Goal: Task Accomplishment & Management: Manage account settings

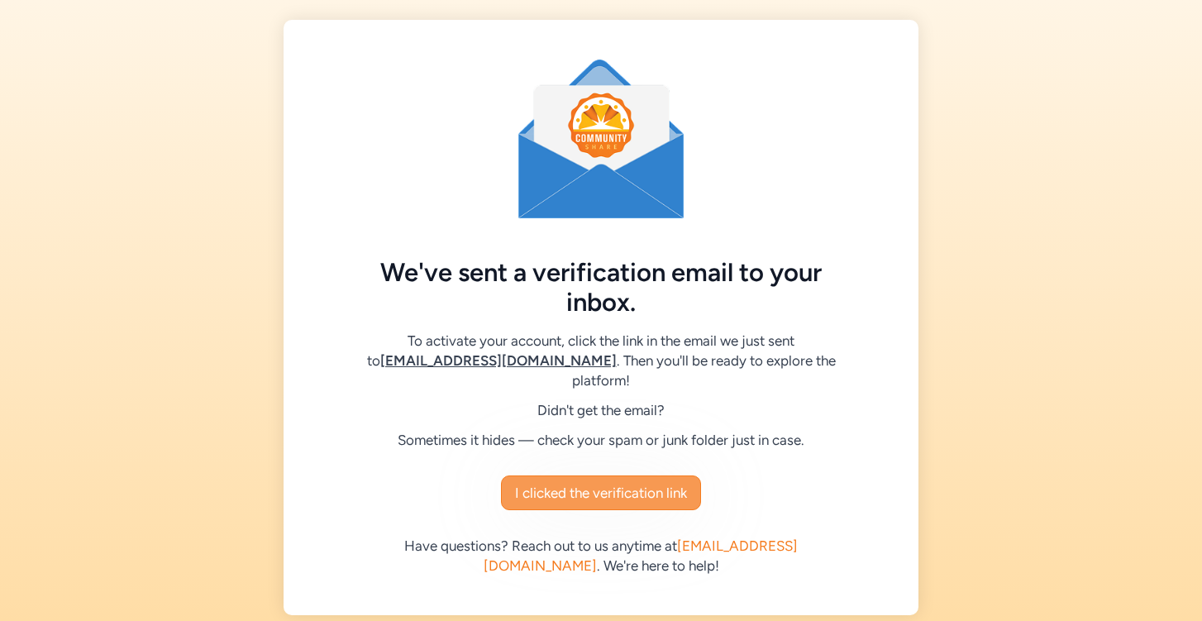
click at [622, 497] on span "I clicked the verification link" at bounding box center [601, 493] width 172 height 20
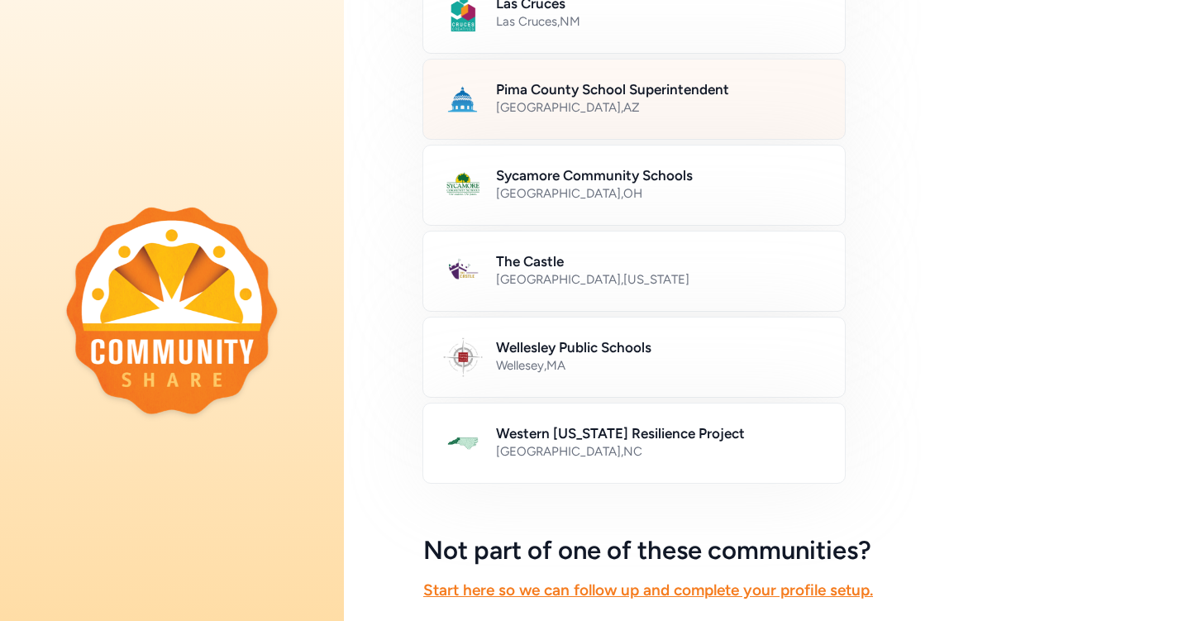
scroll to position [826, 0]
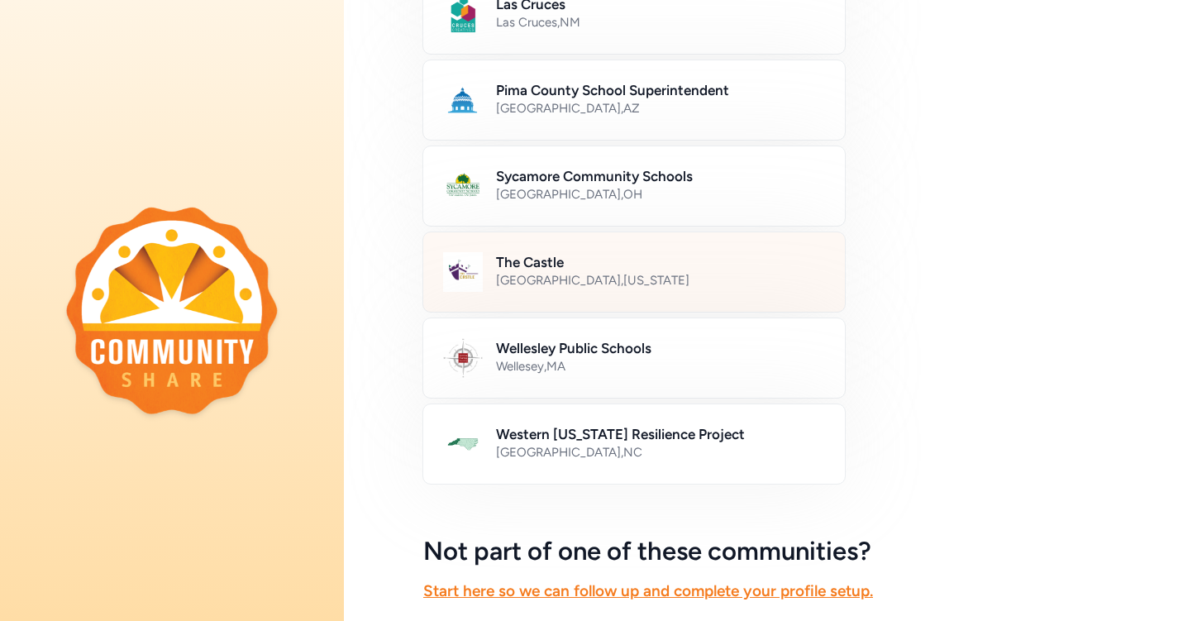
click at [755, 282] on div "[GEOGRAPHIC_DATA] , [US_STATE]" at bounding box center [660, 280] width 329 height 17
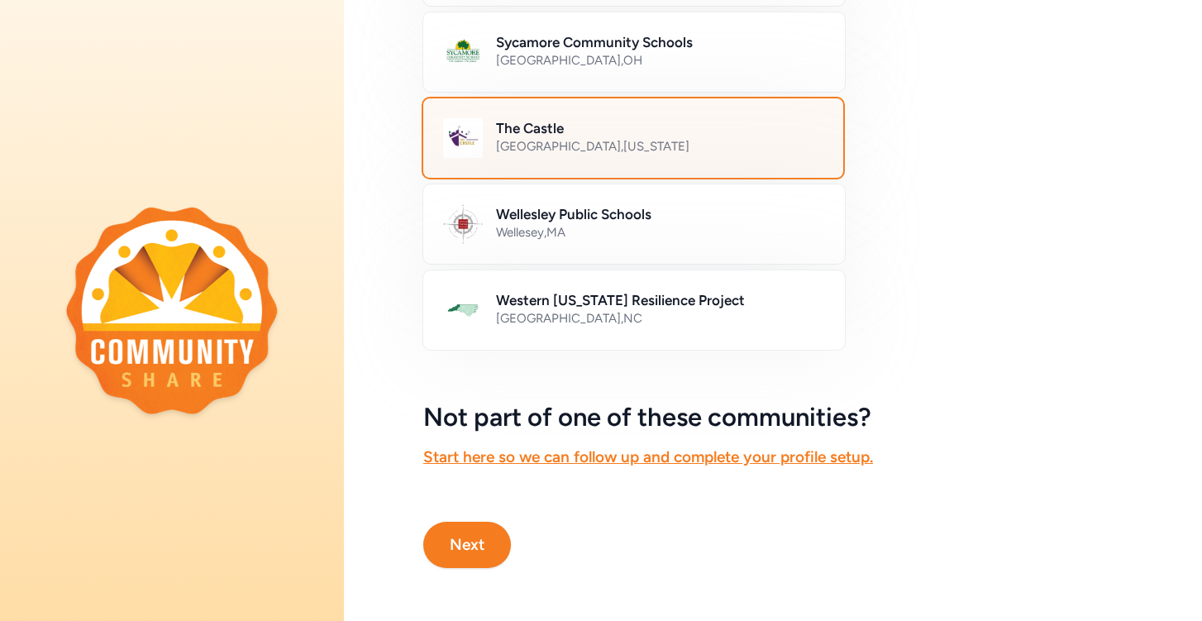
scroll to position [960, 0]
click at [475, 555] on button "Next" at bounding box center [467, 545] width 88 height 46
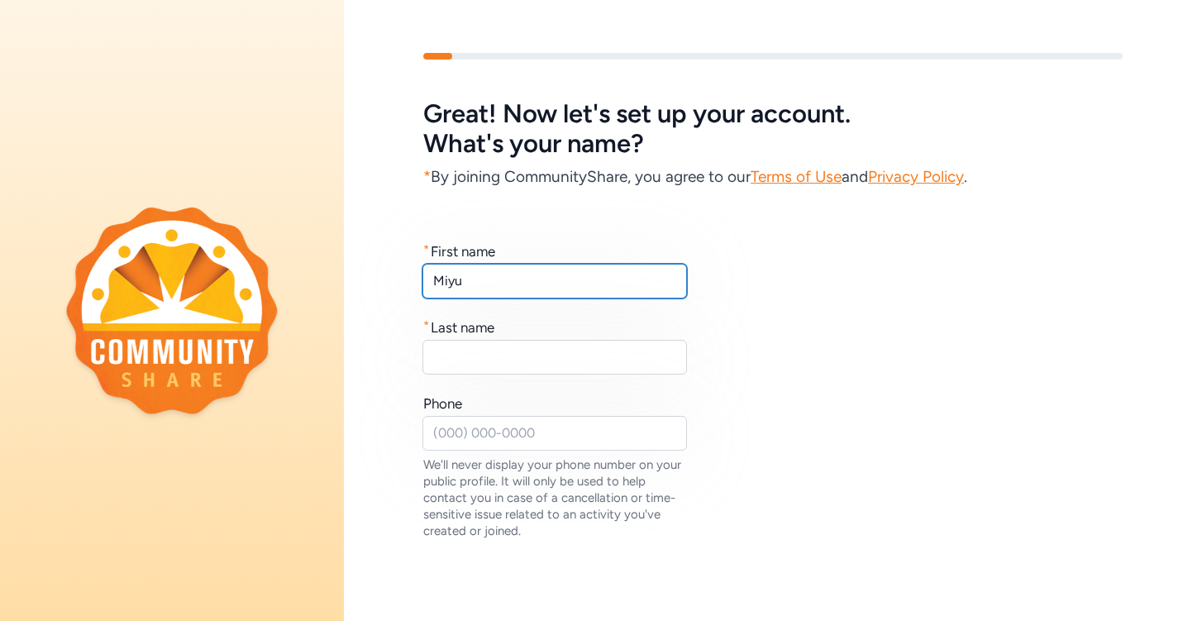
type input "Miyu"
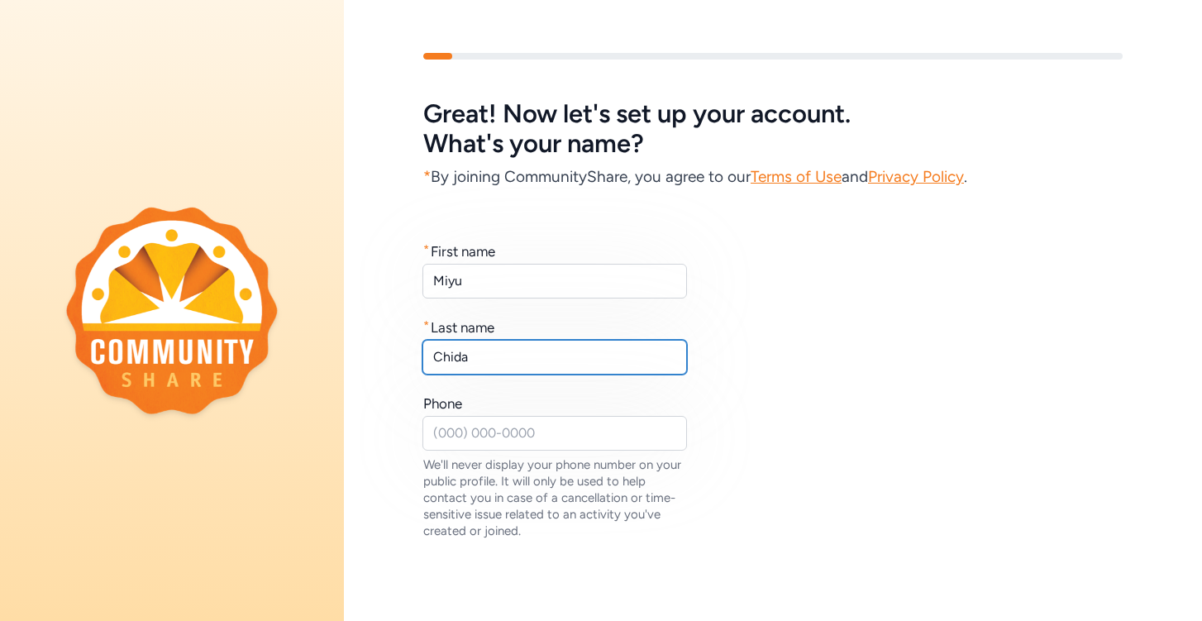
type input "Chida"
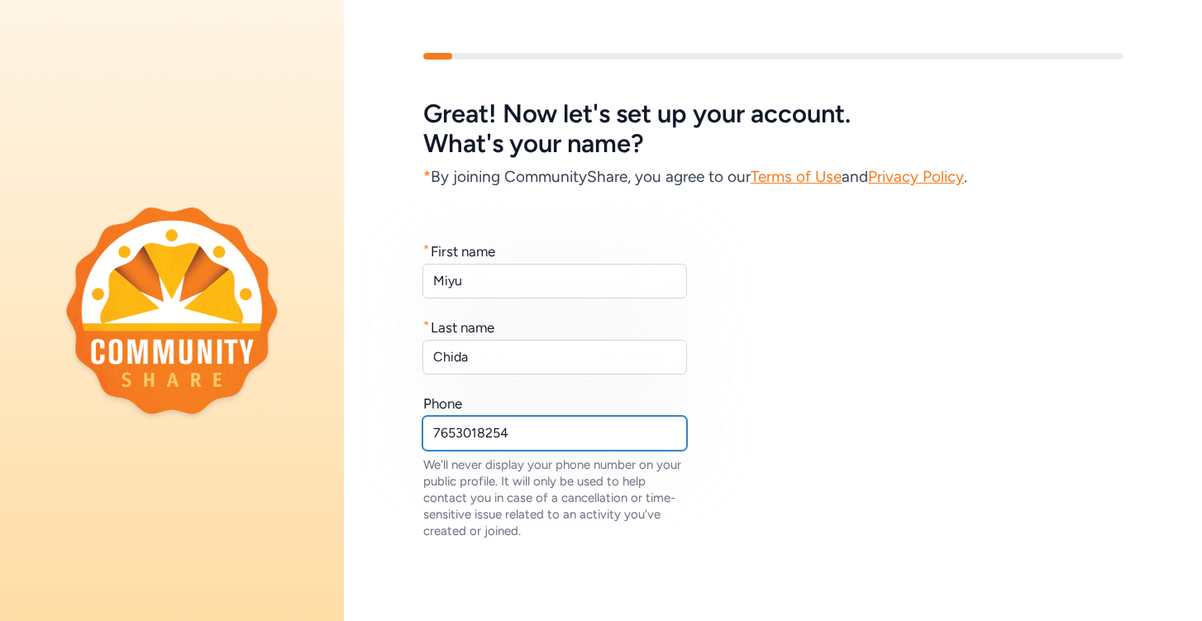
type input "7653018254"
click at [578, 560] on div "Great! Now let's set up your account. What's your name? * By joining CommunityS…" at bounding box center [773, 365] width 858 height 625
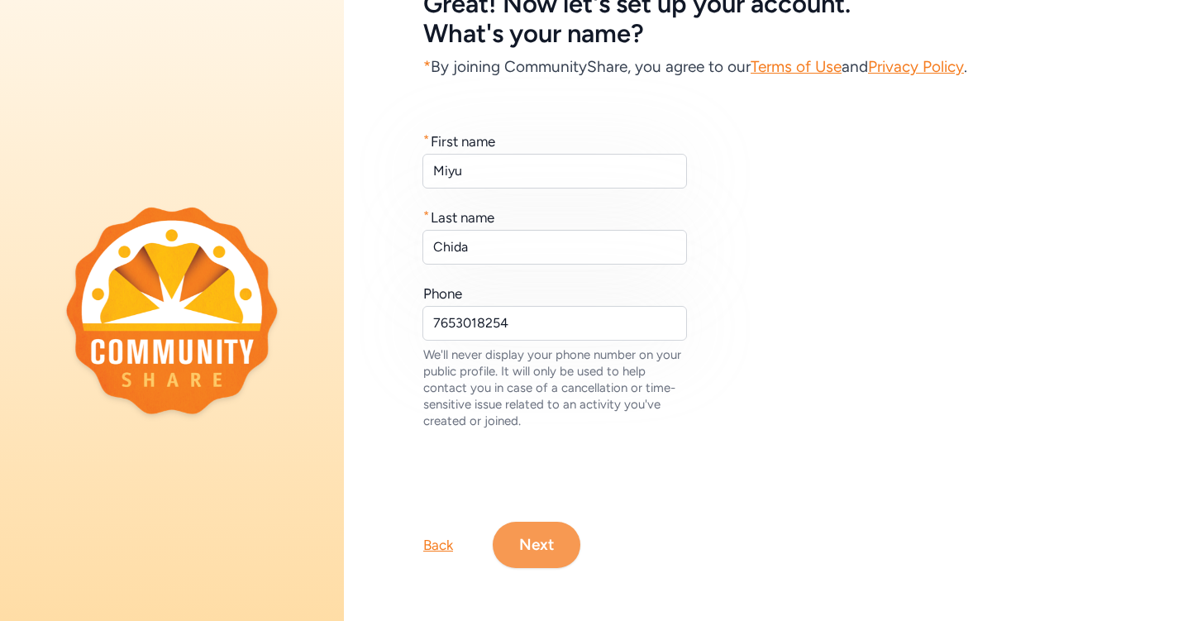
scroll to position [110, 0]
click at [533, 551] on button "Next" at bounding box center [537, 545] width 88 height 46
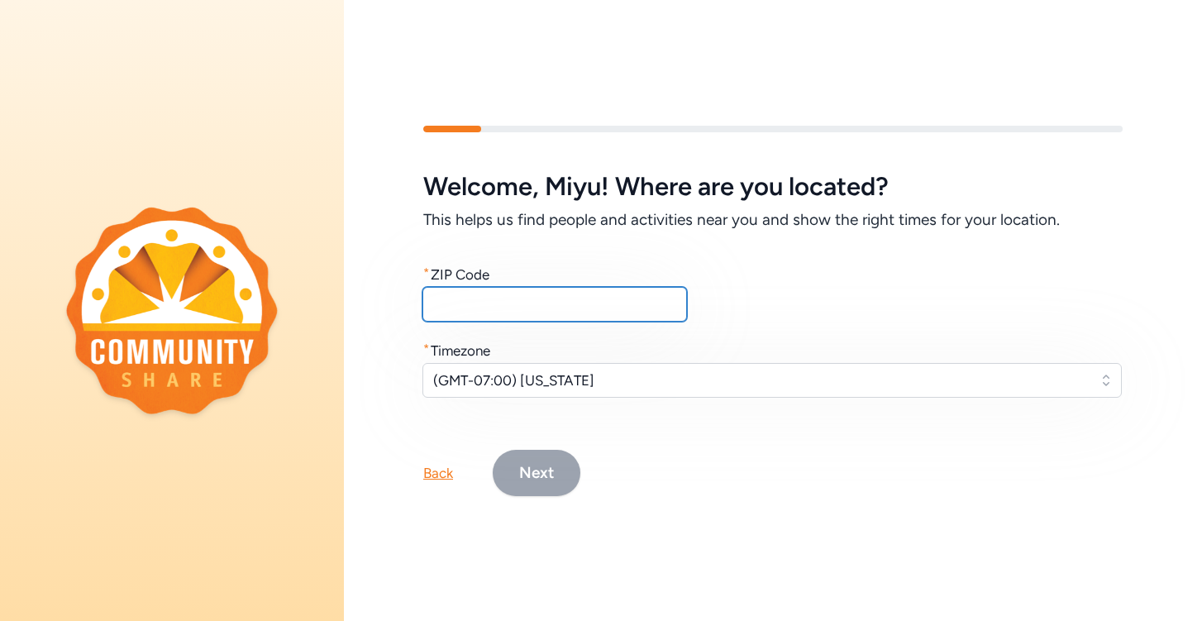
click at [527, 298] on input "text" at bounding box center [554, 304] width 265 height 35
type input "46135"
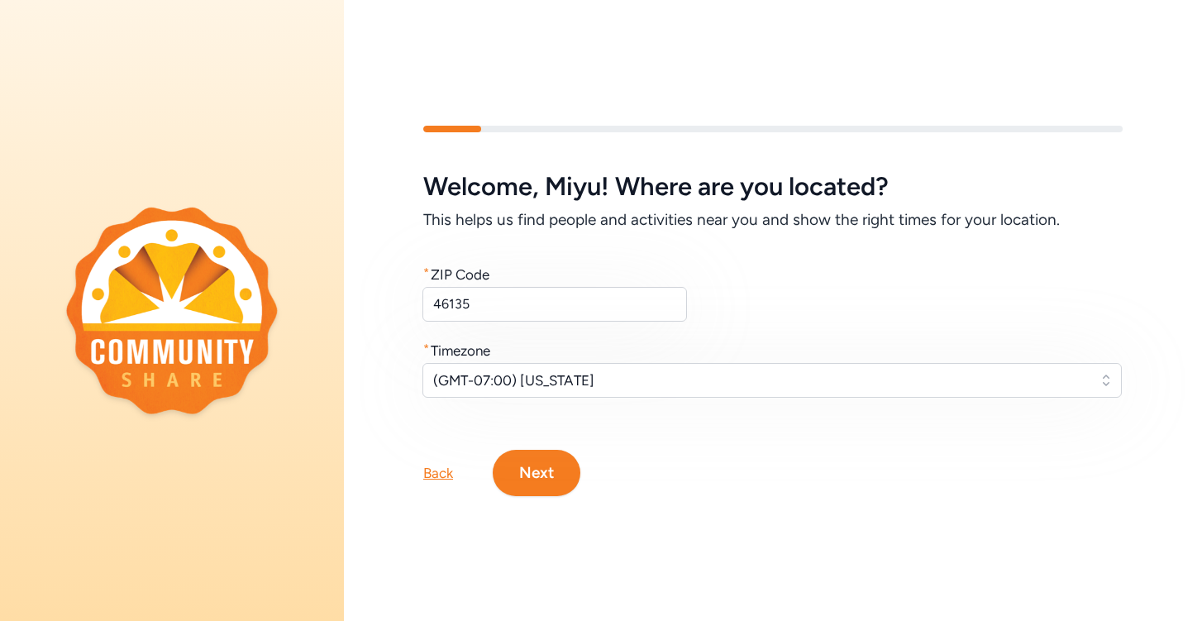
click at [509, 382] on span "(GMT-07:00) [US_STATE]" at bounding box center [760, 380] width 655 height 20
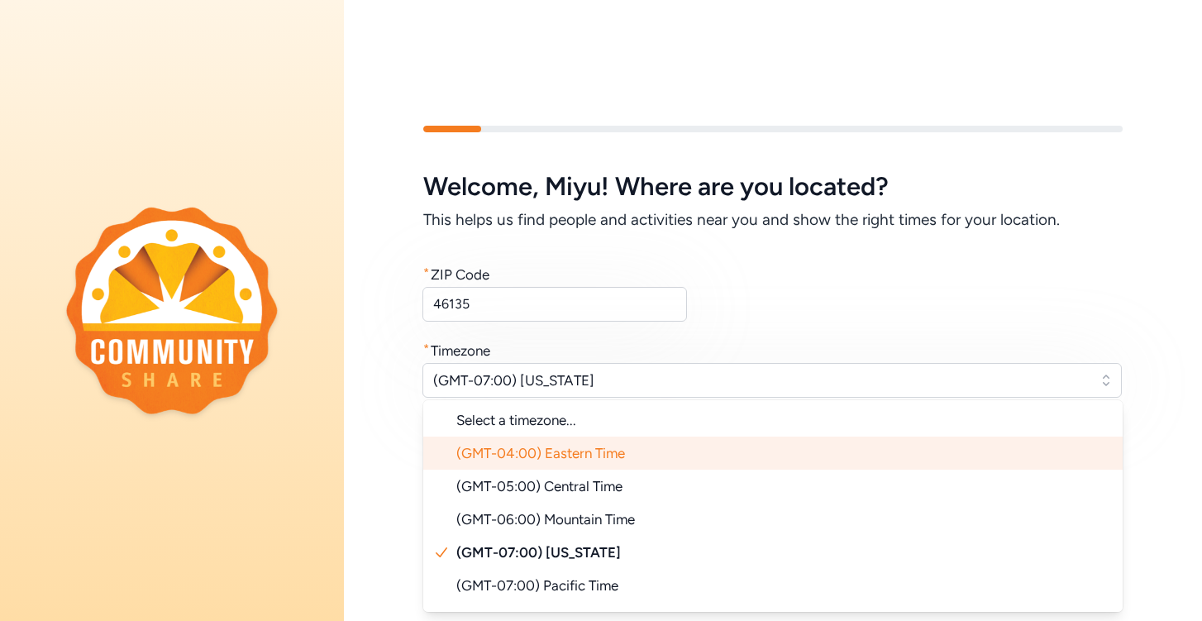
click at [562, 461] on li "(GMT-04:00) Eastern Time" at bounding box center [772, 452] width 699 height 33
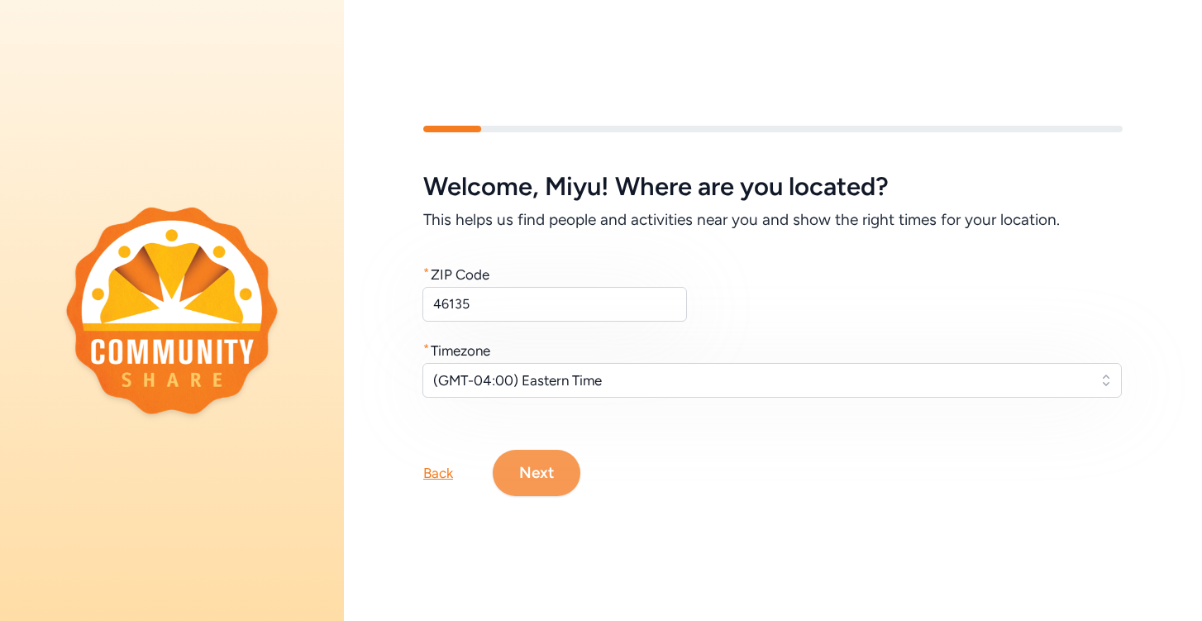
click at [528, 480] on button "Next" at bounding box center [537, 473] width 88 height 46
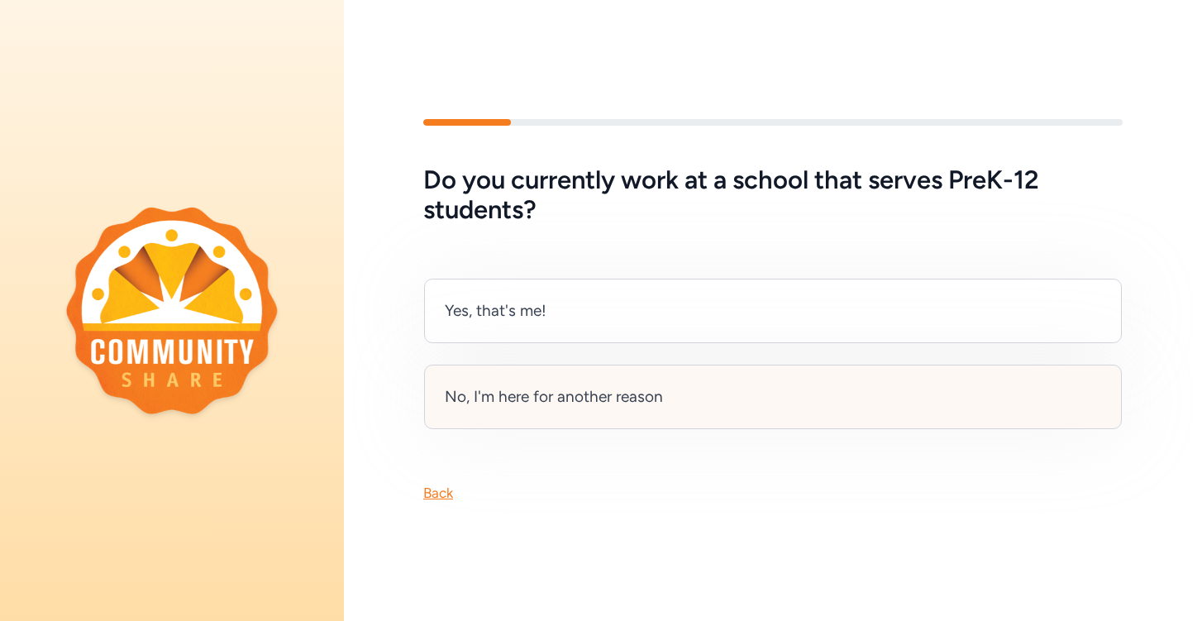
click at [556, 417] on div "No, I'm here for another reason" at bounding box center [773, 397] width 698 height 64
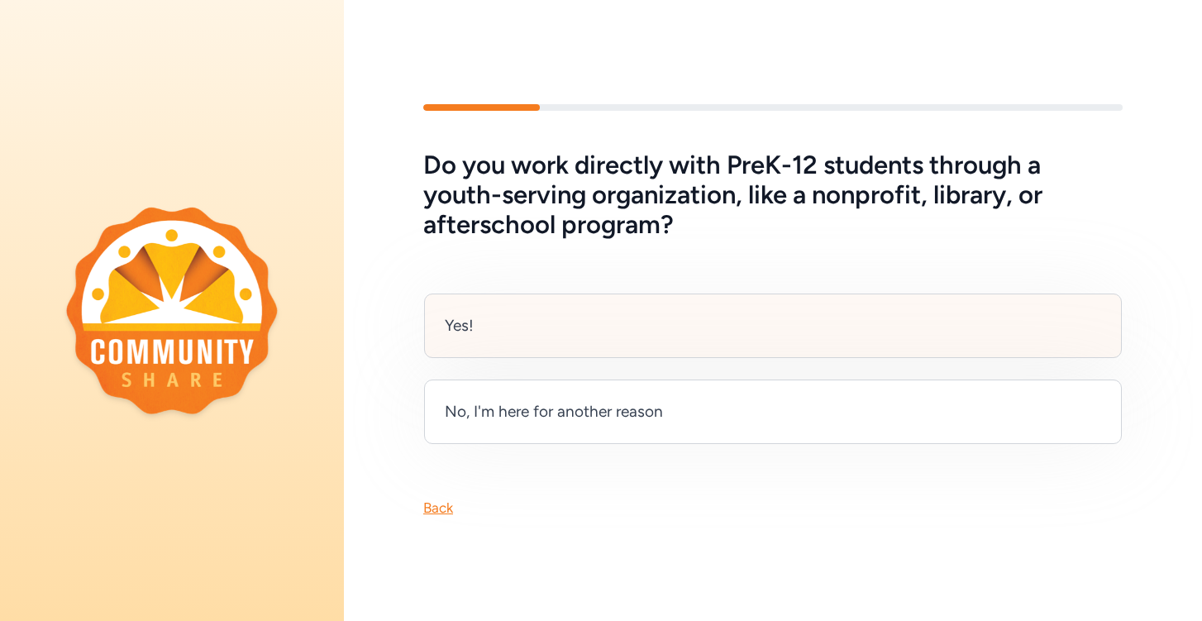
click at [622, 324] on div "Yes!" at bounding box center [773, 325] width 698 height 64
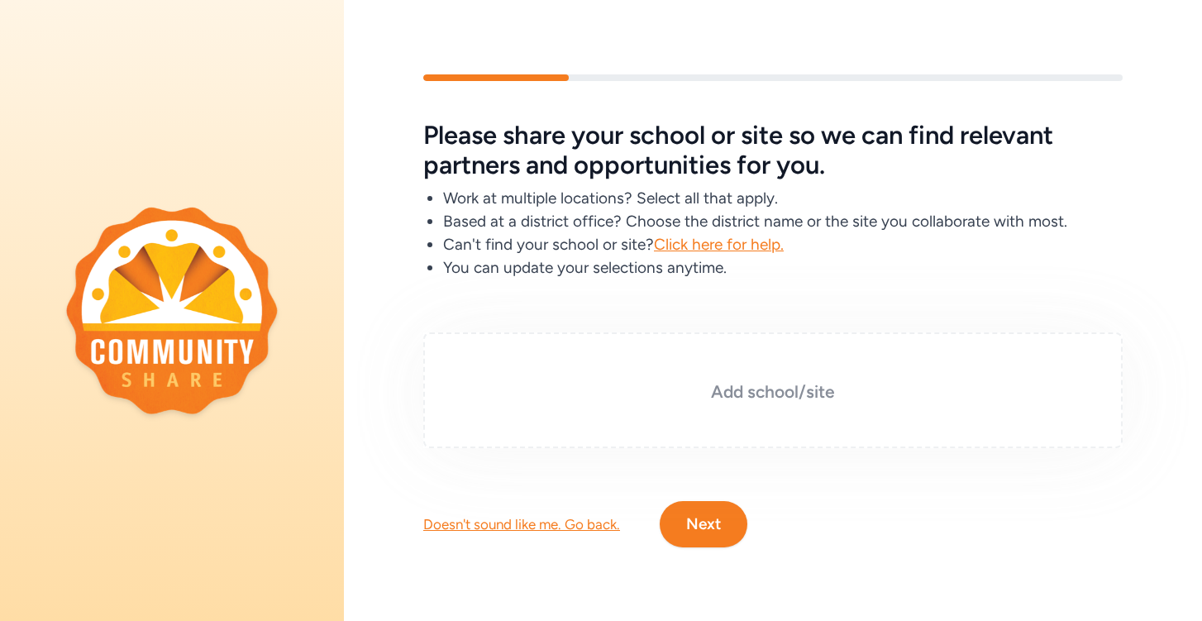
click at [731, 420] on div "Add school/site" at bounding box center [772, 390] width 699 height 116
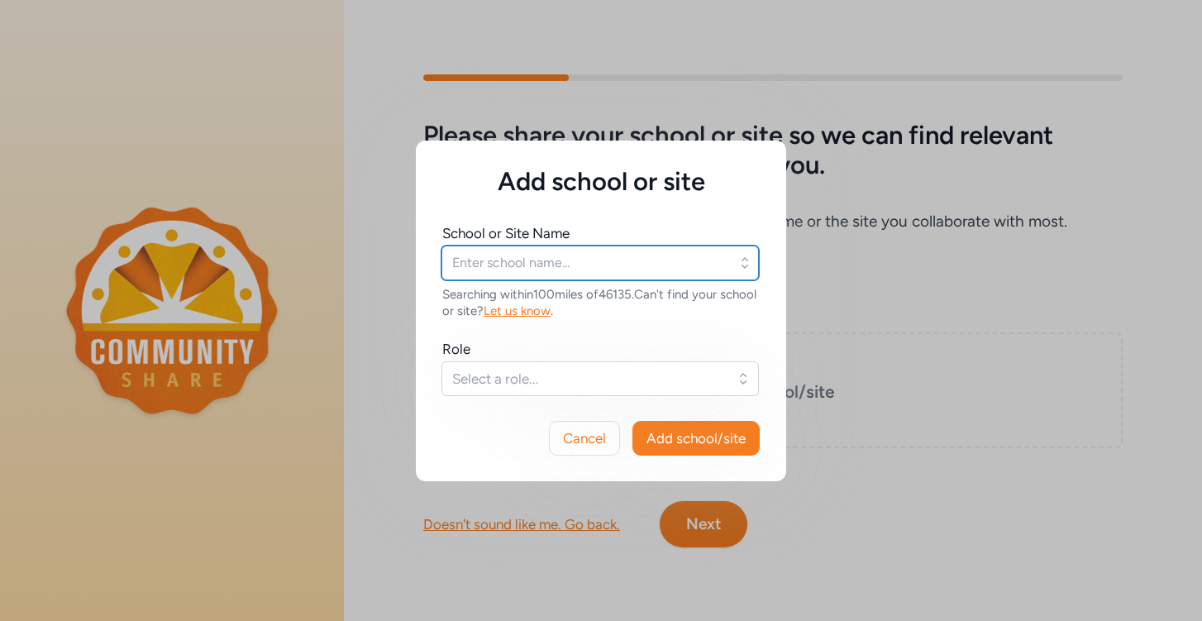
click at [623, 248] on input "text" at bounding box center [599, 262] width 317 height 35
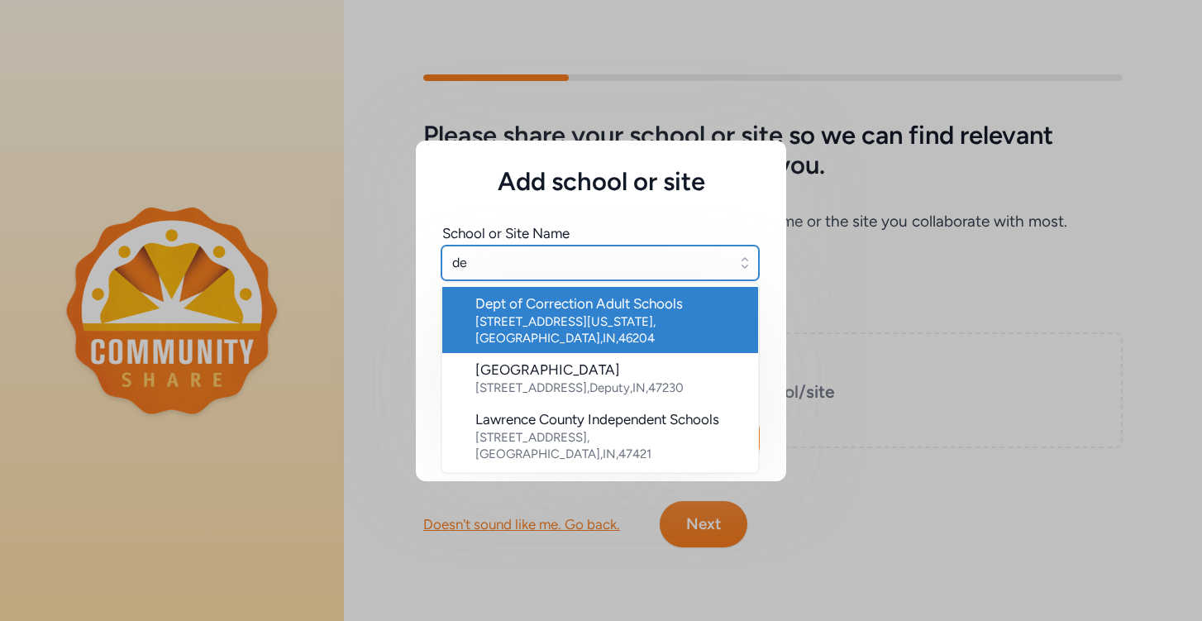
type input "d"
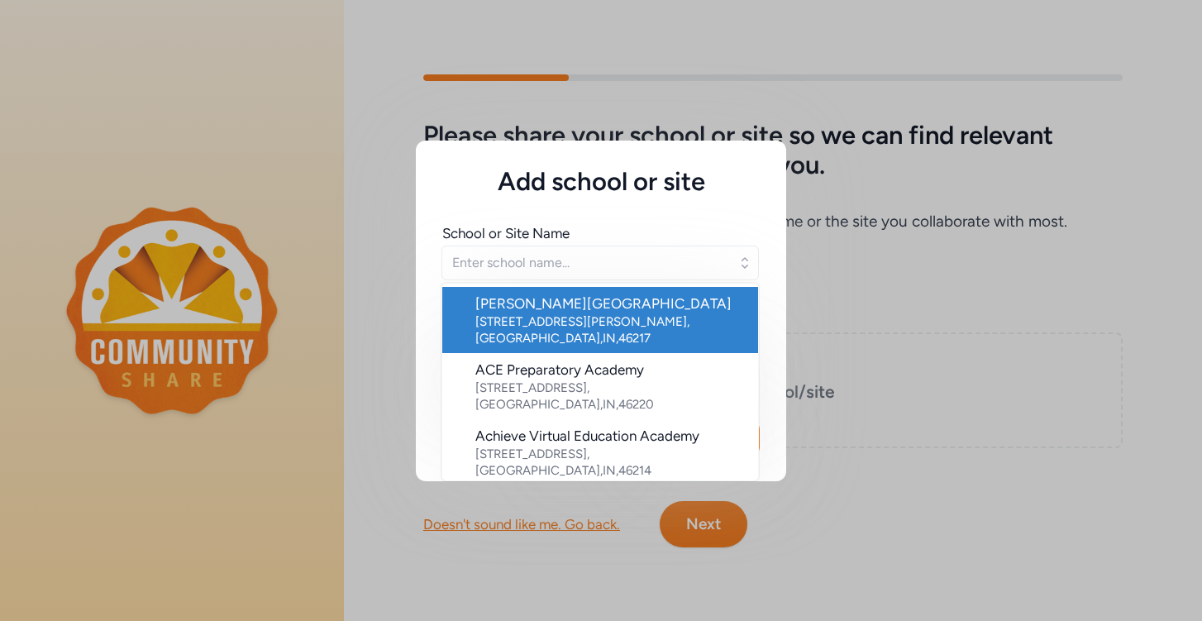
click at [871, 412] on div "Add school or site School or Site Name [PERSON_NAME][GEOGRAPHIC_DATA] [STREET_A…" at bounding box center [601, 310] width 1202 height 621
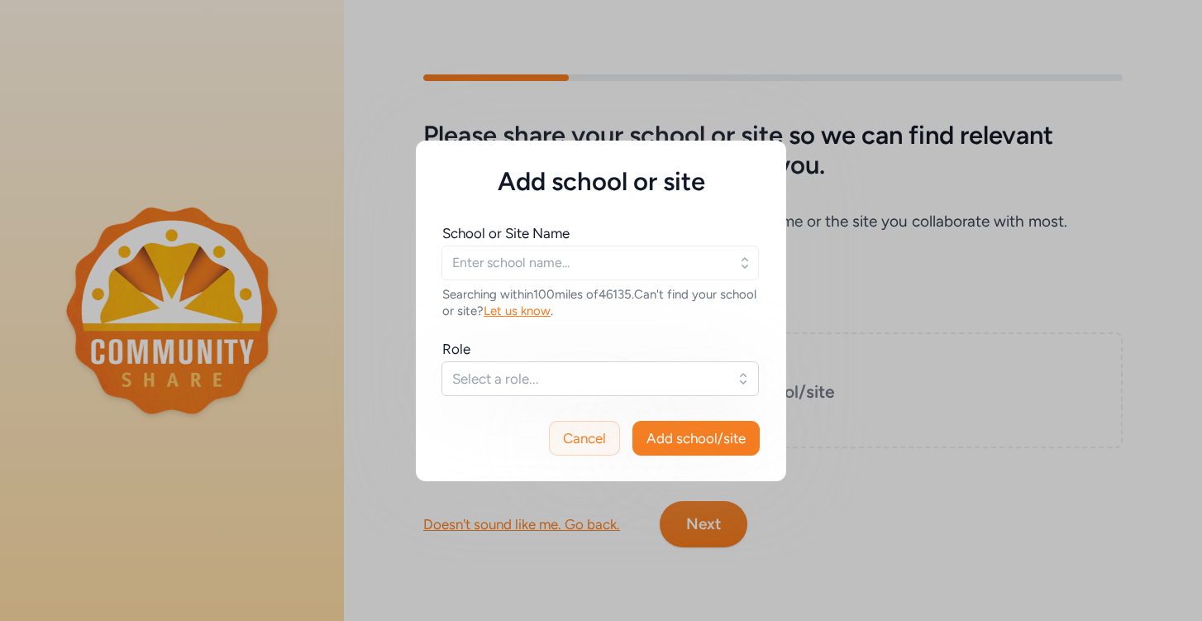
click at [610, 439] on button "Cancel" at bounding box center [584, 438] width 71 height 35
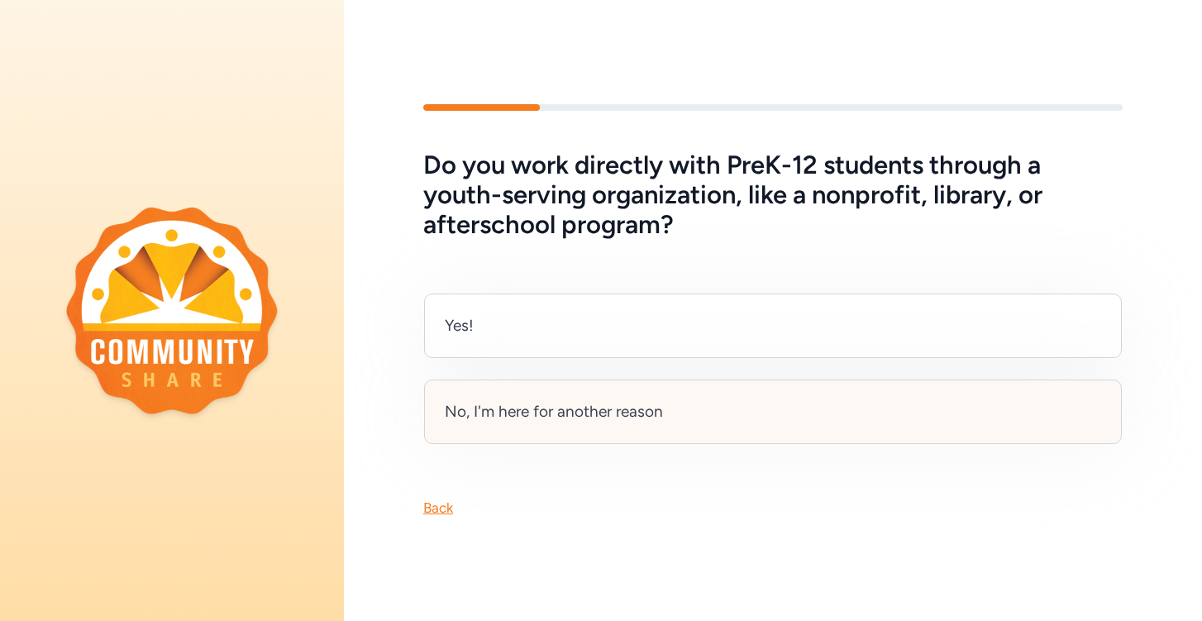
click at [559, 434] on div "No, I'm here for another reason" at bounding box center [773, 411] width 698 height 64
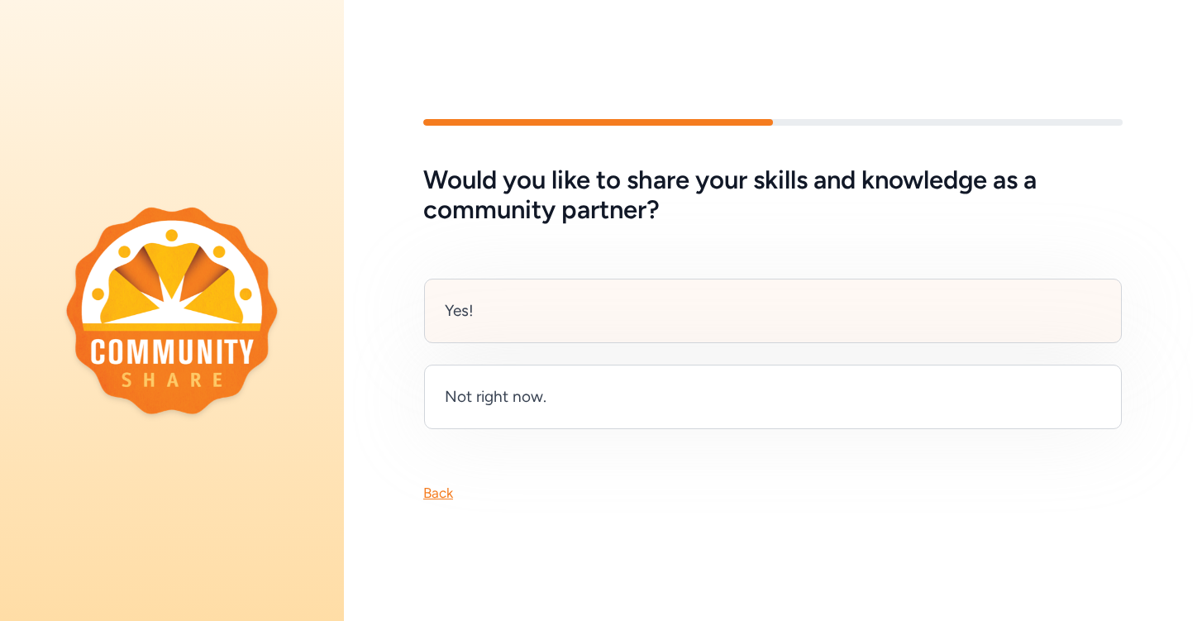
click at [592, 324] on div "Yes!" at bounding box center [773, 311] width 698 height 64
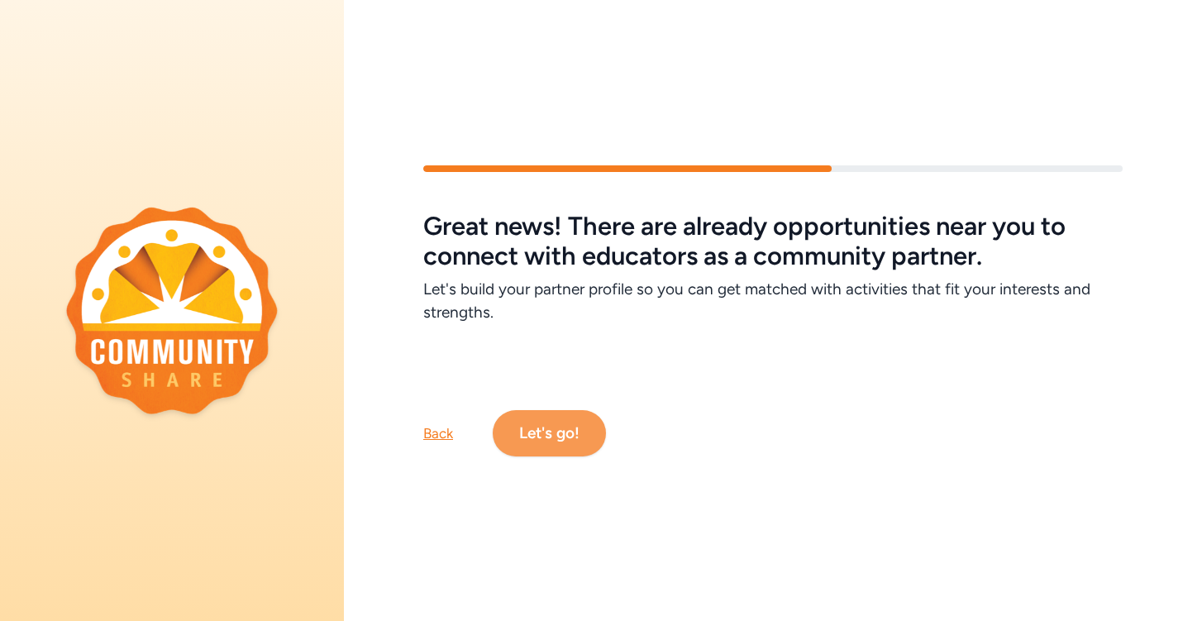
click at [579, 442] on button "Let's go!" at bounding box center [549, 433] width 113 height 46
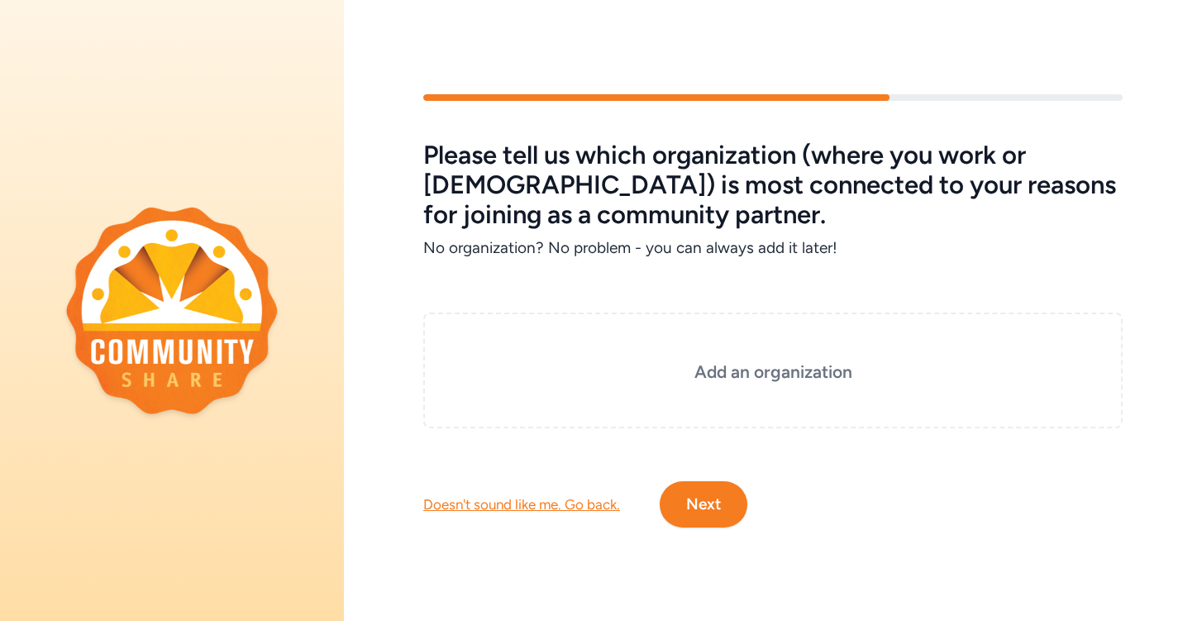
click at [586, 439] on div "Doesn't sound like me. Go back. Next" at bounding box center [773, 477] width 858 height 99
click at [704, 493] on button "Next" at bounding box center [704, 504] width 88 height 46
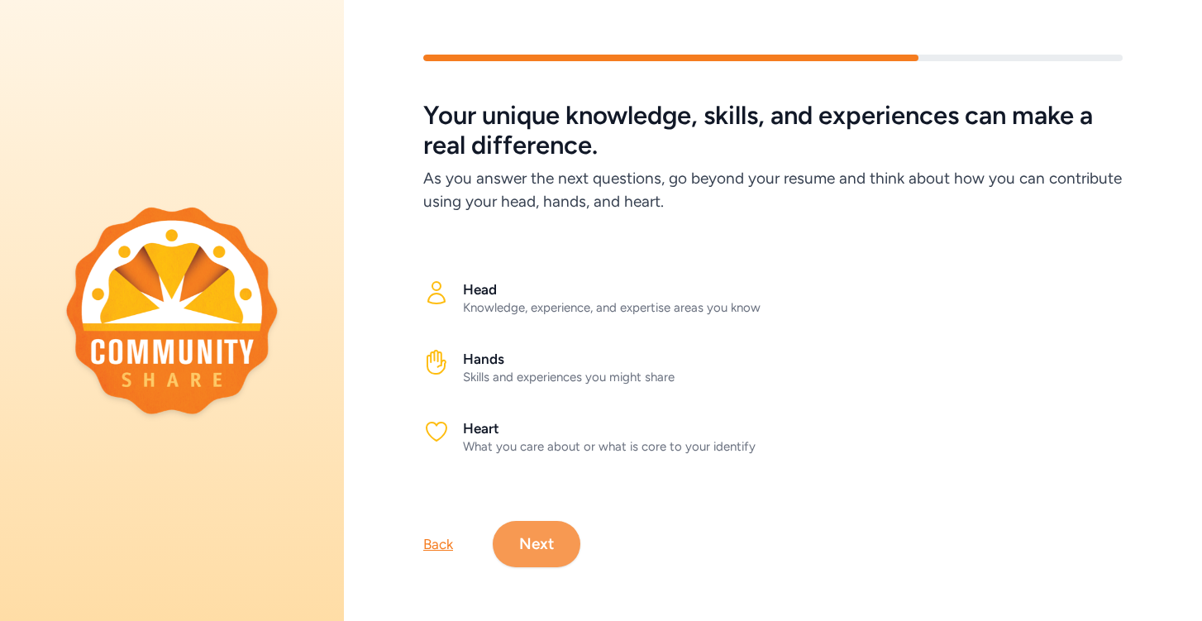
click at [508, 561] on button "Next" at bounding box center [537, 544] width 88 height 46
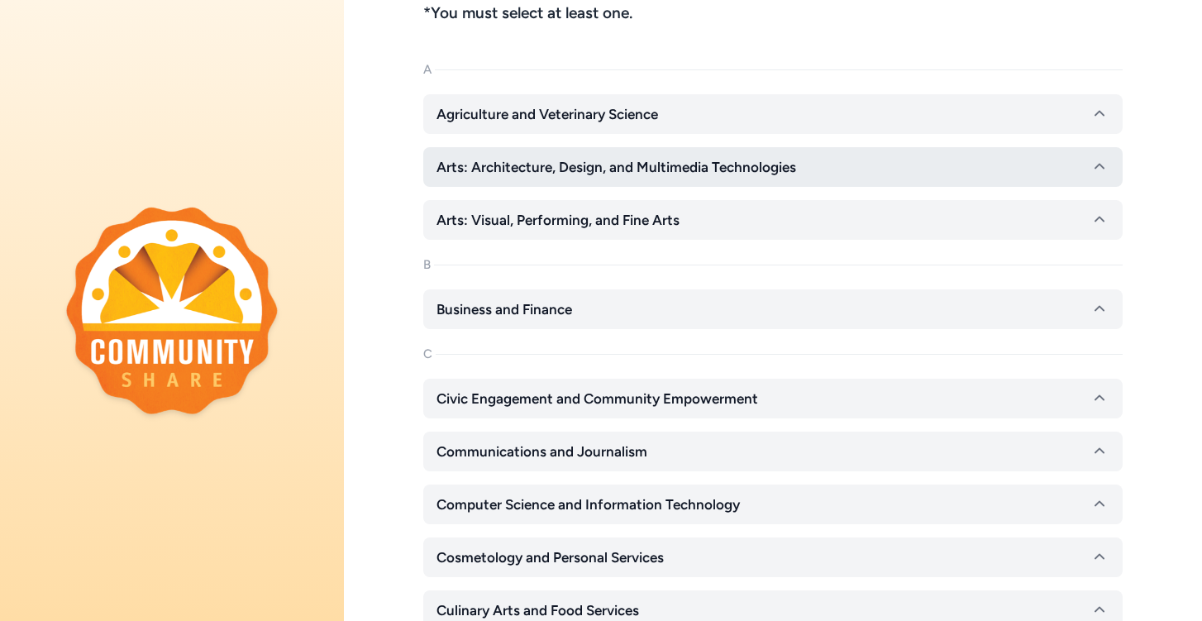
scroll to position [164, 0]
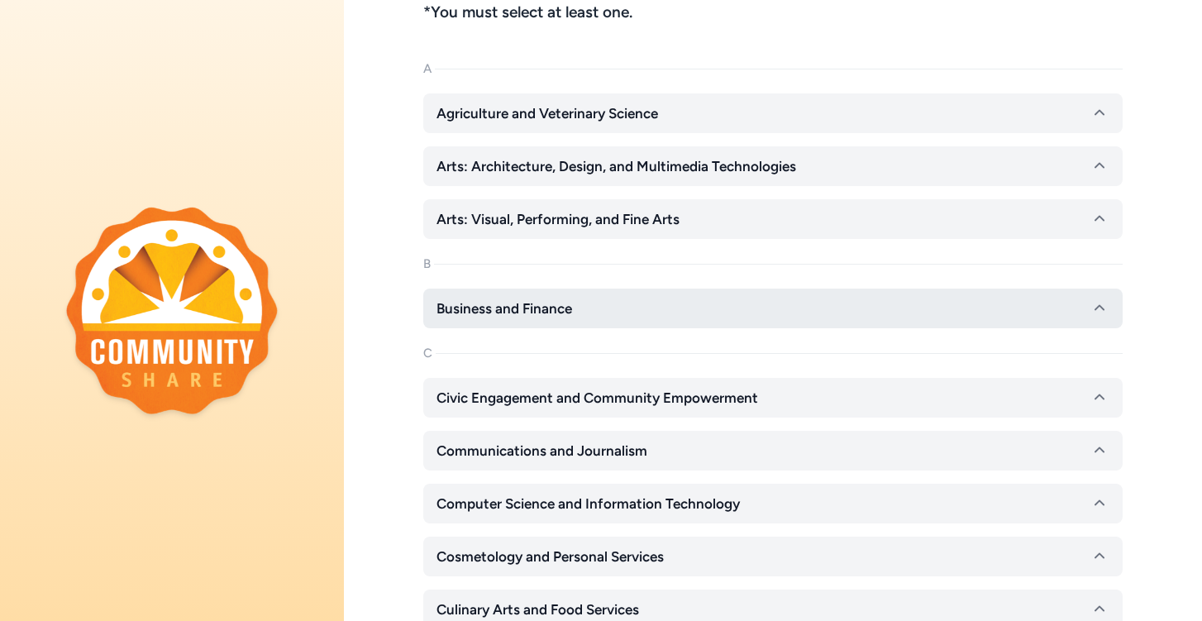
click at [602, 322] on button "Business and Finance" at bounding box center [772, 308] width 699 height 40
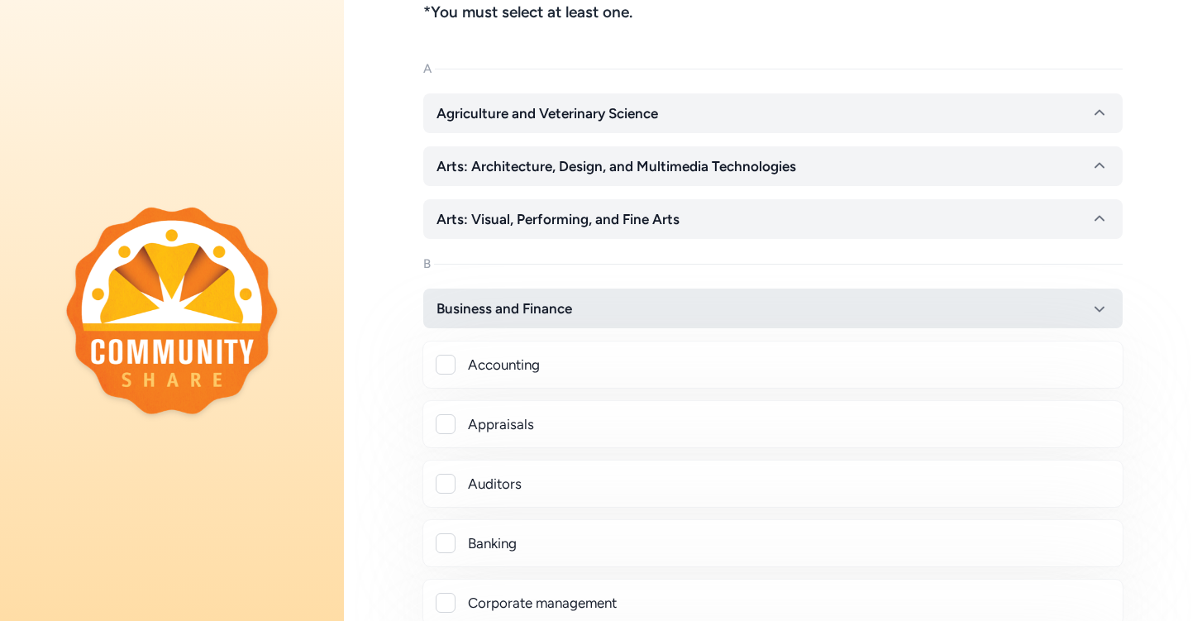
click at [602, 322] on button "Business and Finance" at bounding box center [772, 308] width 699 height 40
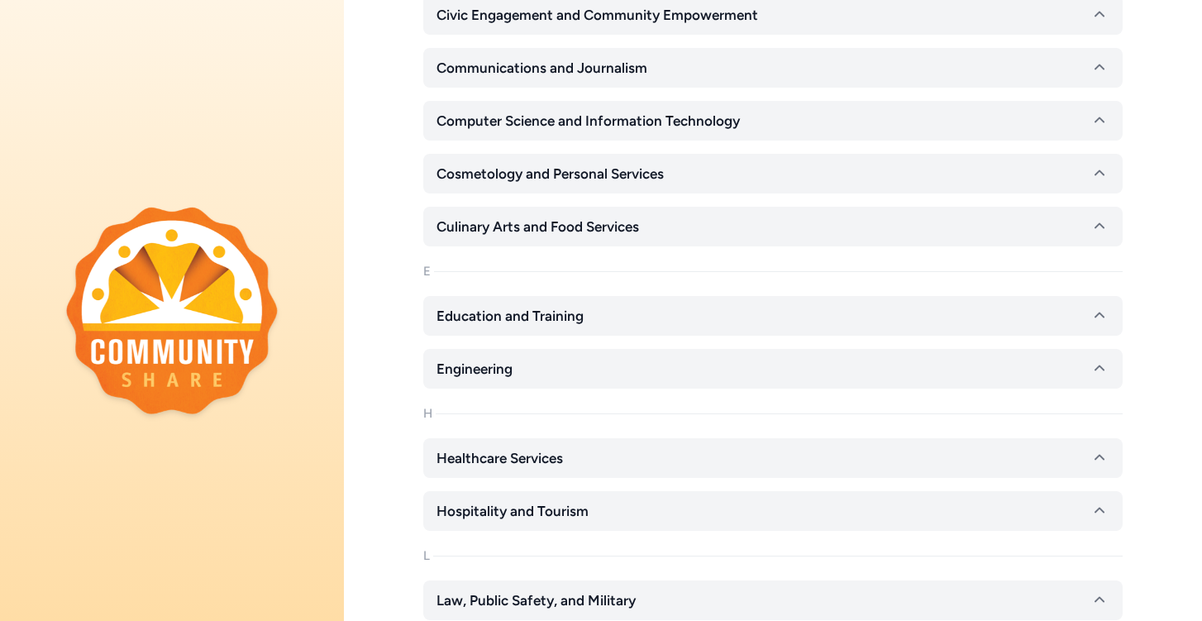
scroll to position [548, 0]
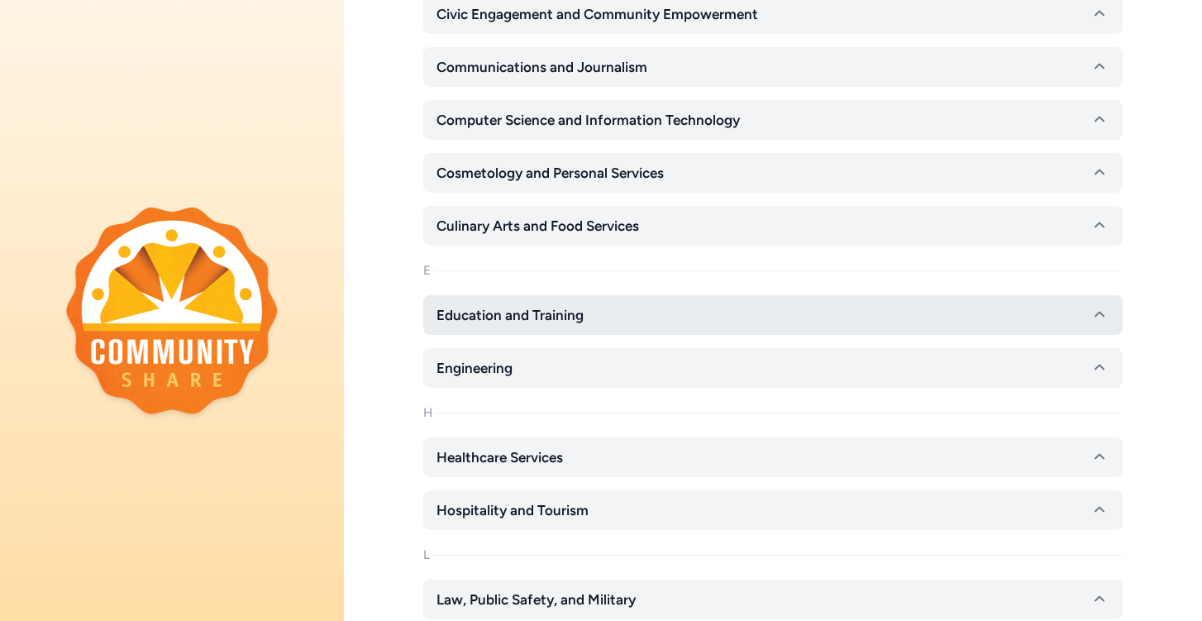
click at [602, 322] on button "Education and Training" at bounding box center [772, 315] width 699 height 40
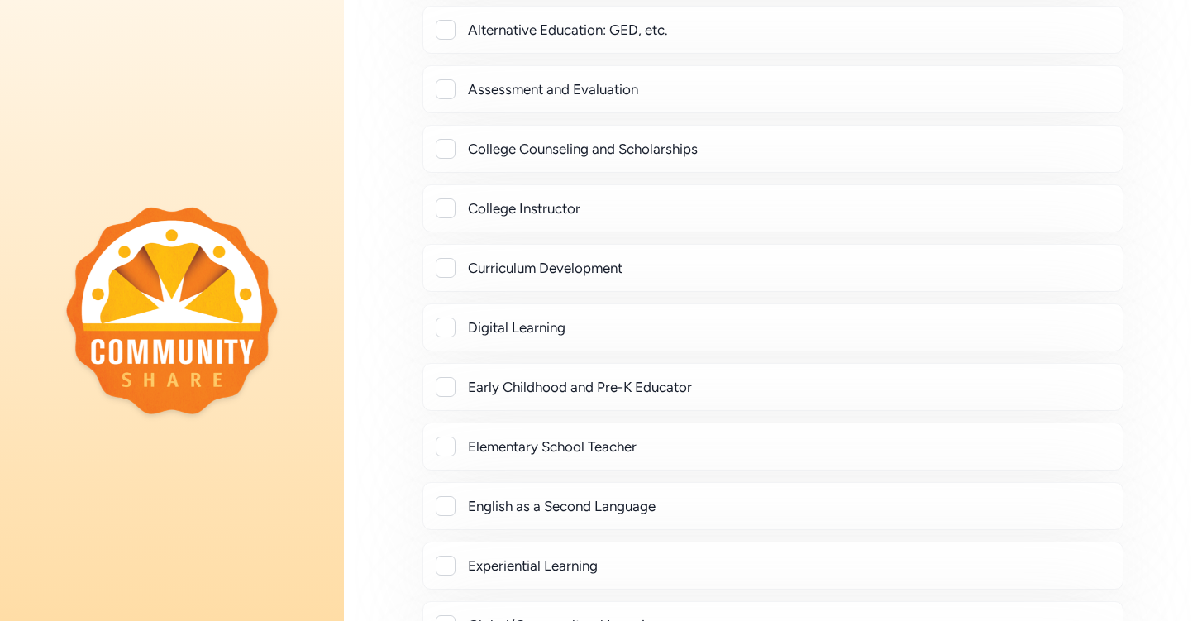
scroll to position [533, 0]
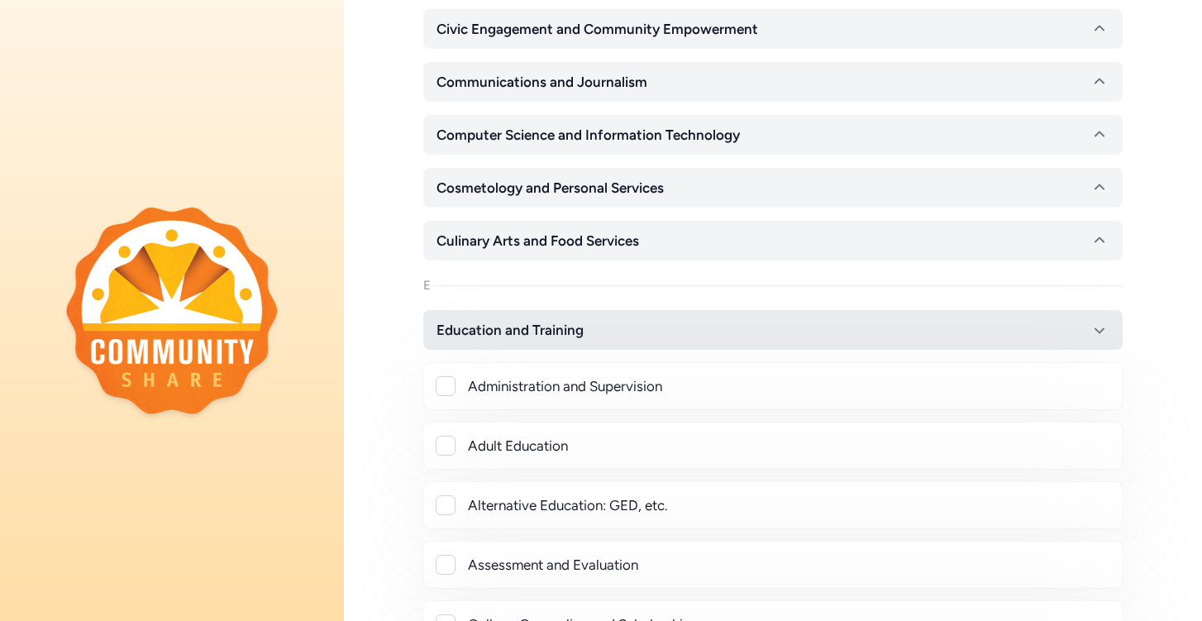
click at [462, 331] on span "Education and Training" at bounding box center [509, 330] width 147 height 20
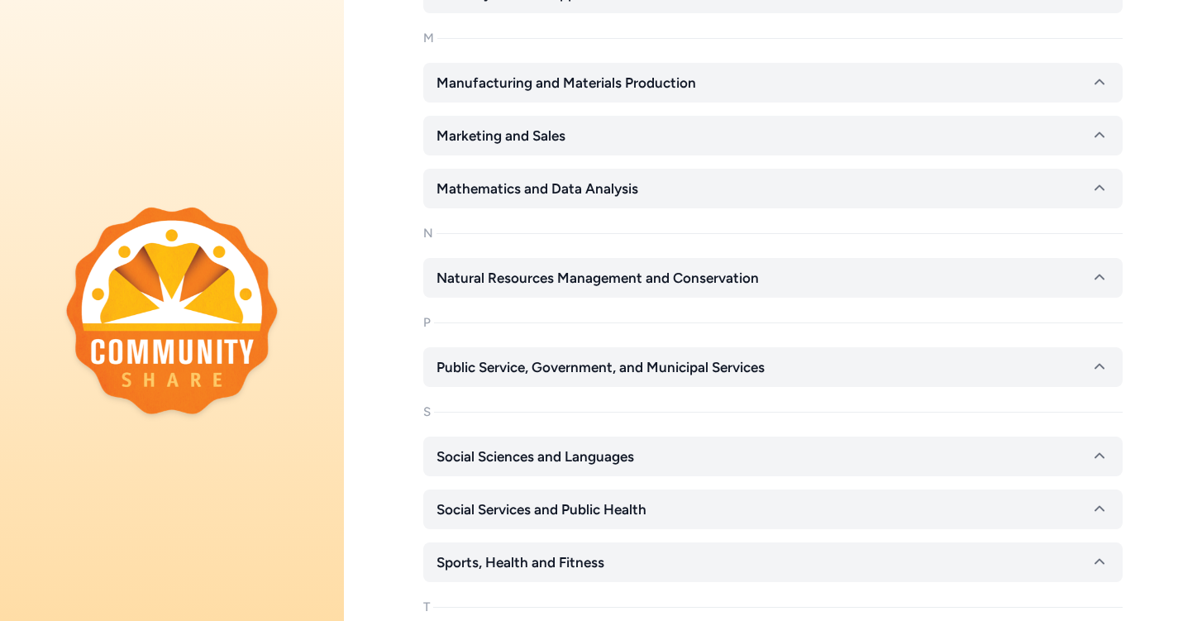
scroll to position [1313, 0]
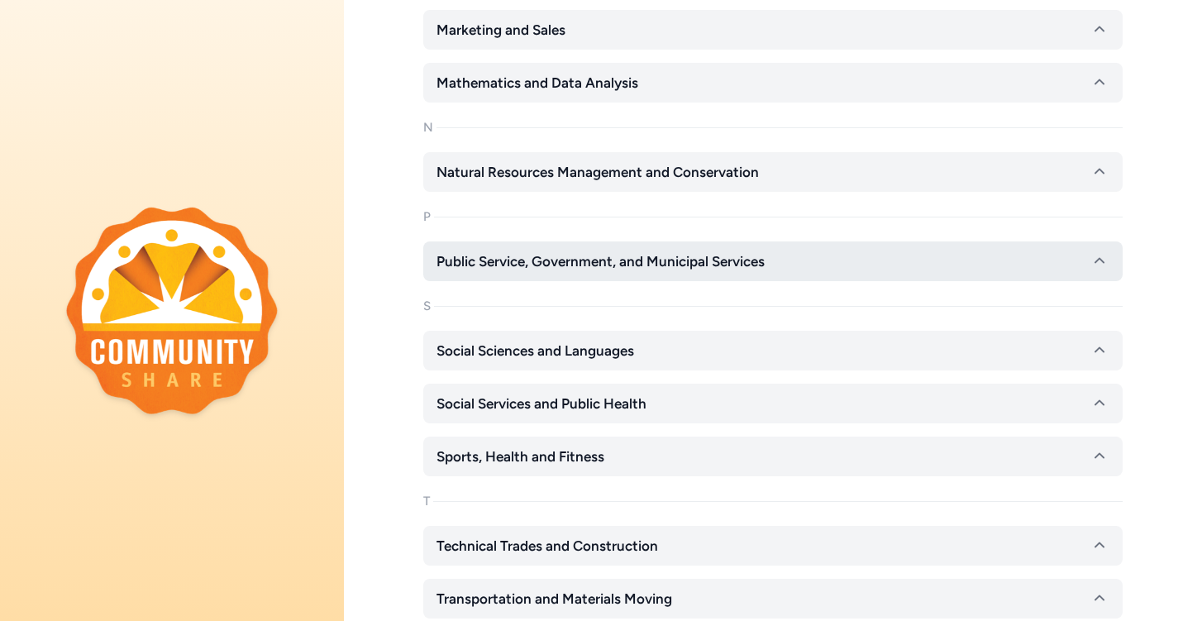
click at [528, 261] on span "Public Service, Government, and Municipal Services" at bounding box center [600, 261] width 328 height 20
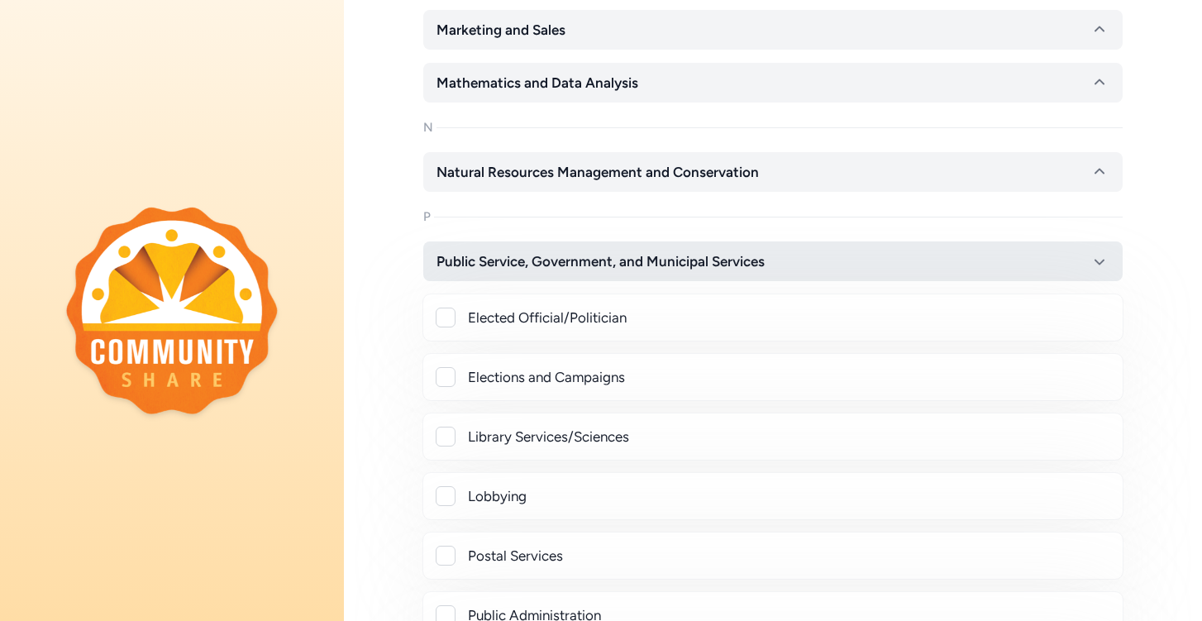
click at [527, 261] on span "Public Service, Government, and Municipal Services" at bounding box center [600, 261] width 328 height 20
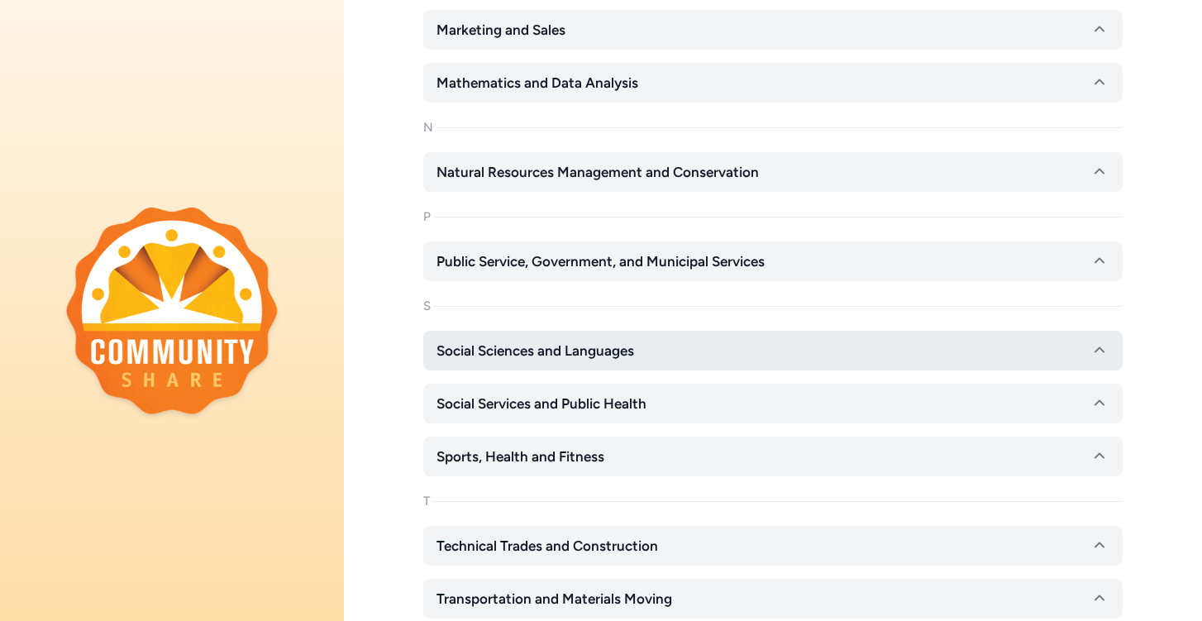
click at [529, 344] on span "Social Sciences and Languages" at bounding box center [535, 351] width 198 height 20
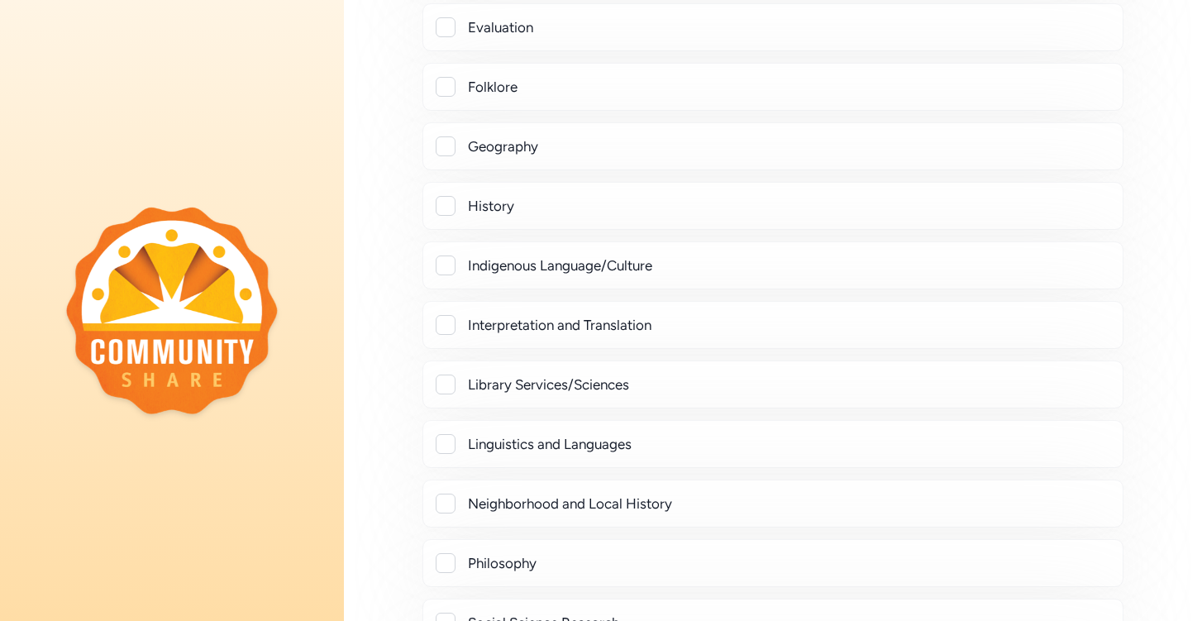
scroll to position [1721, 0]
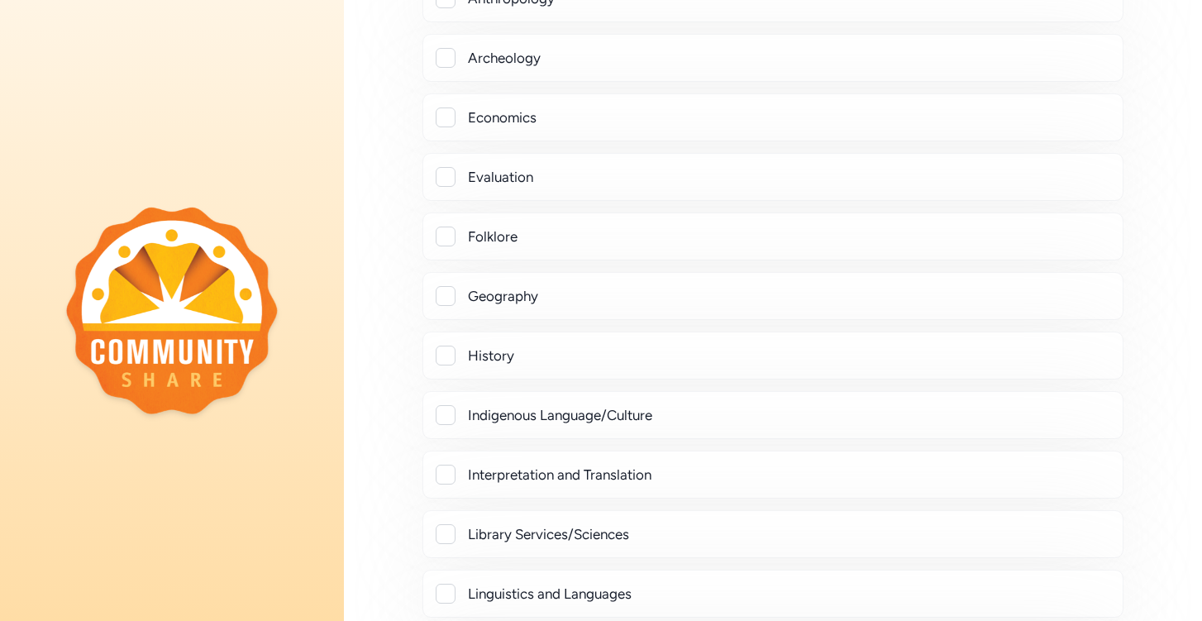
click at [527, 598] on div "Linguistics and Languages" at bounding box center [788, 594] width 641 height 20
checkbox input "true"
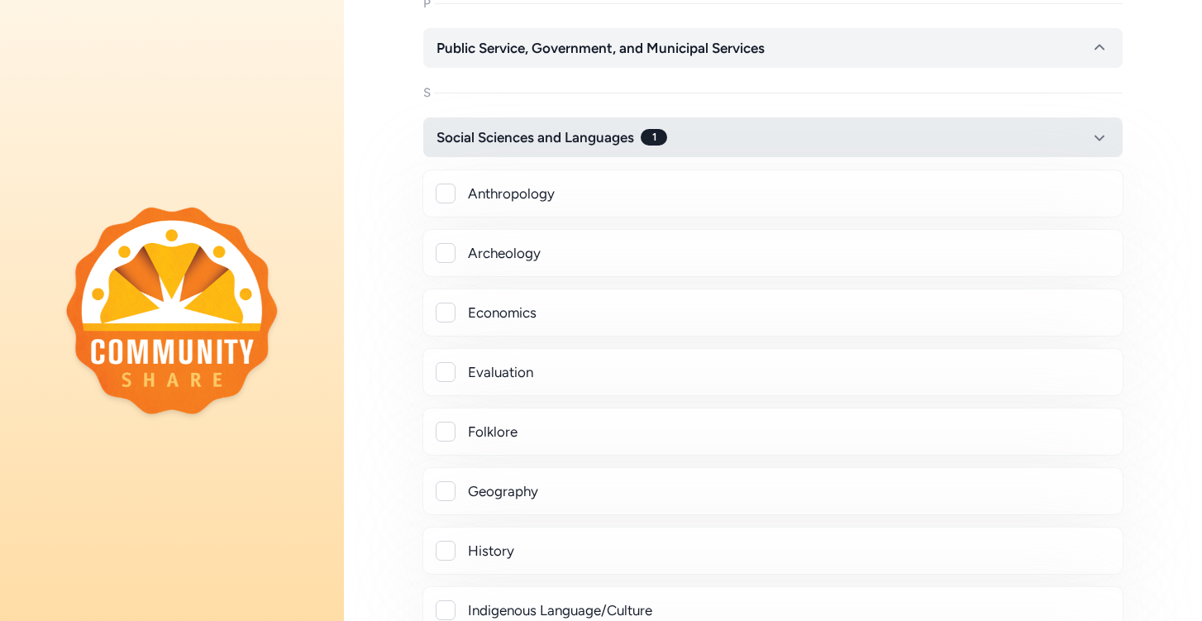
click at [502, 128] on span "Social Sciences and Languages" at bounding box center [535, 137] width 198 height 20
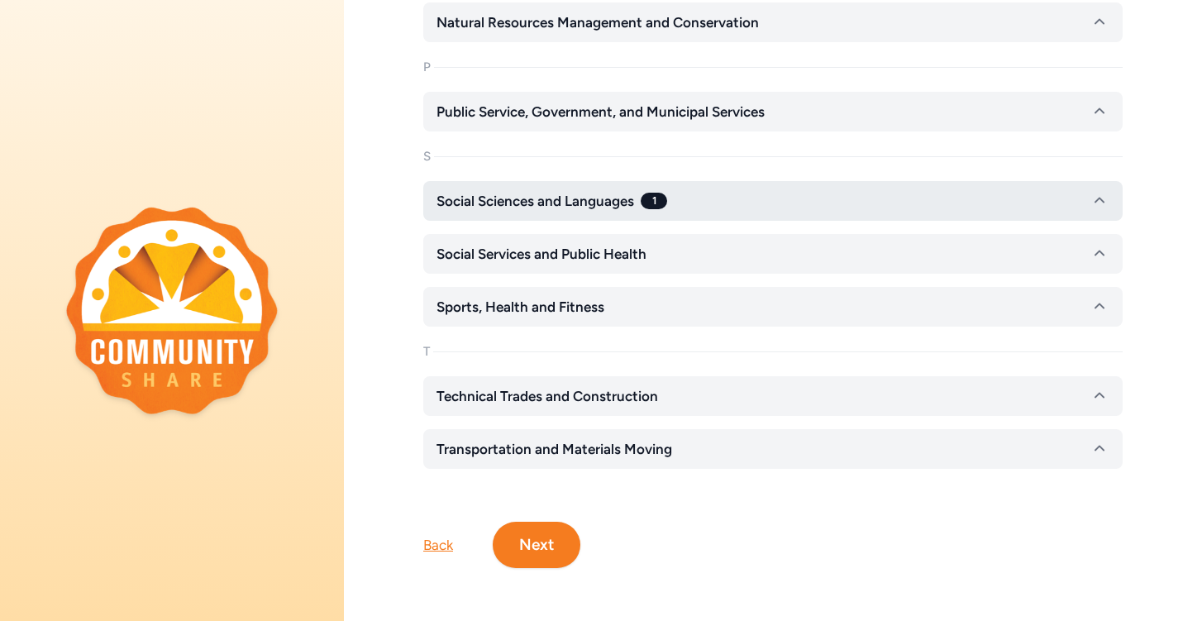
scroll to position [1462, 0]
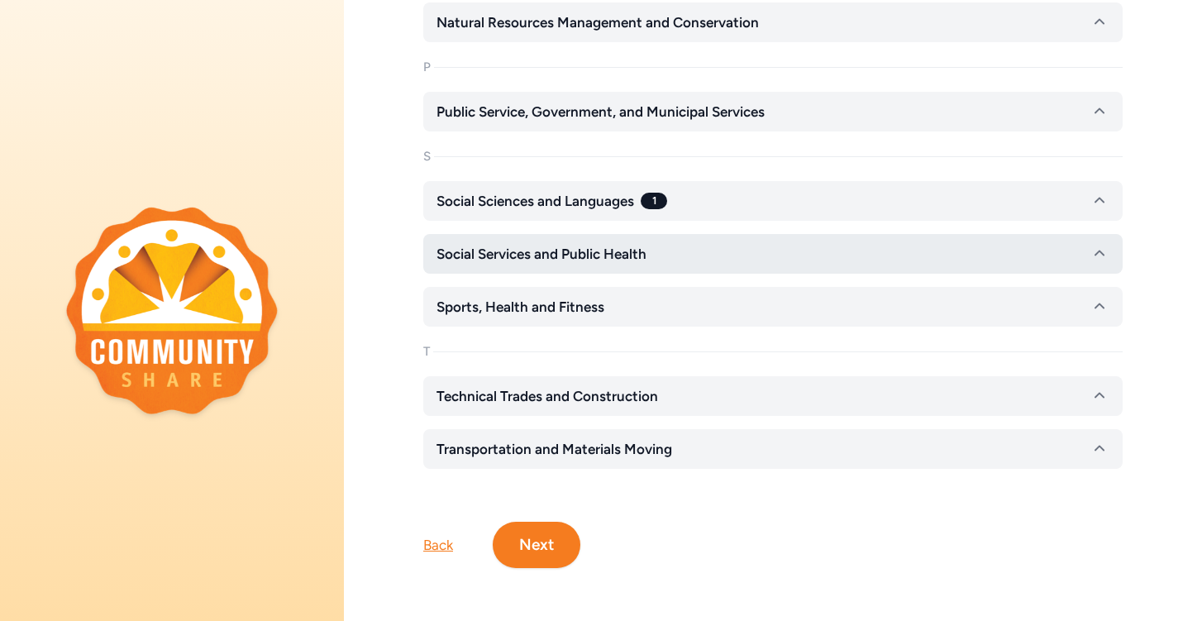
click at [522, 252] on span "Social Services and Public Health" at bounding box center [541, 254] width 210 height 20
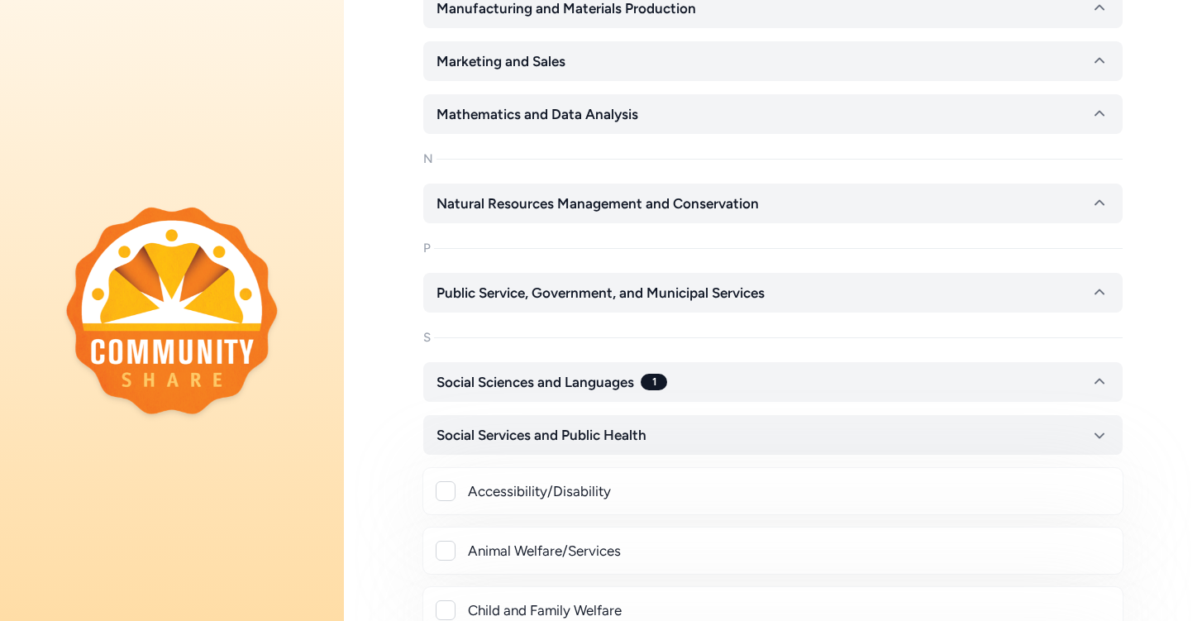
scroll to position [1170, 0]
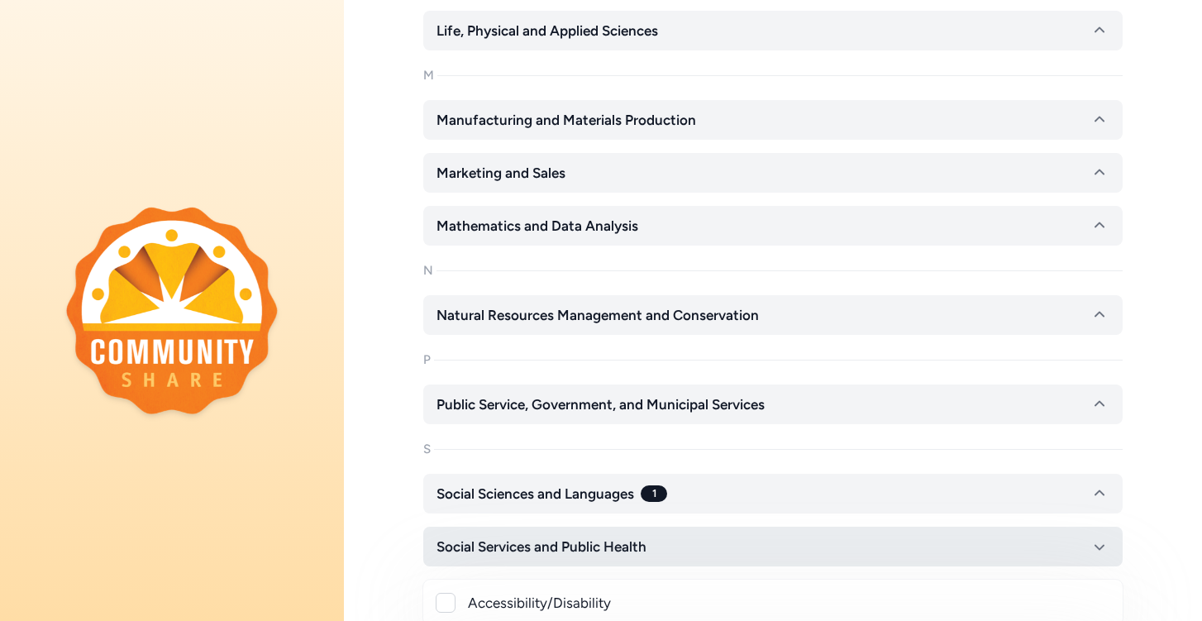
click at [541, 551] on span "Social Services and Public Health" at bounding box center [541, 546] width 210 height 20
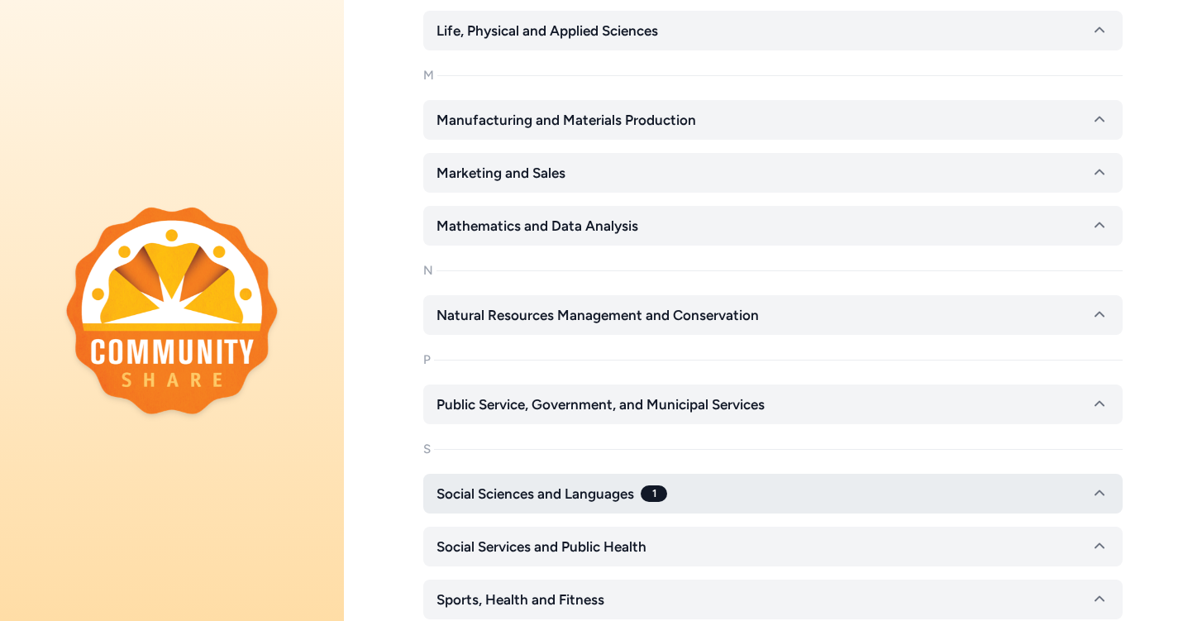
click at [574, 481] on button "Social Sciences and Languages 1" at bounding box center [772, 494] width 699 height 40
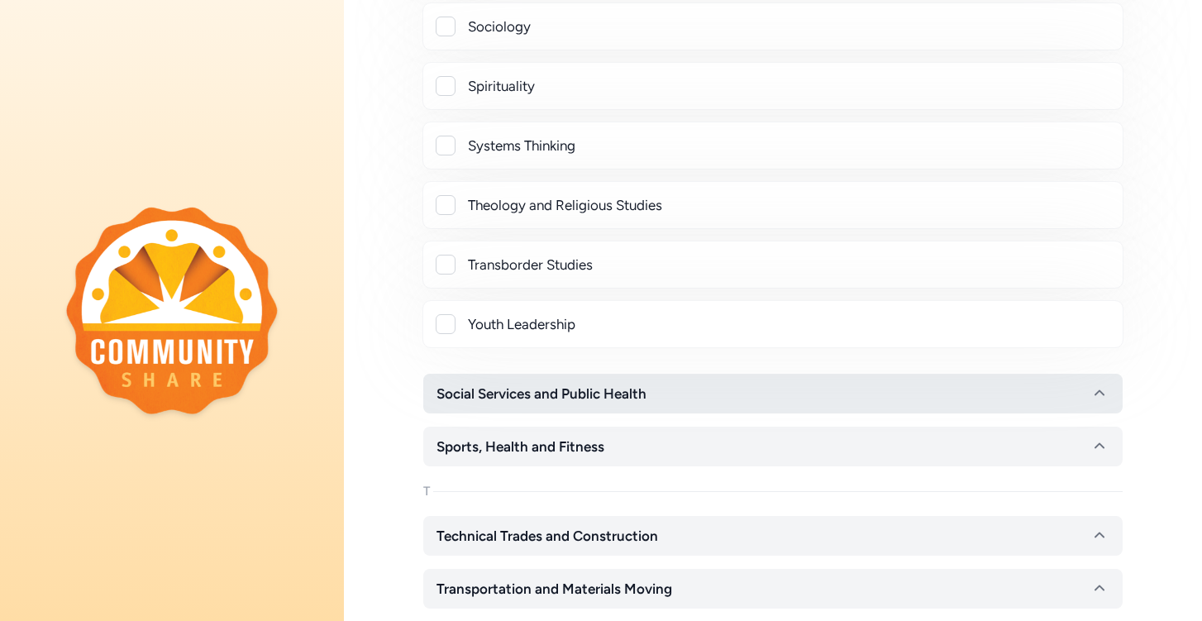
scroll to position [2569, 0]
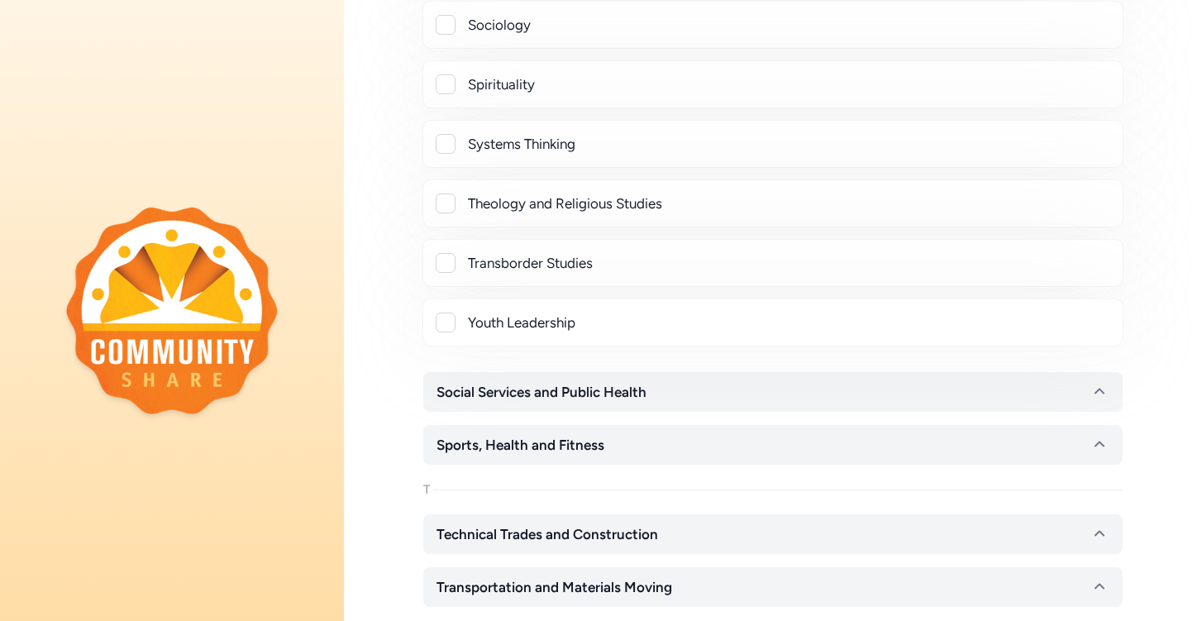
click at [514, 391] on span "Social Services and Public Health" at bounding box center [541, 392] width 210 height 20
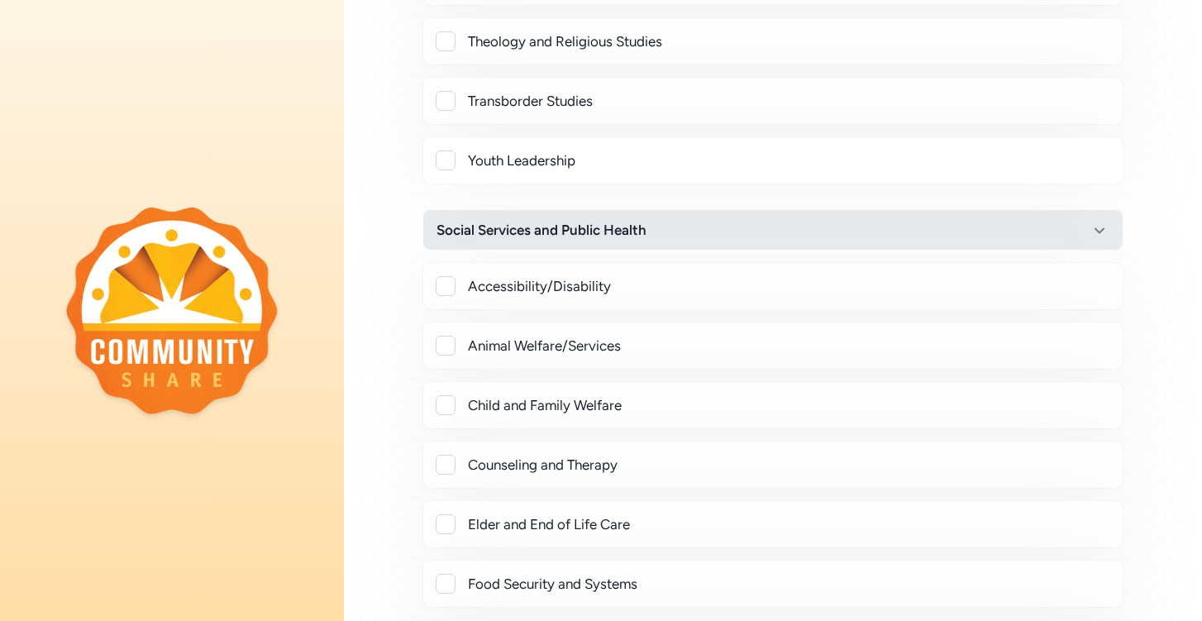
scroll to position [2732, 0]
click at [512, 396] on div "Child and Family Welfare" at bounding box center [788, 404] width 641 height 20
checkbox input "true"
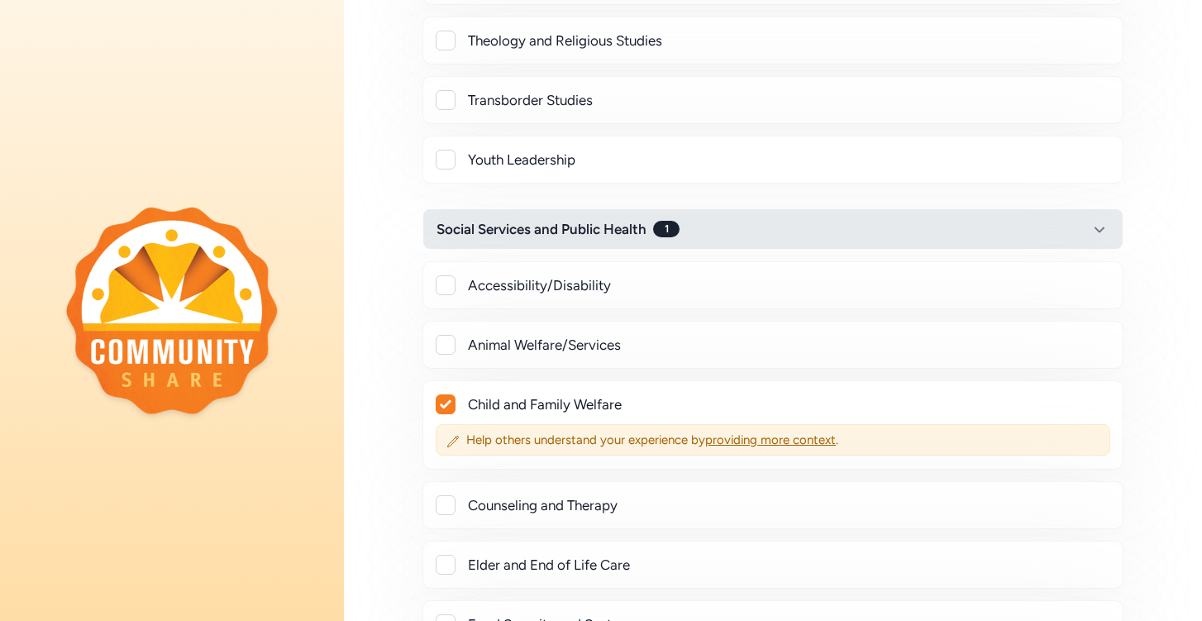
click at [603, 242] on button "Social Services and Public Health 1" at bounding box center [772, 229] width 699 height 40
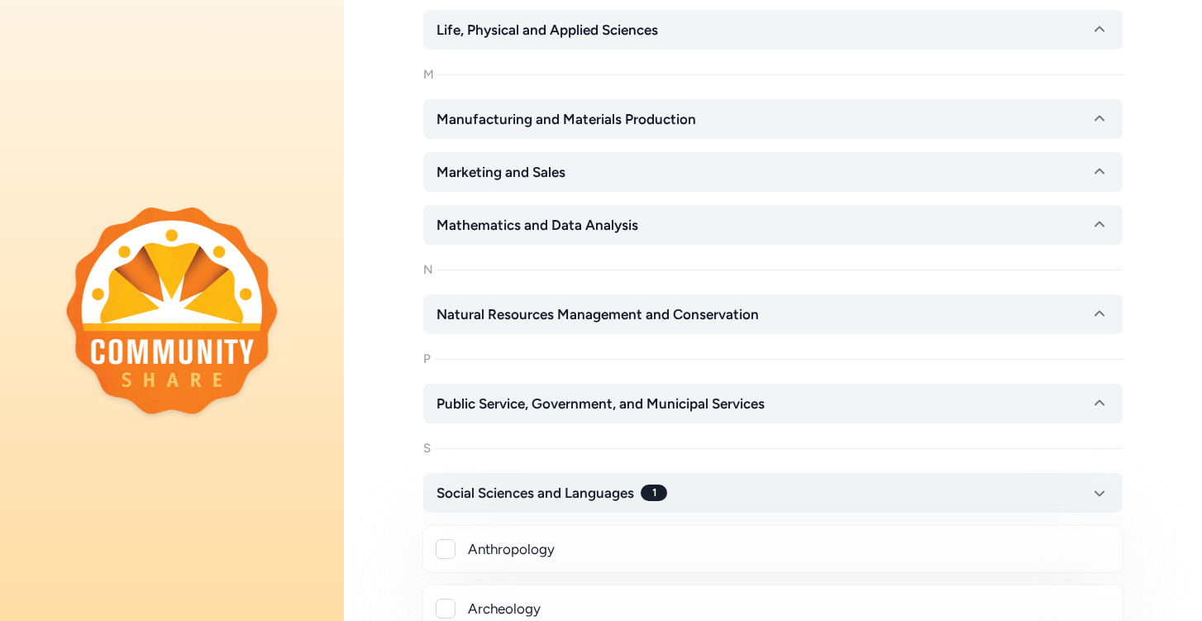
scroll to position [1116, 0]
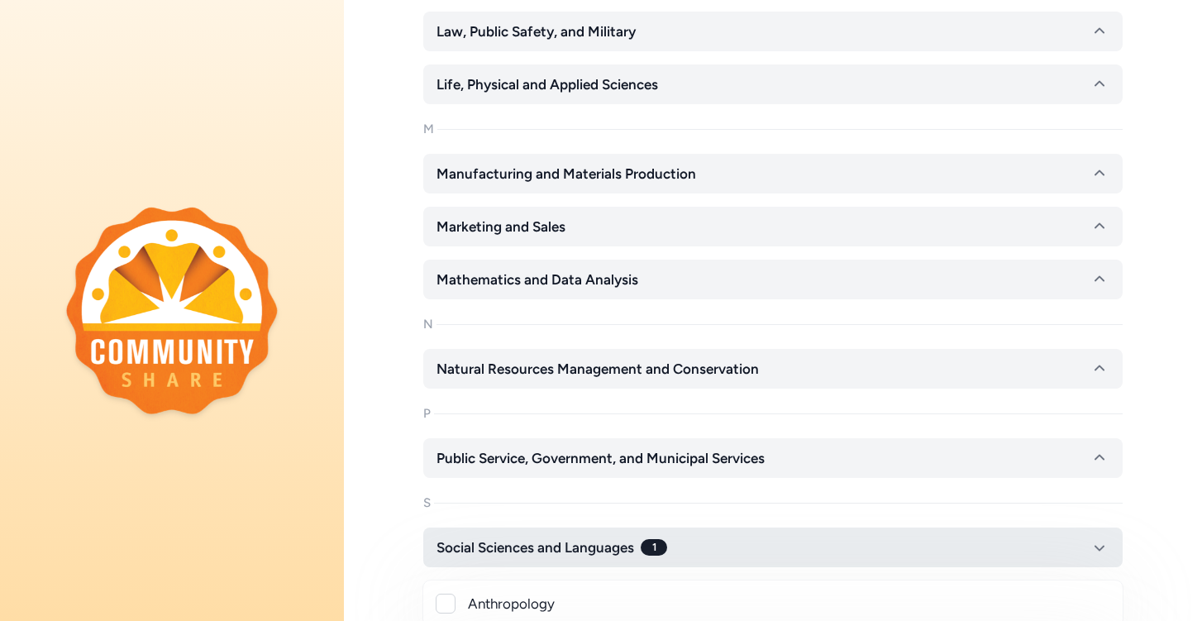
click at [570, 553] on span "Social Sciences and Languages" at bounding box center [535, 547] width 198 height 20
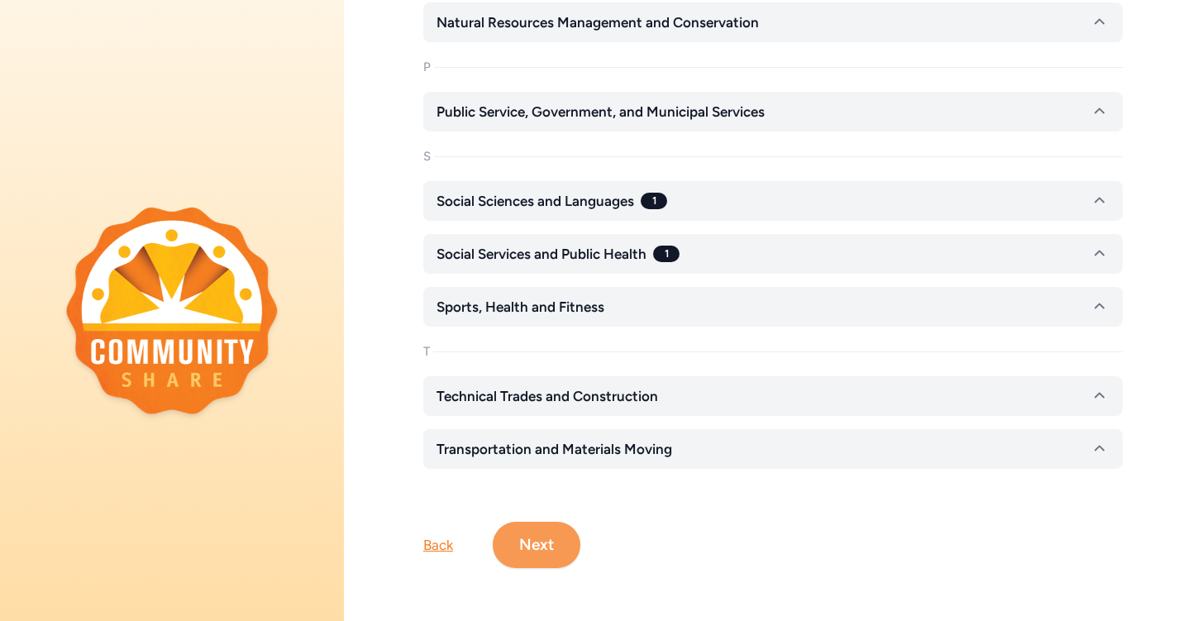
scroll to position [1462, 0]
click at [564, 528] on button "Next" at bounding box center [537, 545] width 88 height 46
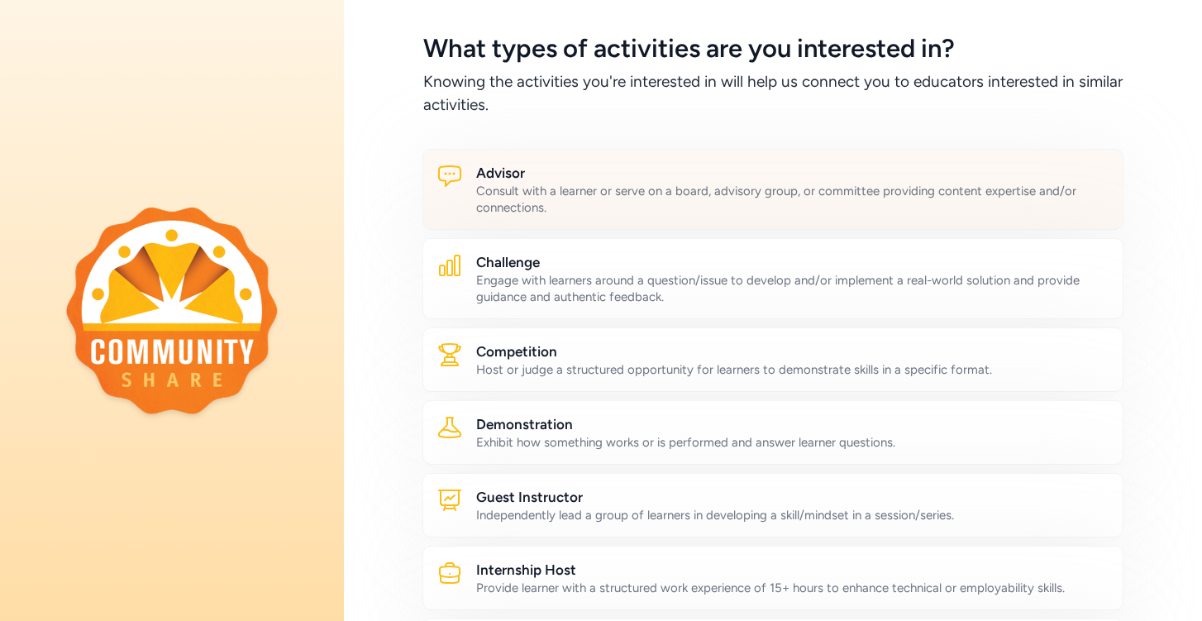
scroll to position [61, 0]
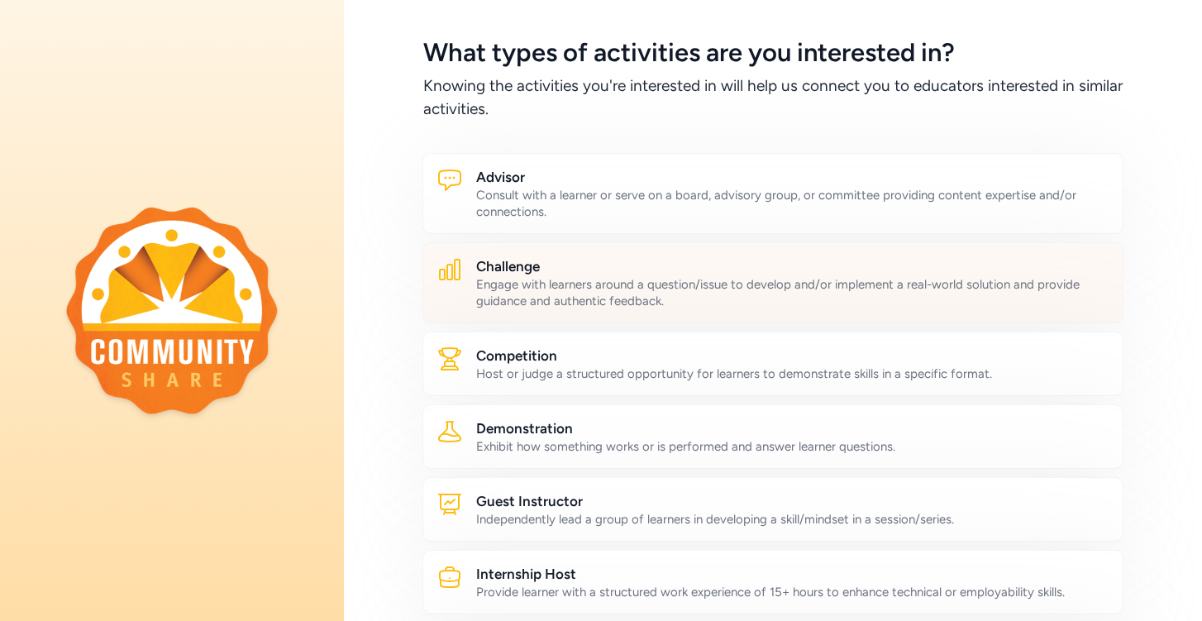
click at [618, 310] on div "Challenge Engage with learners around a question/issue to develop and/or implem…" at bounding box center [772, 282] width 701 height 81
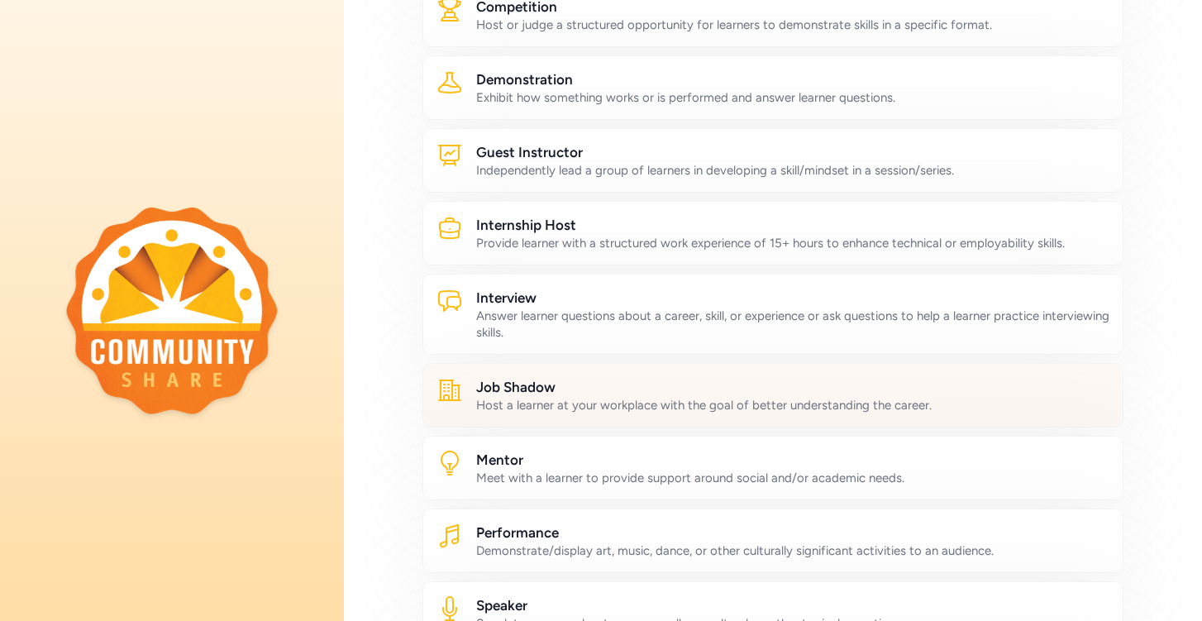
scroll to position [441, 0]
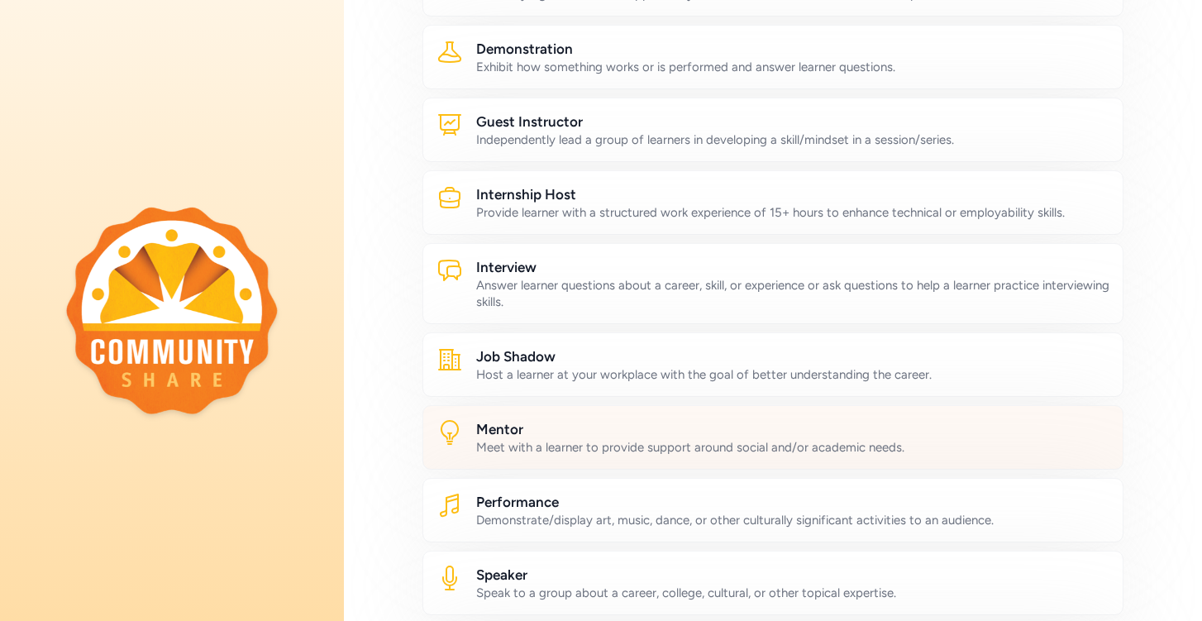
click at [596, 444] on div "Meet with a learner to provide support around social and/or academic needs." at bounding box center [792, 447] width 633 height 17
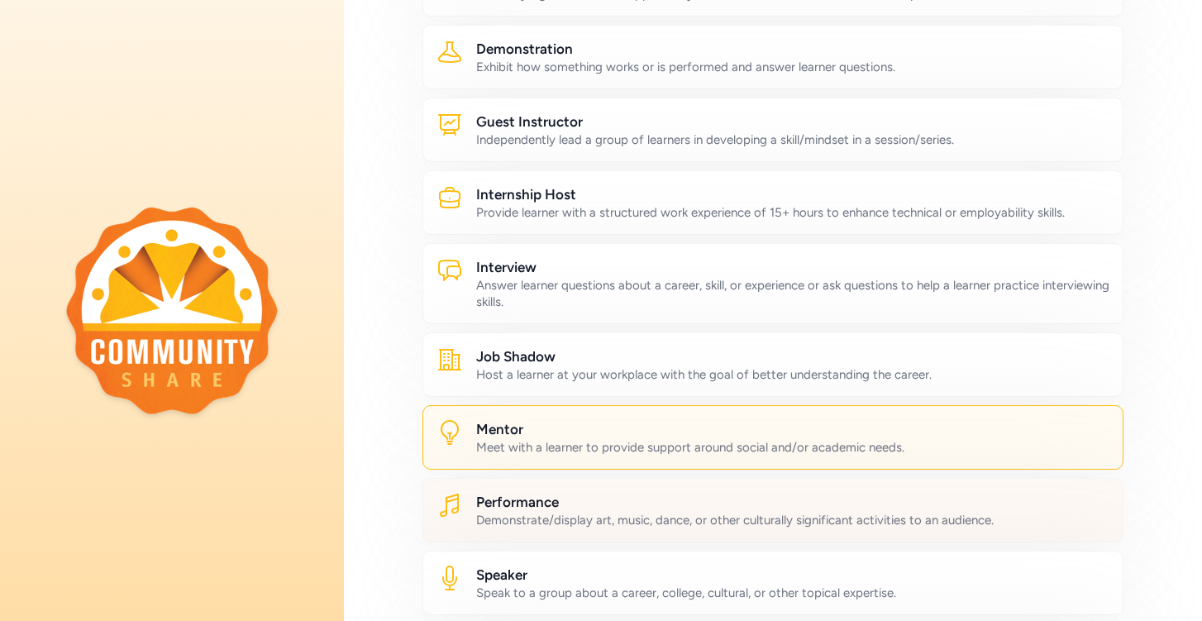
click at [594, 499] on h2 "Performance" at bounding box center [792, 502] width 633 height 20
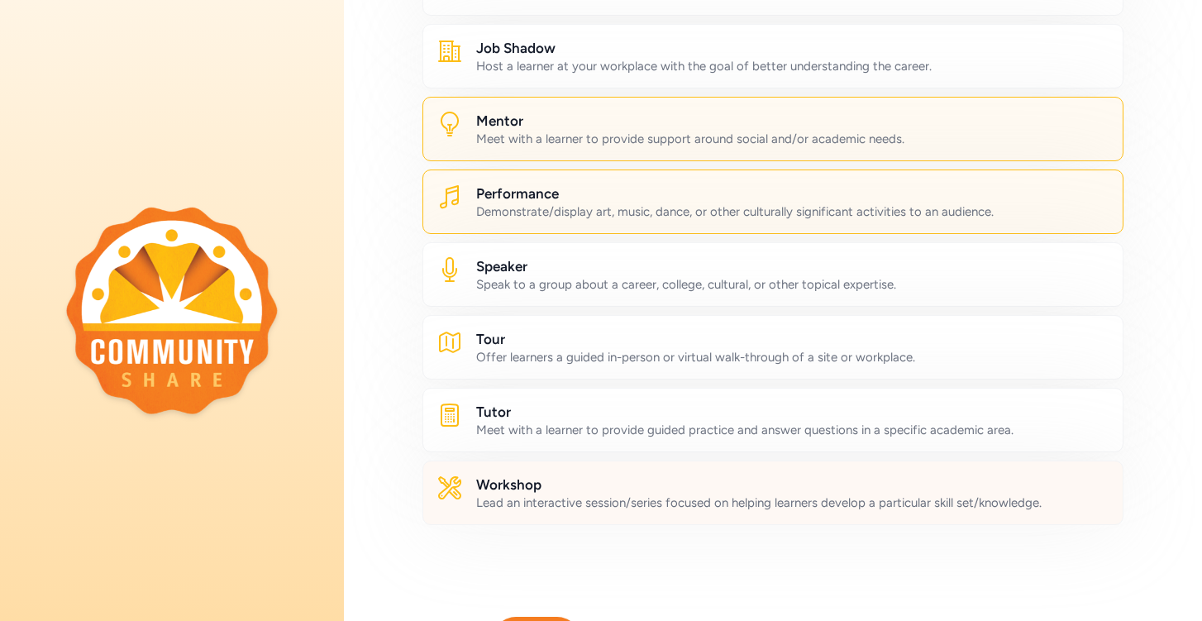
scroll to position [750, 0]
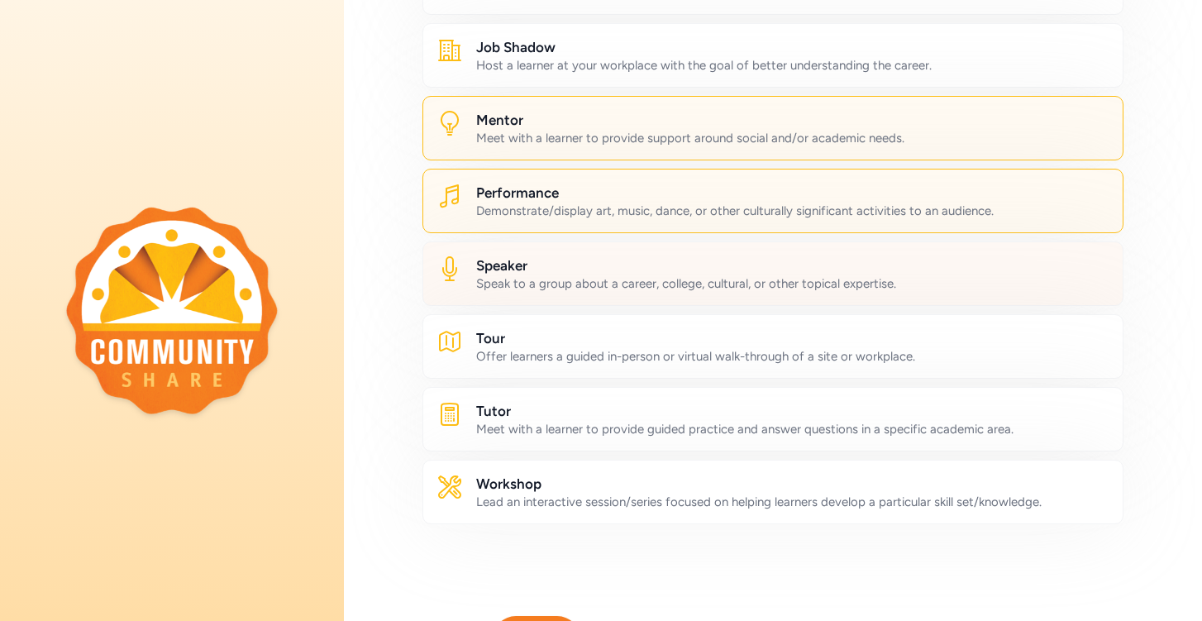
click at [715, 281] on div "Speak to a group about a career, college, cultural, or other topical expertise." at bounding box center [792, 283] width 633 height 17
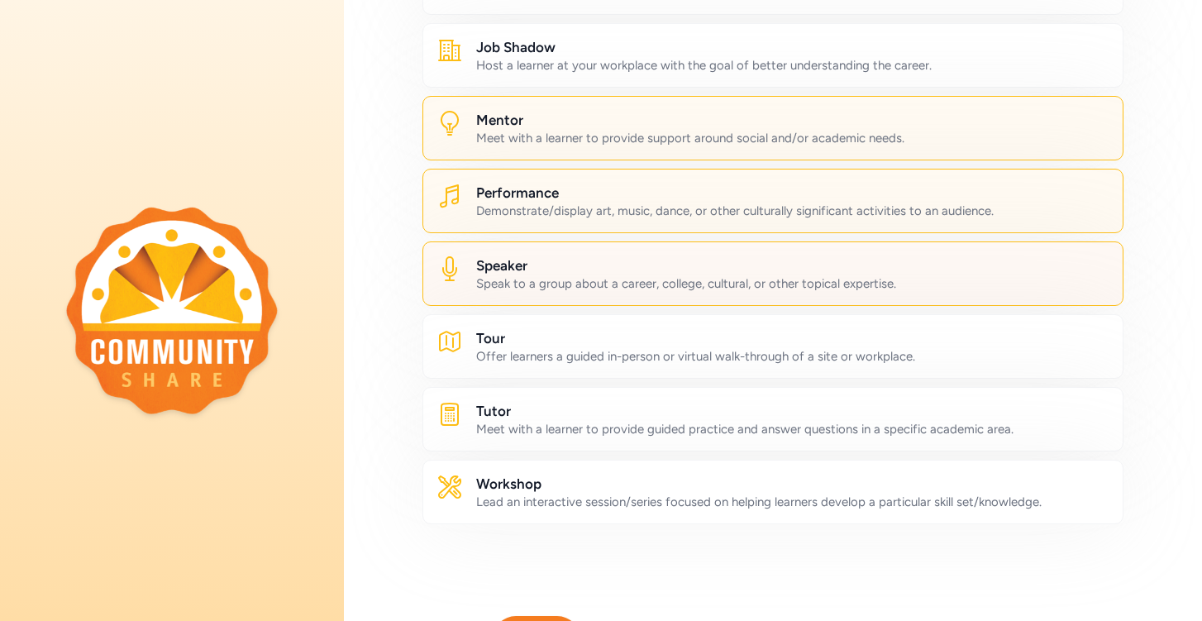
click at [715, 281] on div "Speak to a group about a career, college, cultural, or other topical expertise." at bounding box center [792, 283] width 633 height 17
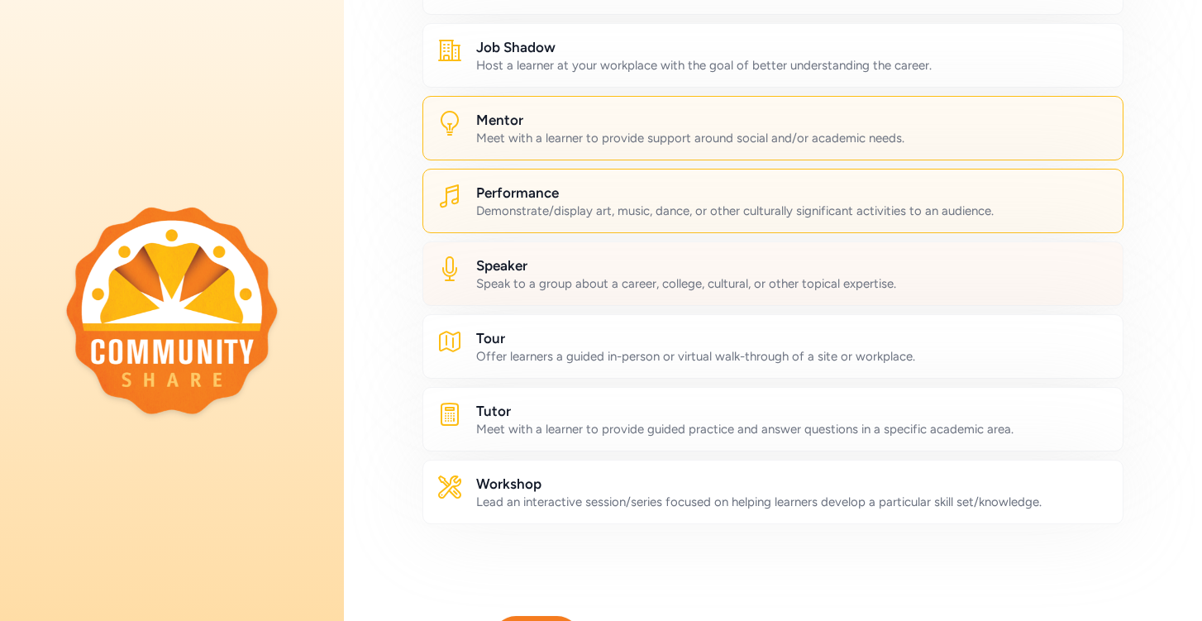
click at [715, 281] on div "Speak to a group about a career, college, cultural, or other topical expertise." at bounding box center [792, 283] width 633 height 17
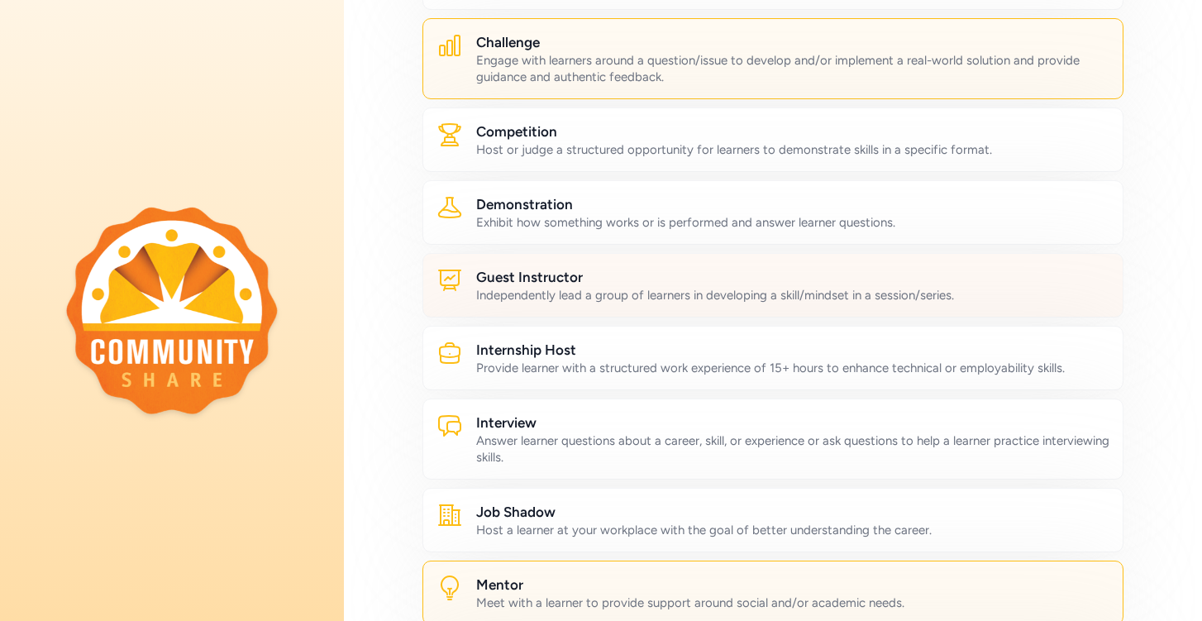
scroll to position [235, 0]
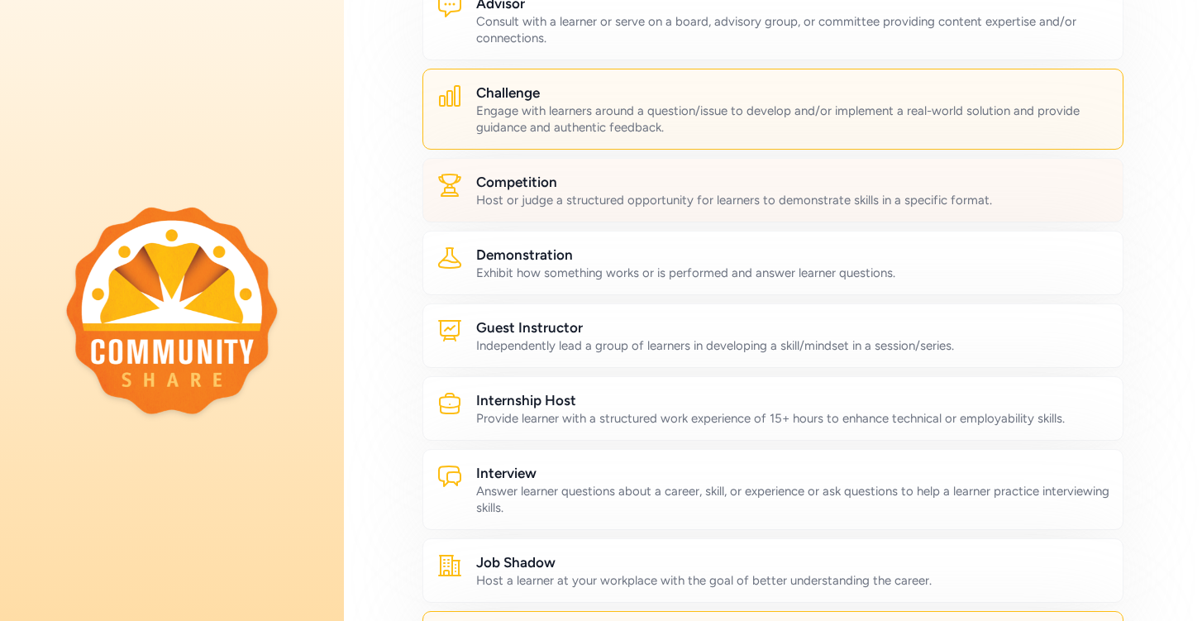
click at [712, 184] on h2 "Competition" at bounding box center [792, 182] width 633 height 20
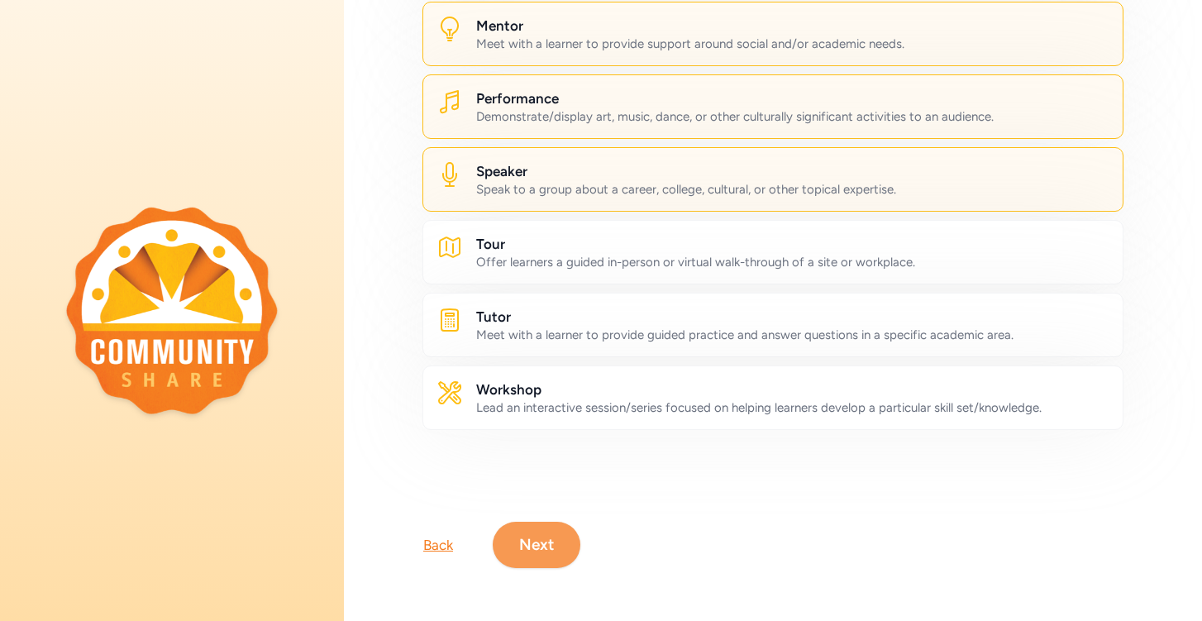
scroll to position [844, 0]
click at [542, 553] on button "Next" at bounding box center [537, 545] width 88 height 46
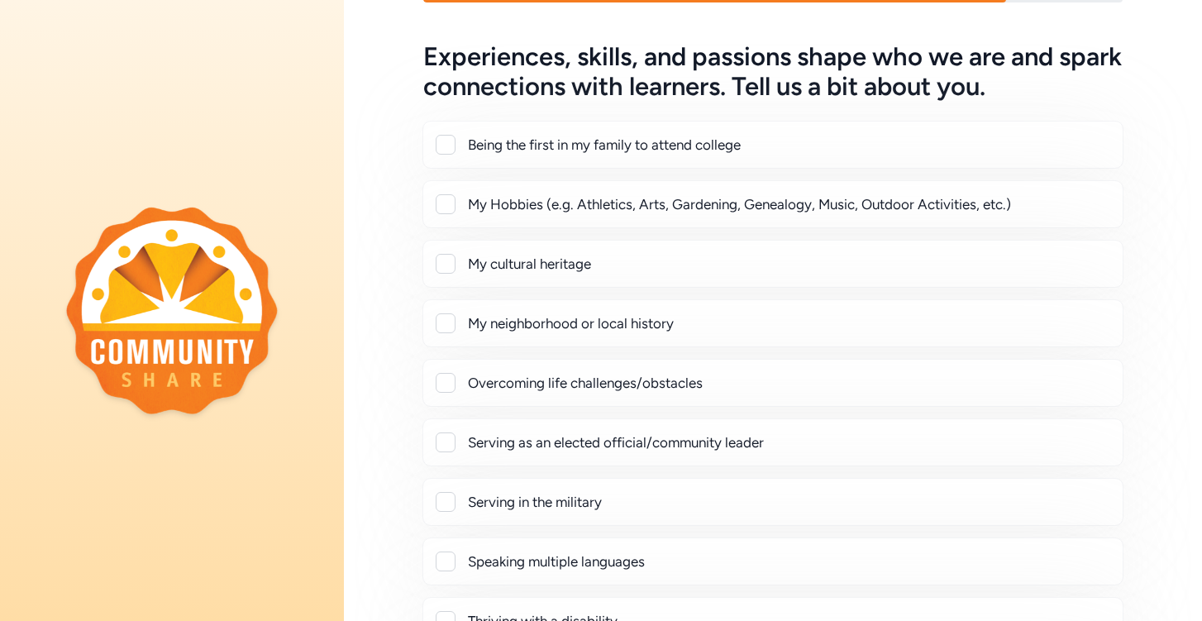
scroll to position [76, 0]
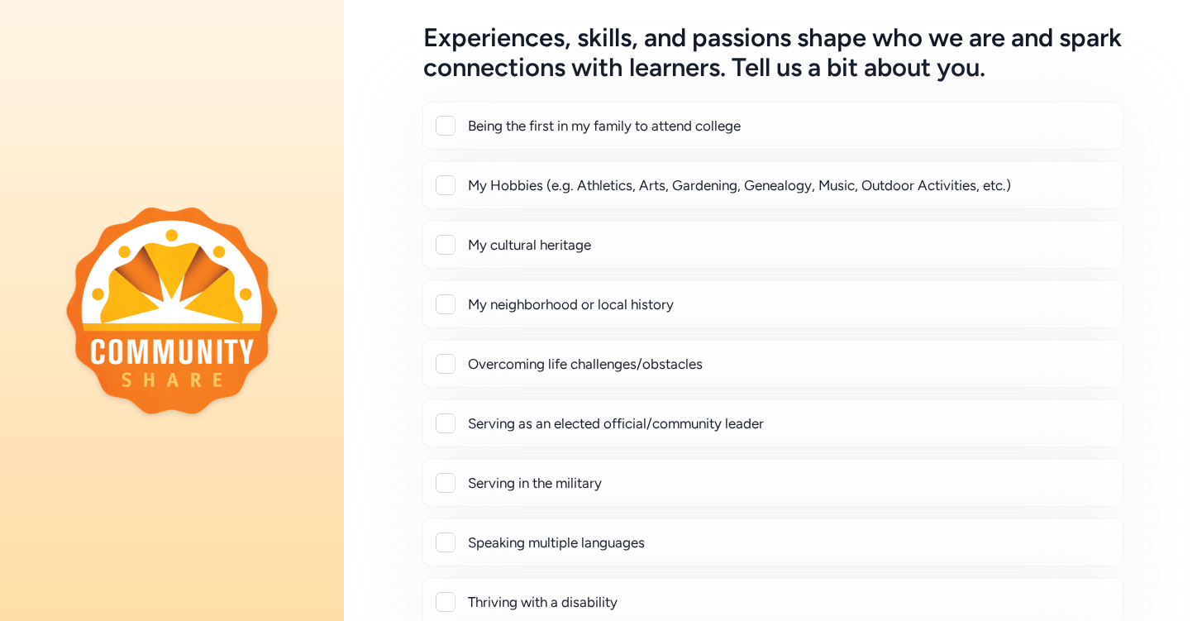
click at [517, 182] on div "My Hobbies (e.g. Athletics, Arts, Gardening, Genealogy, Music, Outdoor Activiti…" at bounding box center [788, 185] width 641 height 20
checkbox input "true"
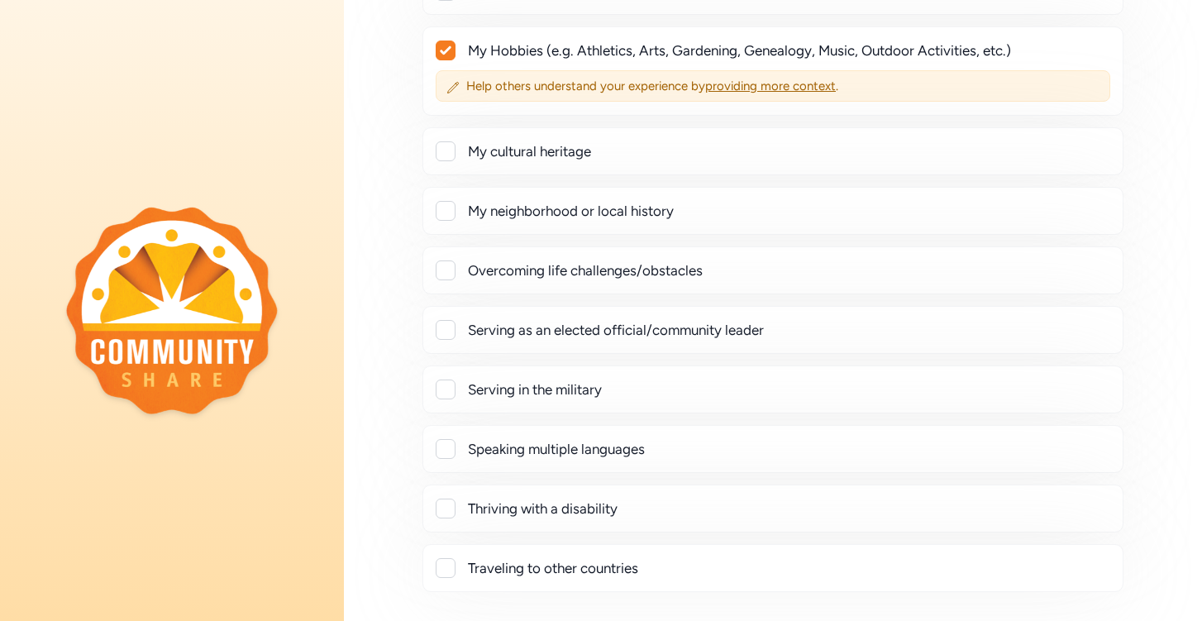
scroll to position [219, 0]
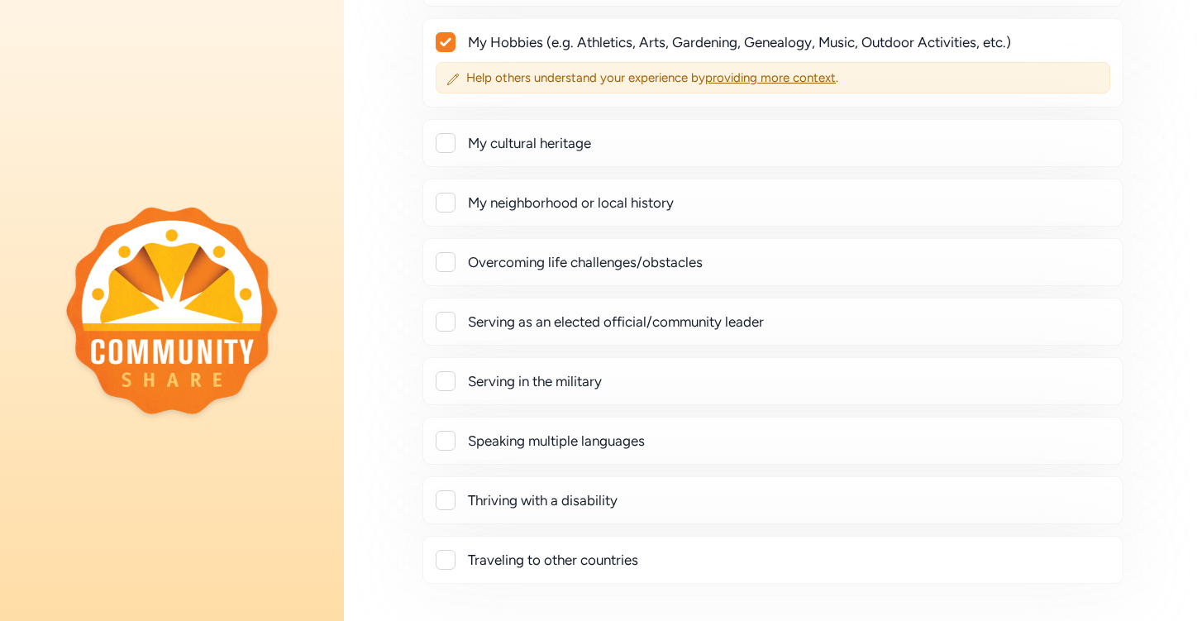
click at [544, 440] on div "Speaking multiple languages" at bounding box center [788, 441] width 641 height 20
checkbox input "true"
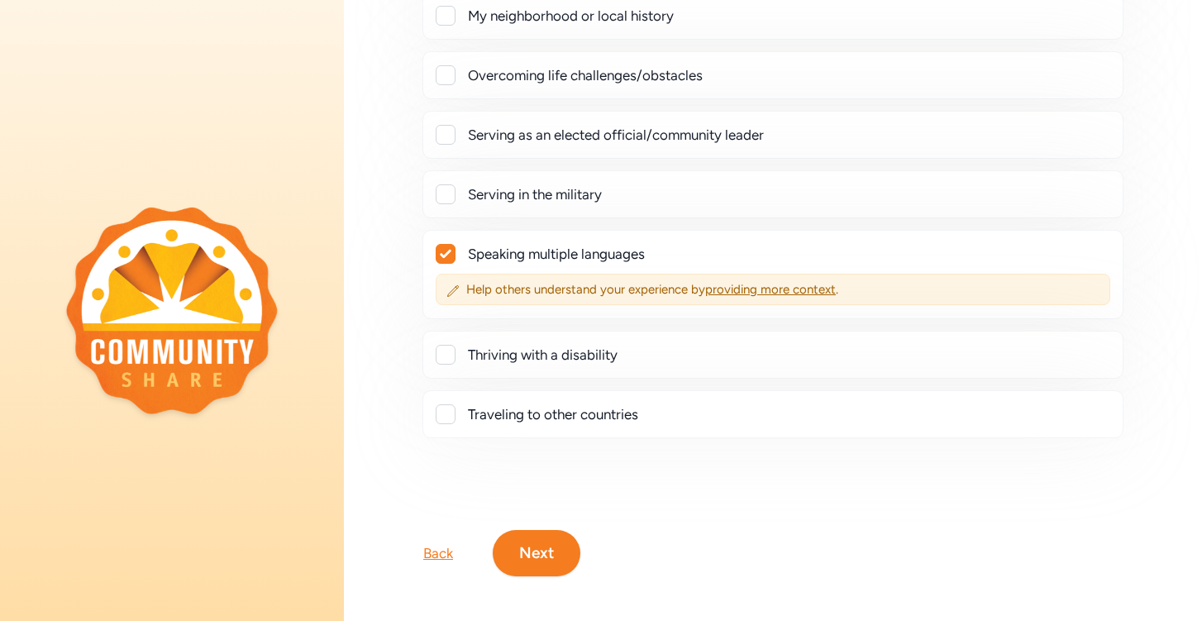
scroll to position [408, 0]
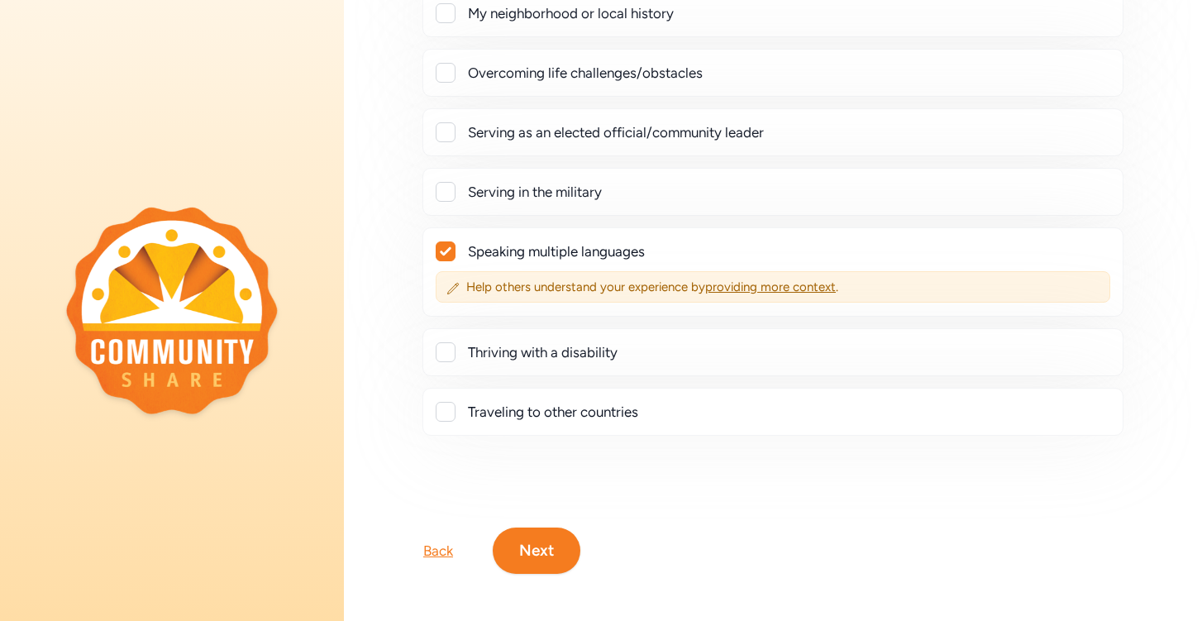
click at [551, 404] on div "Traveling to other countries" at bounding box center [788, 412] width 641 height 20
checkbox input "true"
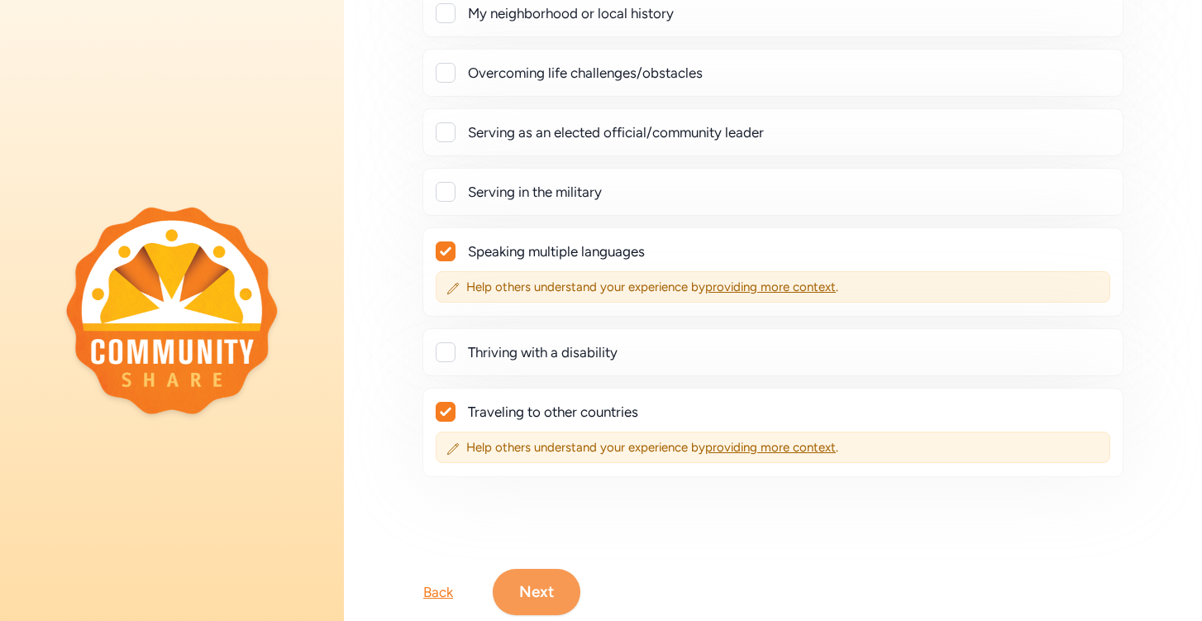
click at [537, 604] on button "Next" at bounding box center [537, 592] width 88 height 46
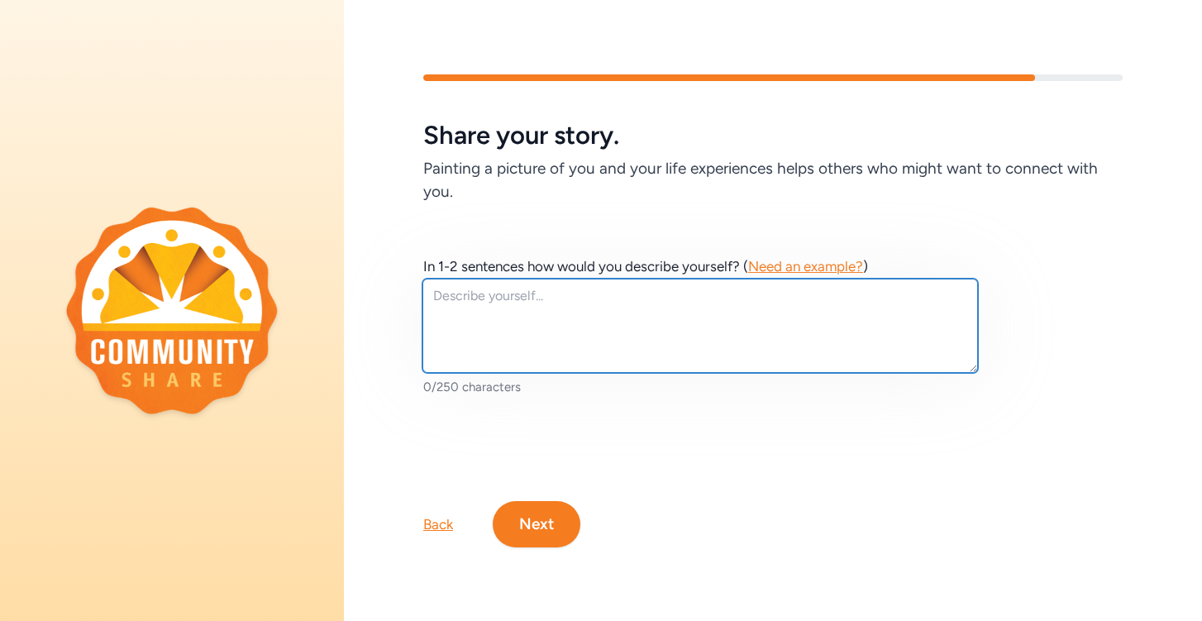
click at [598, 302] on textarea at bounding box center [699, 326] width 555 height 94
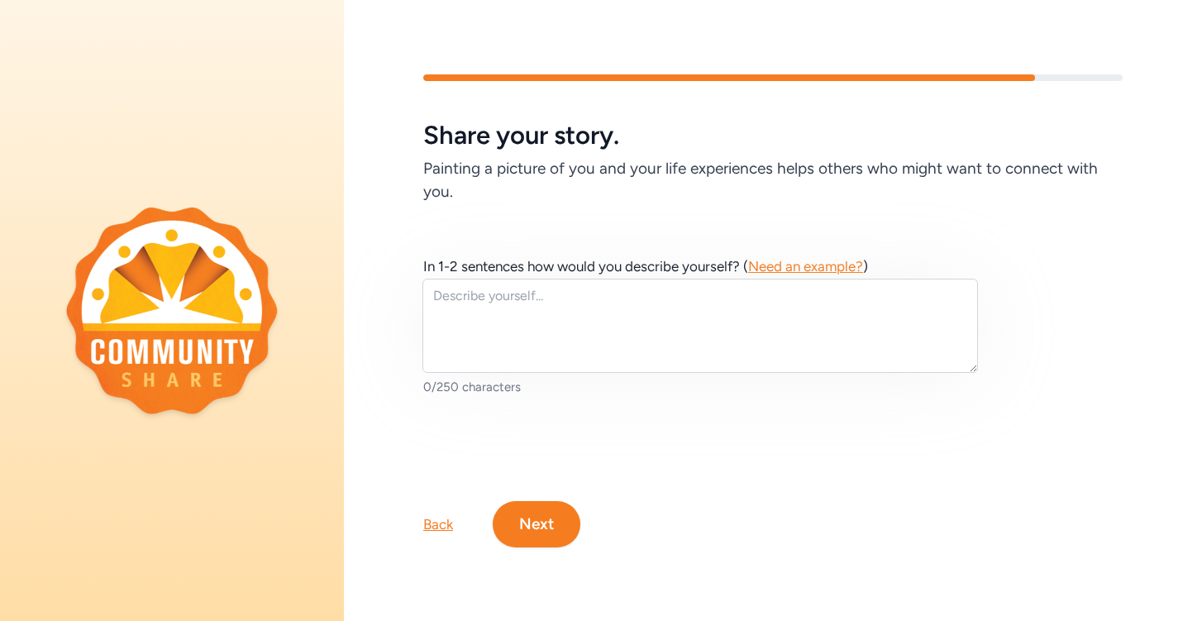
click at [797, 265] on span "Need an example?" at bounding box center [805, 266] width 115 height 17
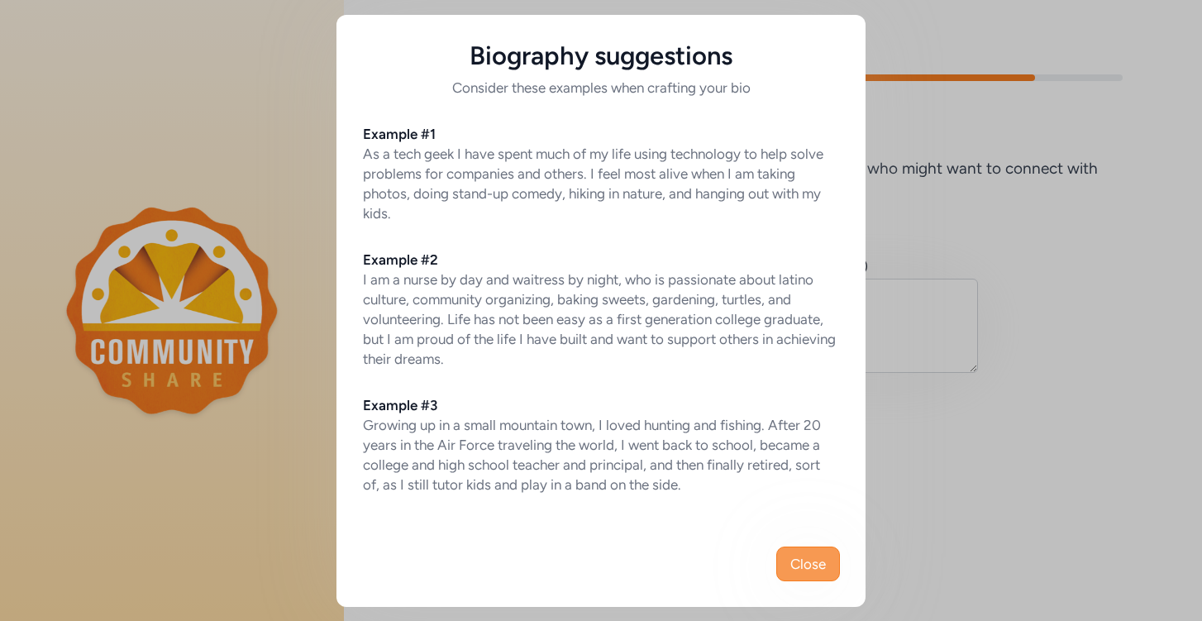
click at [819, 567] on span "Close" at bounding box center [808, 564] width 36 height 20
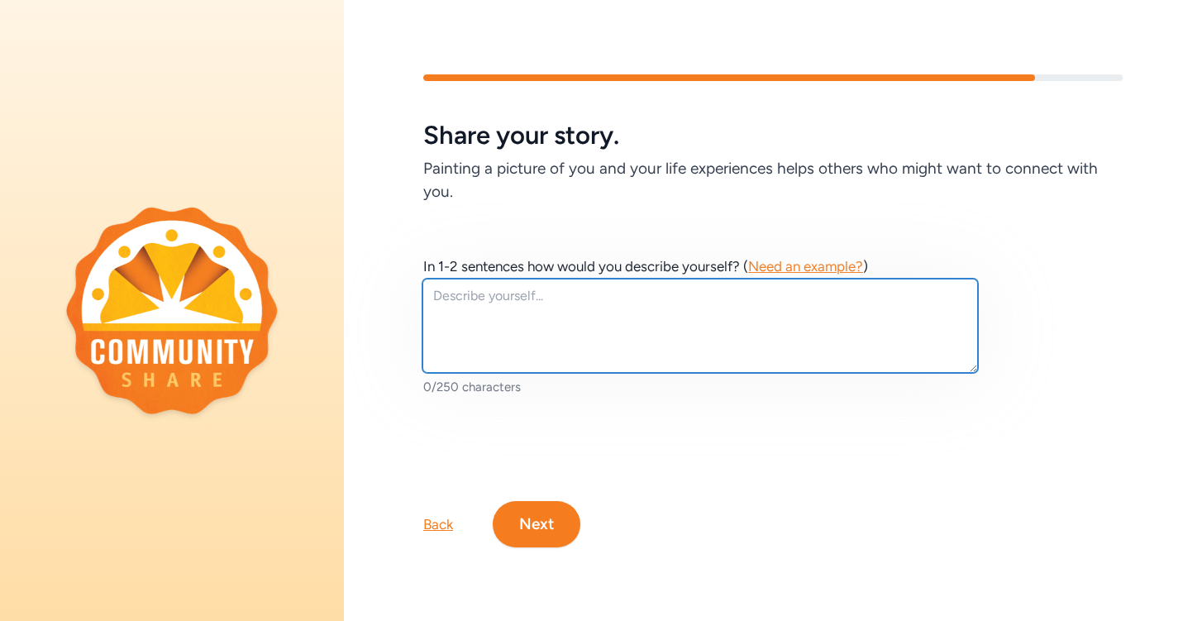
click at [755, 321] on textarea at bounding box center [699, 326] width 555 height 94
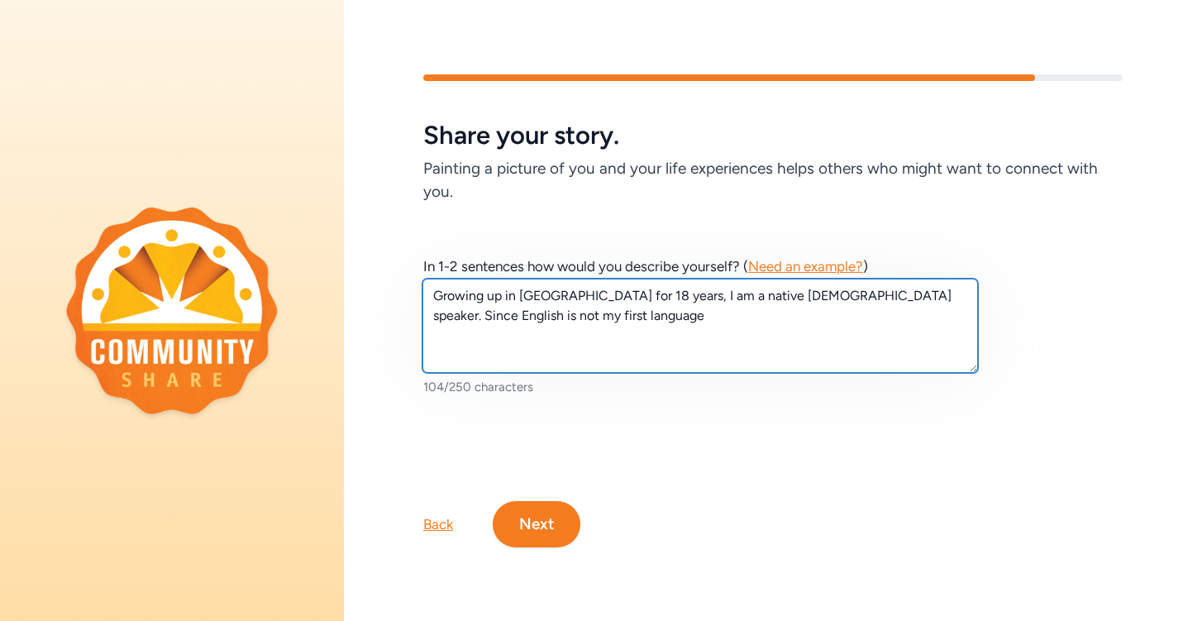
click at [857, 302] on textarea "Growing up in Japan for 18 years, I am a native Japanese speaker. Since English…" at bounding box center [699, 326] width 555 height 94
click at [856, 315] on textarea "Growing up in Japan for 18 years, I am a native Japanese speaker. As English is…" at bounding box center [699, 326] width 555 height 94
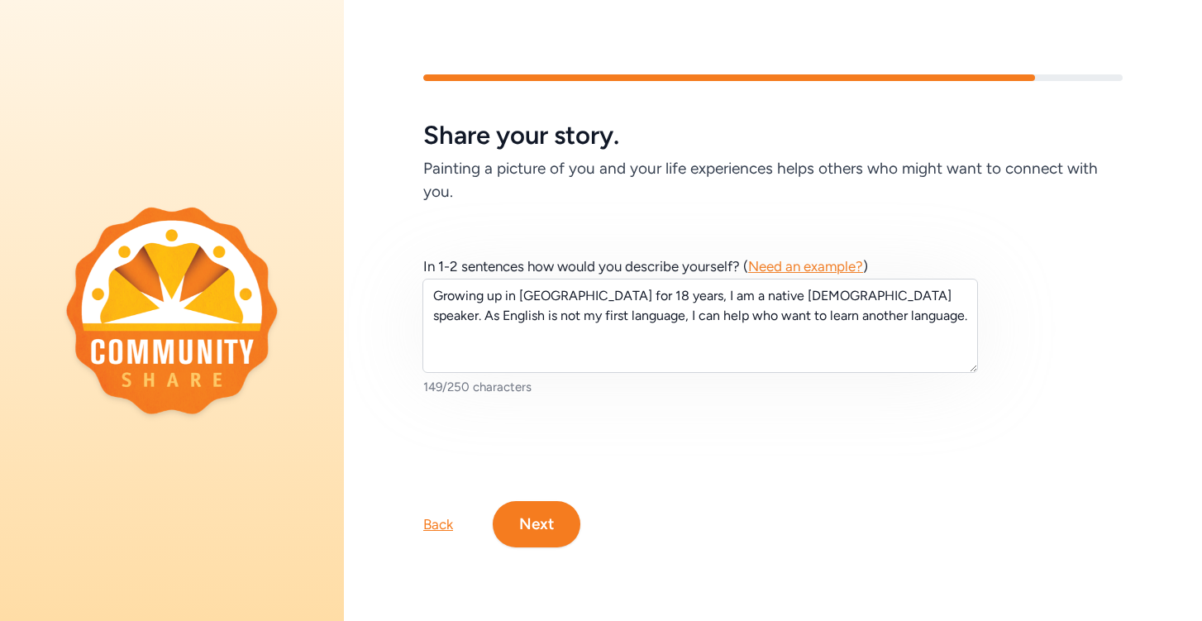
click at [852, 268] on span "Need an example?" at bounding box center [805, 266] width 115 height 17
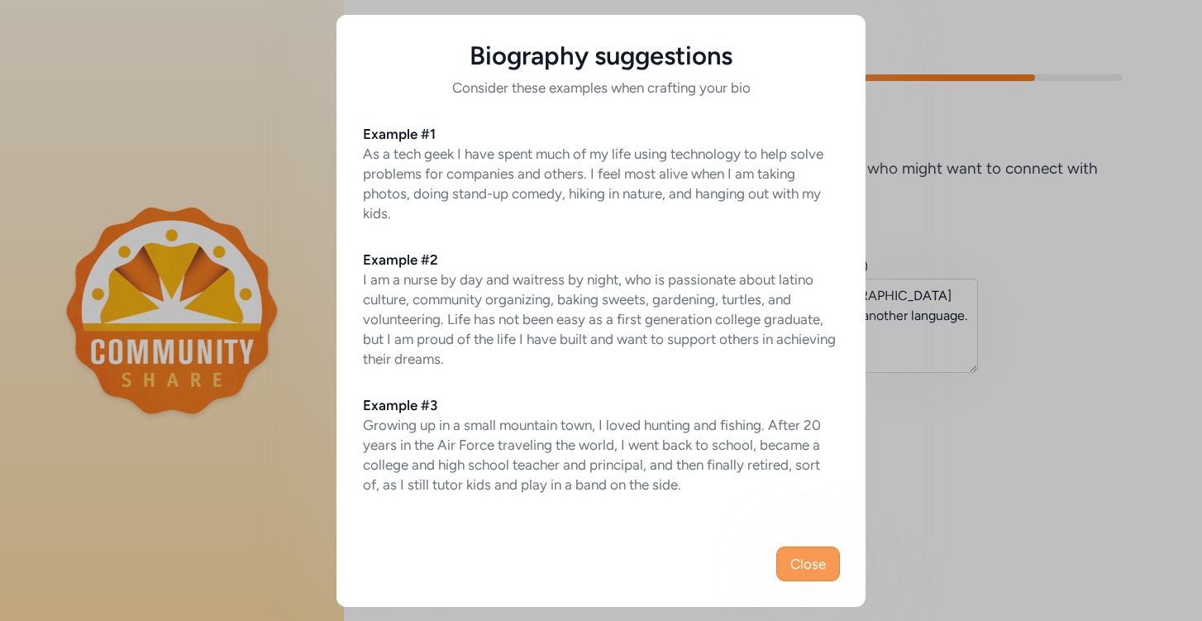
click at [803, 557] on span "Close" at bounding box center [808, 564] width 36 height 20
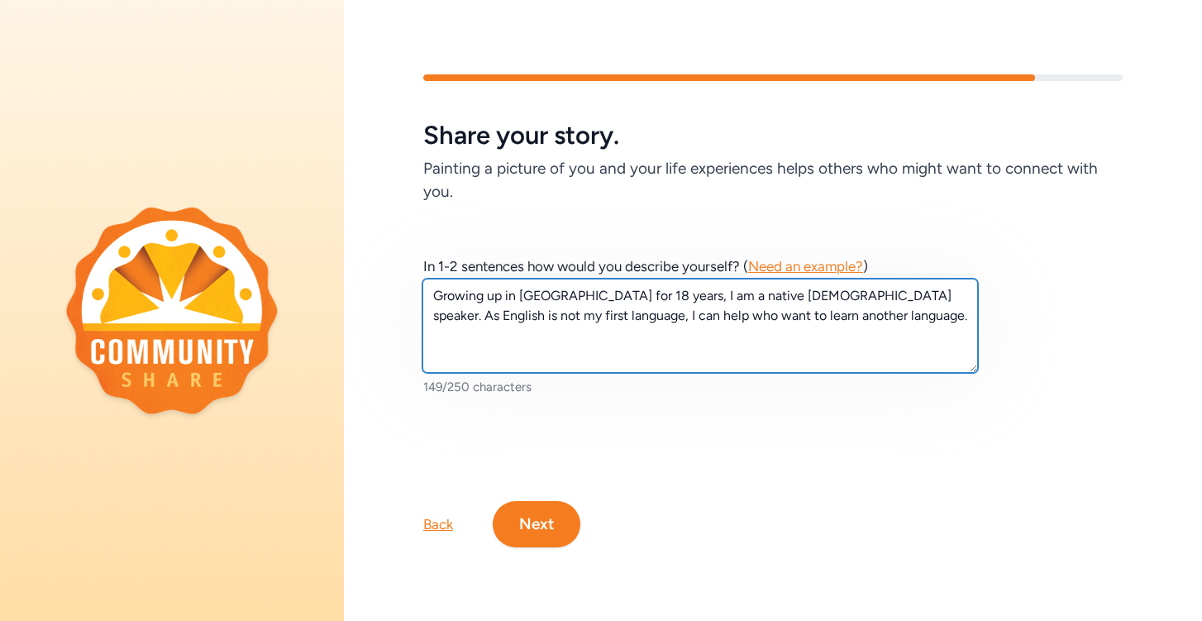
drag, startPoint x: 822, startPoint y: 298, endPoint x: 822, endPoint y: 325, distance: 26.5
click at [822, 325] on textarea "Growing up in Japan for 18 years, I am a native Japanese speaker. As English is…" at bounding box center [699, 326] width 555 height 94
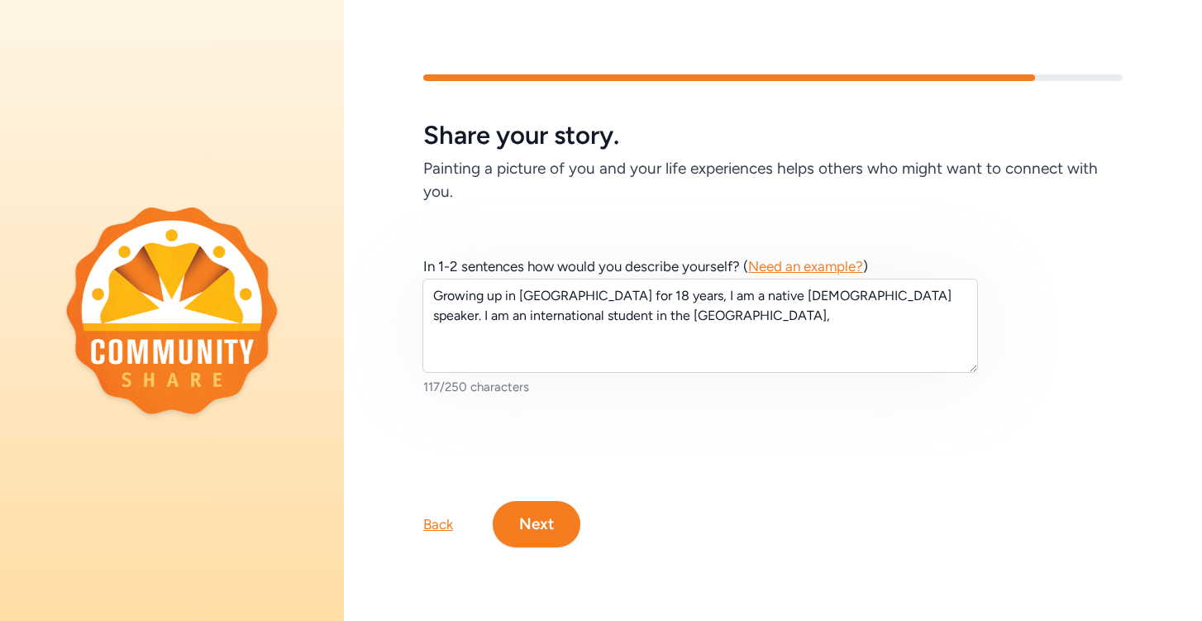
click at [834, 260] on span "Need an example?" at bounding box center [805, 266] width 115 height 17
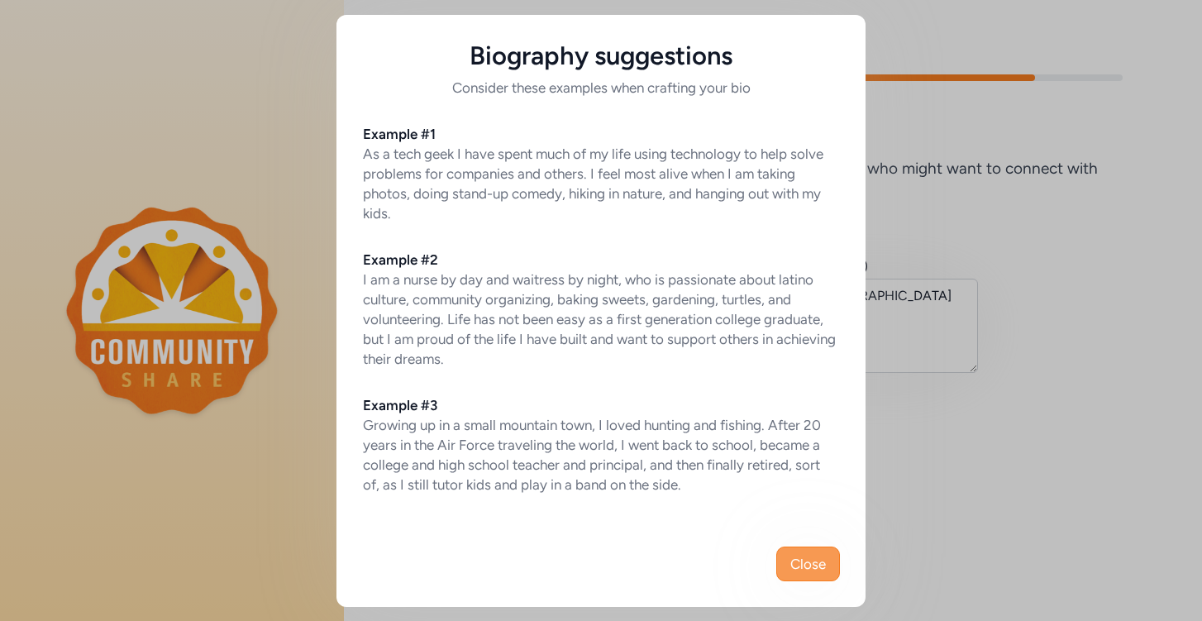
click at [821, 569] on span "Close" at bounding box center [808, 564] width 36 height 20
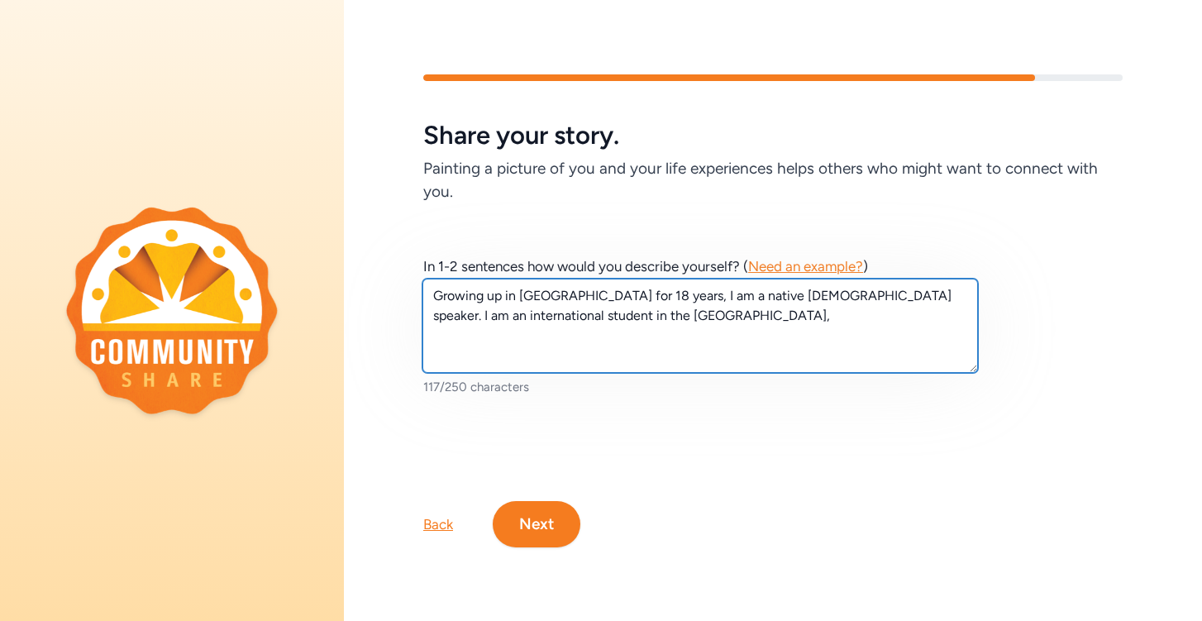
click at [823, 297] on textarea "Growing up in Japan for 18 years, I am a native Japanese speaker. I am an inter…" at bounding box center [699, 326] width 555 height 94
click at [802, 331] on textarea "Growing up in Japan for 18 years, I am a native Japanese speaker. Since I am an…" at bounding box center [699, 326] width 555 height 94
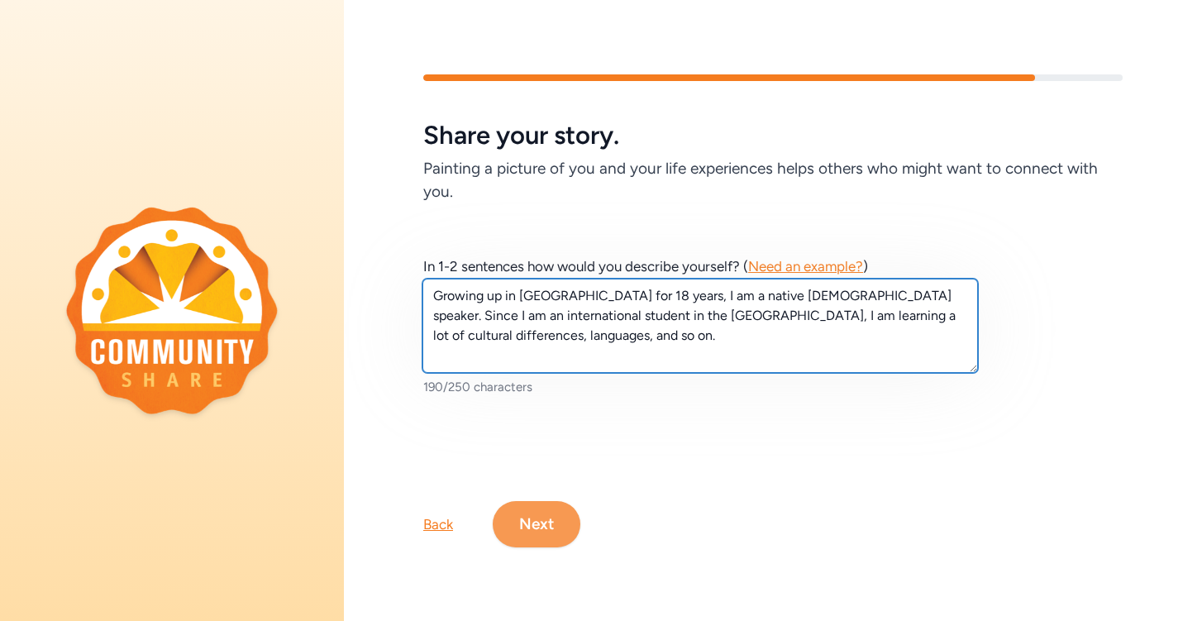
type textarea "Growing up in Japan for 18 years, I am a native Japanese speaker. Since I am an…"
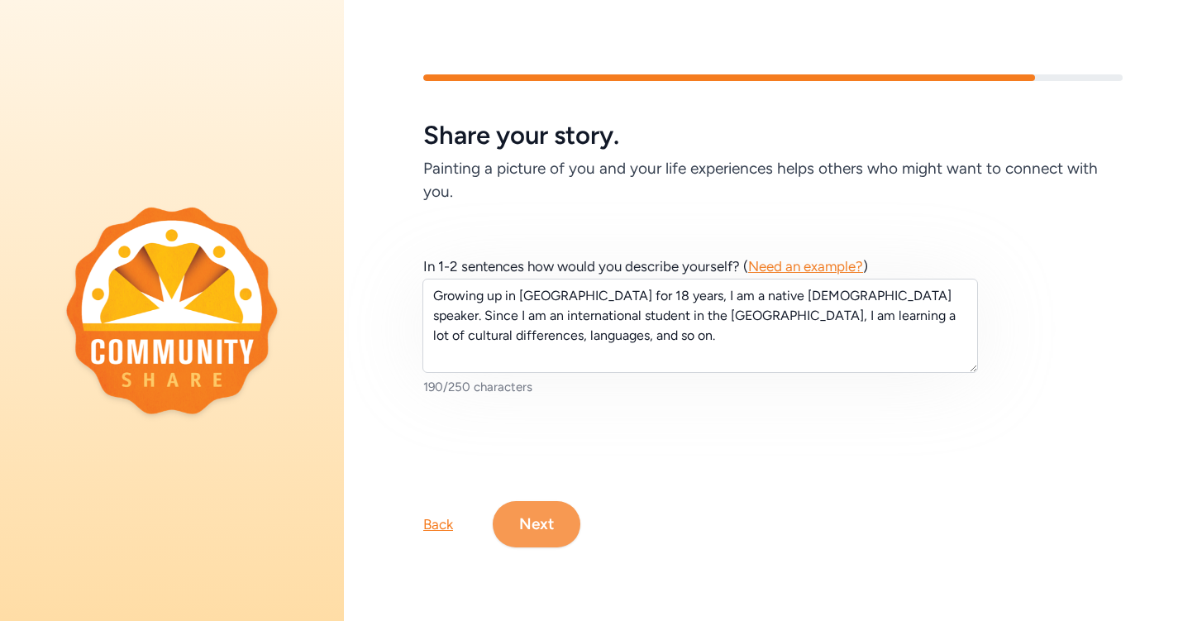
click at [514, 522] on button "Next" at bounding box center [537, 524] width 88 height 46
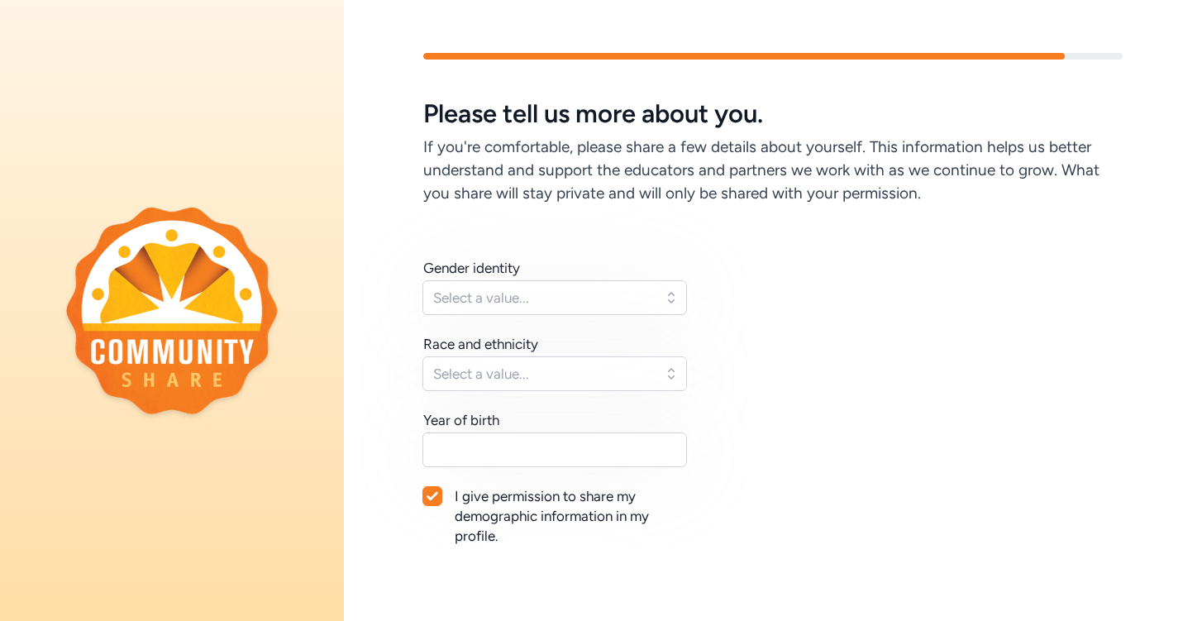
click at [560, 293] on span "Select a value..." at bounding box center [543, 298] width 220 height 20
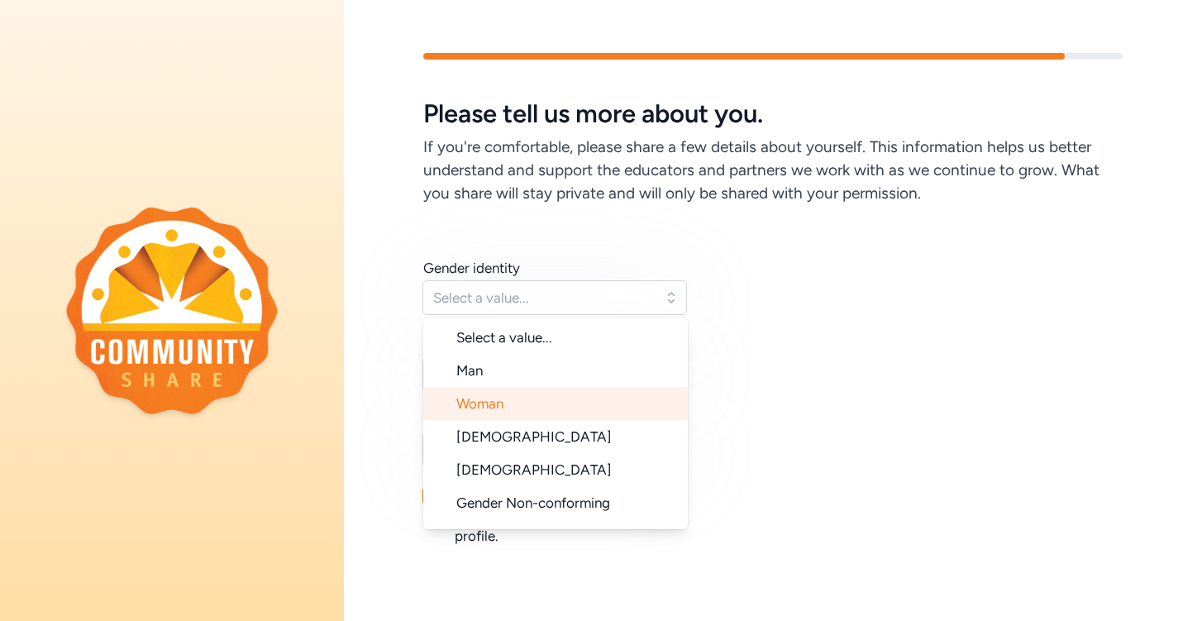
click at [548, 402] on li "Woman" at bounding box center [555, 403] width 265 height 33
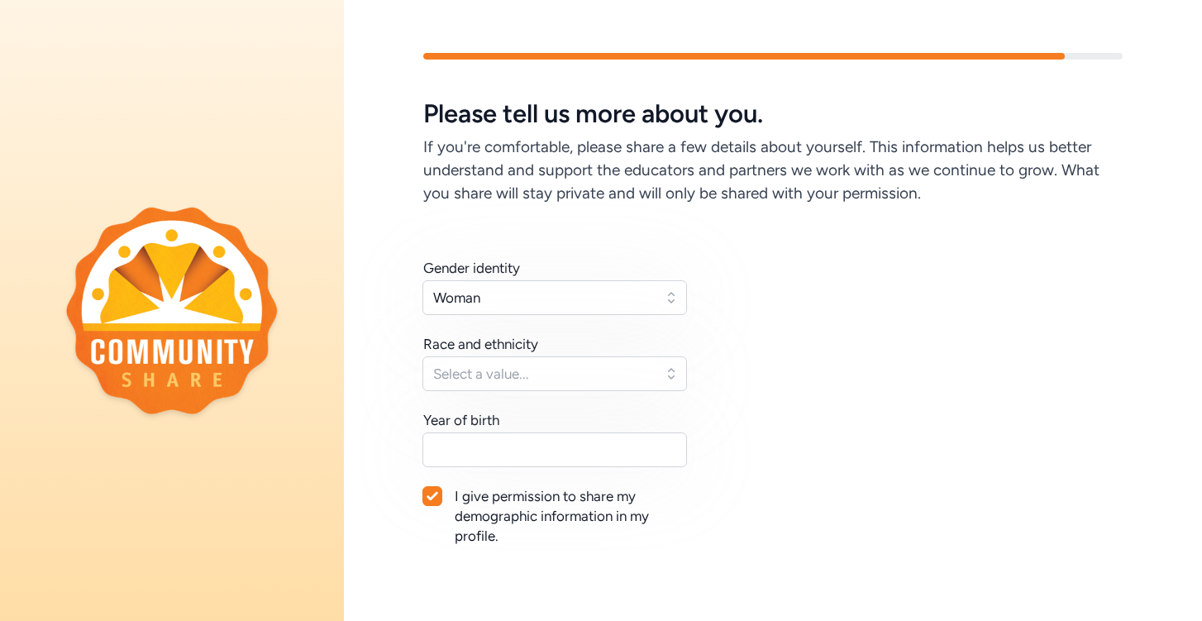
click at [581, 366] on span "Select a value..." at bounding box center [543, 374] width 220 height 20
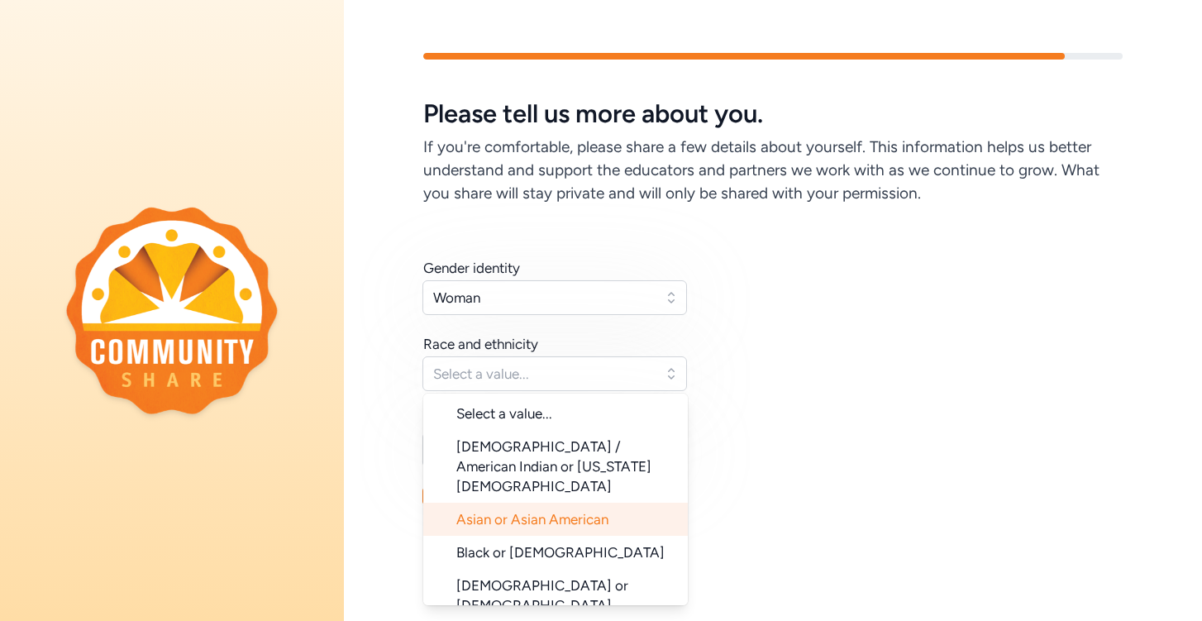
click at [570, 511] on span "Asian or Asian American" at bounding box center [532, 519] width 152 height 17
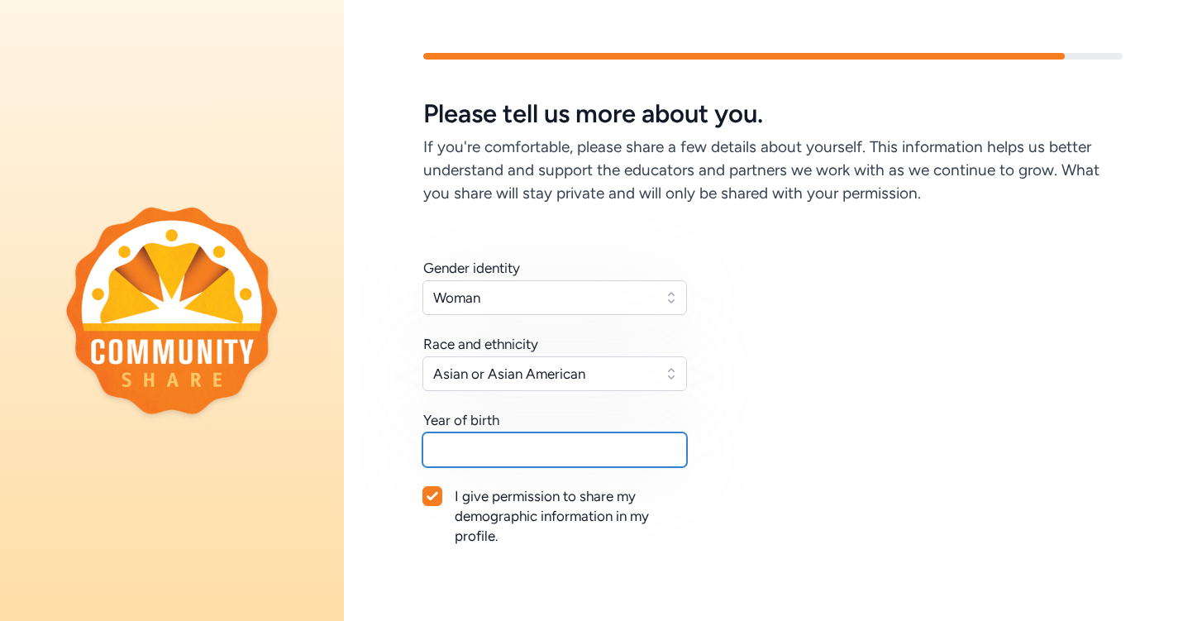
click at [535, 450] on input "text" at bounding box center [554, 449] width 265 height 35
type input "2007"
click at [523, 576] on div "Gender identity Woman Race and ethnicity Asian or Asian American Year of birth …" at bounding box center [772, 421] width 699 height 327
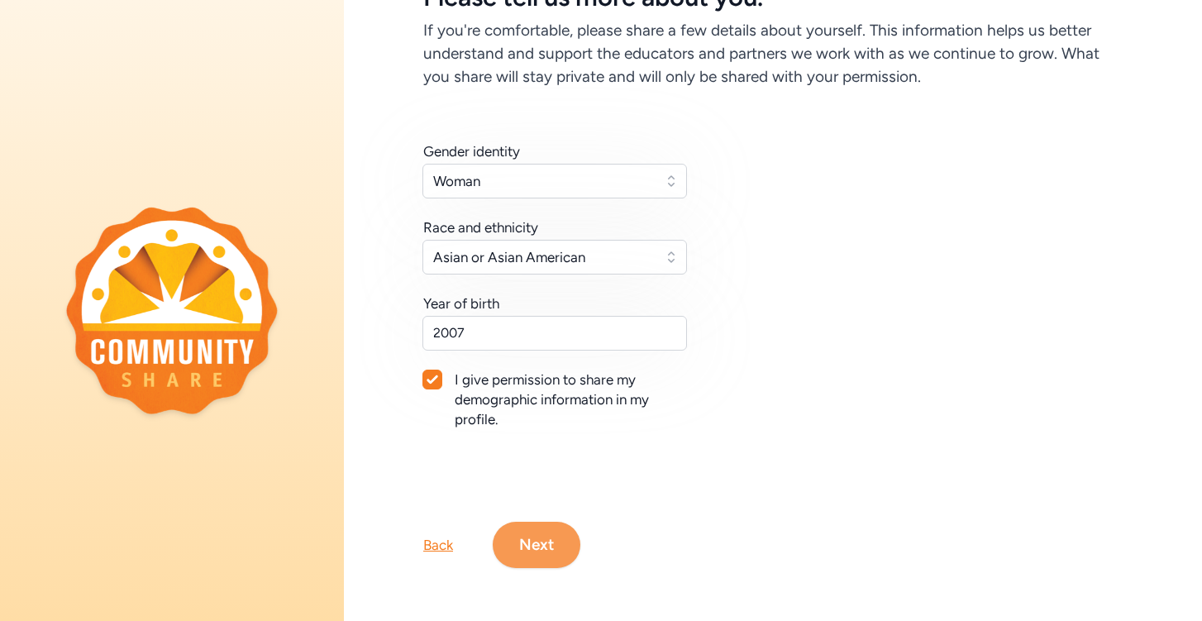
scroll to position [117, 0]
click at [527, 538] on button "Next" at bounding box center [537, 545] width 88 height 46
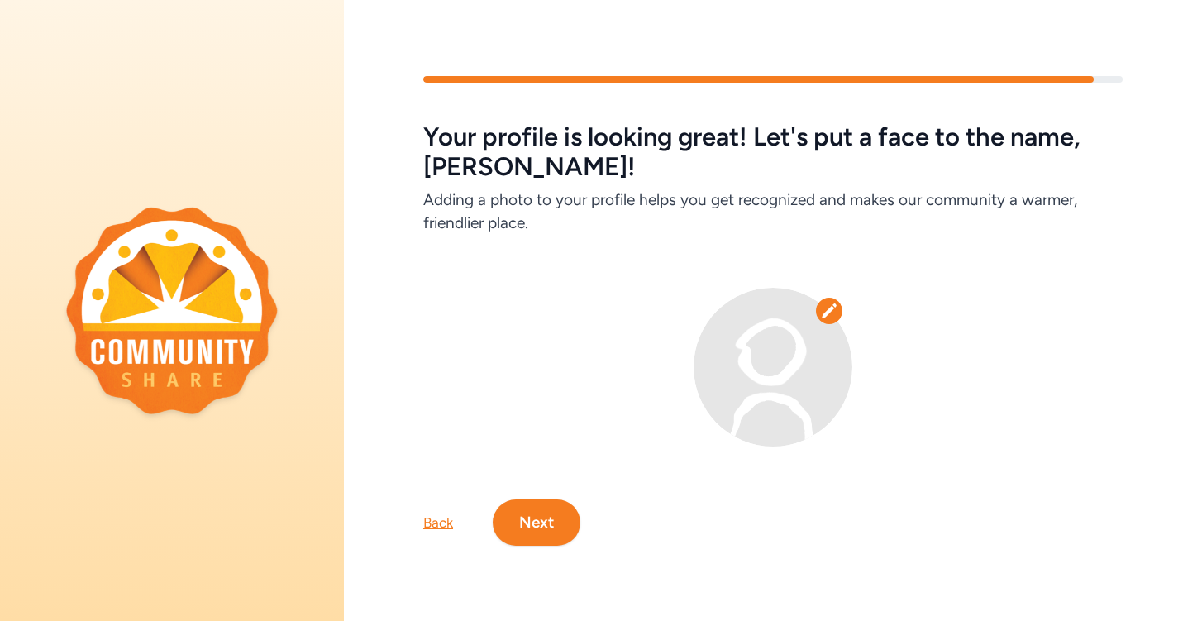
click at [527, 538] on button "Next" at bounding box center [537, 522] width 88 height 46
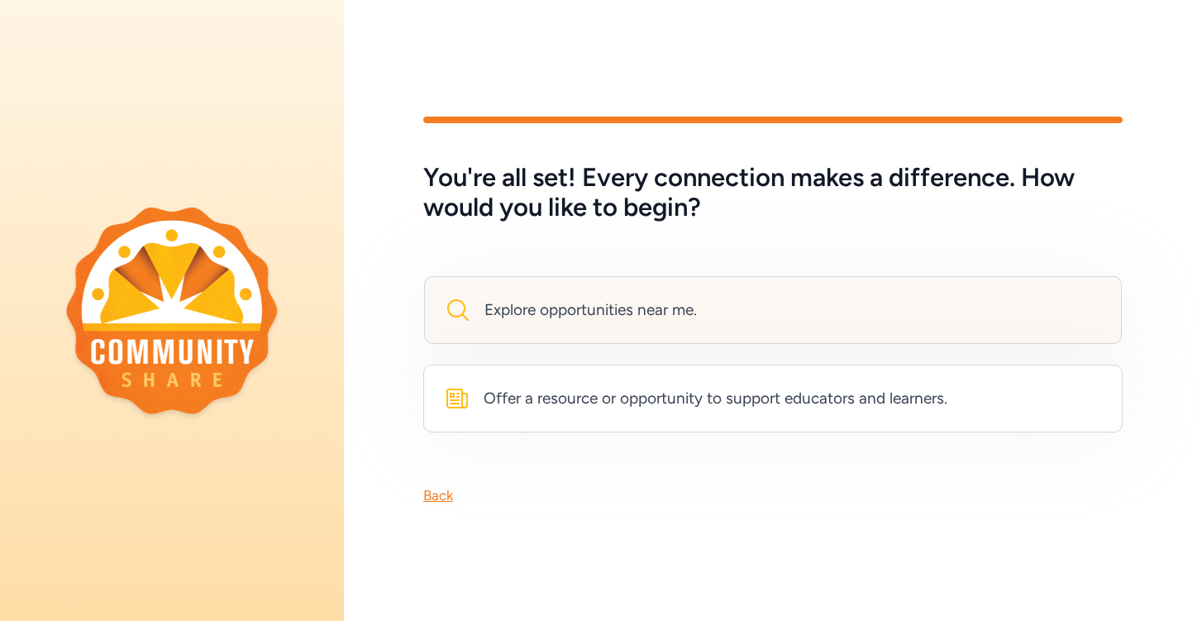
click at [655, 322] on div "Explore opportunities near me." at bounding box center [571, 310] width 252 height 26
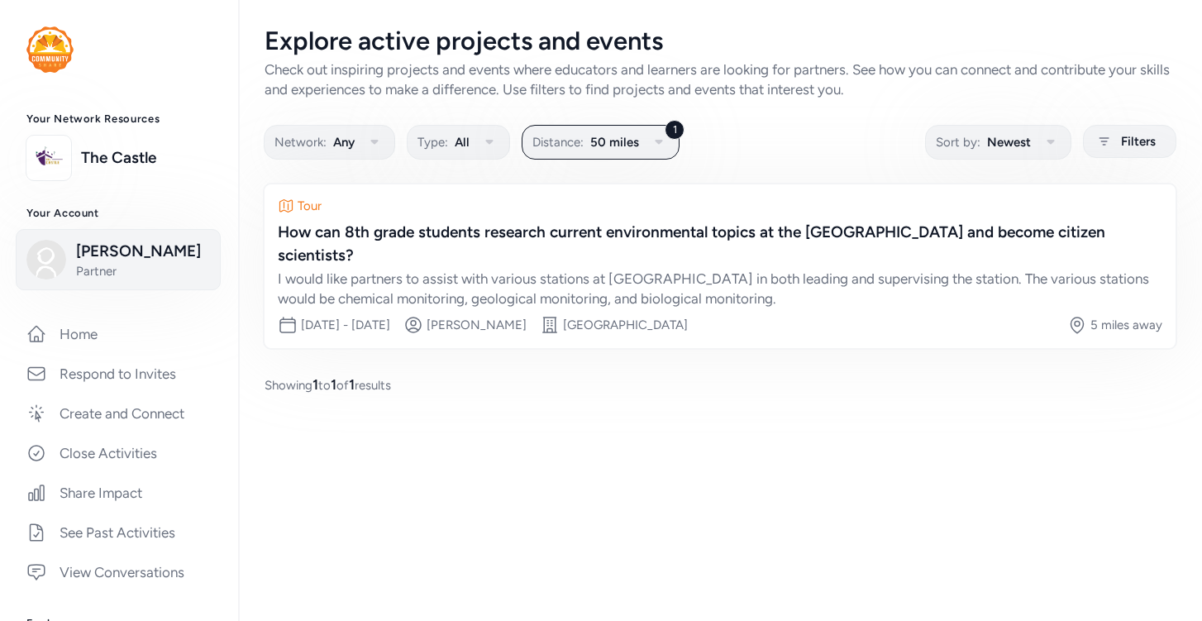
click at [76, 277] on span "Partner" at bounding box center [143, 271] width 134 height 17
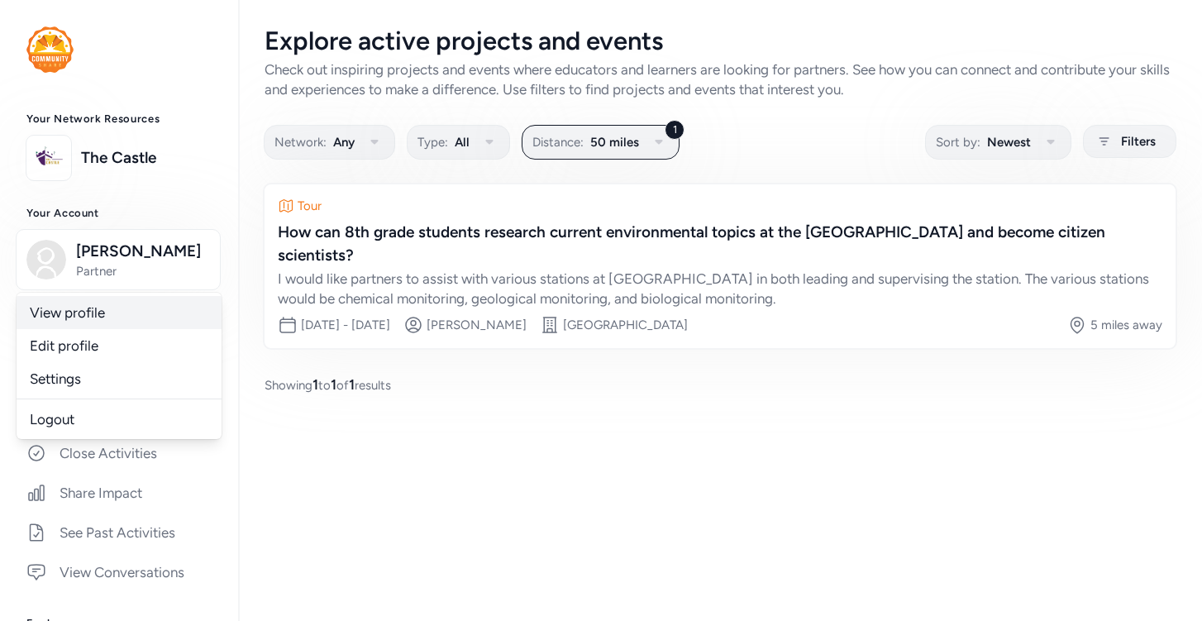
click at [70, 312] on link "View profile" at bounding box center [119, 312] width 205 height 33
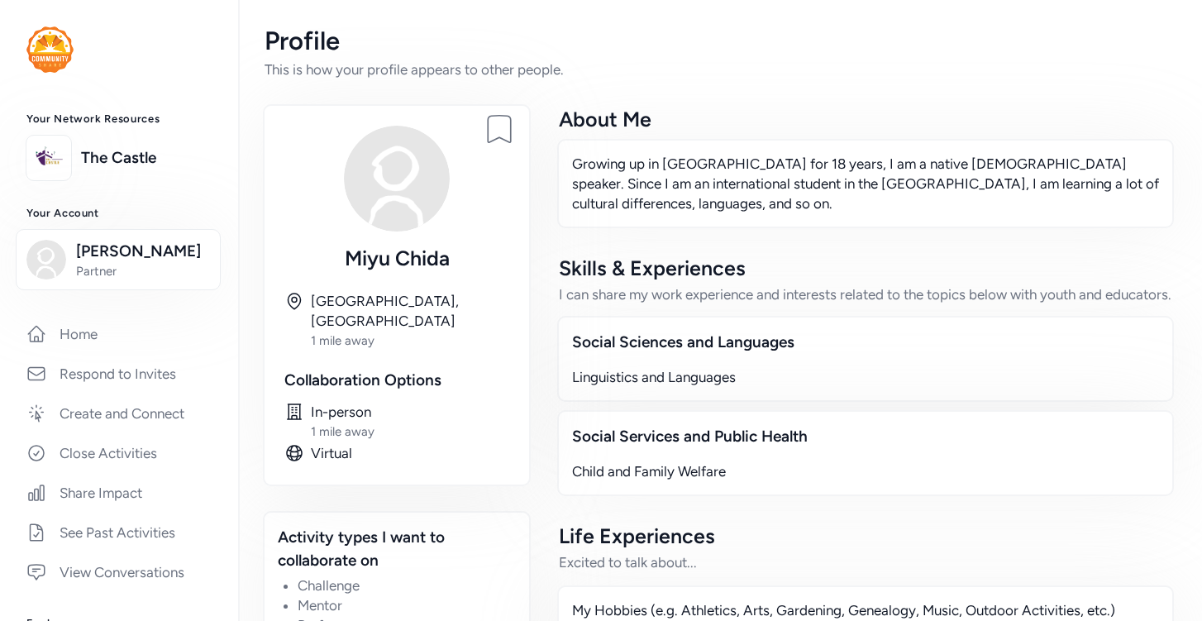
click at [656, 381] on div "Linguistics and Languages" at bounding box center [865, 377] width 587 height 20
click at [110, 271] on span "Partner" at bounding box center [143, 271] width 134 height 17
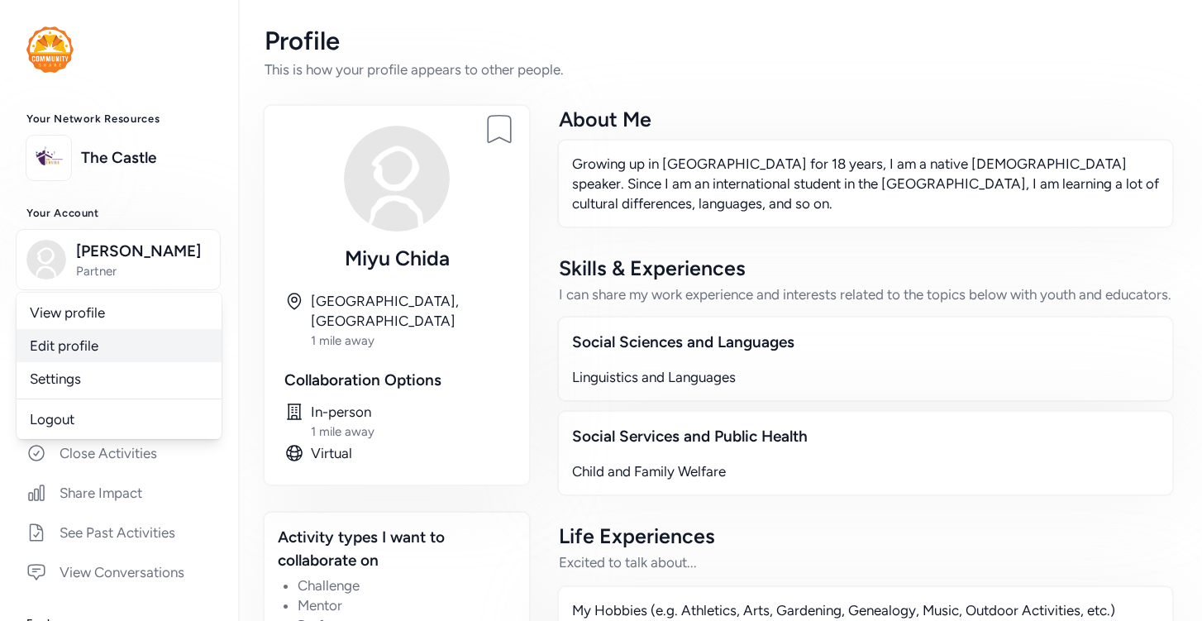
click at [110, 350] on link "Edit profile" at bounding box center [119, 345] width 205 height 33
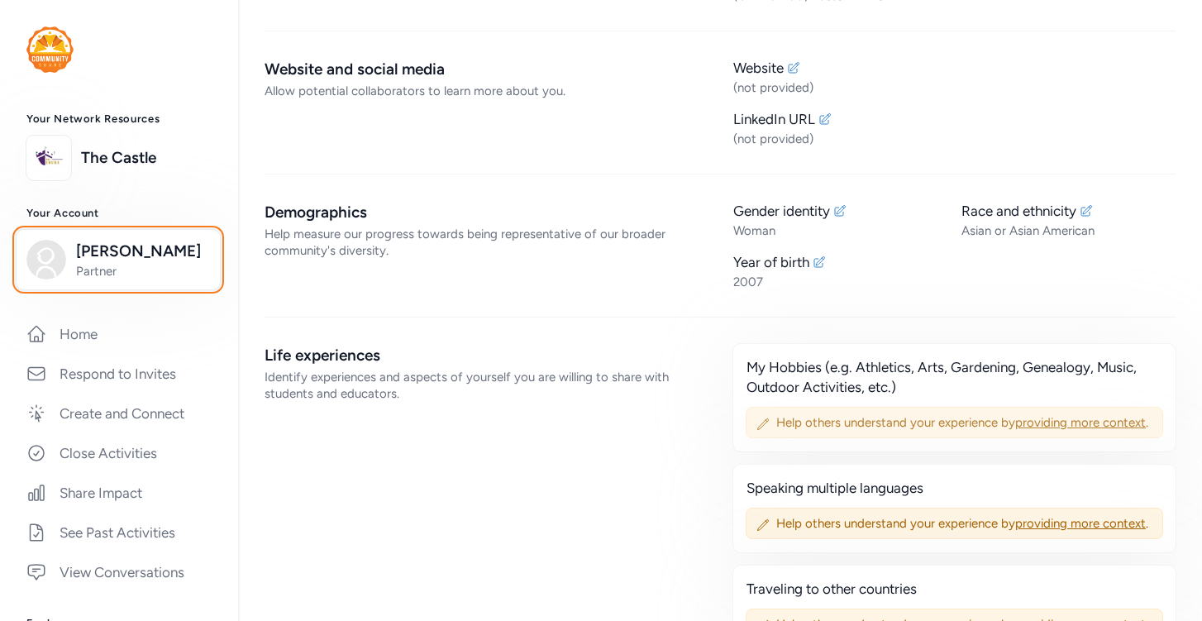
scroll to position [578, 0]
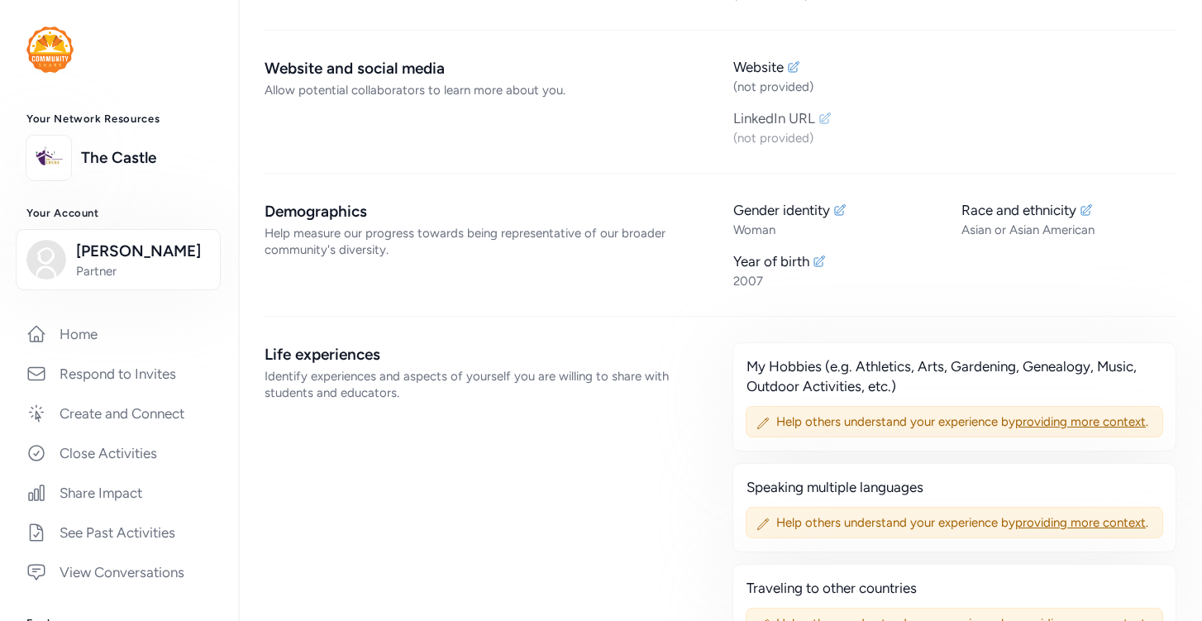
click at [819, 112] on icon at bounding box center [824, 118] width 13 height 13
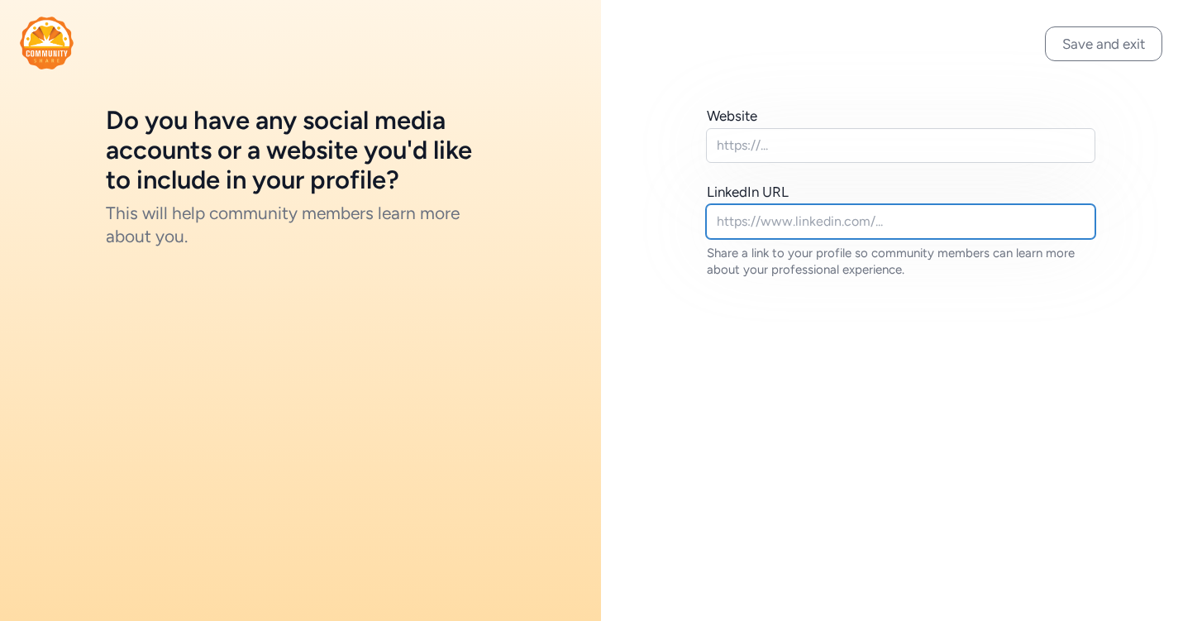
paste input "https://www.linkedin.com/in/miyu-chida-a394b837b"
type input "https://www.linkedin.com/in/miyu-chida-a394b837b"
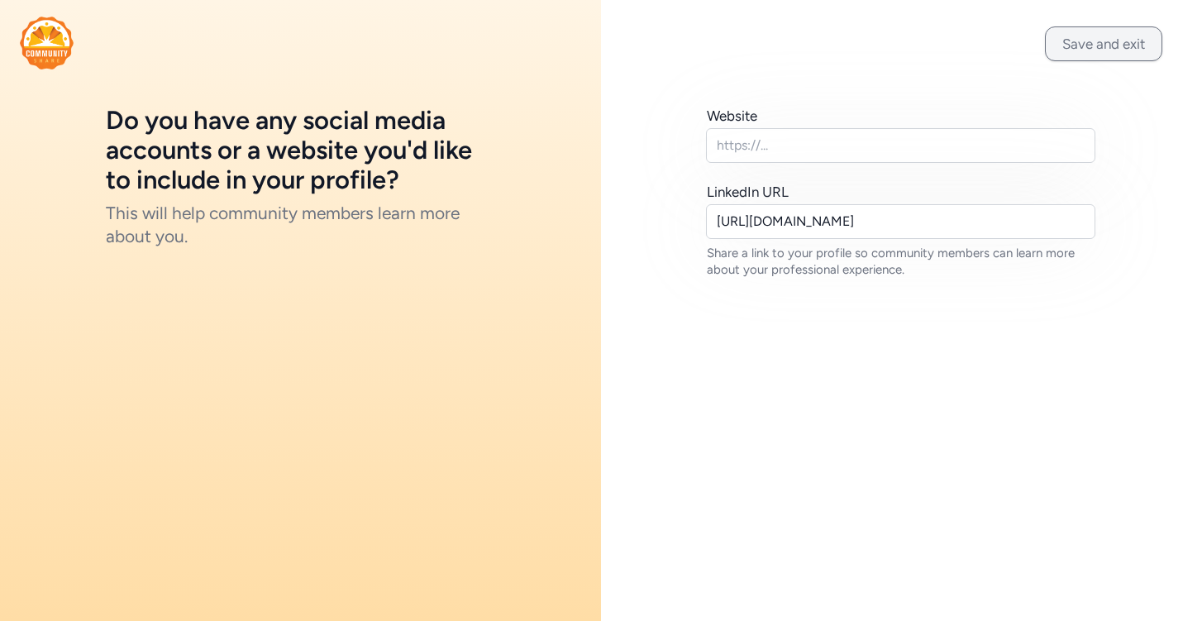
click at [1103, 50] on button "Save and exit" at bounding box center [1103, 43] width 117 height 35
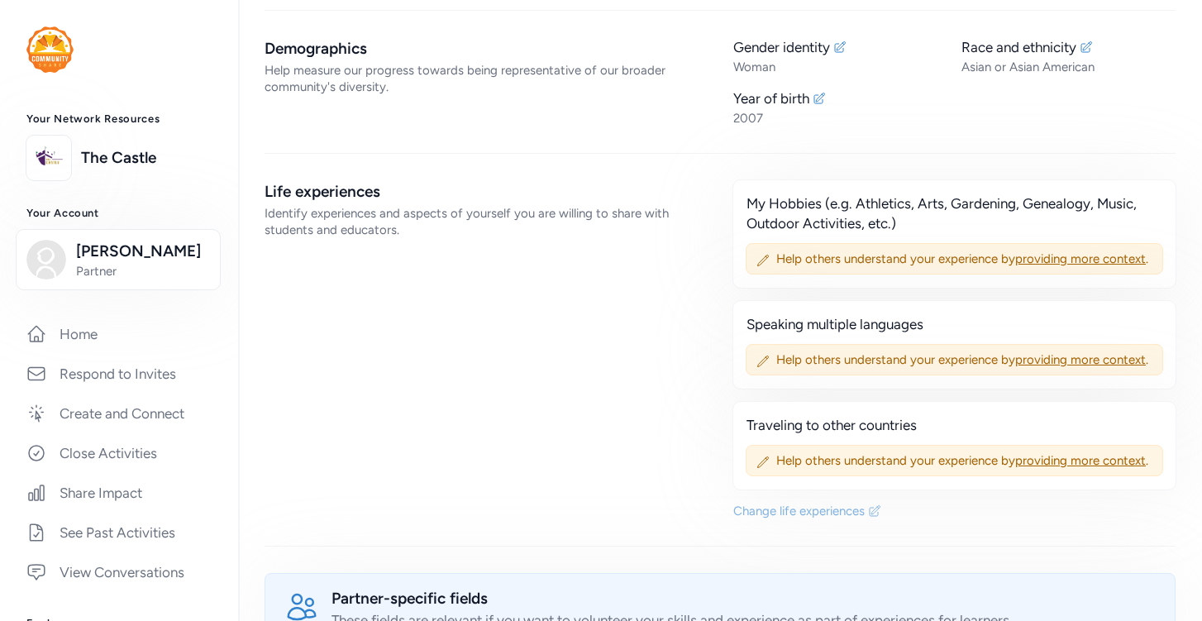
scroll to position [1386, 0]
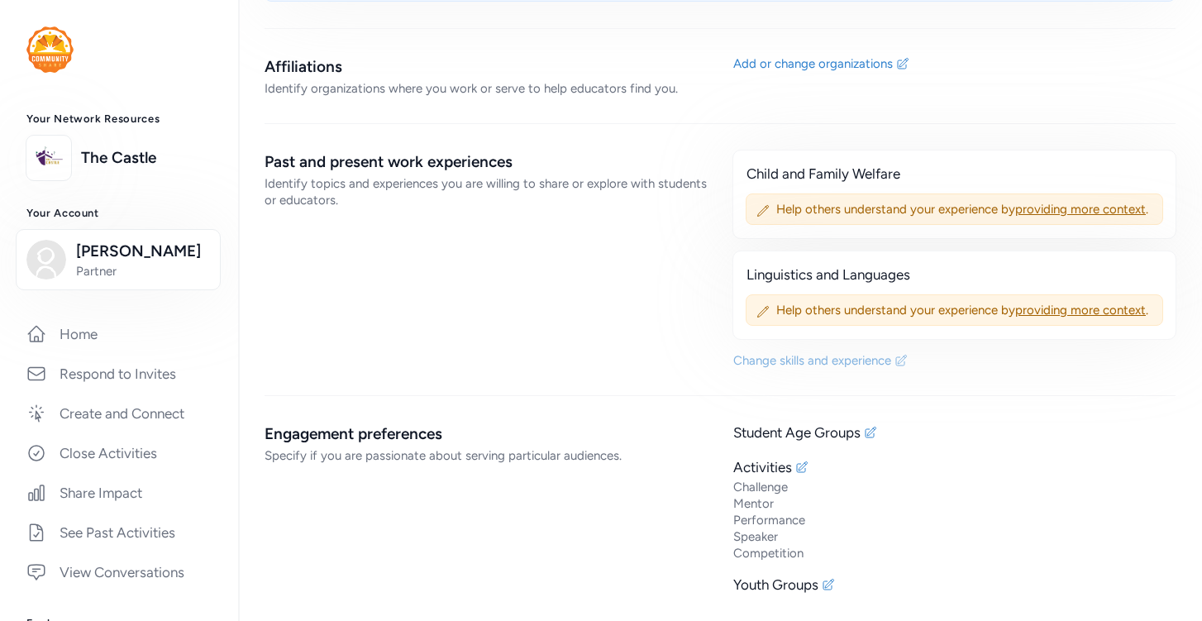
click at [856, 352] on div "Change skills and experience" at bounding box center [812, 360] width 158 height 17
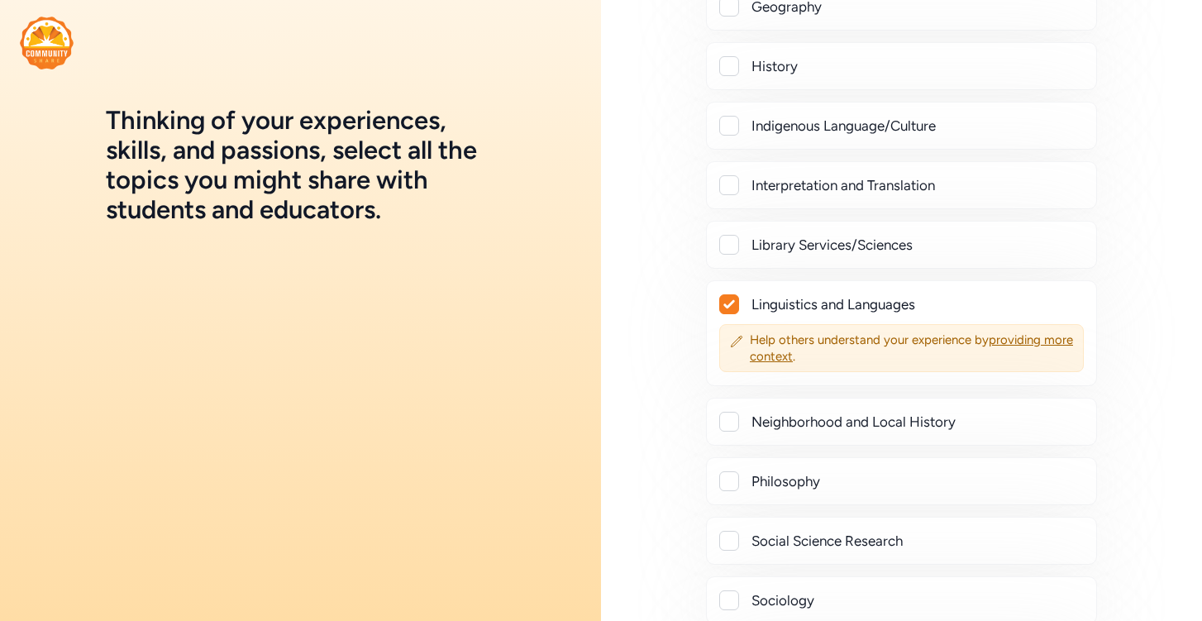
scroll to position [1941, 0]
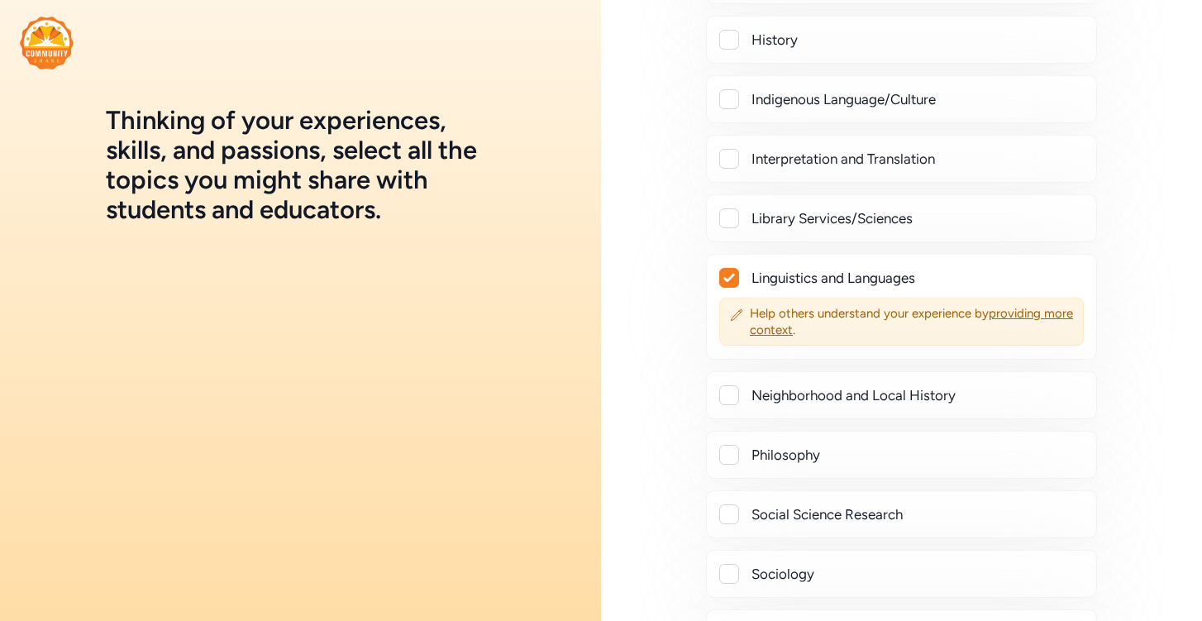
click at [732, 271] on div at bounding box center [729, 278] width 18 height 18
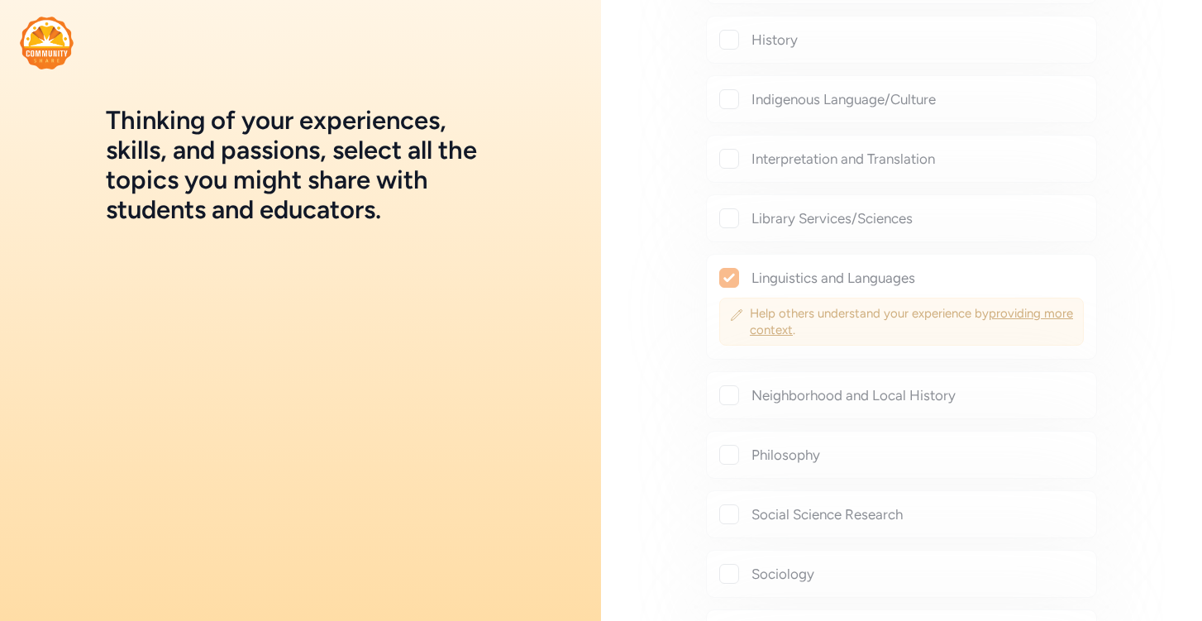
checkbox input "false"
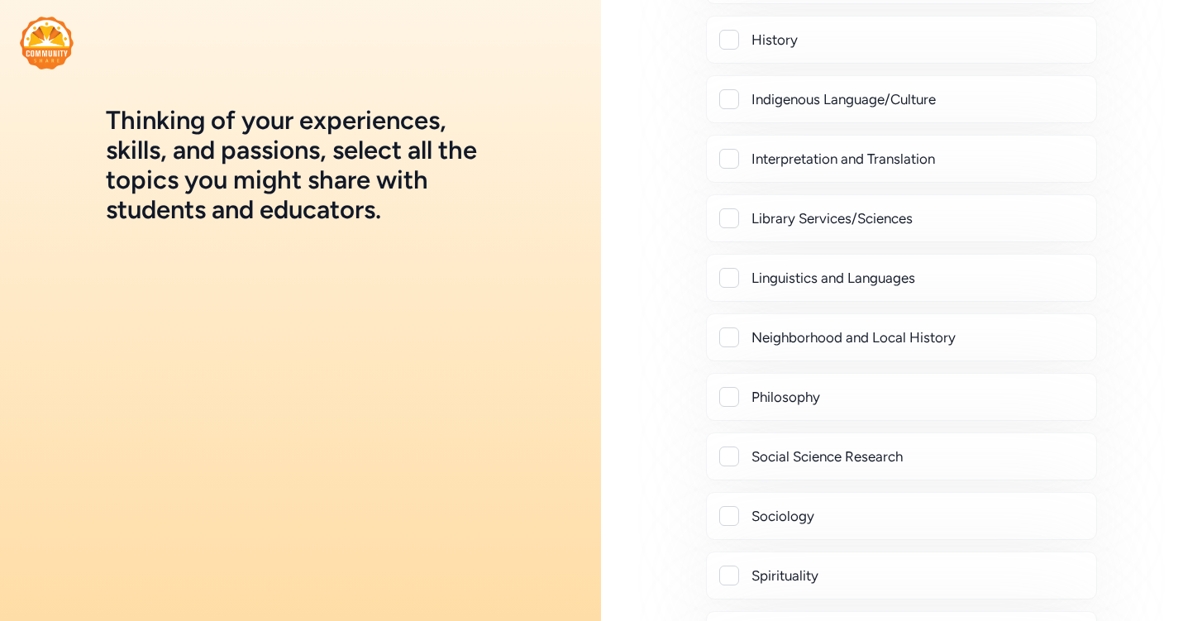
scroll to position [2606, 0]
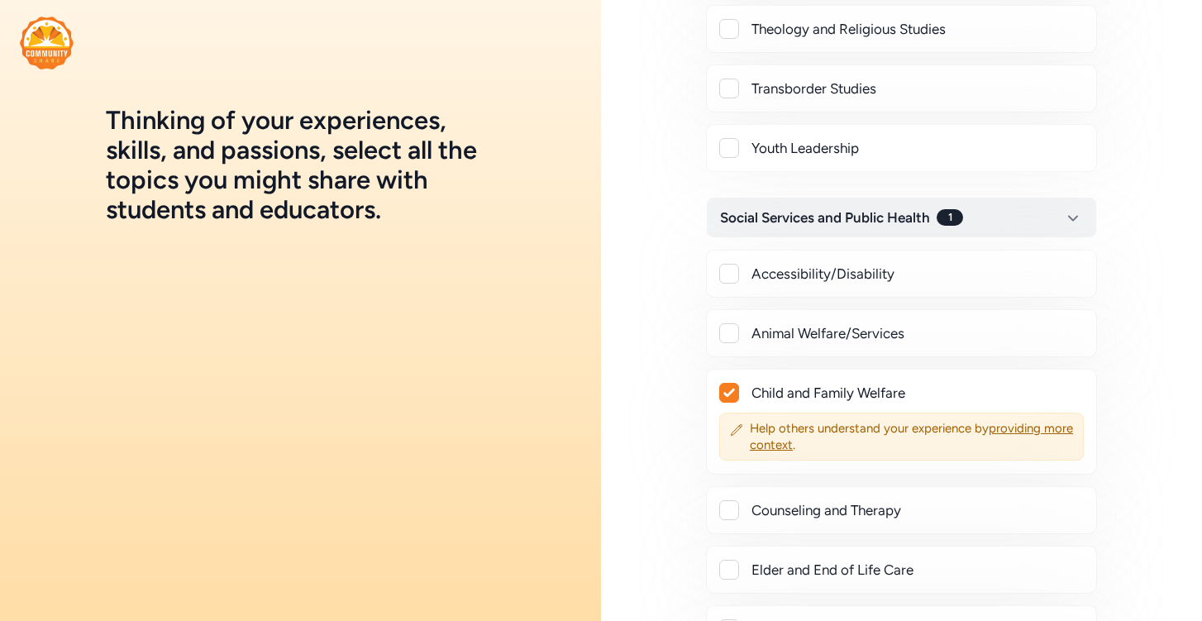
click at [719, 389] on div at bounding box center [729, 393] width 20 height 20
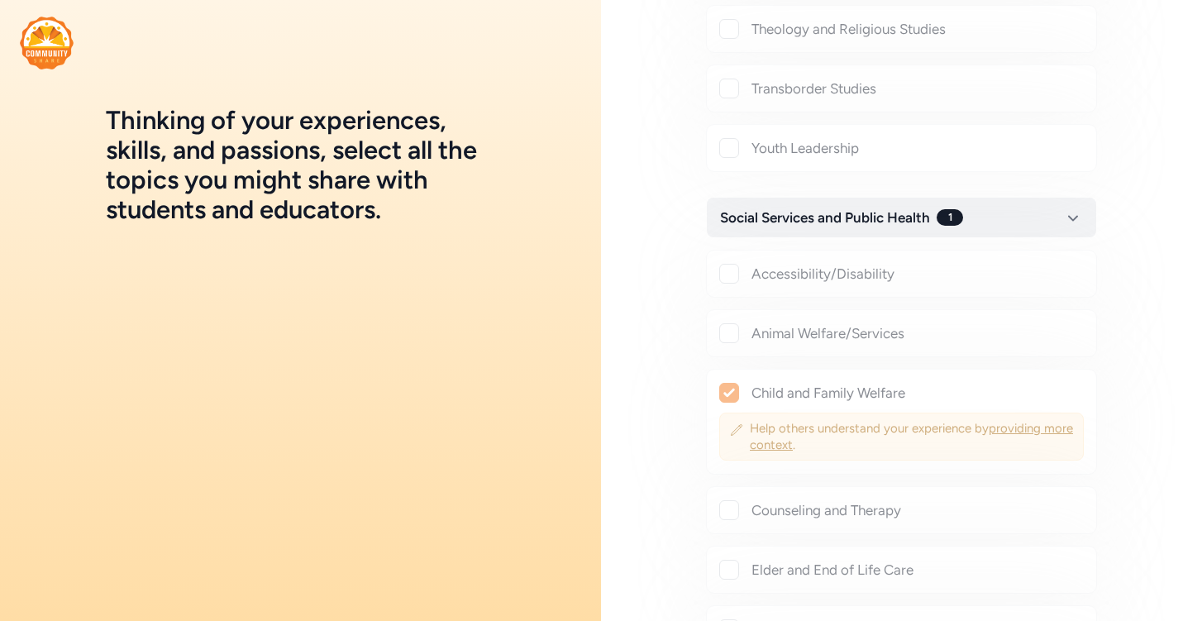
checkbox input "false"
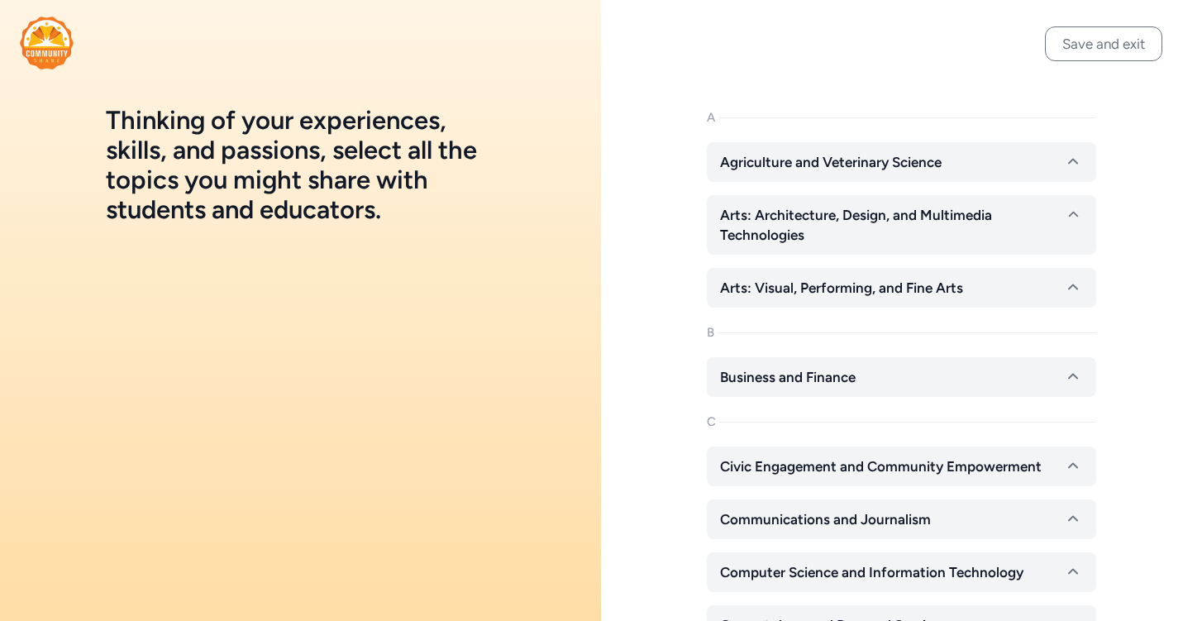
scroll to position [0, 0]
click at [1117, 47] on button "Save and exit" at bounding box center [1103, 43] width 117 height 35
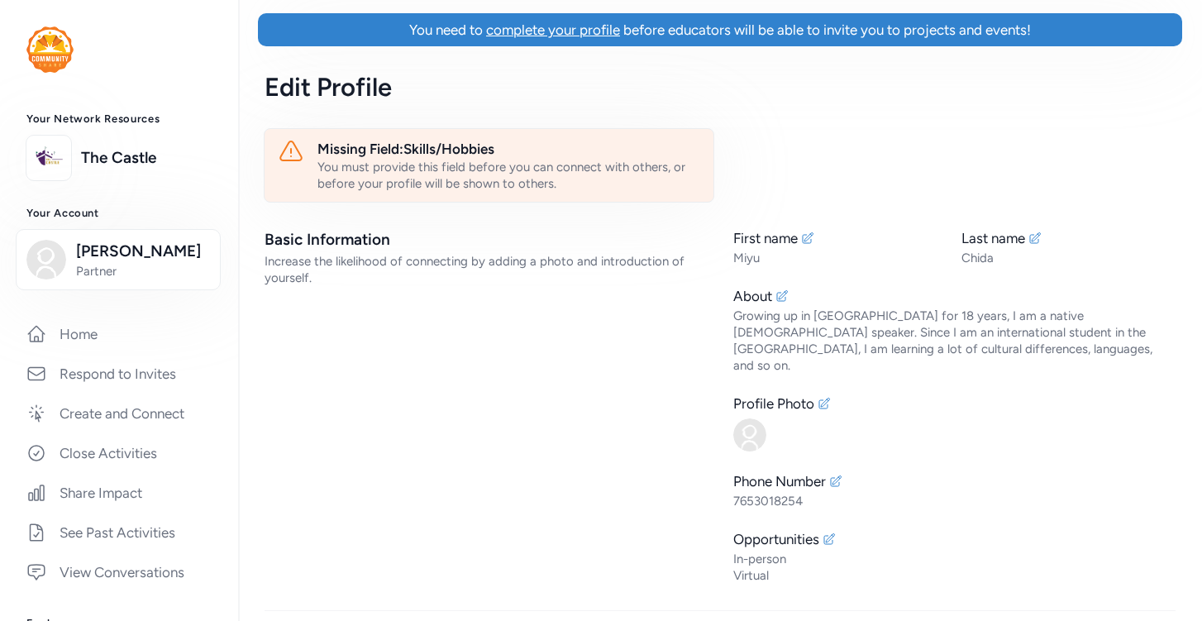
click at [437, 148] on div "Missing Field: Skills/Hobbies" at bounding box center [508, 149] width 383 height 20
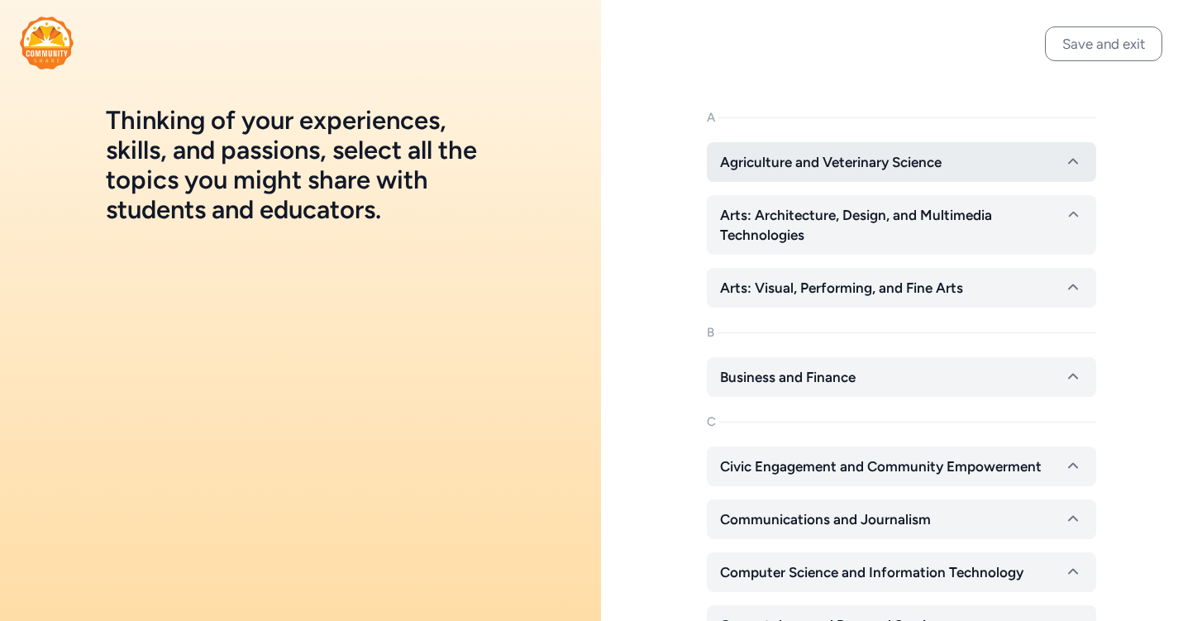
click at [787, 159] on span "Agriculture and Veterinary Science" at bounding box center [831, 162] width 222 height 20
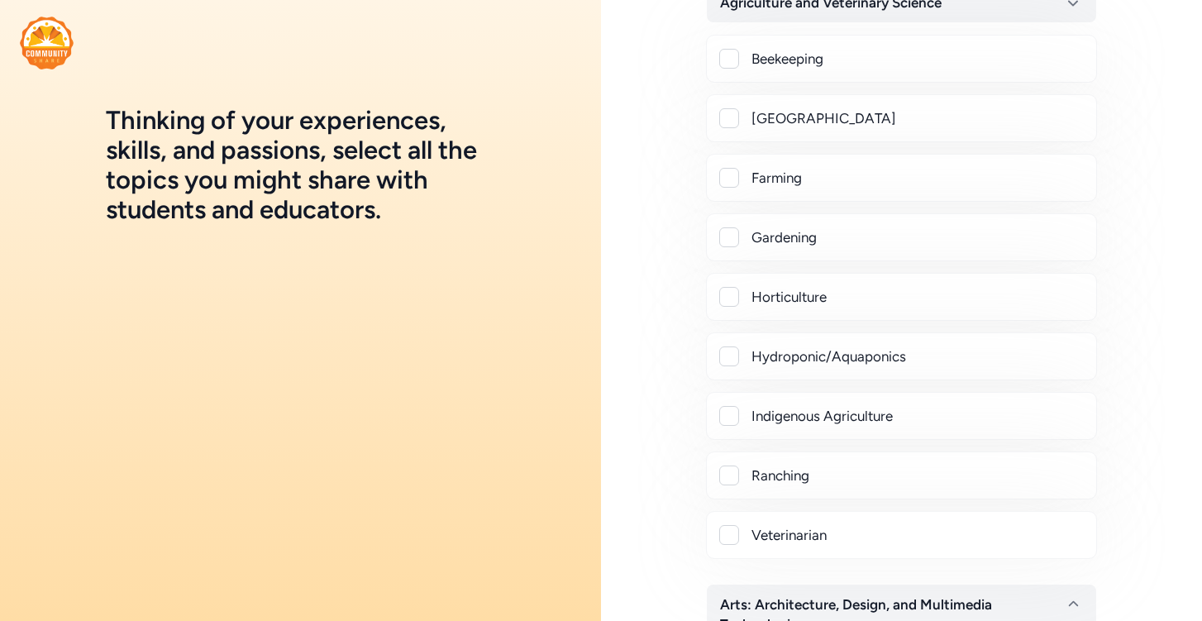
scroll to position [161, 0]
click at [825, 7] on span "Agriculture and Veterinary Science" at bounding box center [831, 1] width 222 height 20
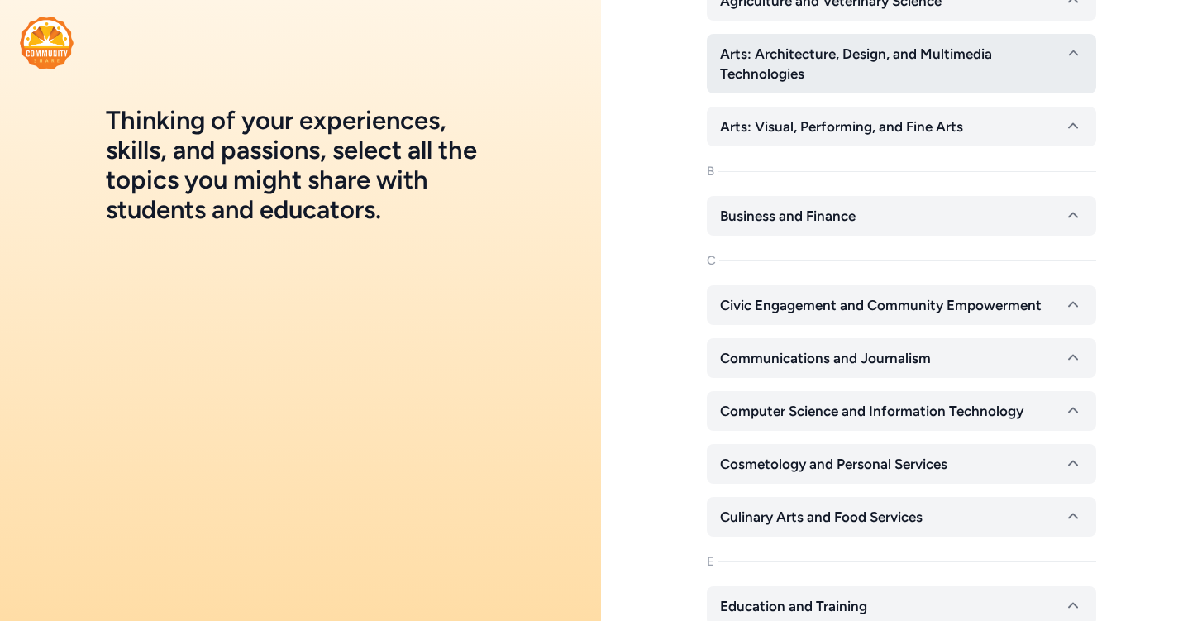
click at [823, 70] on span "Arts: Architecture, Design, and Multimedia Technologies" at bounding box center [892, 64] width 344 height 40
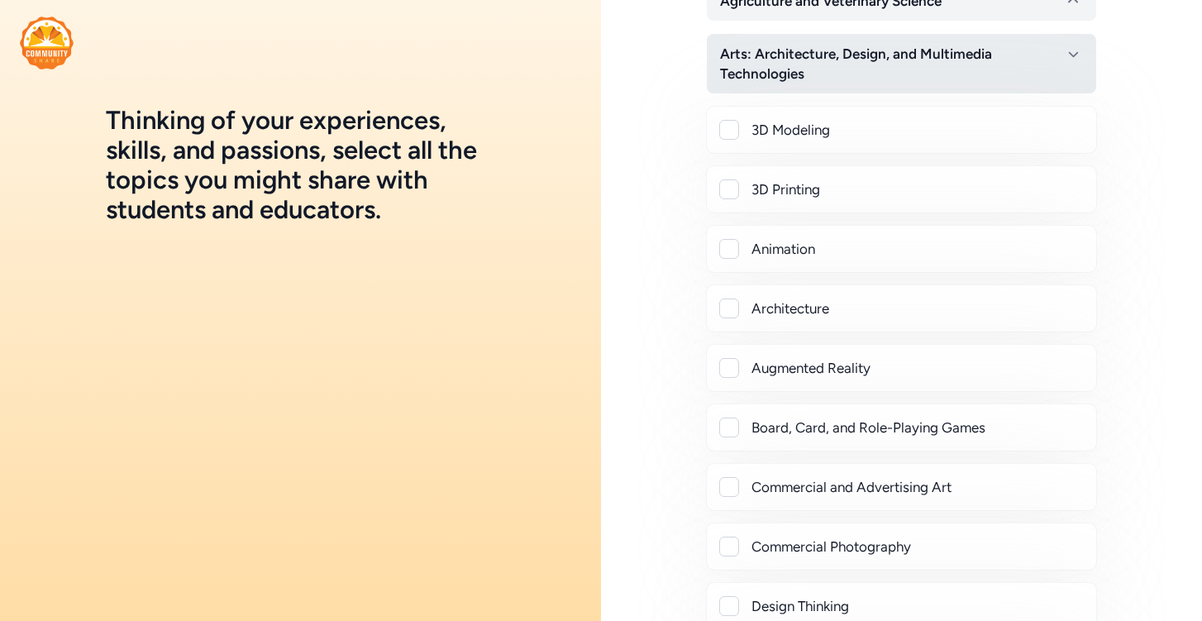
click at [823, 70] on span "Arts: Architecture, Design, and Multimedia Technologies" at bounding box center [892, 64] width 344 height 40
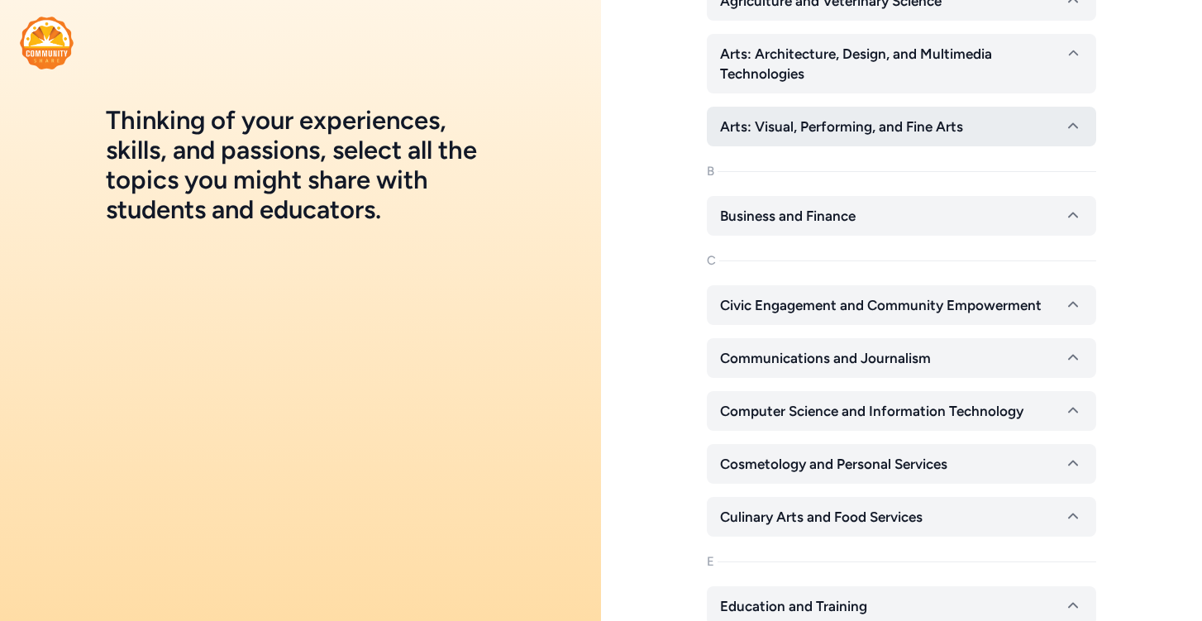
click at [824, 119] on span "Arts: Visual, Performing, and Fine Arts" at bounding box center [841, 127] width 243 height 20
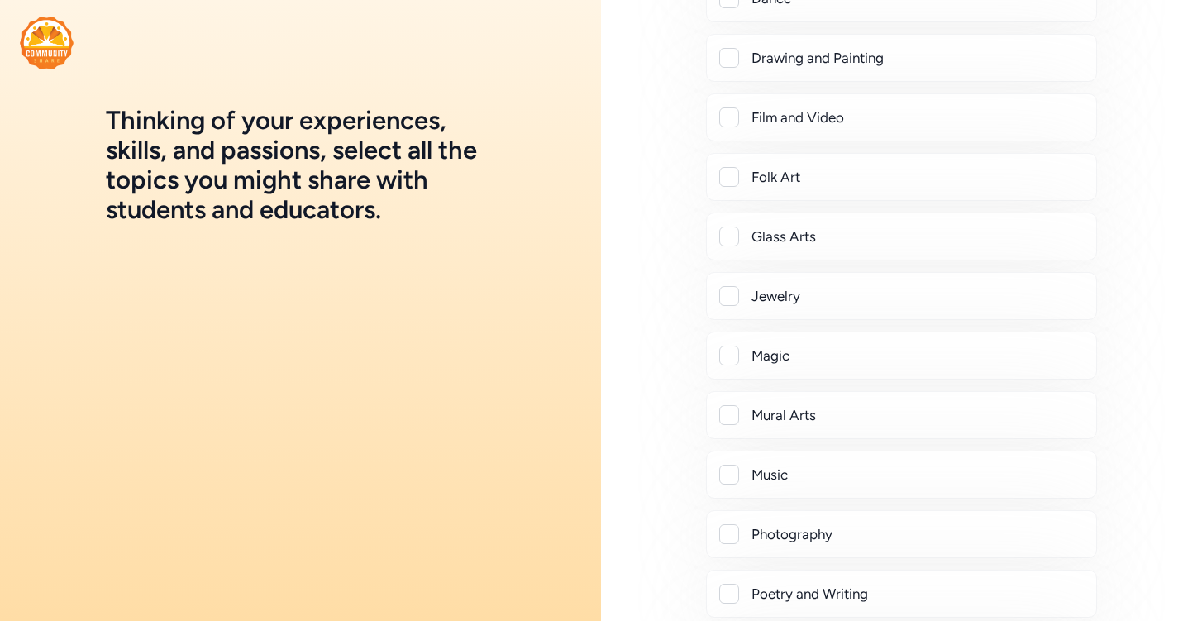
scroll to position [427, 0]
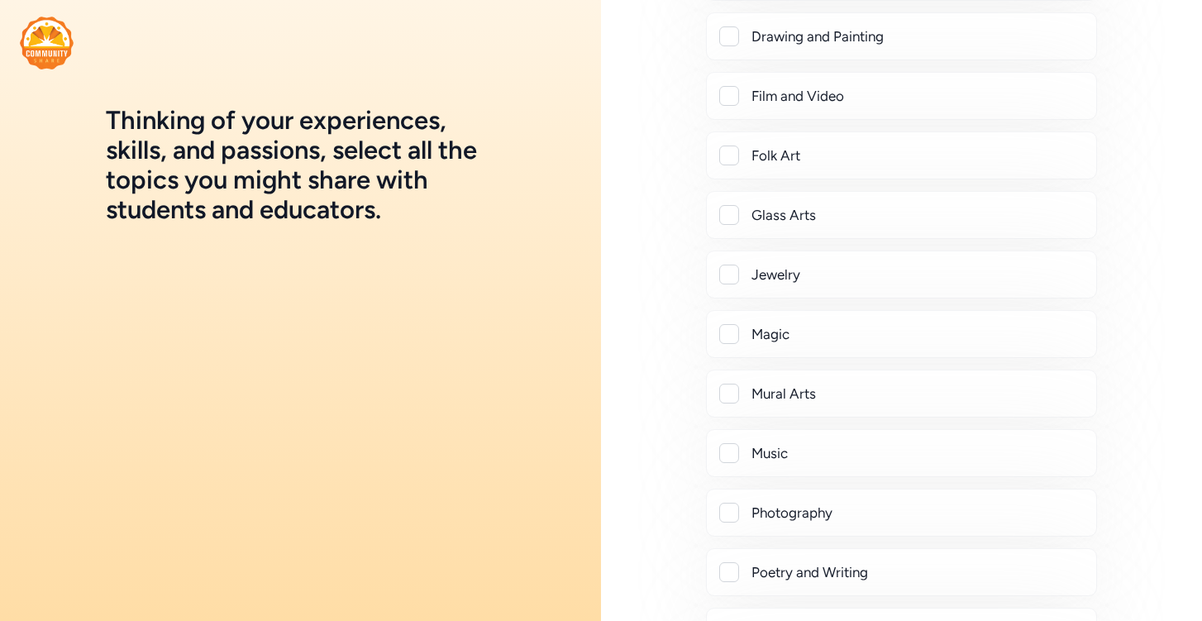
click at [769, 446] on div "Music" at bounding box center [916, 453] width 331 height 20
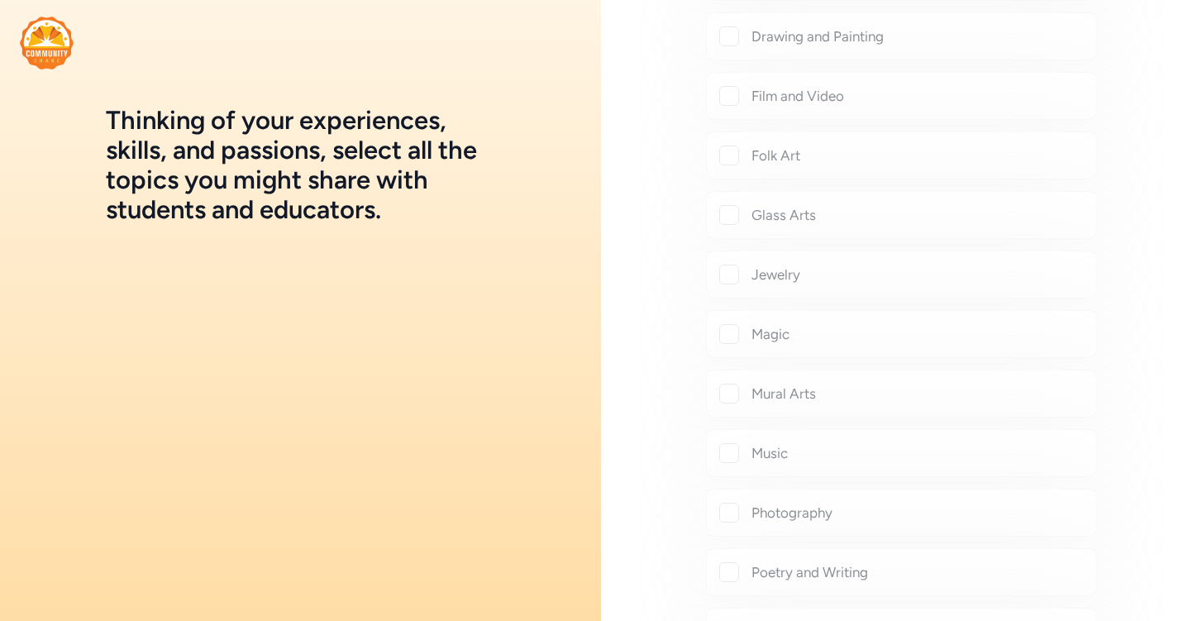
checkbox input "true"
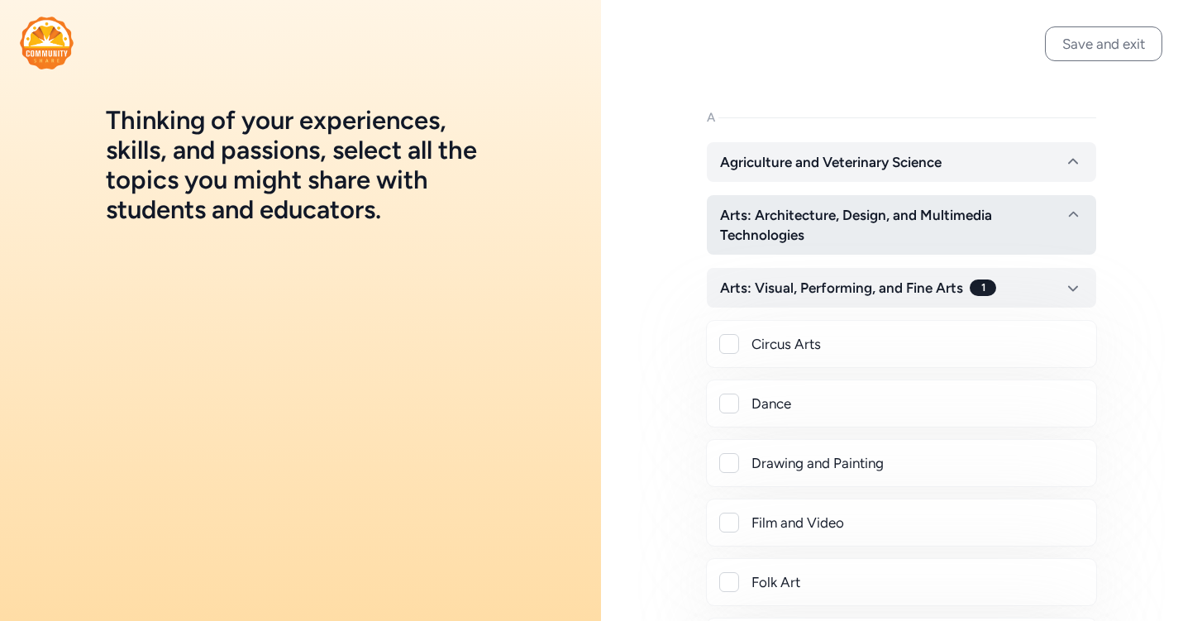
scroll to position [0, 0]
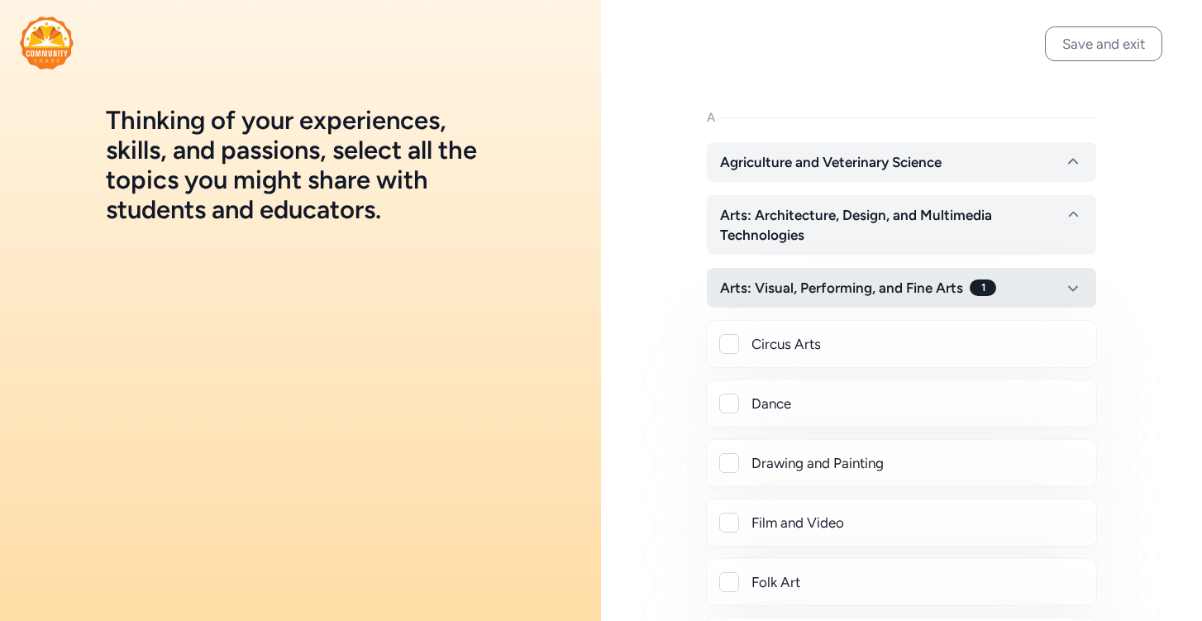
click at [829, 291] on span "Arts: Visual, Performing, and Fine Arts" at bounding box center [841, 288] width 243 height 20
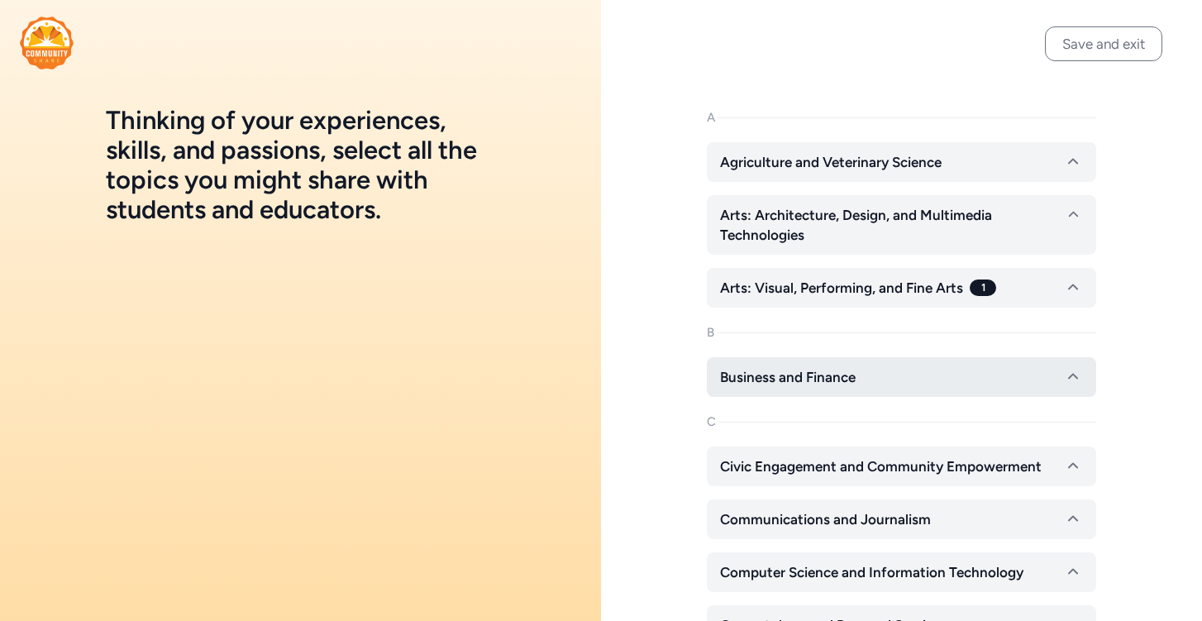
click at [822, 374] on span "Business and Finance" at bounding box center [788, 377] width 136 height 20
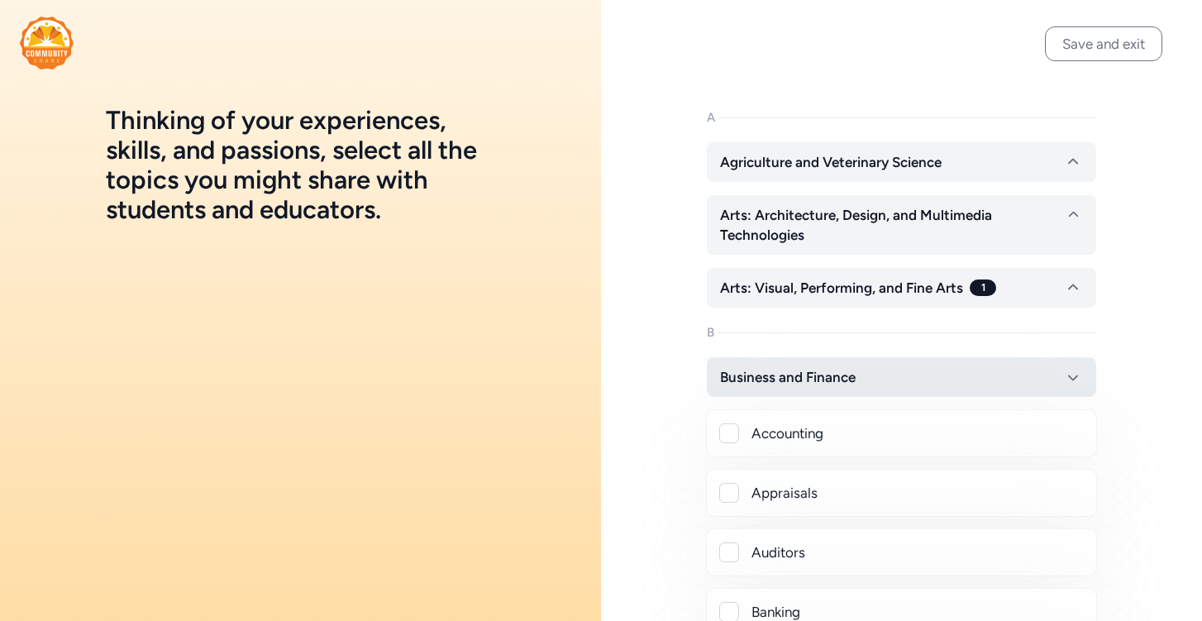
click at [822, 374] on span "Business and Finance" at bounding box center [788, 377] width 136 height 20
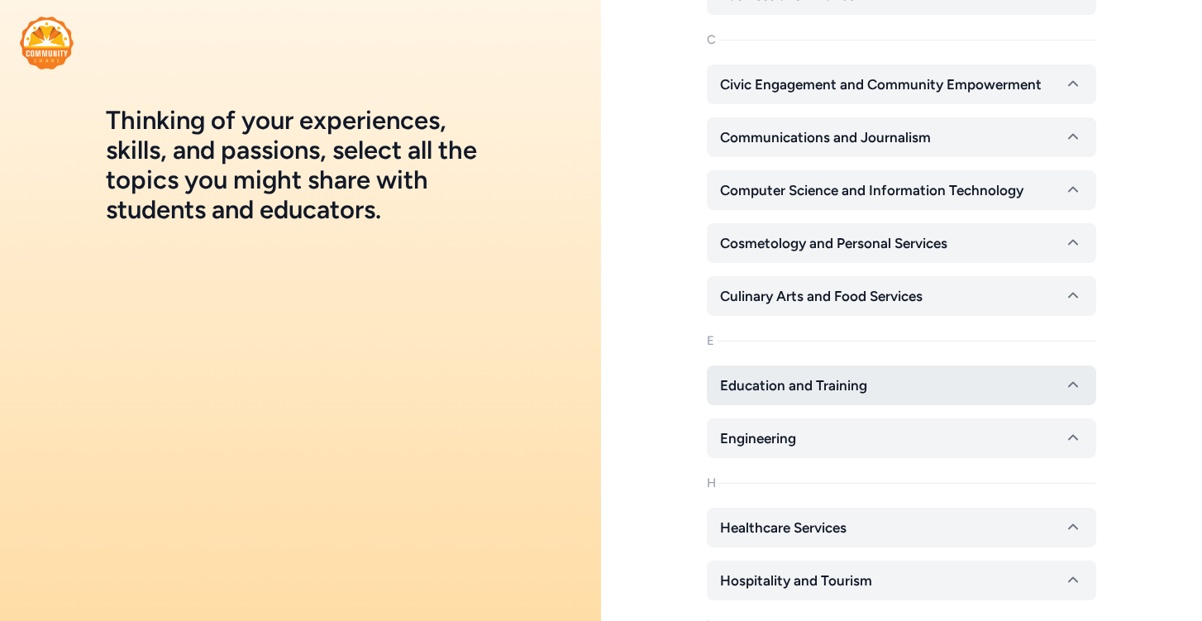
scroll to position [404, 0]
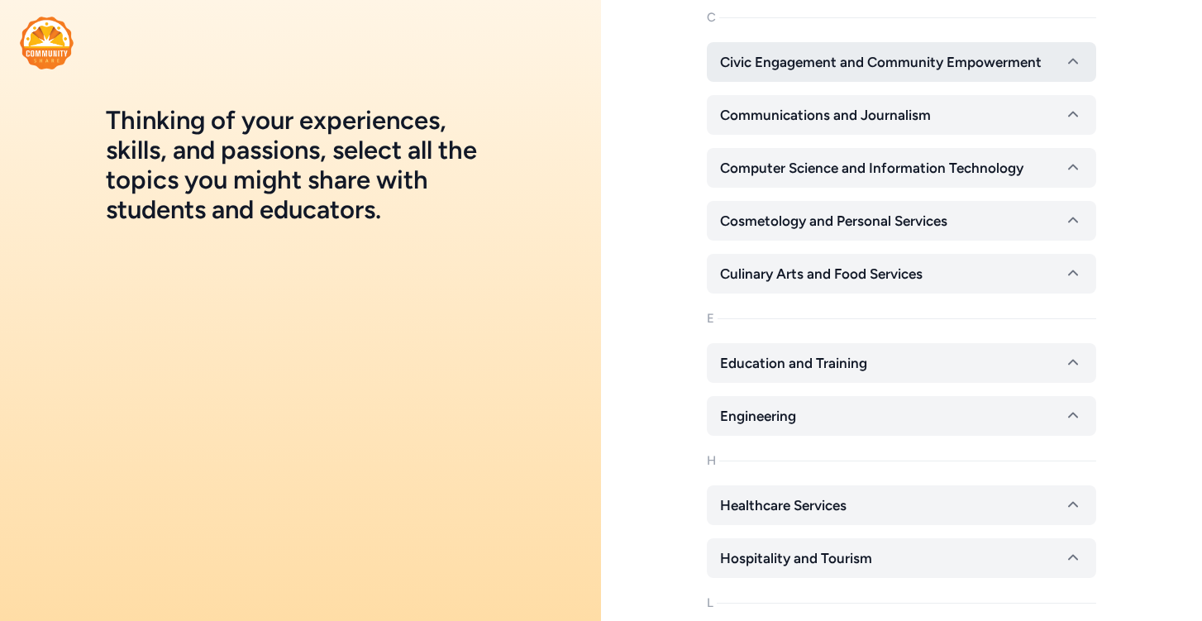
click at [895, 75] on button "Civic Engagement and Community Empowerment" at bounding box center [901, 62] width 389 height 40
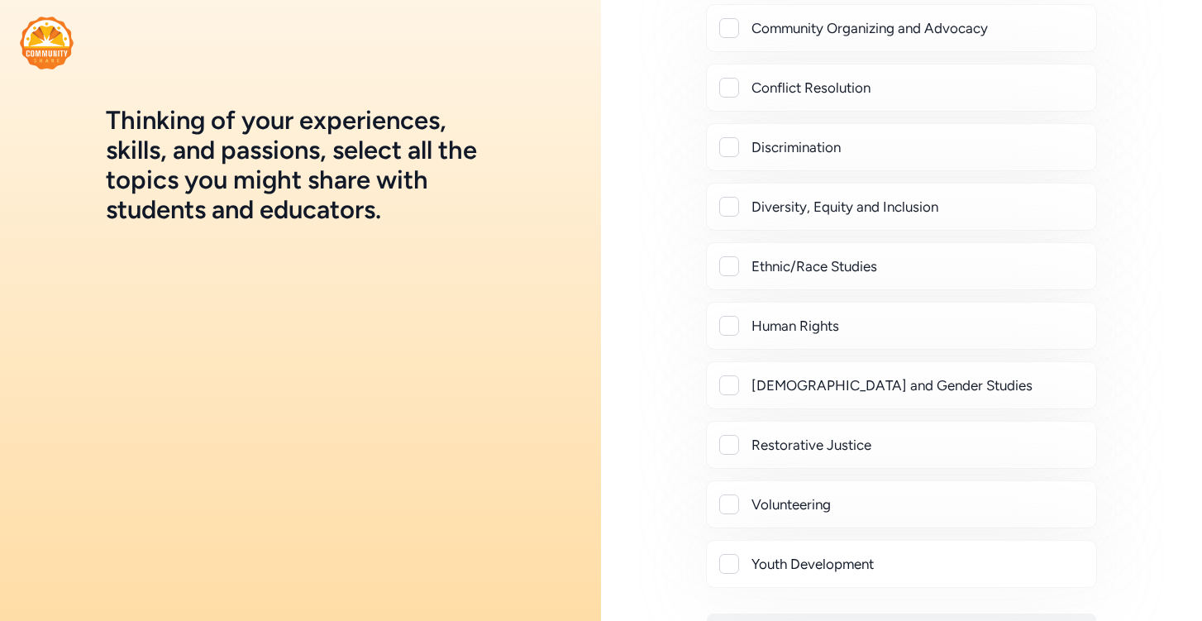
scroll to position [501, 0]
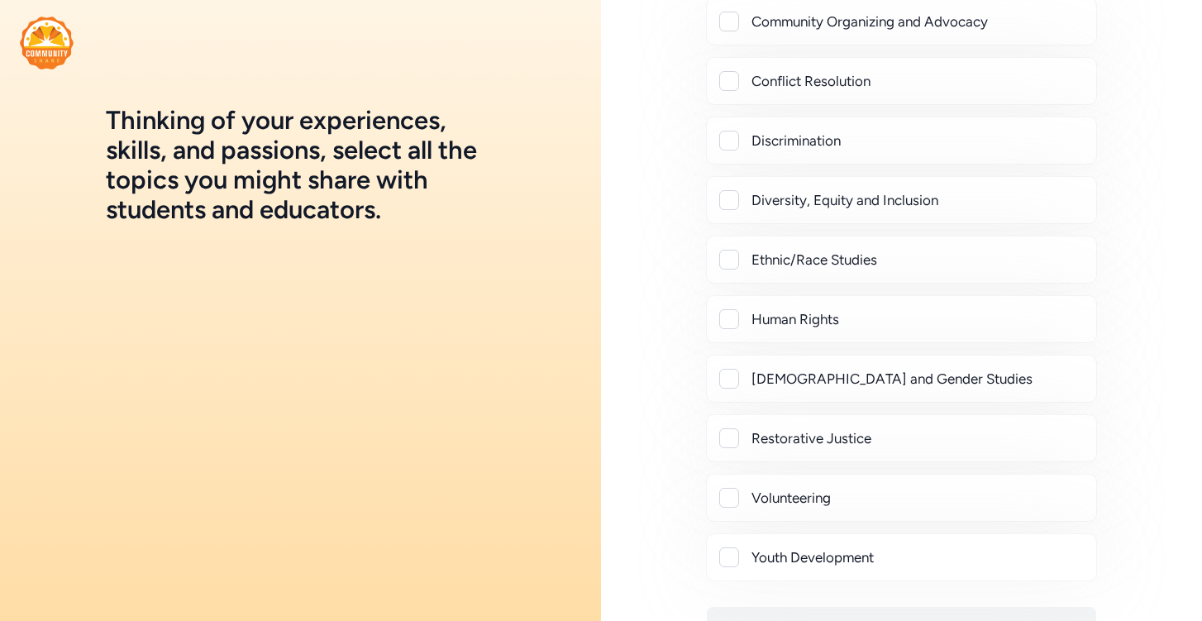
click at [805, 509] on div "Volunteering" at bounding box center [901, 498] width 391 height 48
click at [805, 501] on div "Volunteering" at bounding box center [916, 498] width 331 height 20
checkbox input "true"
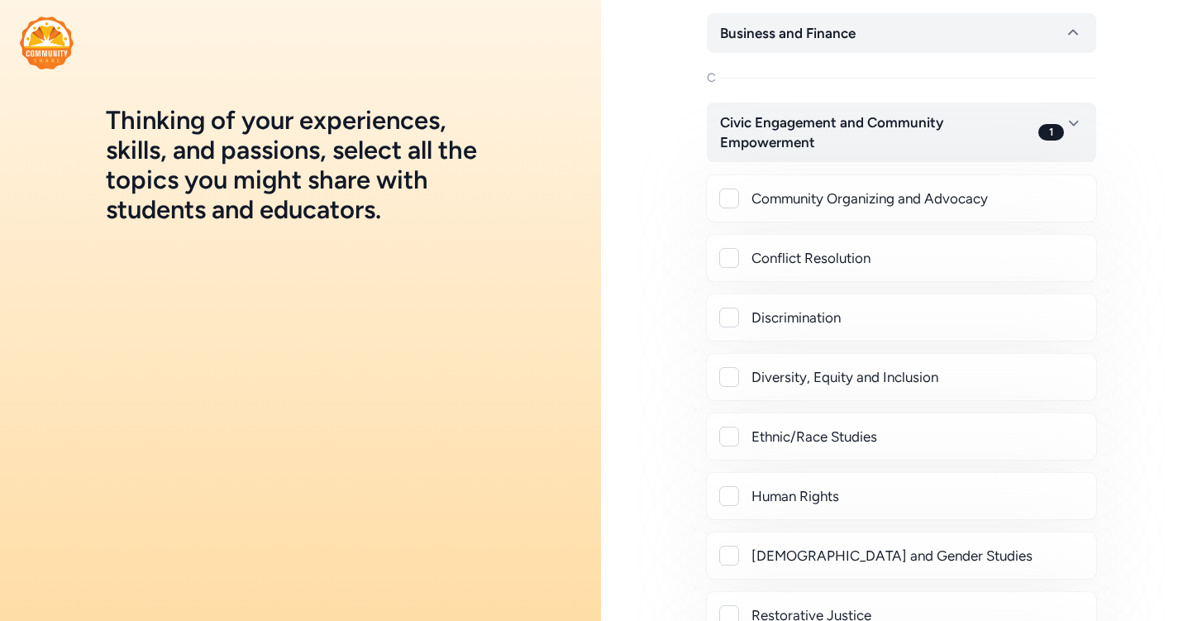
scroll to position [343, 0]
click at [888, 150] on span "Civic Engagement and Community Empowerment" at bounding box center [876, 133] width 312 height 40
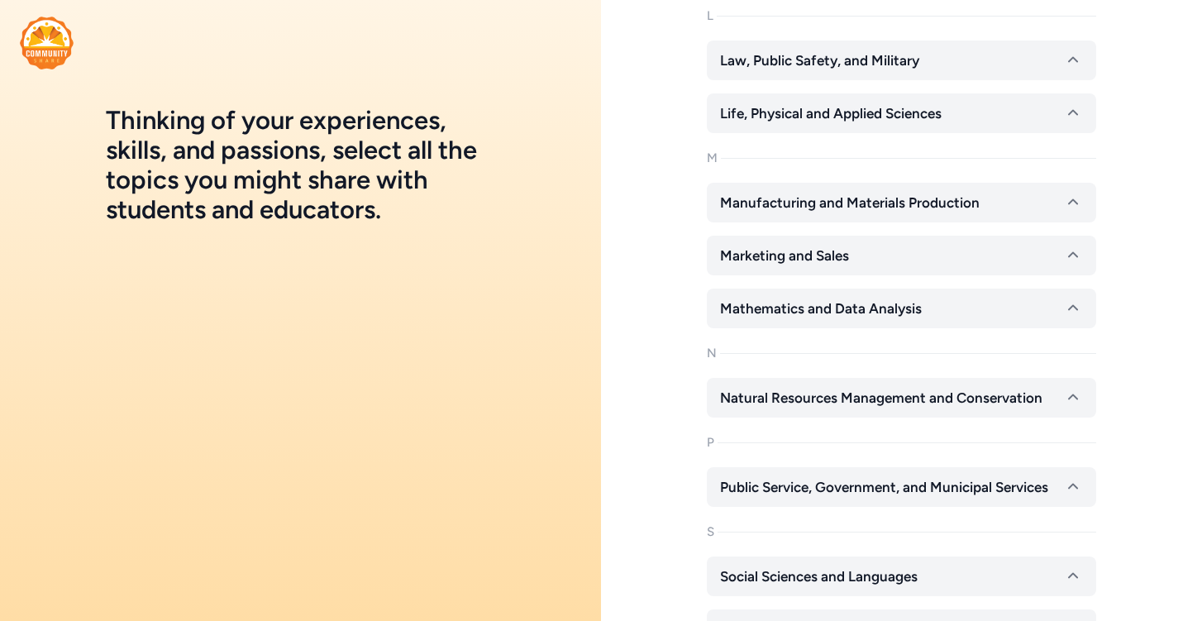
scroll to position [1015, 0]
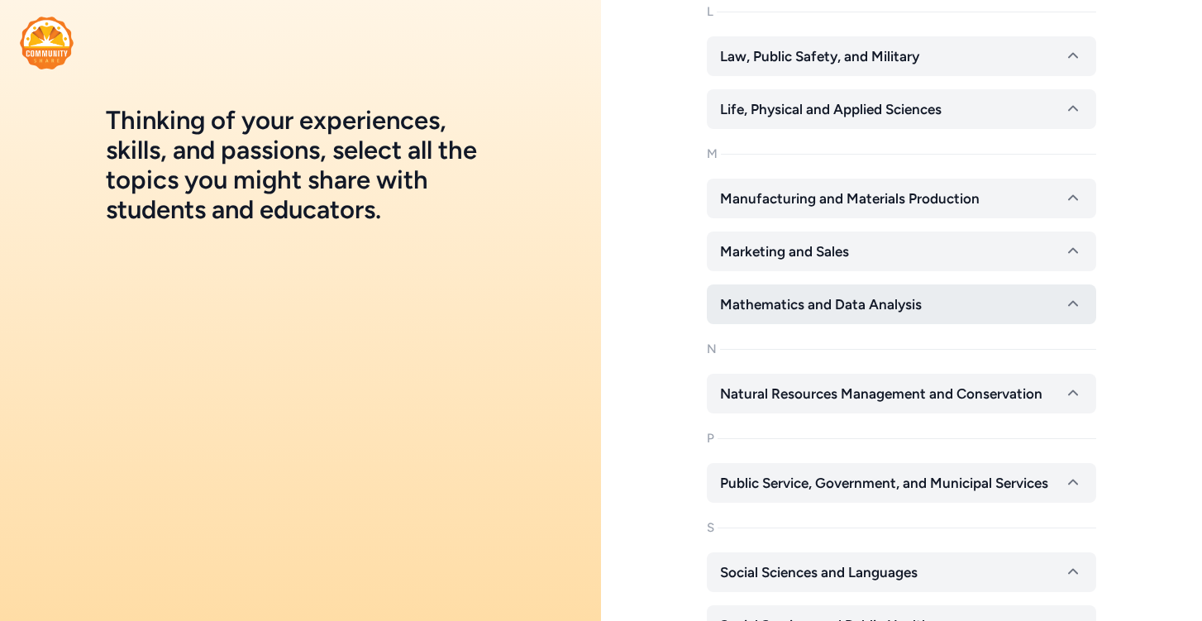
click at [845, 307] on span "Mathematics and Data Analysis" at bounding box center [821, 304] width 202 height 20
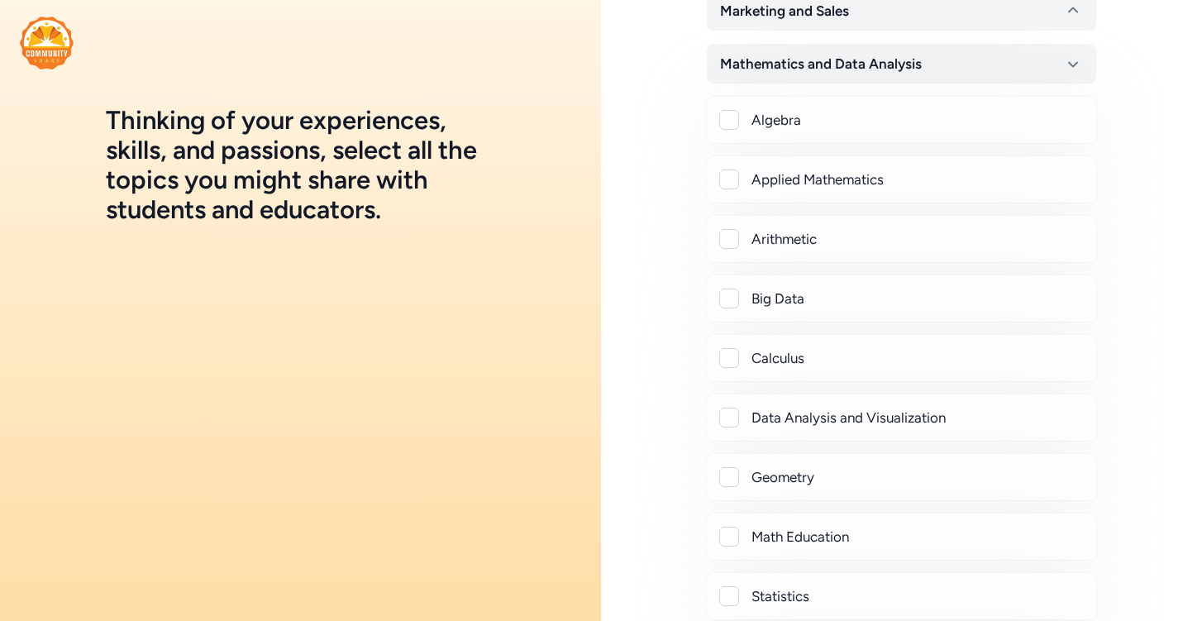
scroll to position [1258, 0]
click at [878, 30] on div "A Agriculture and Veterinary Science Arts: Architecture, Design, and Multimedia…" at bounding box center [901, 26] width 389 height 2357
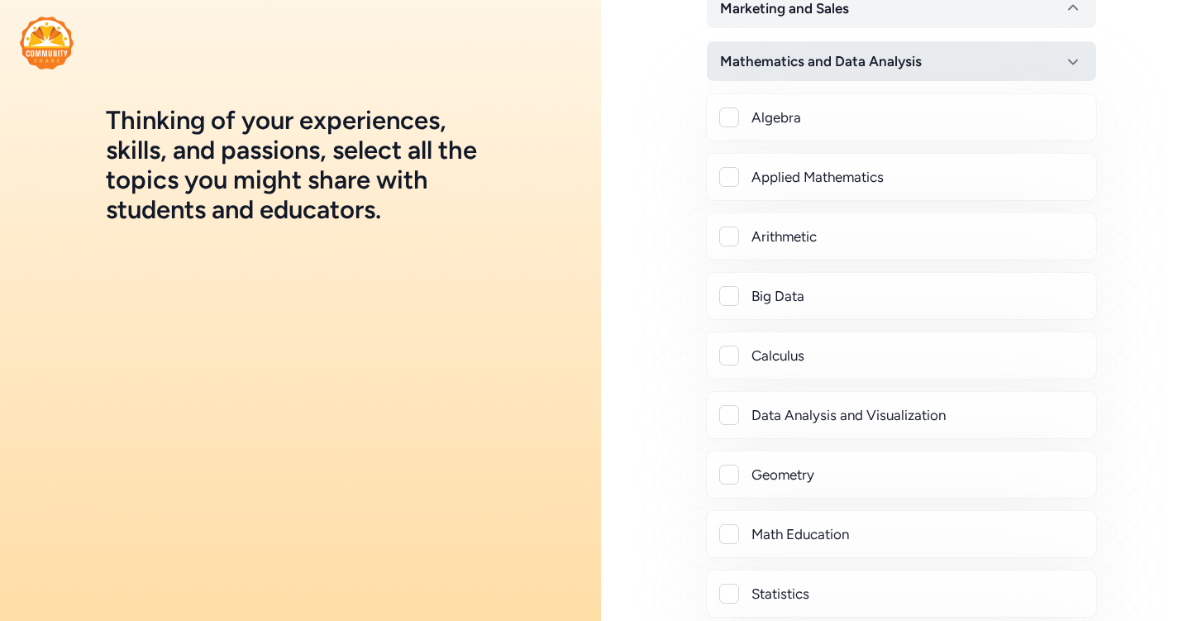
click at [877, 74] on button "Mathematics and Data Analysis" at bounding box center [901, 61] width 389 height 40
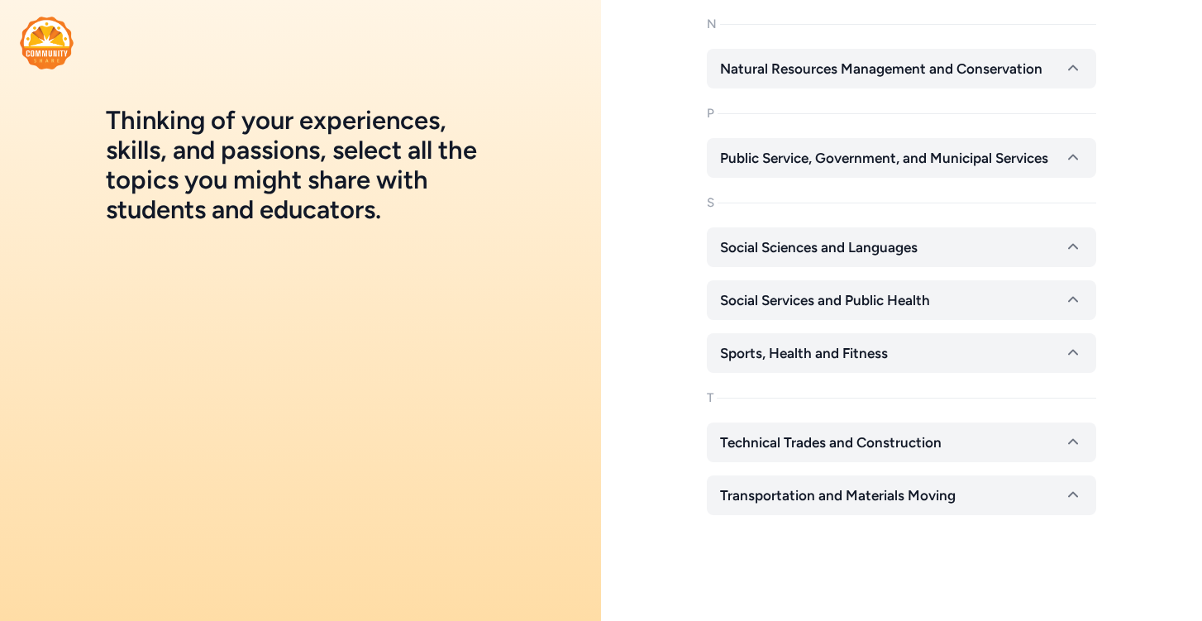
scroll to position [1340, 0]
click at [851, 259] on button "Social Sciences and Languages" at bounding box center [901, 247] width 389 height 40
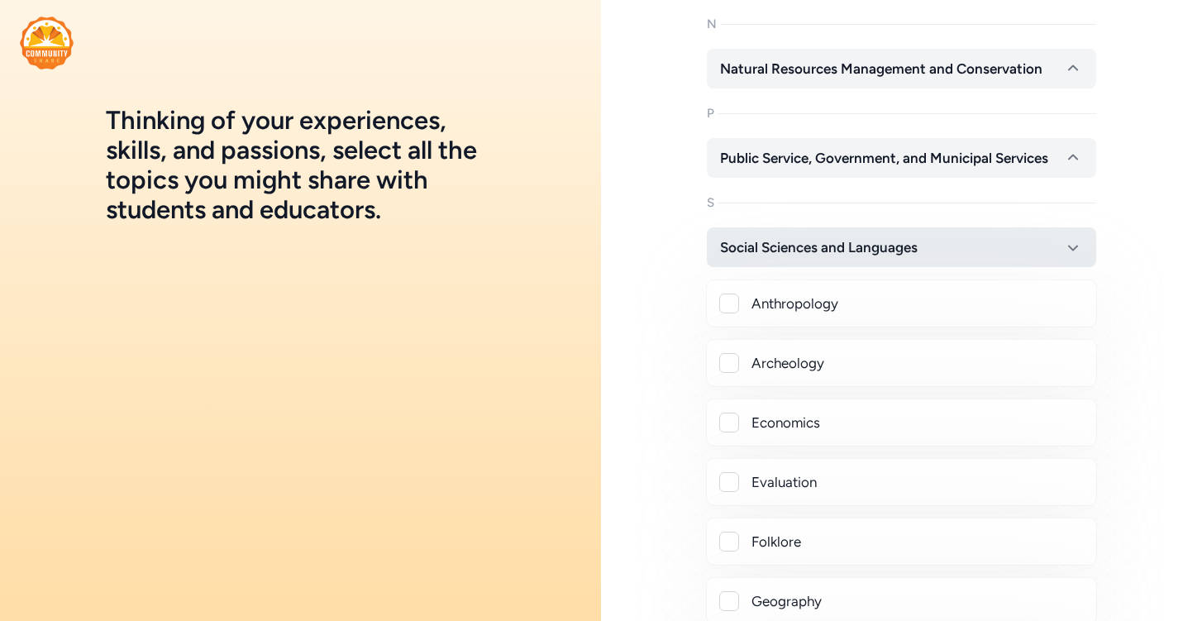
click at [851, 259] on button "Social Sciences and Languages" at bounding box center [901, 247] width 389 height 40
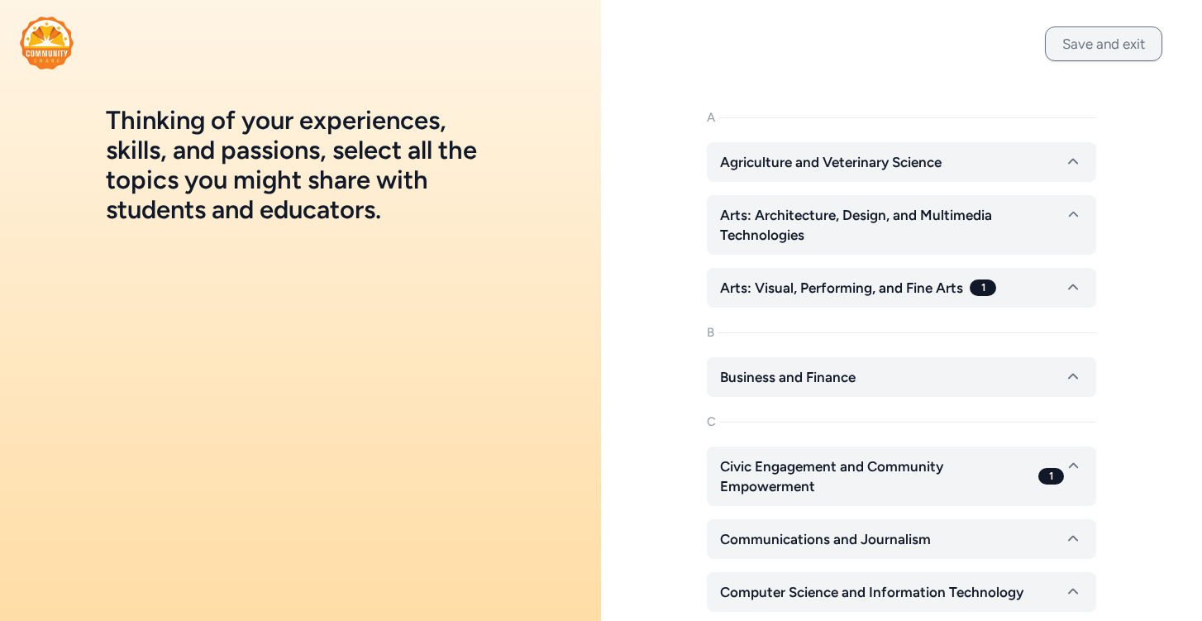
scroll to position [0, 0]
click at [1081, 60] on button "Save and exit" at bounding box center [1103, 43] width 117 height 35
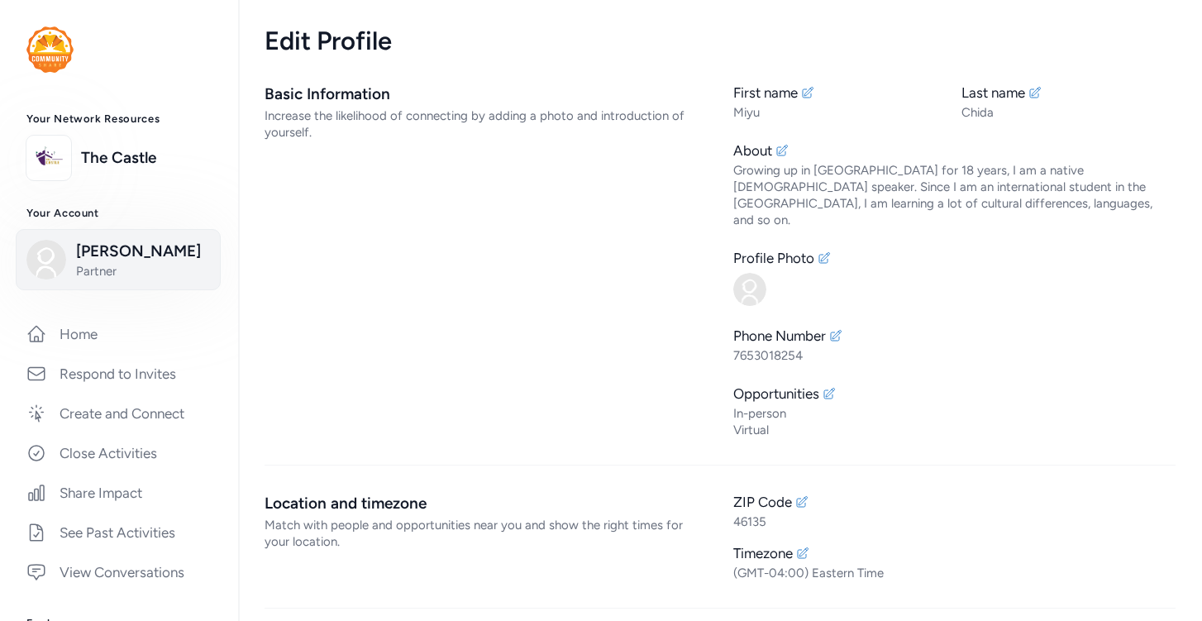
click at [112, 254] on span "Miyu Chida" at bounding box center [143, 251] width 134 height 23
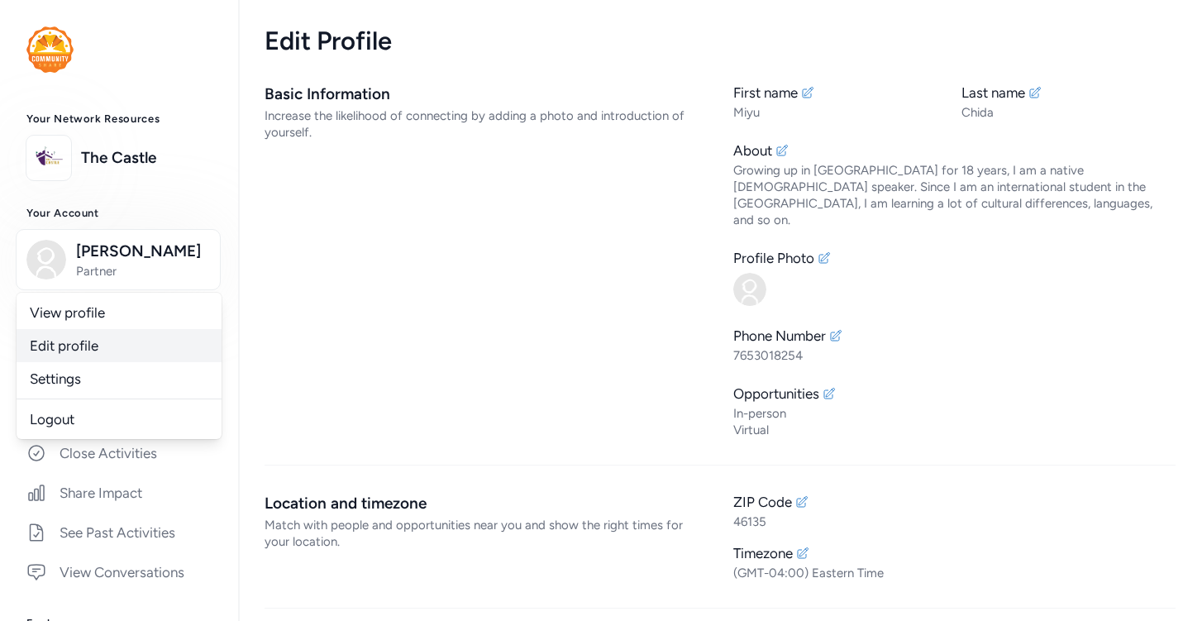
click at [111, 353] on link "Edit profile" at bounding box center [119, 345] width 205 height 33
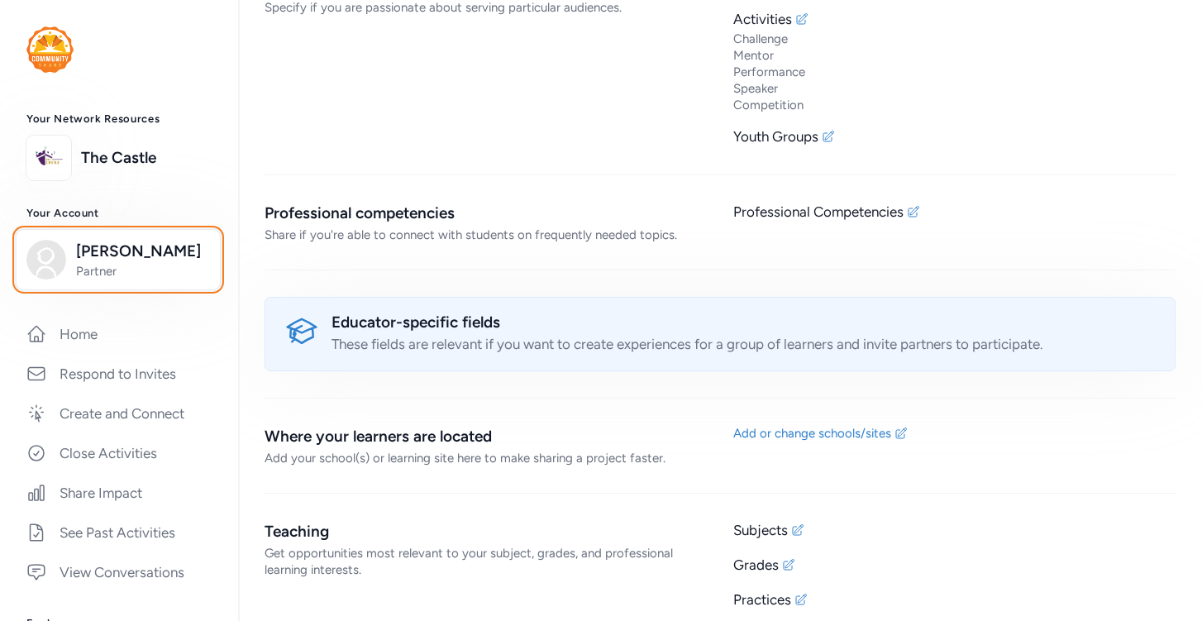
scroll to position [1699, 0]
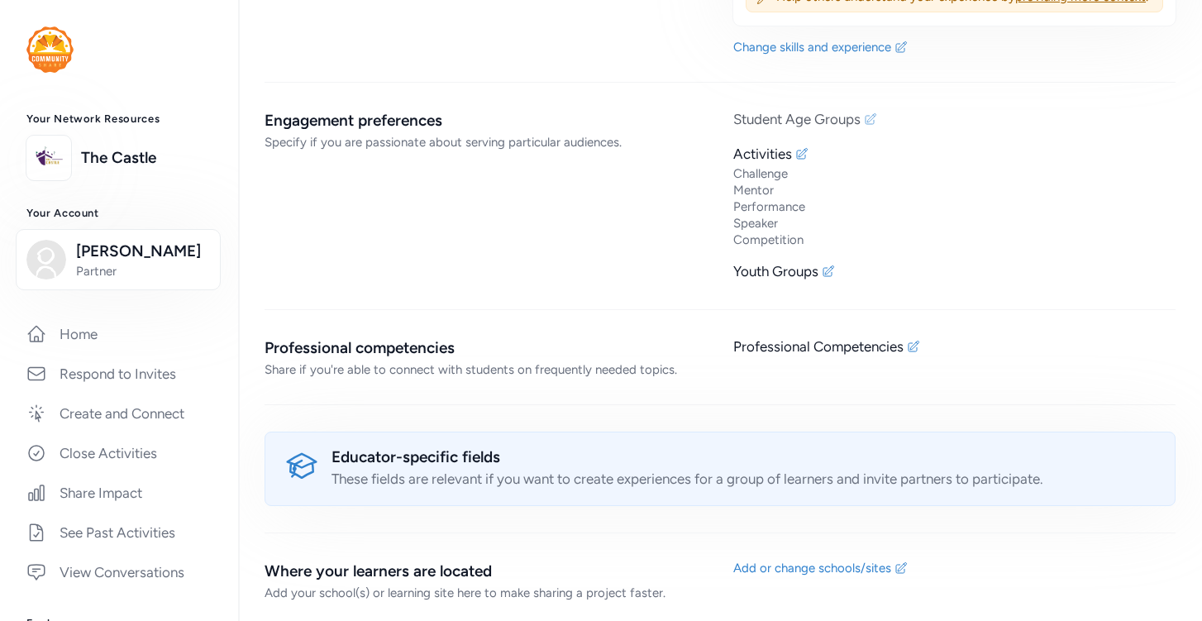
click at [870, 112] on icon at bounding box center [870, 118] width 13 height 13
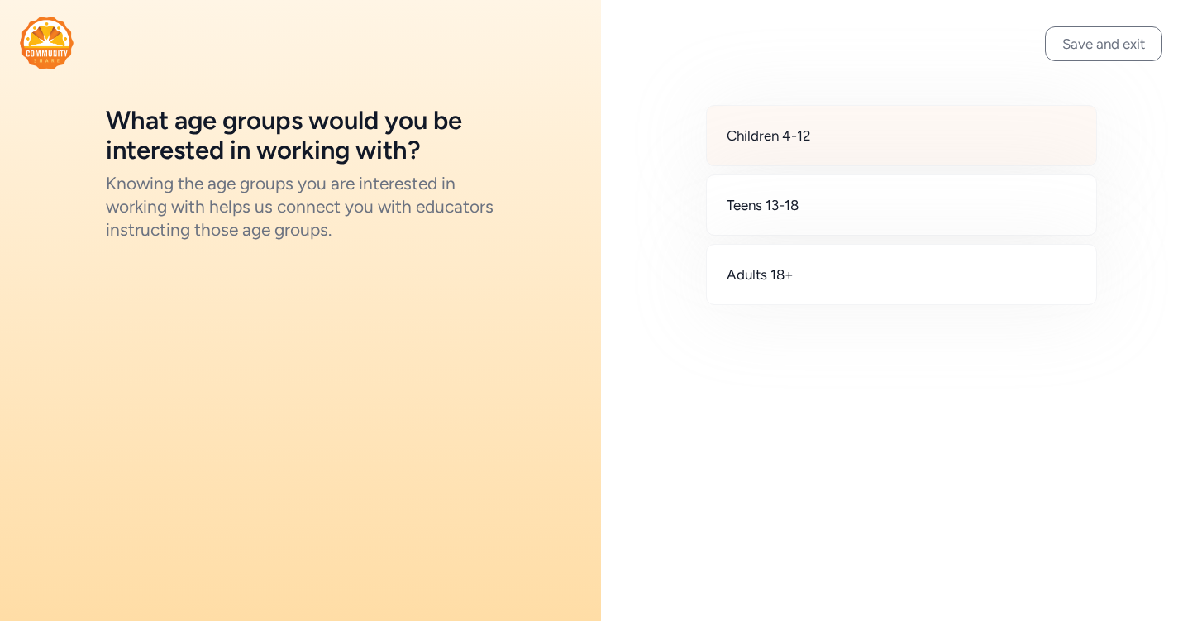
click at [850, 141] on div "Children 4-12" at bounding box center [901, 135] width 391 height 61
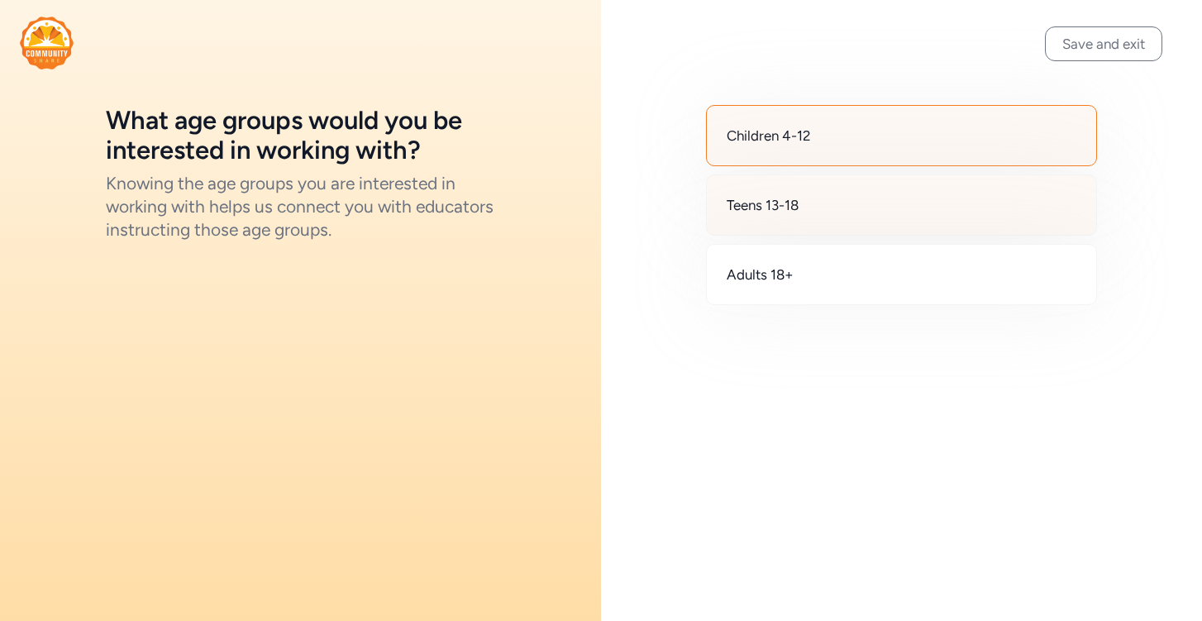
click at [847, 205] on div "Teens 13-18" at bounding box center [901, 204] width 391 height 61
click at [849, 201] on div "Teens 13-18" at bounding box center [901, 204] width 391 height 61
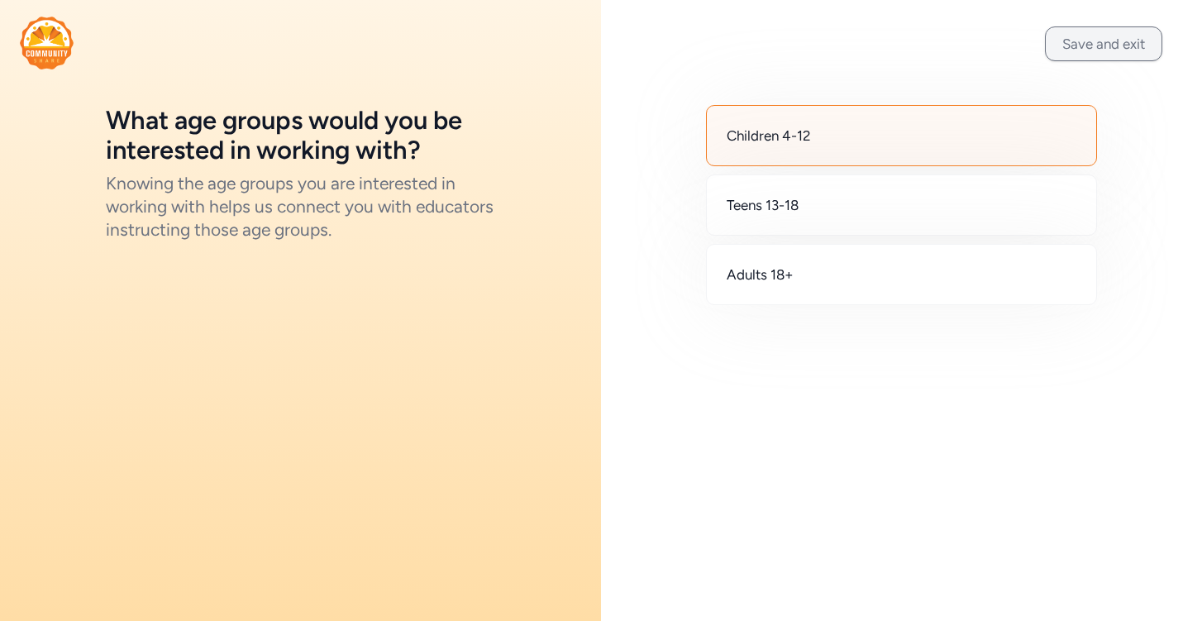
click at [1090, 46] on button "Save and exit" at bounding box center [1103, 43] width 117 height 35
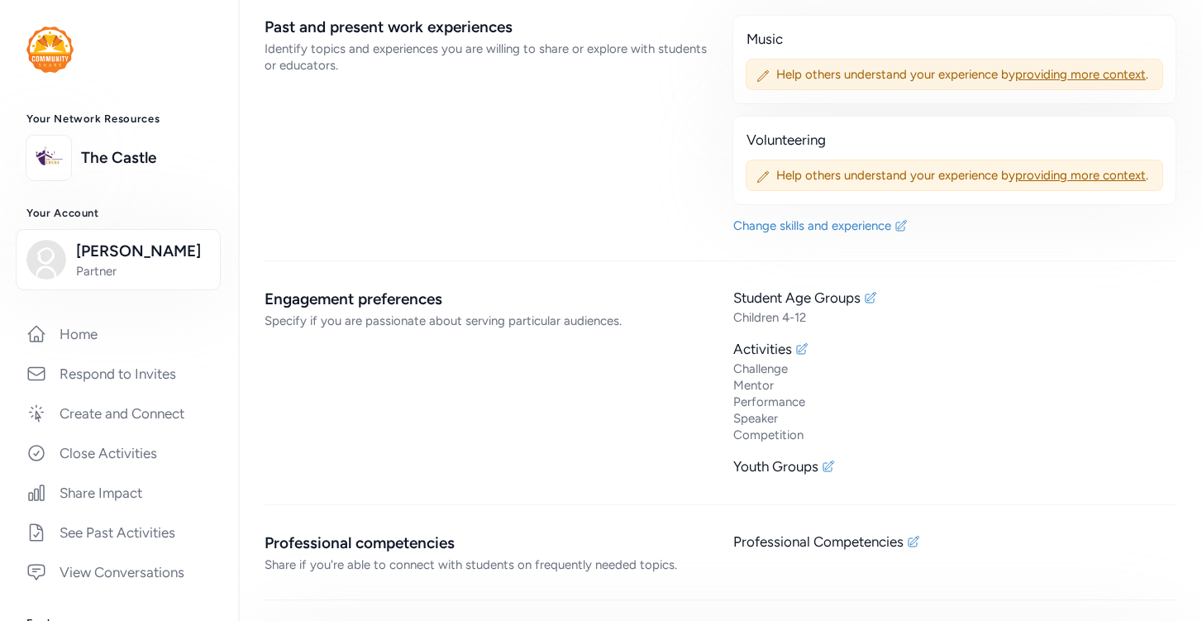
scroll to position [1525, 0]
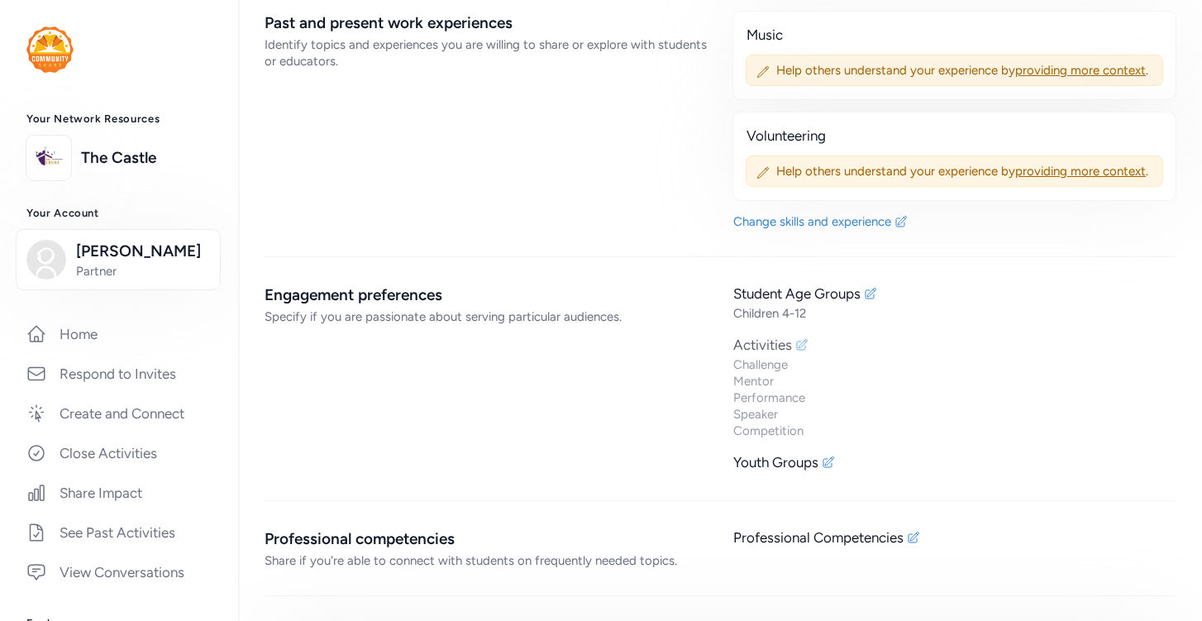
click at [780, 335] on div "Activities" at bounding box center [762, 345] width 59 height 20
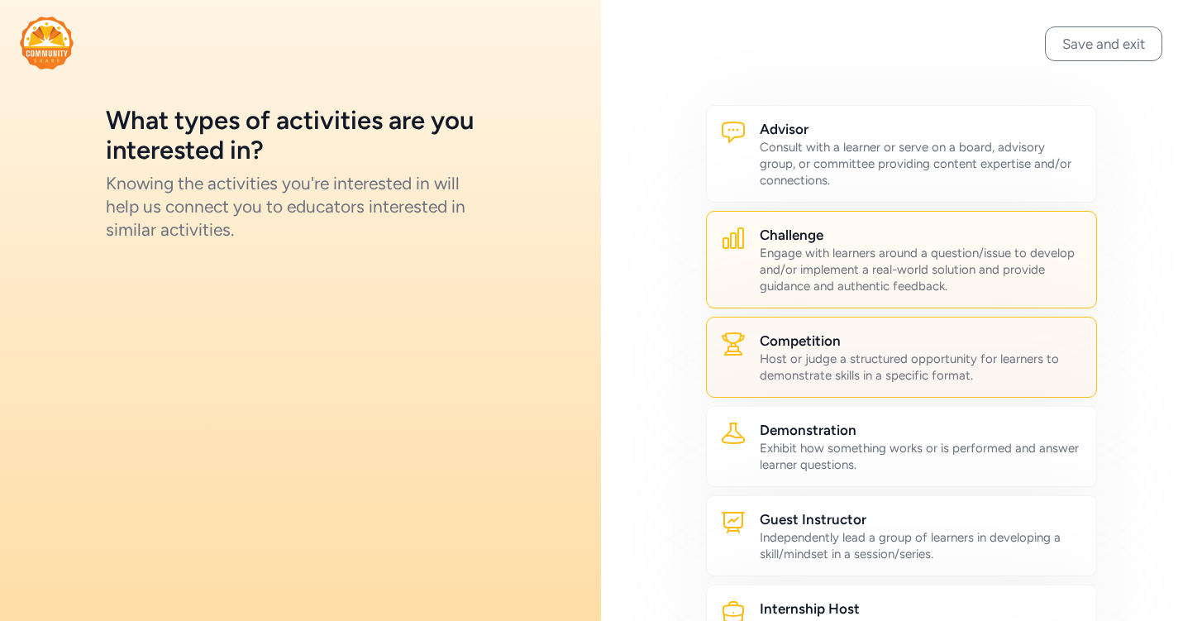
click at [819, 360] on div "Host or judge a structured opportunity for learners to demonstrate skills in a …" at bounding box center [921, 366] width 323 height 33
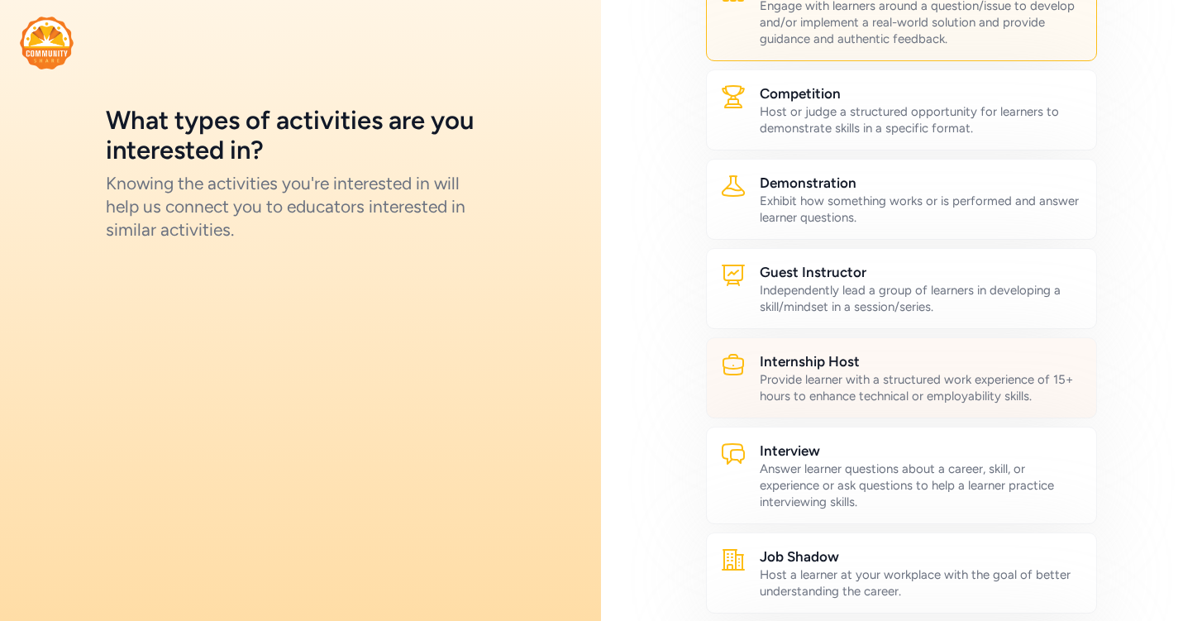
scroll to position [267, 0]
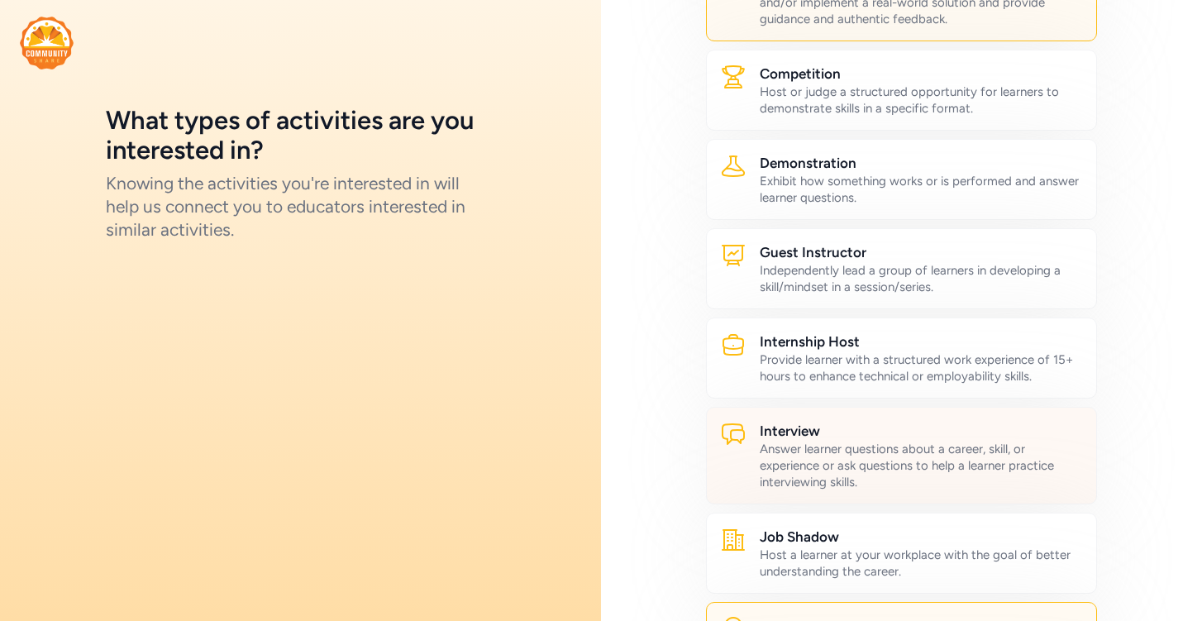
click at [813, 453] on div "Answer learner questions about a career, skill, or experience or ask questions …" at bounding box center [921, 466] width 323 height 50
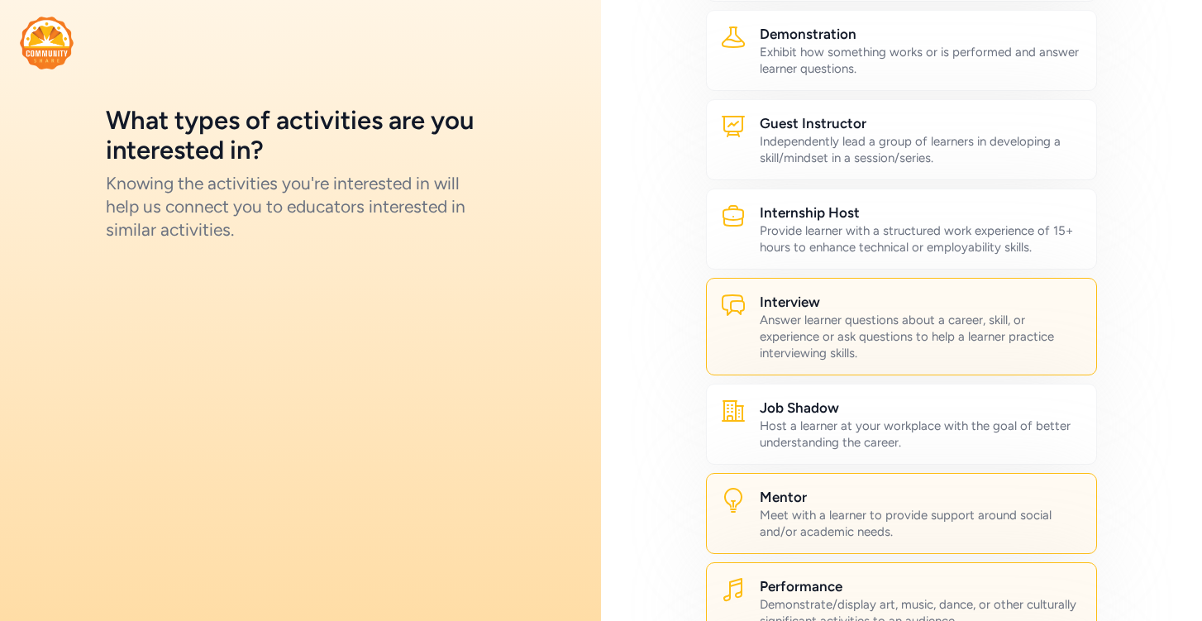
scroll to position [12, 0]
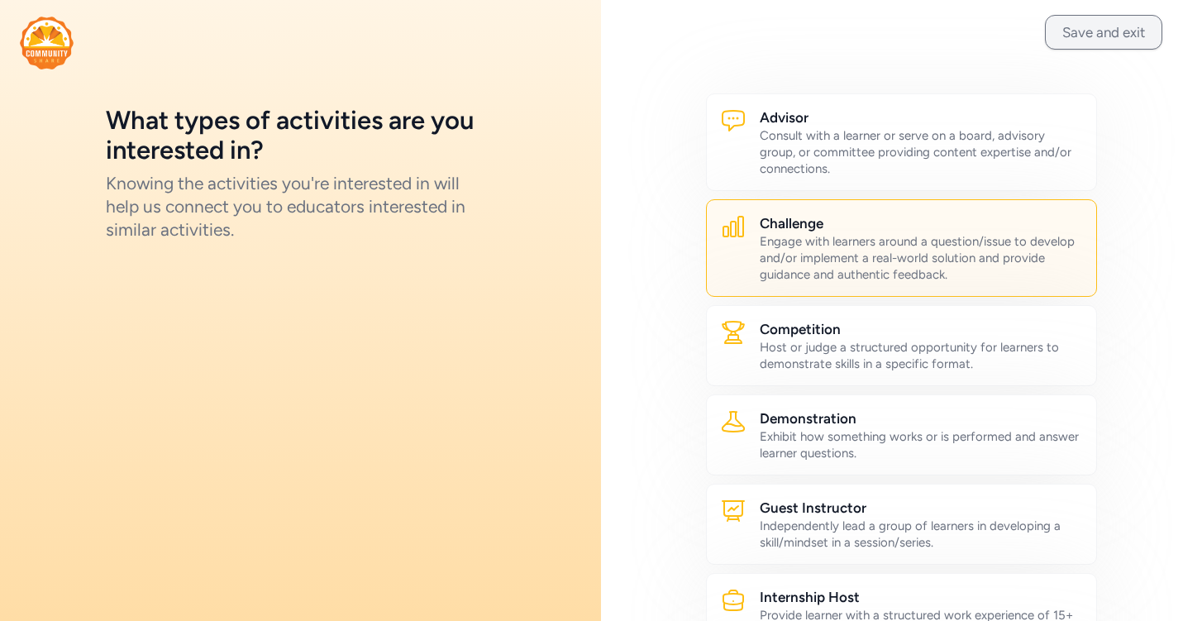
click at [1094, 38] on button "Save and exit" at bounding box center [1103, 32] width 117 height 35
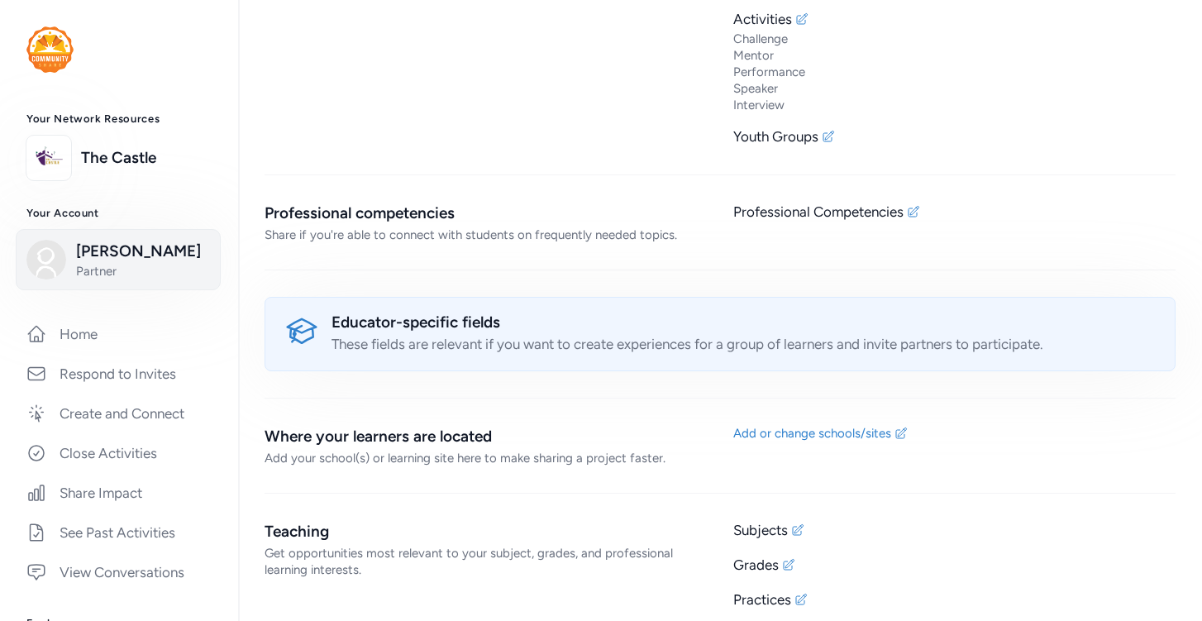
click at [67, 254] on div "Miyu Chida Partner" at bounding box center [118, 260] width 184 height 40
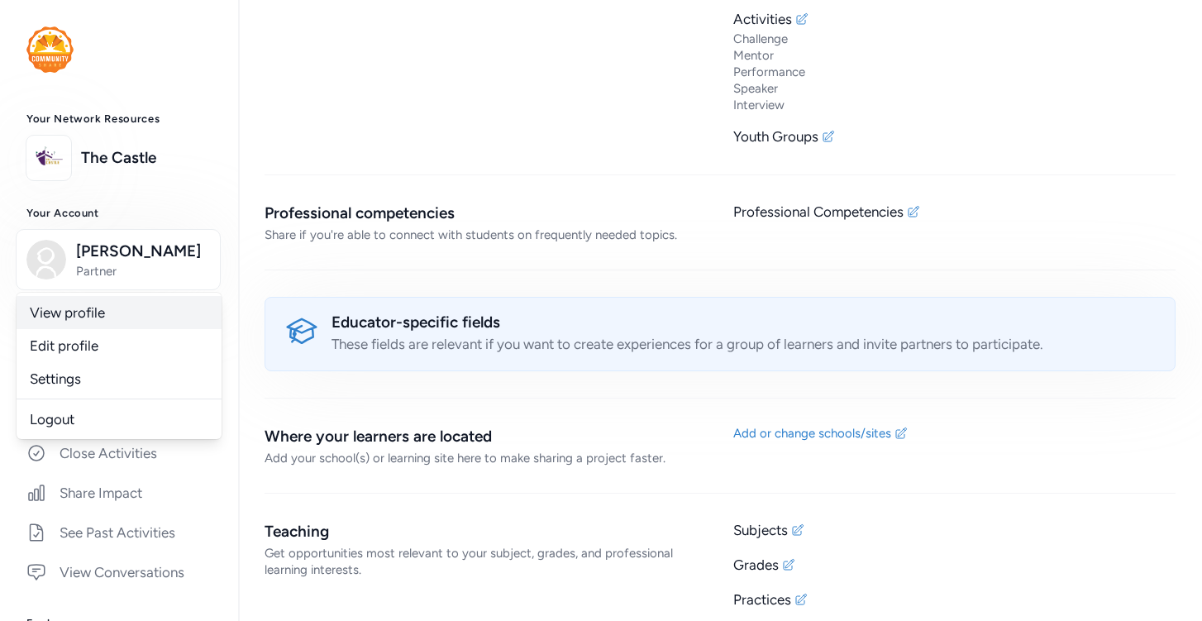
click at [50, 301] on link "View profile" at bounding box center [119, 312] width 205 height 33
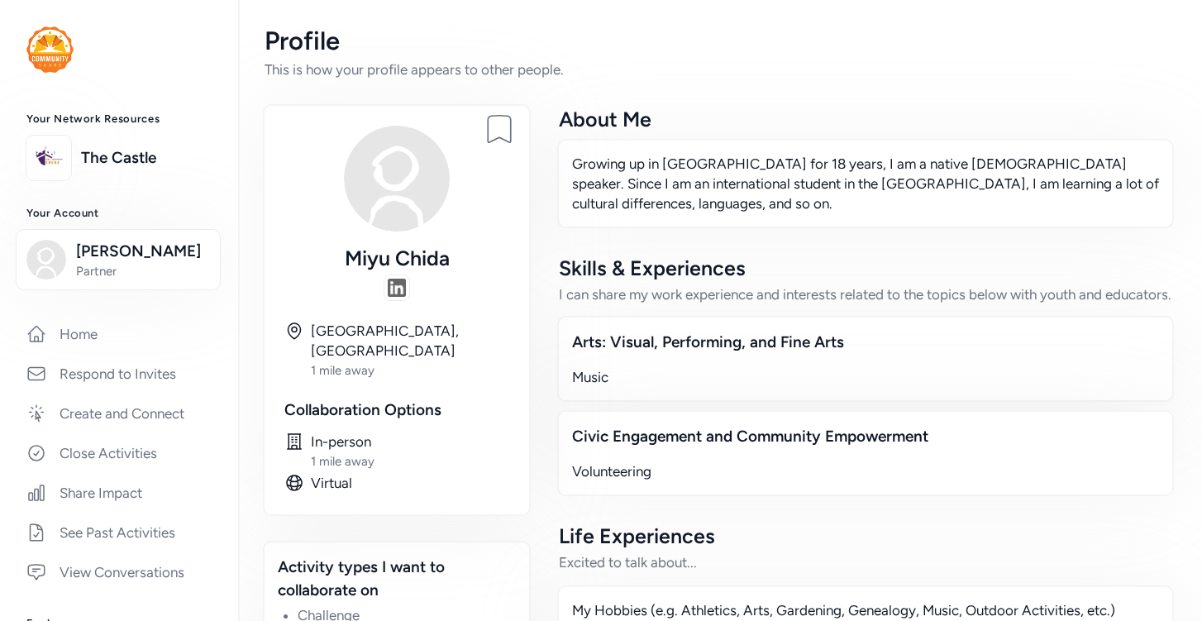
click at [368, 180] on img at bounding box center [397, 179] width 106 height 106
click at [130, 145] on div "The Castle" at bounding box center [118, 158] width 185 height 45
click at [91, 165] on link "The Castle" at bounding box center [146, 157] width 131 height 23
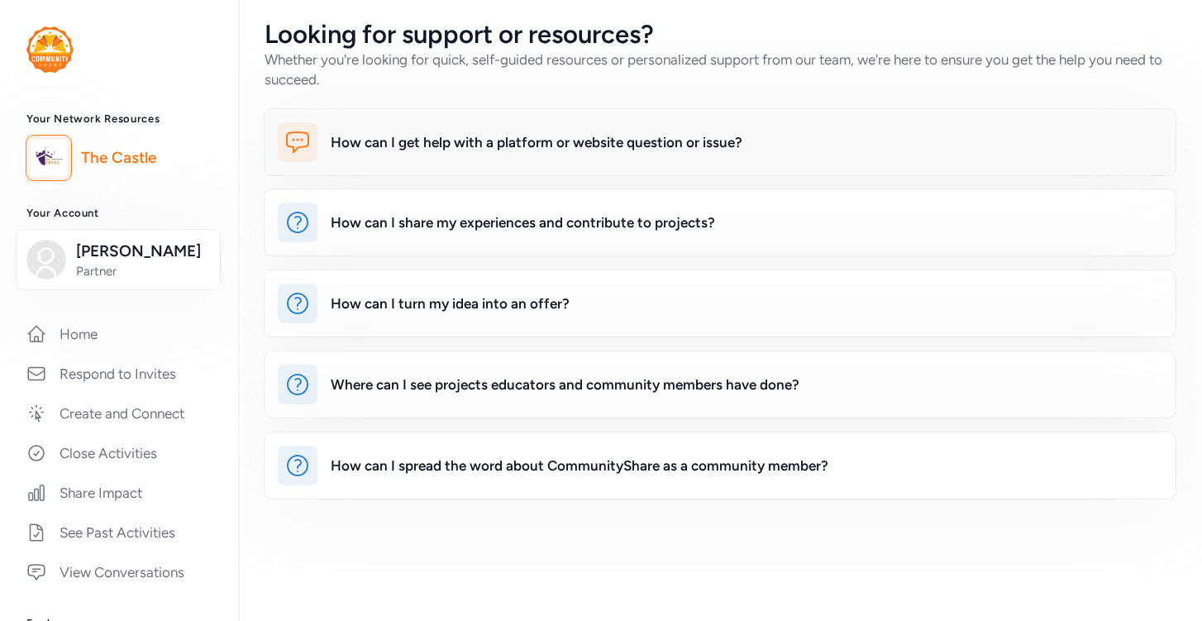
click at [429, 122] on div "How can I get help with a platform or website question or issue?" at bounding box center [720, 142] width 911 height 66
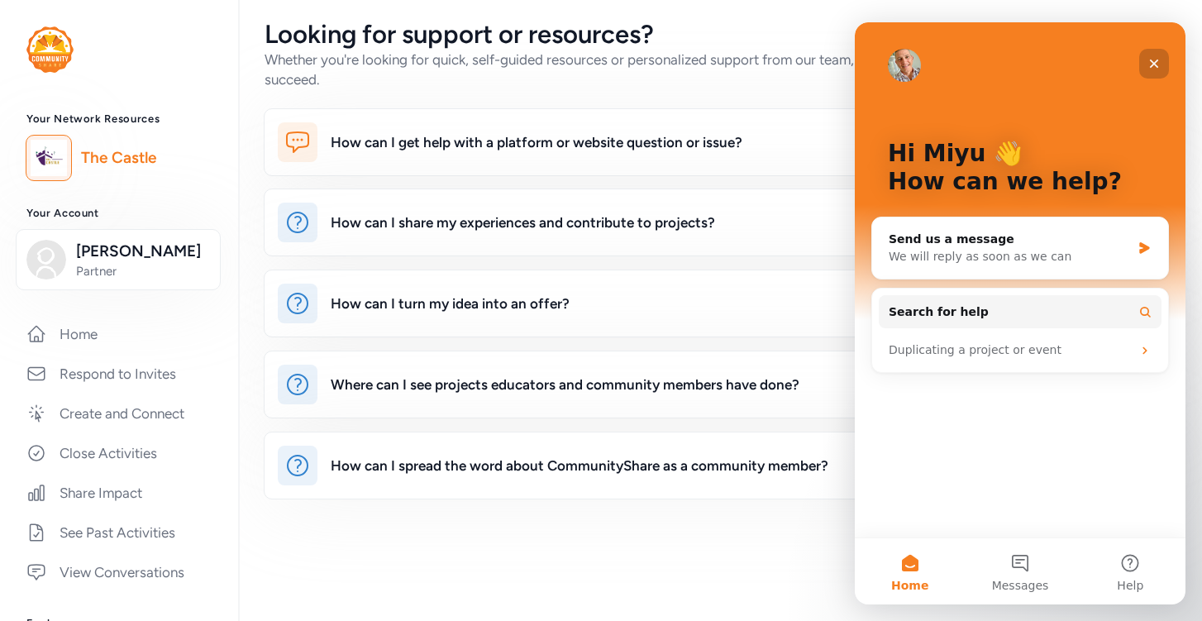
click at [1152, 63] on icon "Close" at bounding box center [1154, 64] width 9 height 9
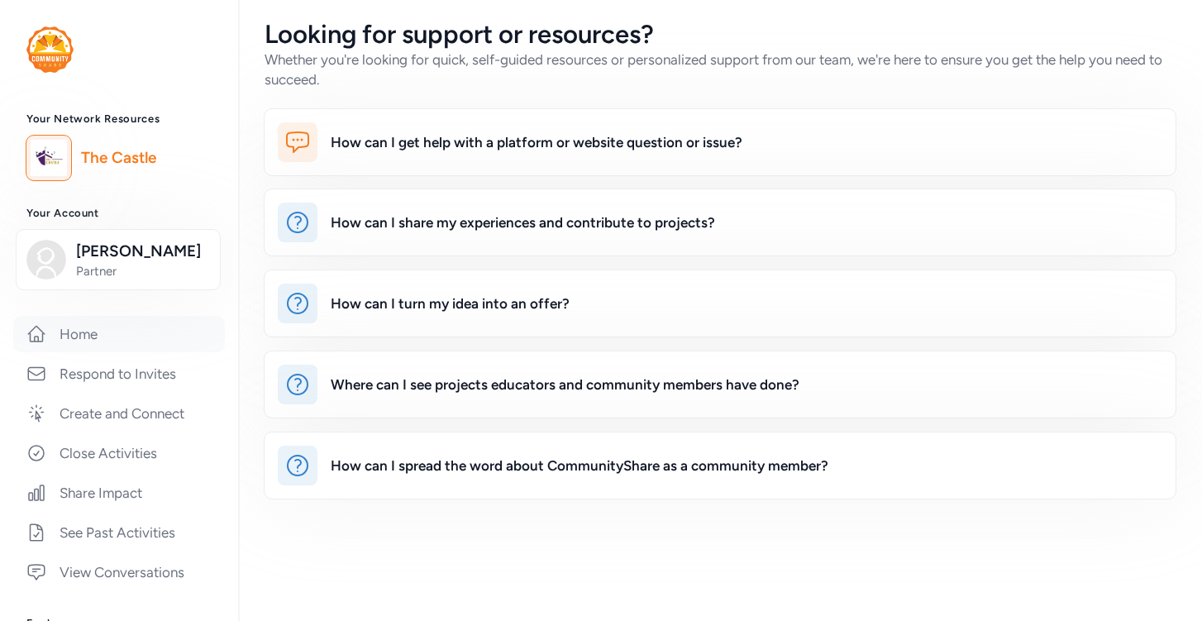
click at [131, 346] on link "Home" at bounding box center [119, 334] width 212 height 36
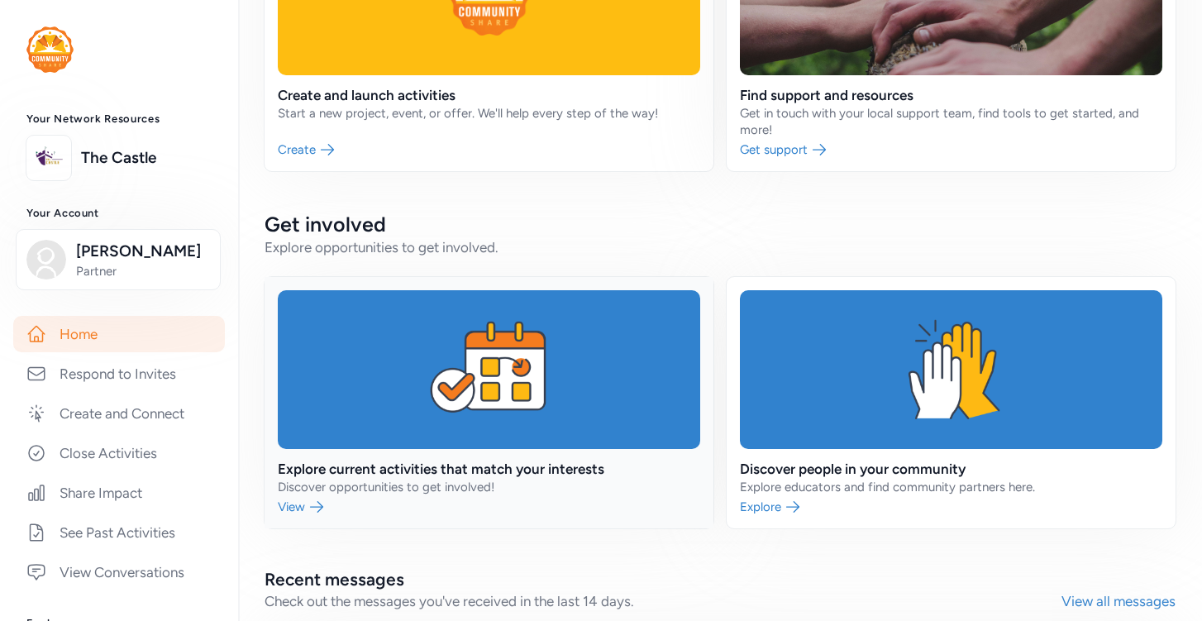
scroll to position [243, 0]
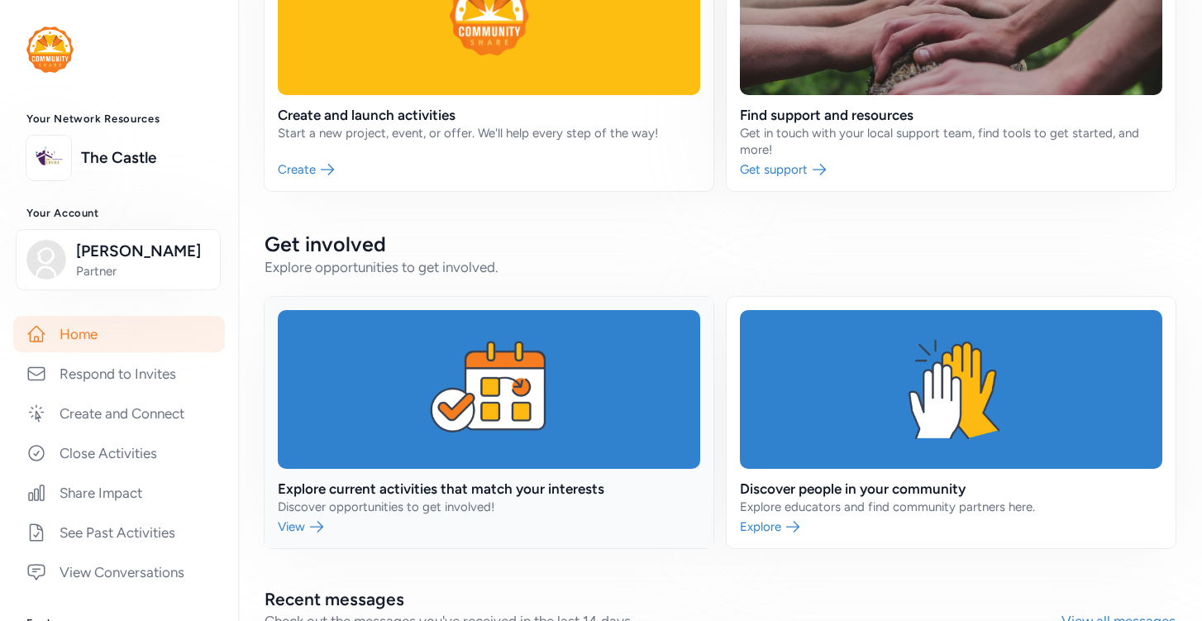
click at [350, 360] on link at bounding box center [489, 422] width 449 height 251
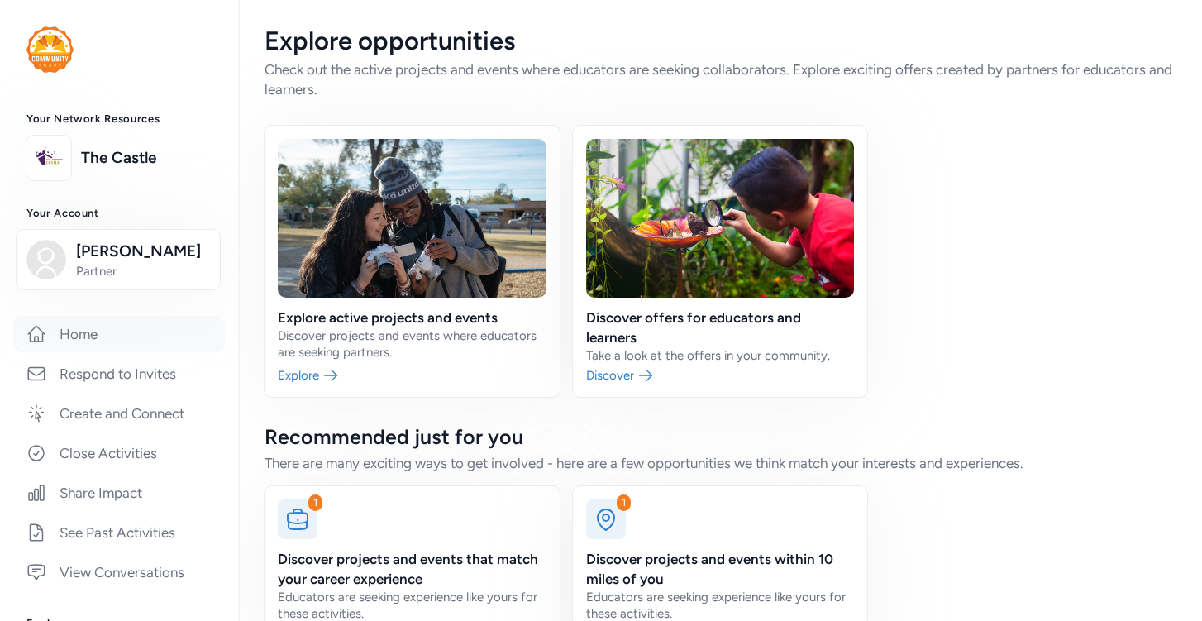
click at [106, 333] on link "Home" at bounding box center [119, 334] width 212 height 36
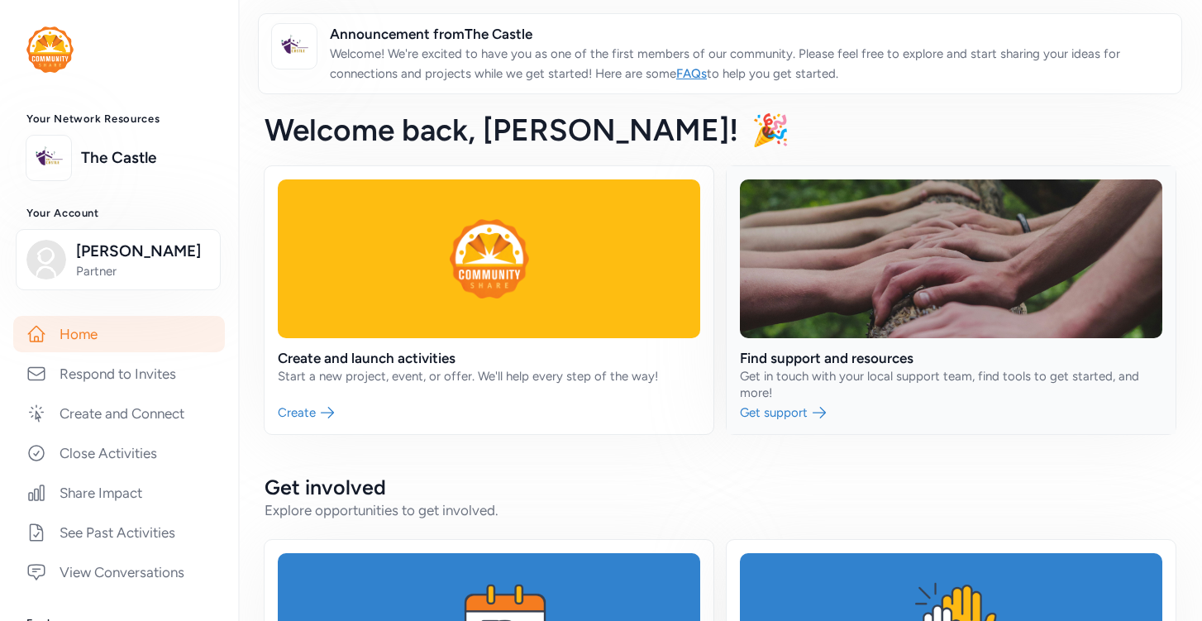
click at [843, 298] on link at bounding box center [951, 300] width 449 height 268
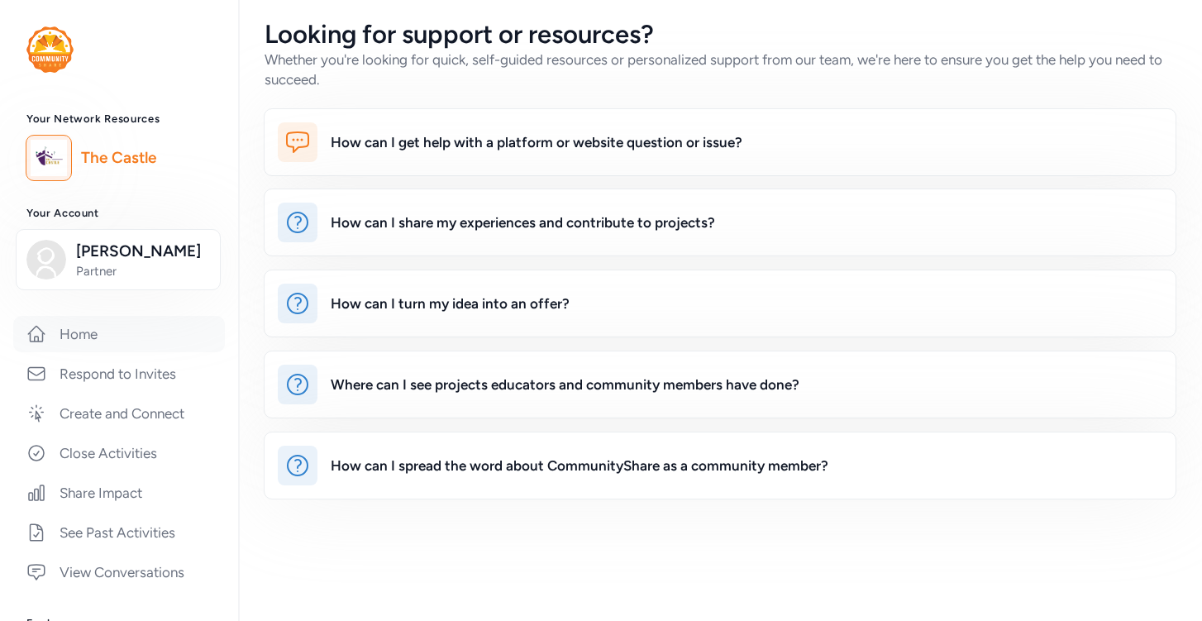
click at [98, 324] on link "Home" at bounding box center [119, 334] width 212 height 36
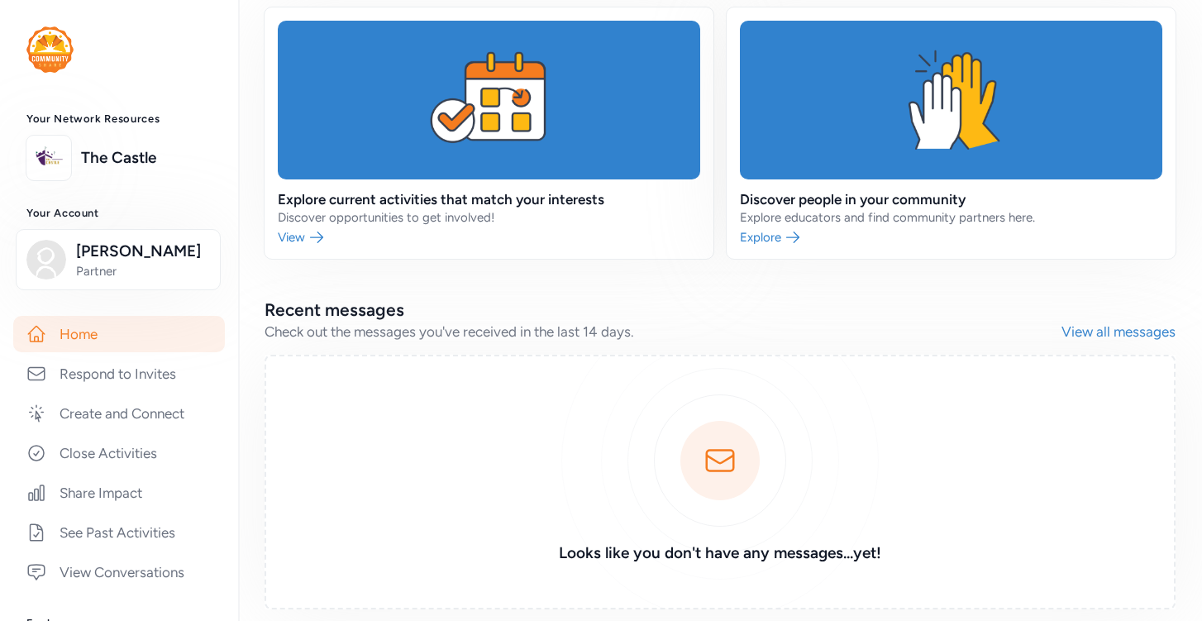
scroll to position [443, 0]
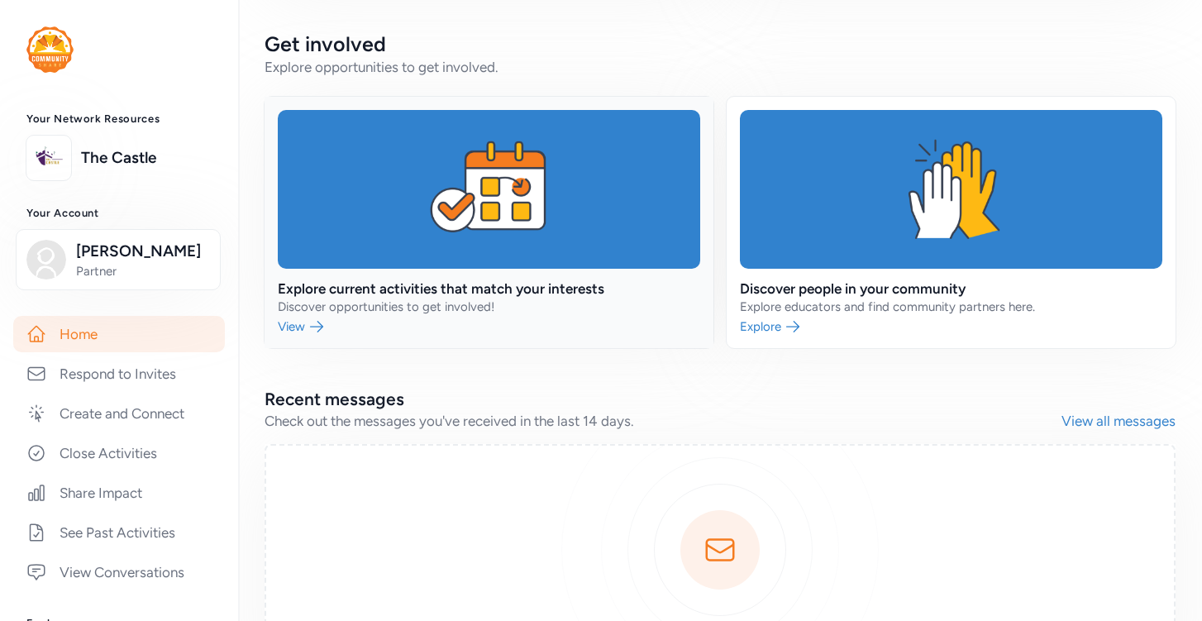
click at [607, 292] on link at bounding box center [489, 222] width 449 height 251
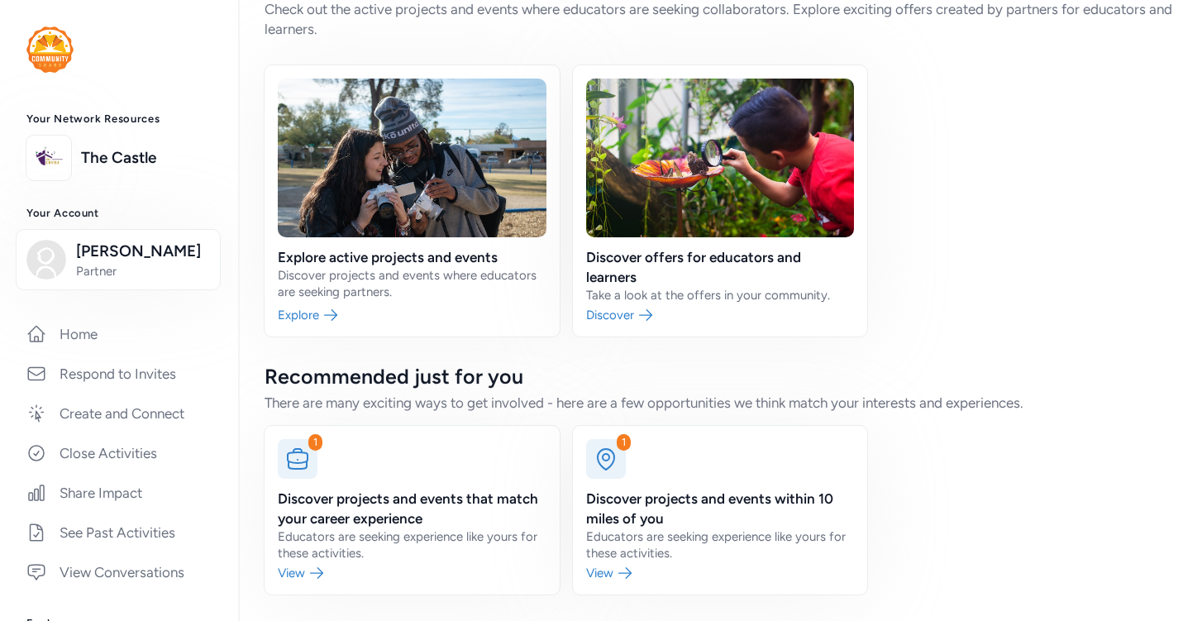
scroll to position [57, 0]
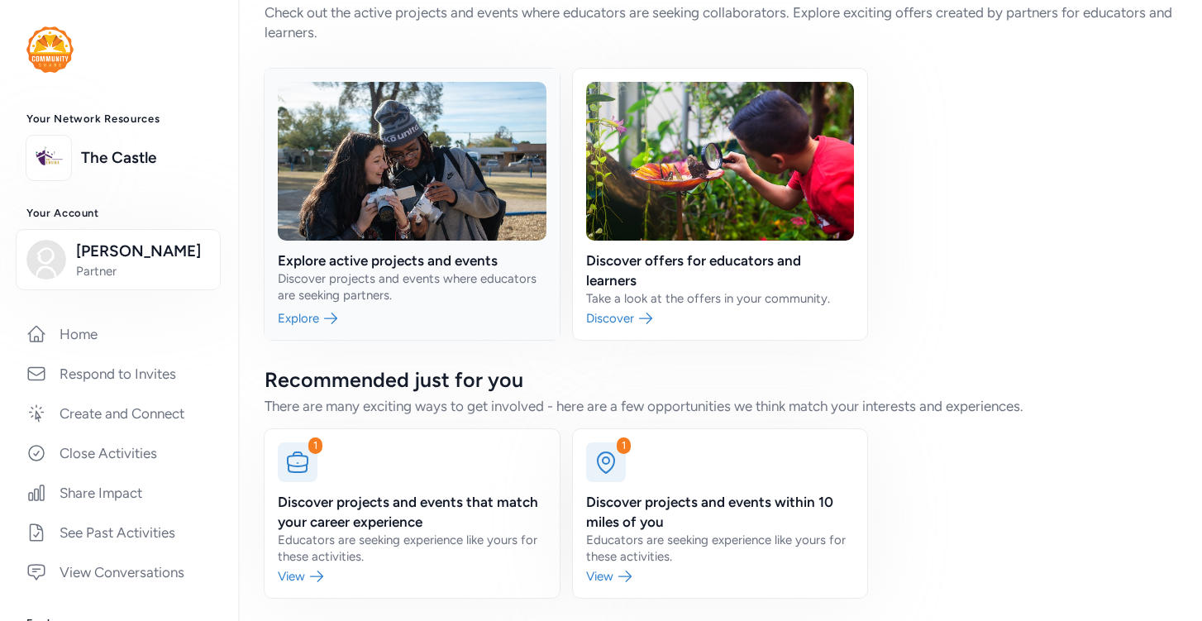
click at [450, 279] on link at bounding box center [412, 204] width 295 height 271
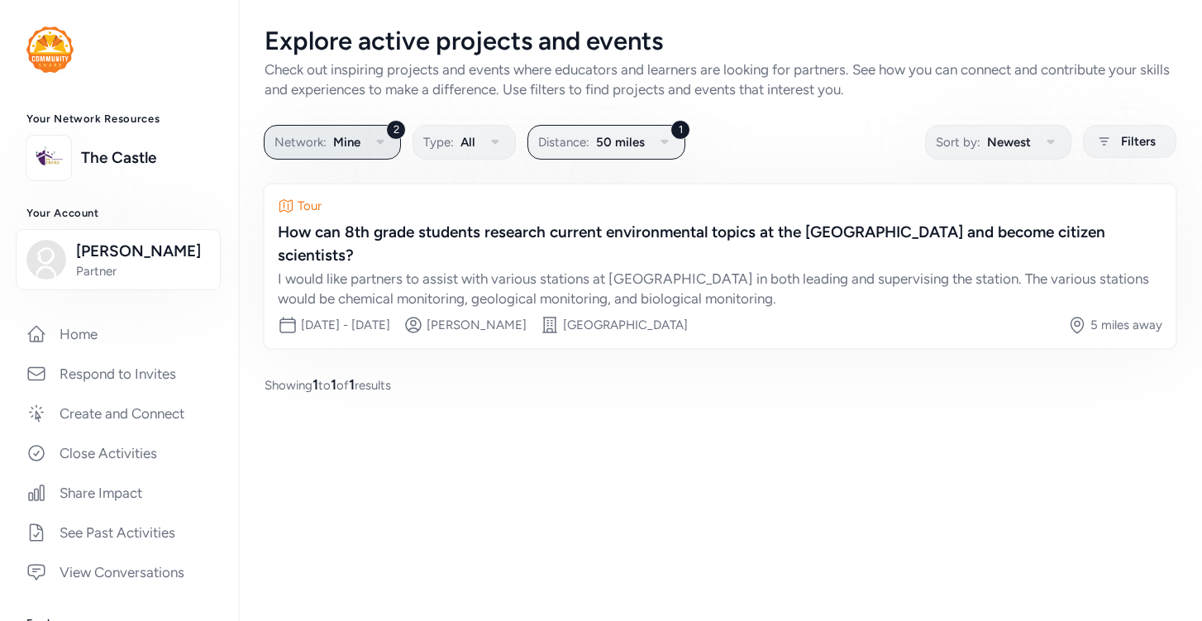
click at [371, 149] on icon "button" at bounding box center [380, 142] width 20 height 20
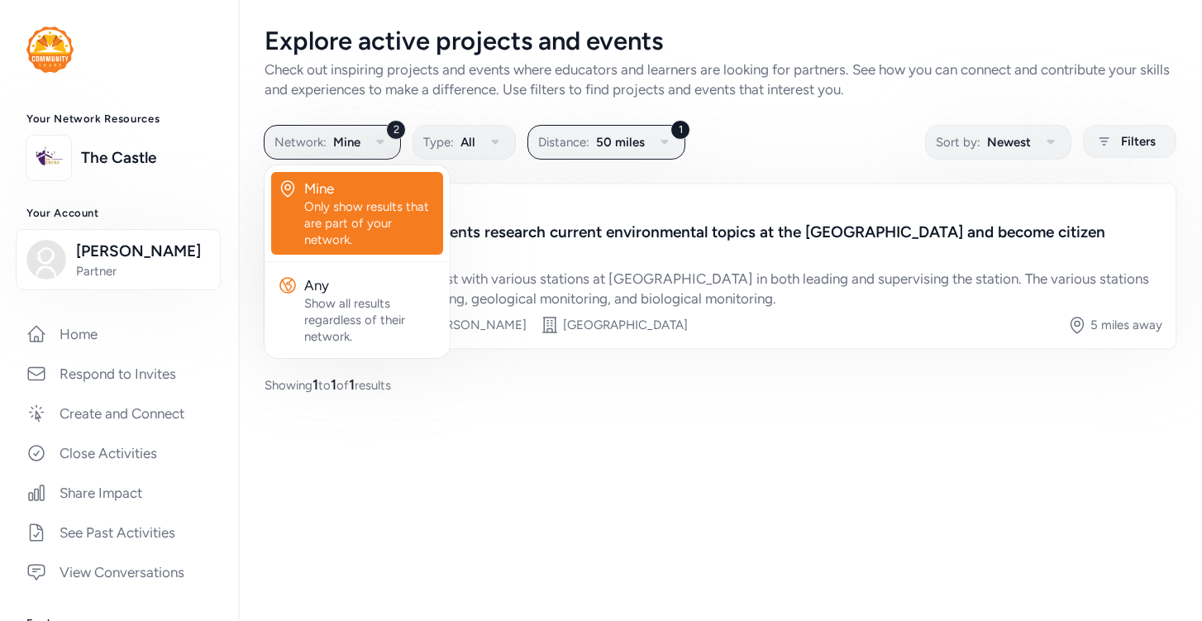
click at [449, 93] on div "Check out inspiring projects and events where educators and learners are lookin…" at bounding box center [720, 80] width 911 height 40
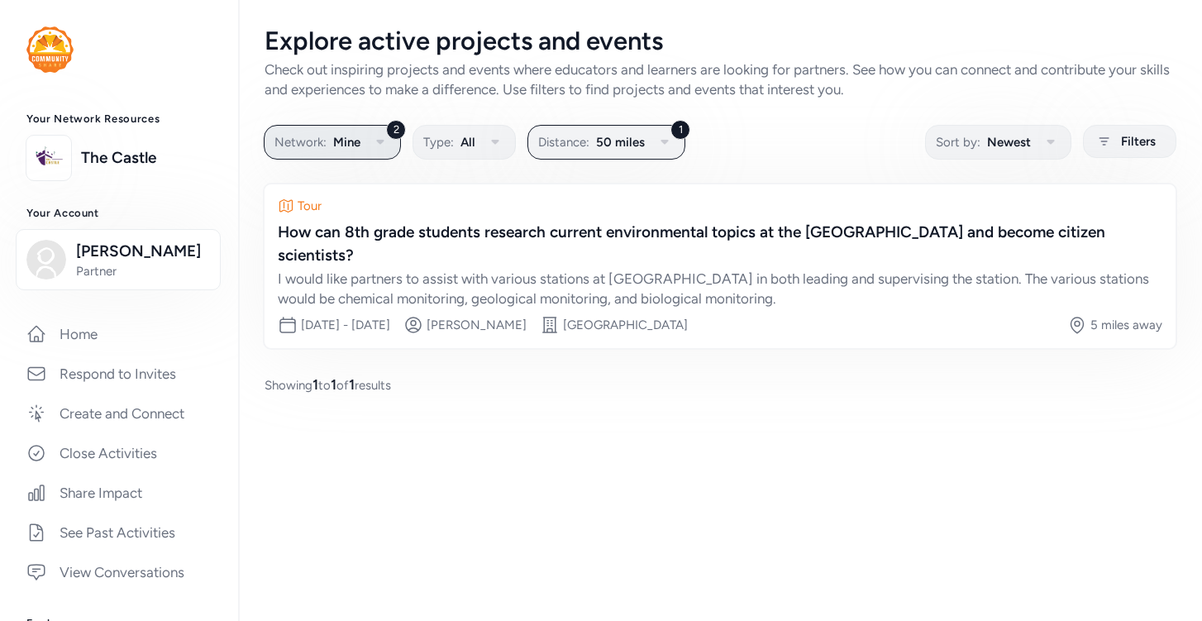
click at [382, 145] on icon "button" at bounding box center [380, 142] width 20 height 20
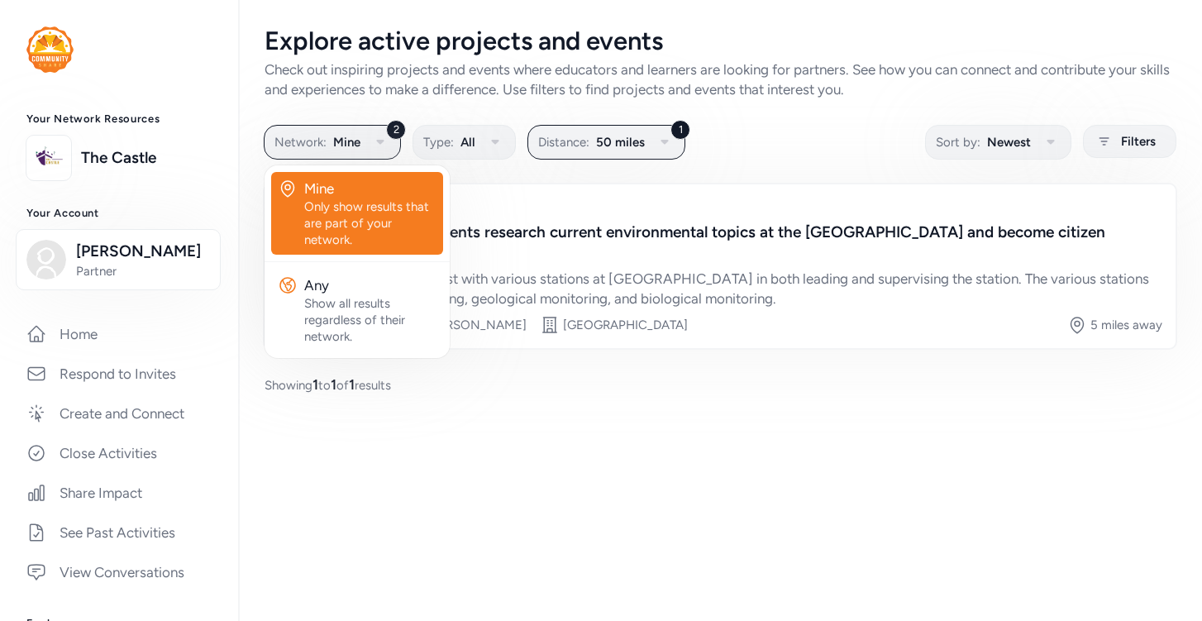
click at [384, 300] on div "Show all results regardless of their network." at bounding box center [370, 320] width 132 height 50
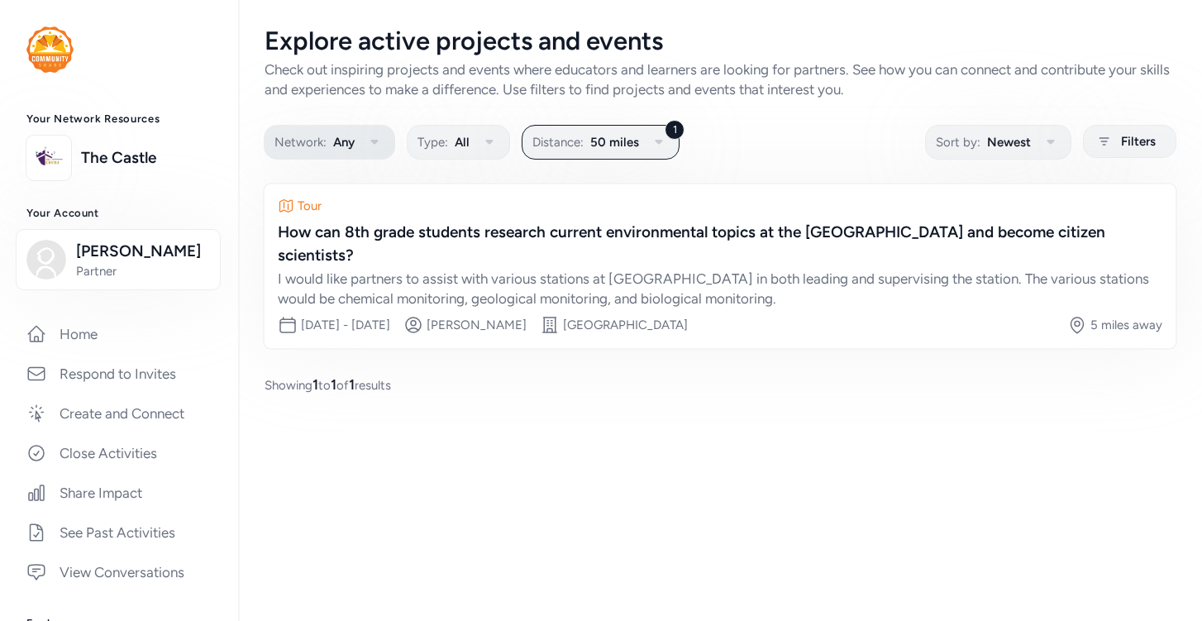
click at [355, 134] on button "Network: Any" at bounding box center [329, 142] width 131 height 35
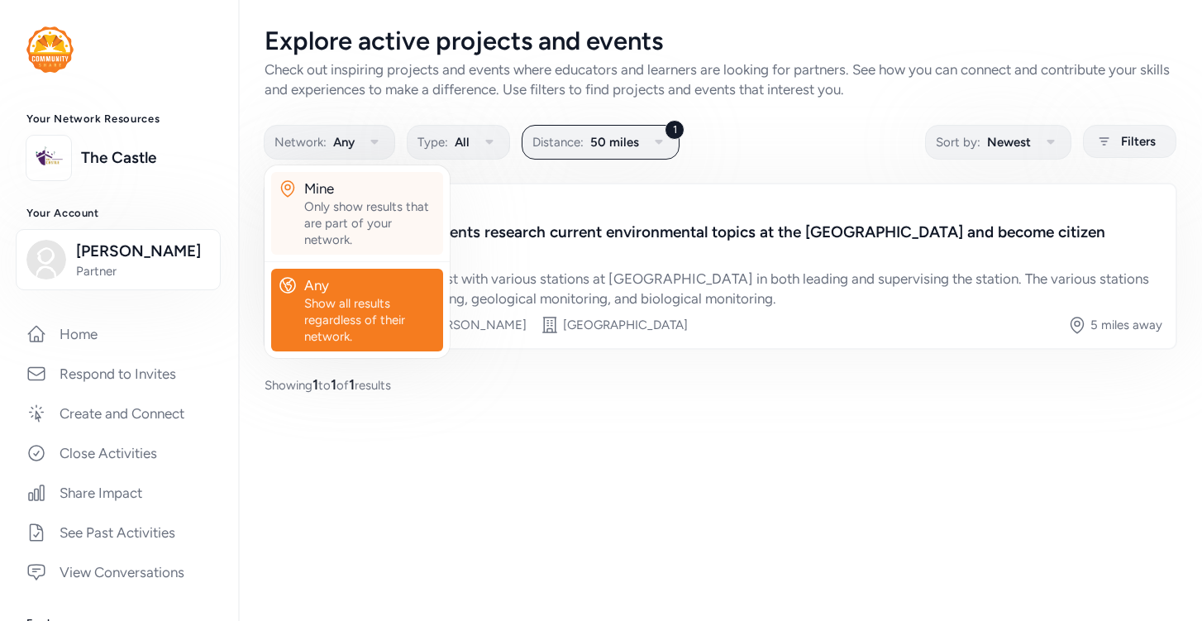
click at [355, 189] on div "Mine" at bounding box center [370, 189] width 132 height 20
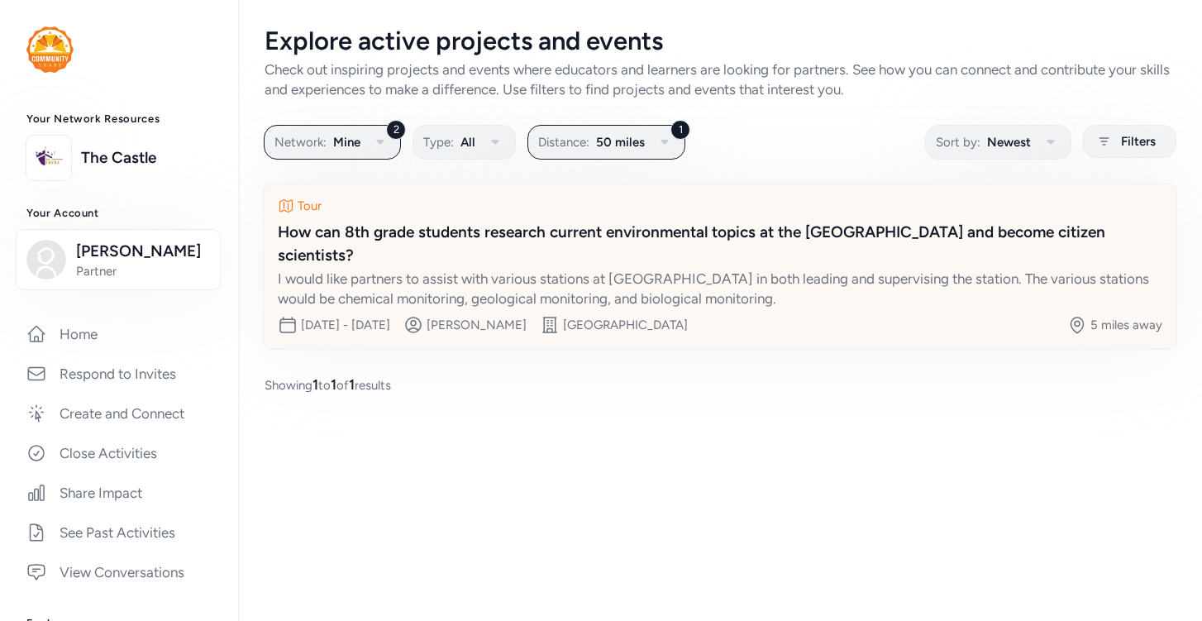
click at [670, 269] on div "I would like partners to assist with various stations at Big Walnut Creek in bo…" at bounding box center [720, 289] width 884 height 40
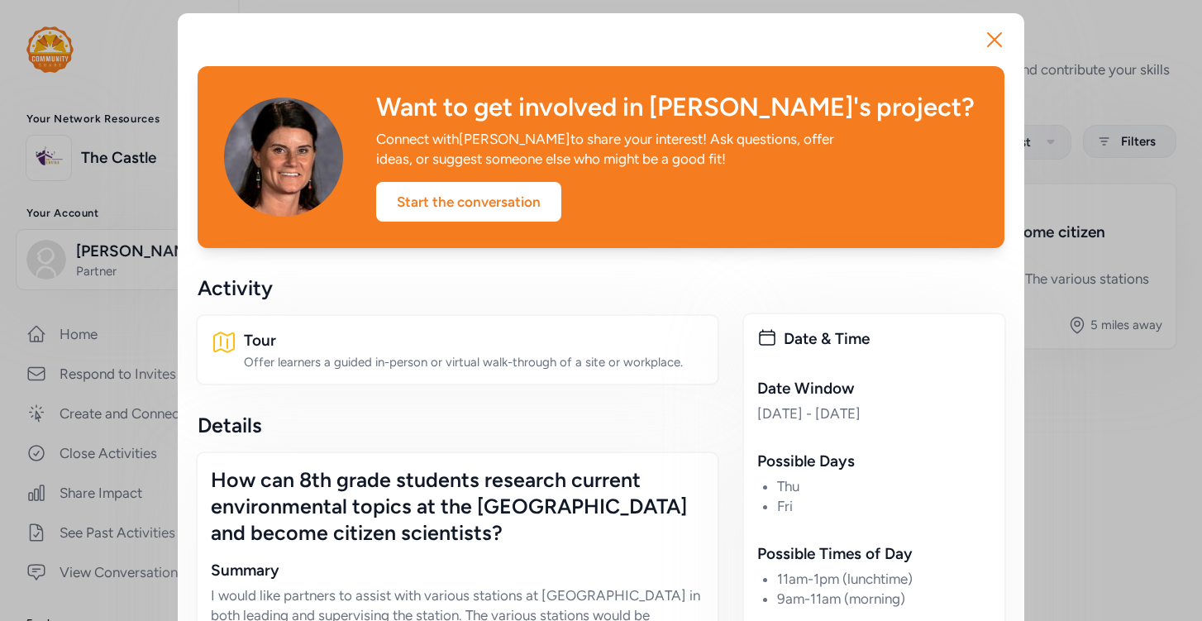
scroll to position [-1, 0]
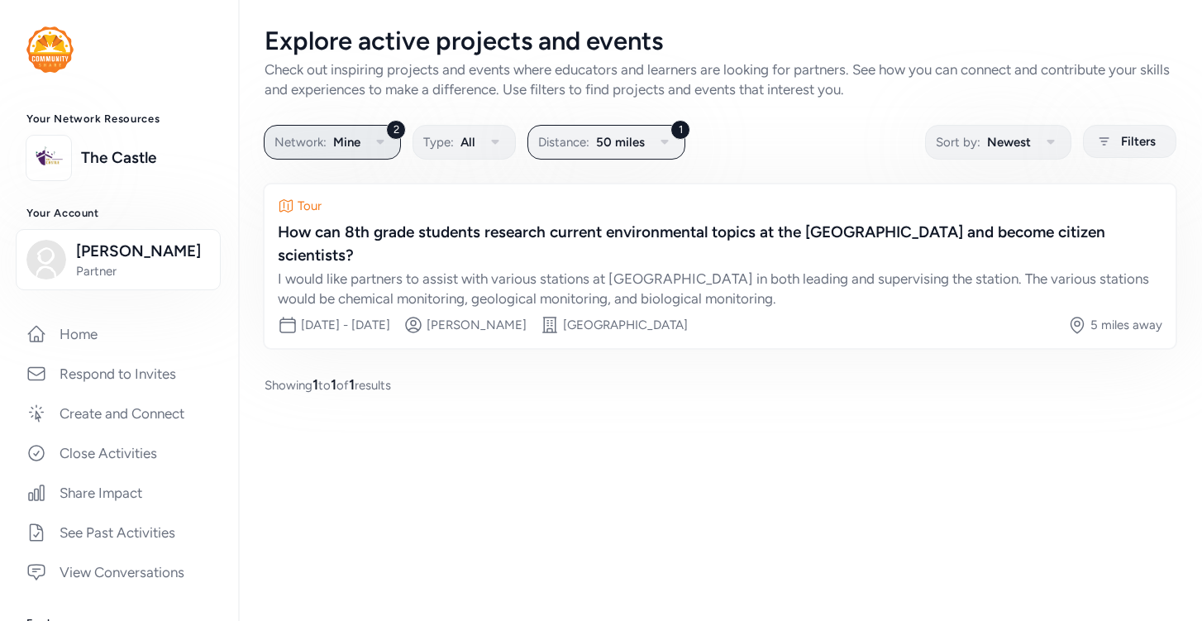
click at [298, 140] on span "Network:" at bounding box center [300, 142] width 52 height 20
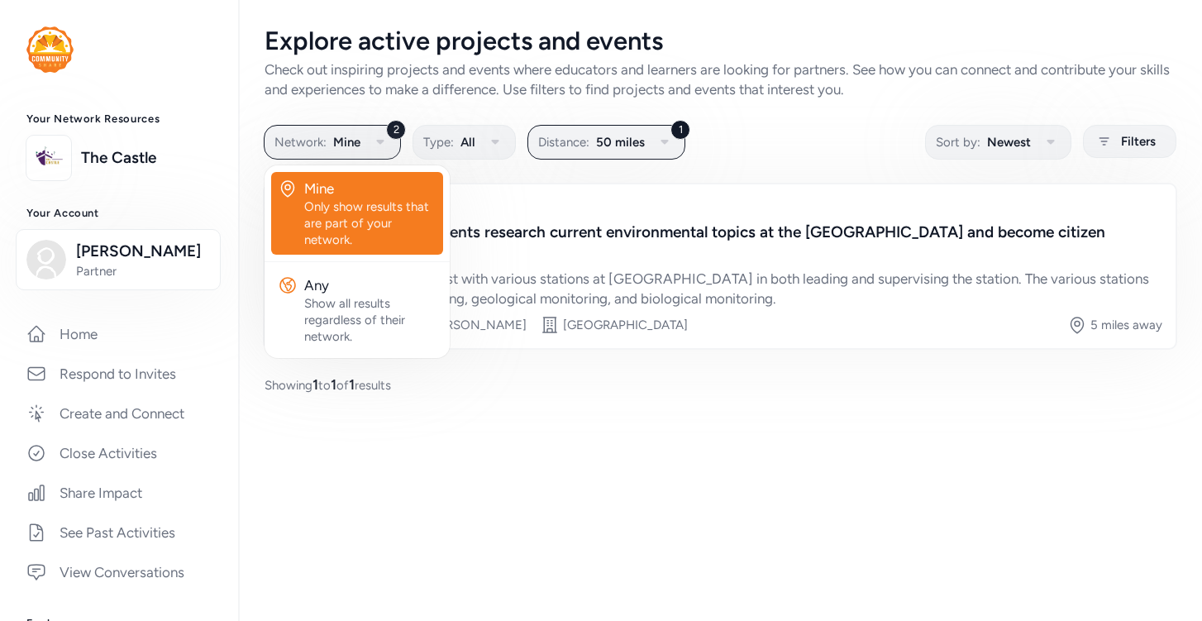
click at [376, 60] on div "Check out inspiring projects and events where educators and learners are lookin…" at bounding box center [720, 80] width 911 height 40
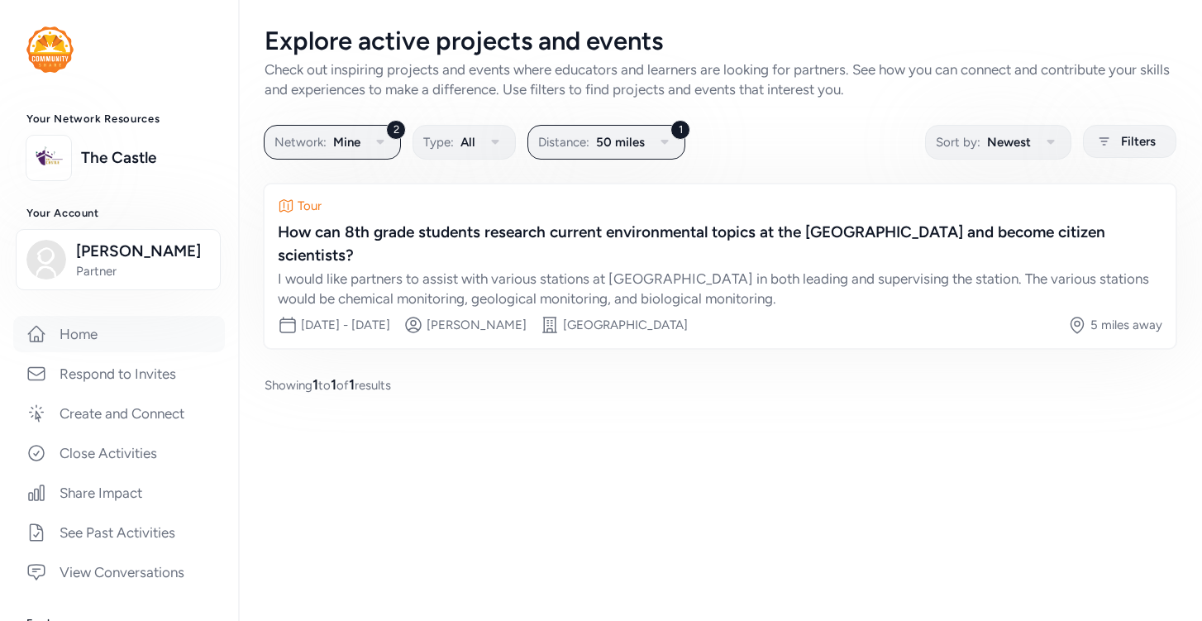
click at [123, 340] on link "Home" at bounding box center [119, 334] width 212 height 36
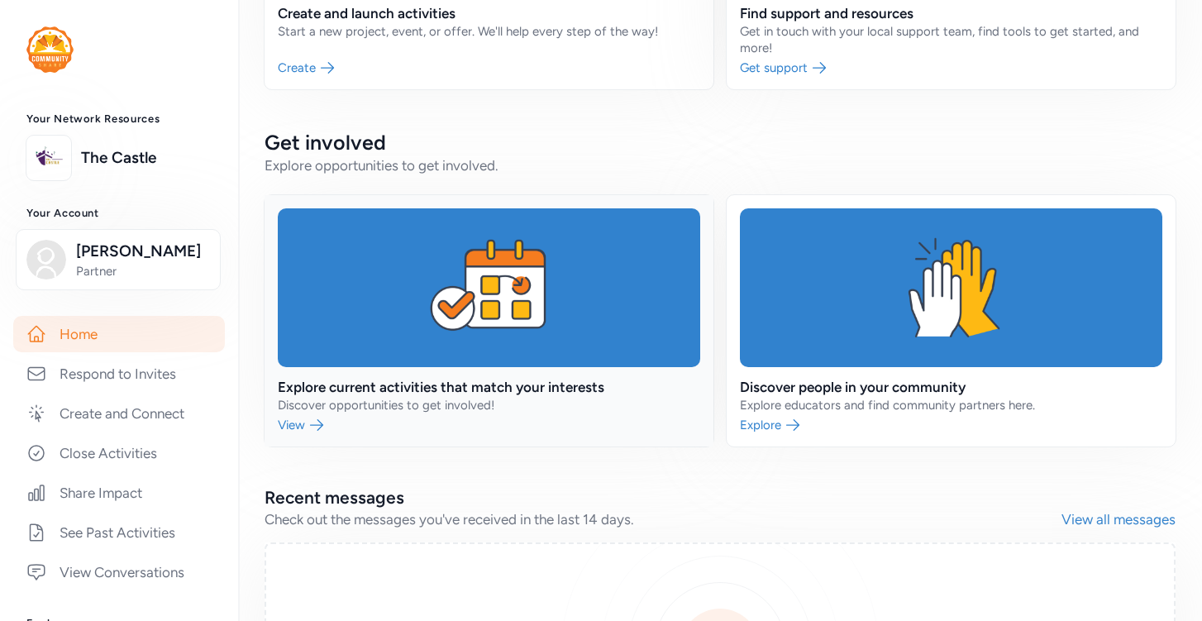
click at [363, 356] on link at bounding box center [489, 320] width 449 height 251
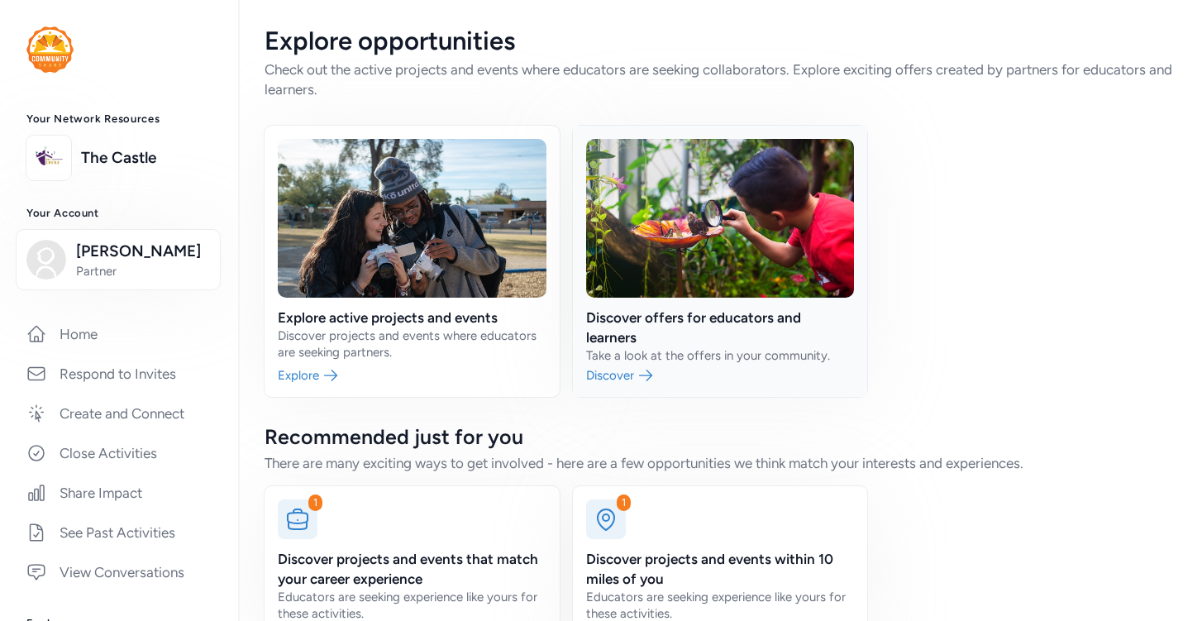
click at [677, 374] on link at bounding box center [720, 261] width 295 height 271
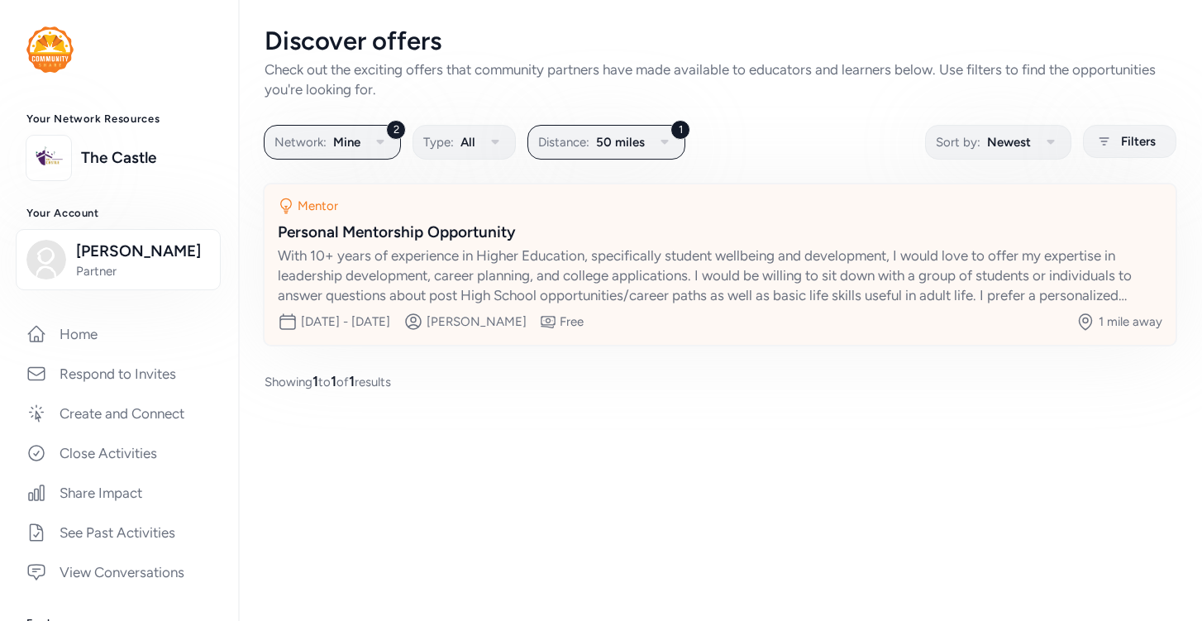
click at [726, 272] on div "With 10+ years of experience in Higher Education, specifically student wellbein…" at bounding box center [720, 275] width 884 height 60
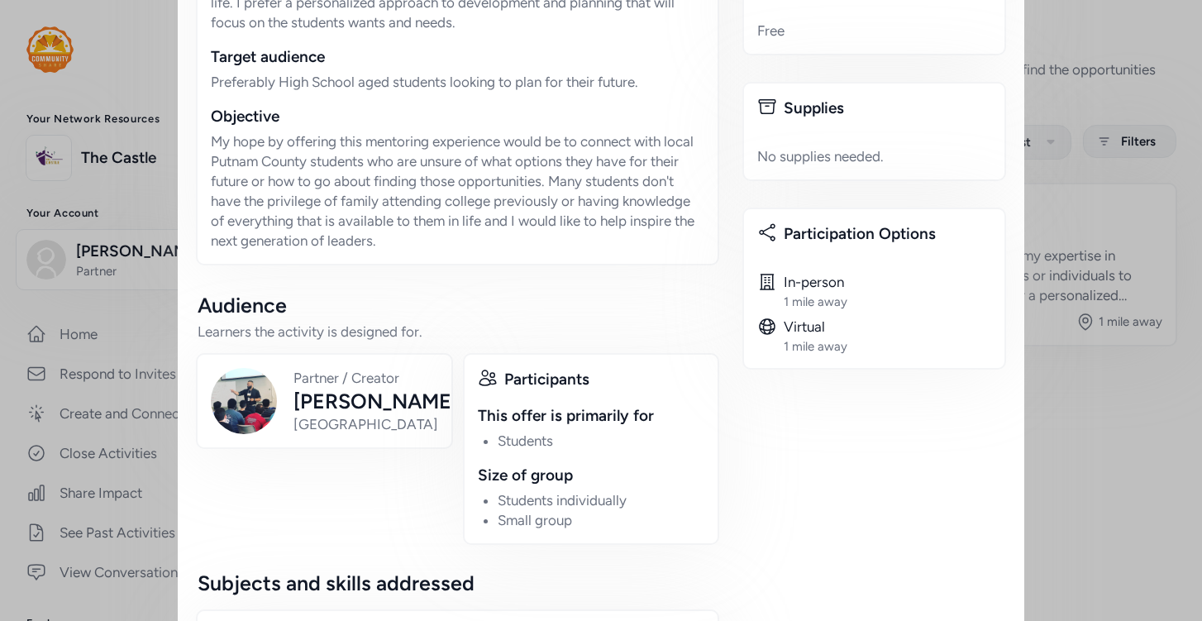
scroll to position [653, 0]
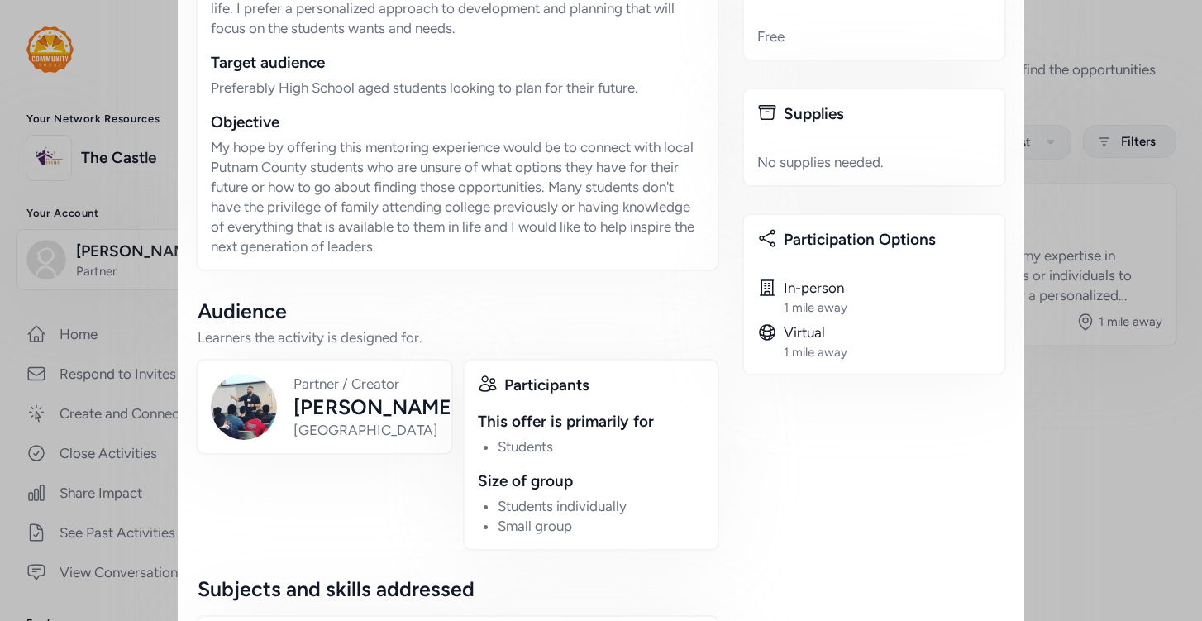
click at [1003, 384] on div "Date & Time Date Window May 26, 2025 - Dec 19, 2025 Possible Times of Day 11am-…" at bounding box center [874, 302] width 260 height 1242
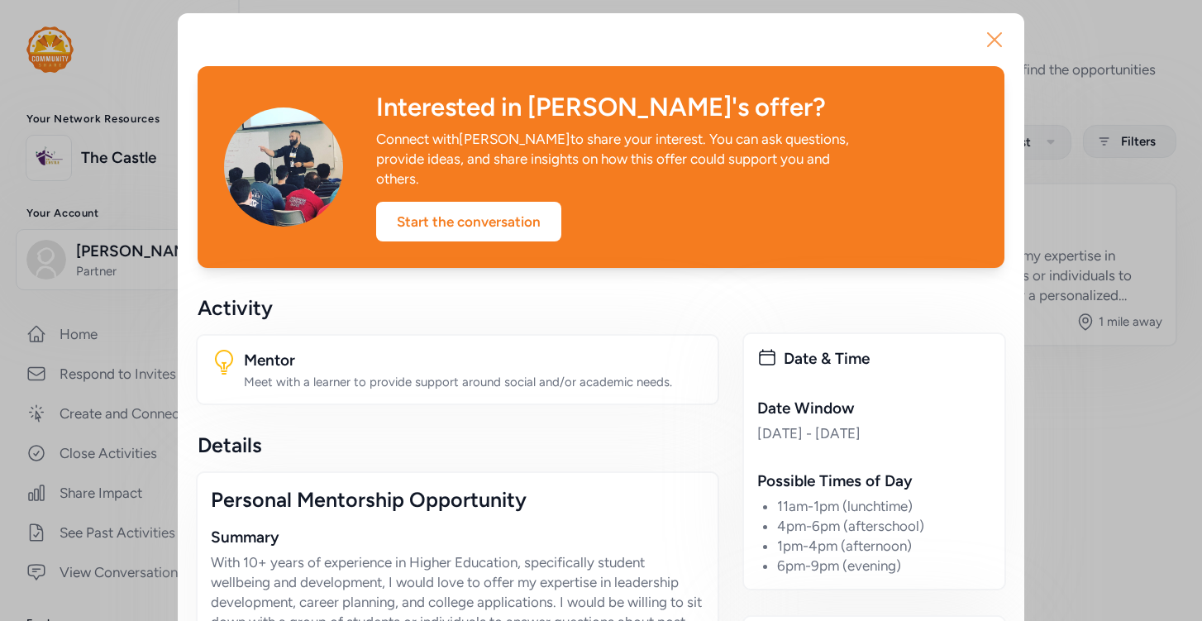
scroll to position [0, 0]
click at [987, 38] on icon "button" at bounding box center [994, 39] width 26 height 26
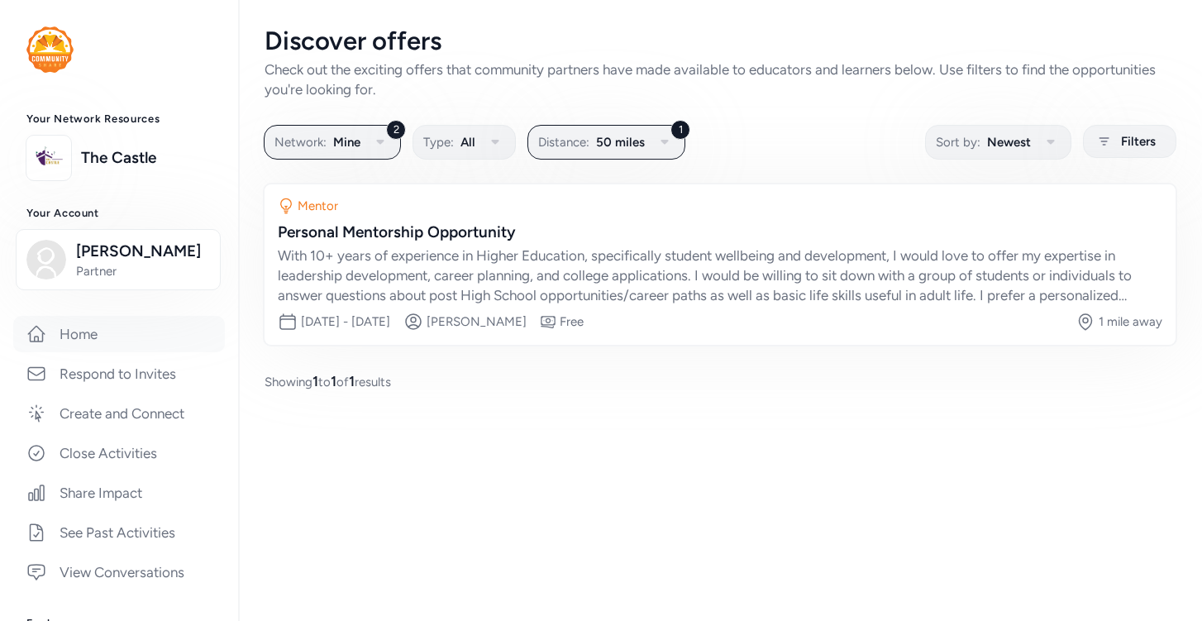
click at [128, 340] on link "Home" at bounding box center [119, 334] width 212 height 36
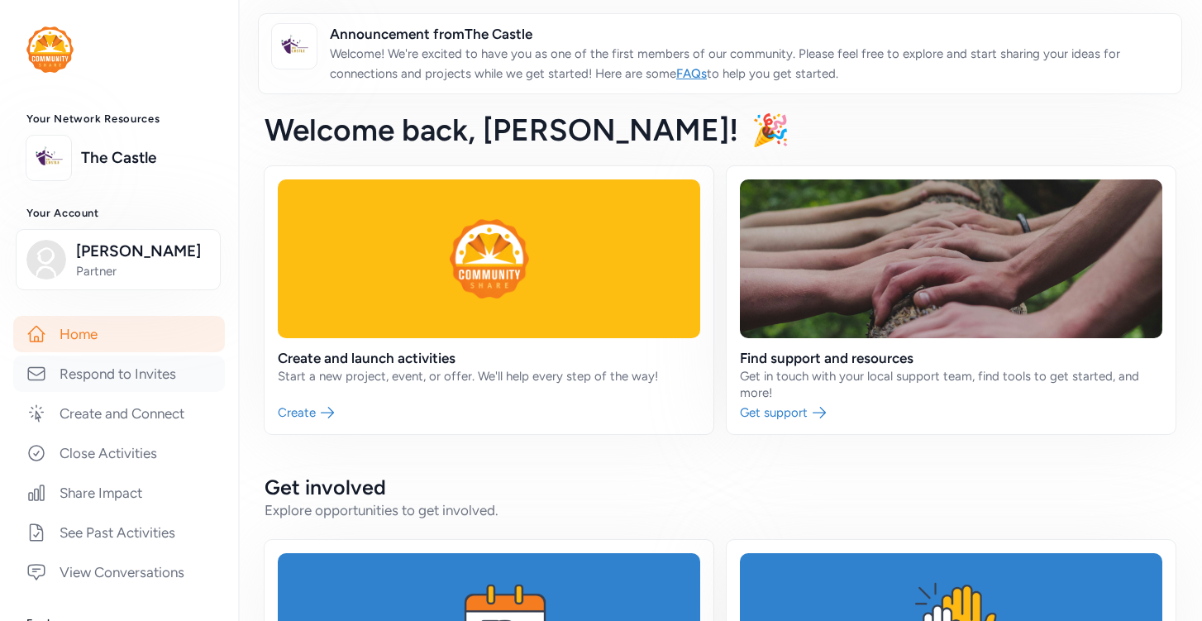
click at [154, 385] on link "Respond to Invites" at bounding box center [119, 373] width 212 height 36
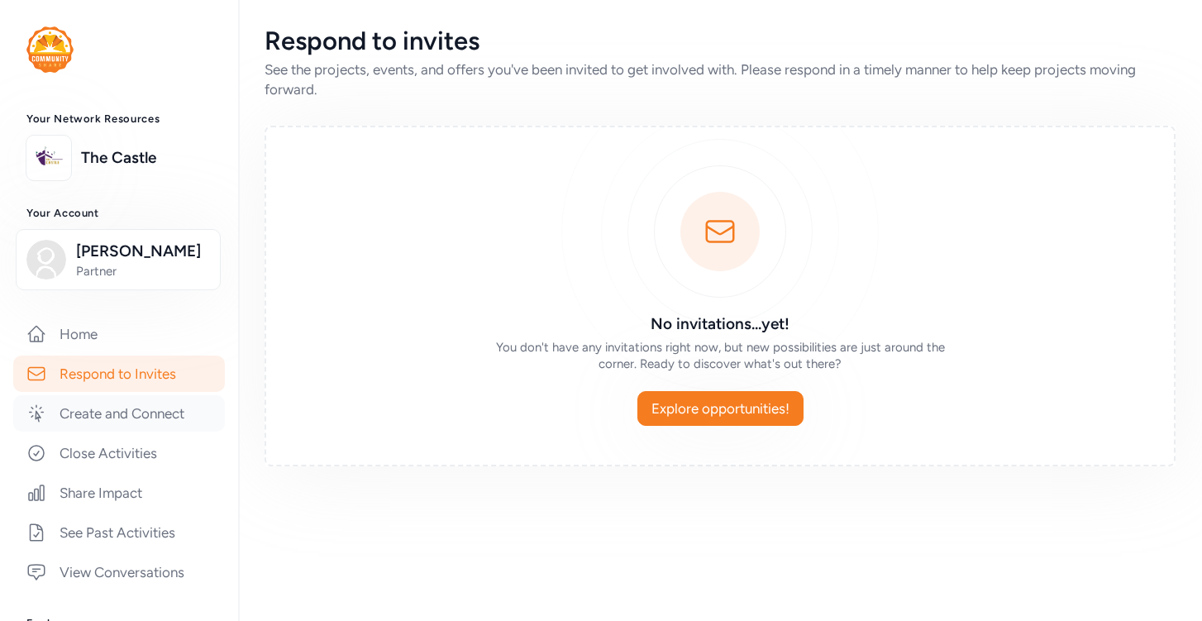
click at [146, 413] on link "Create and Connect" at bounding box center [119, 413] width 212 height 36
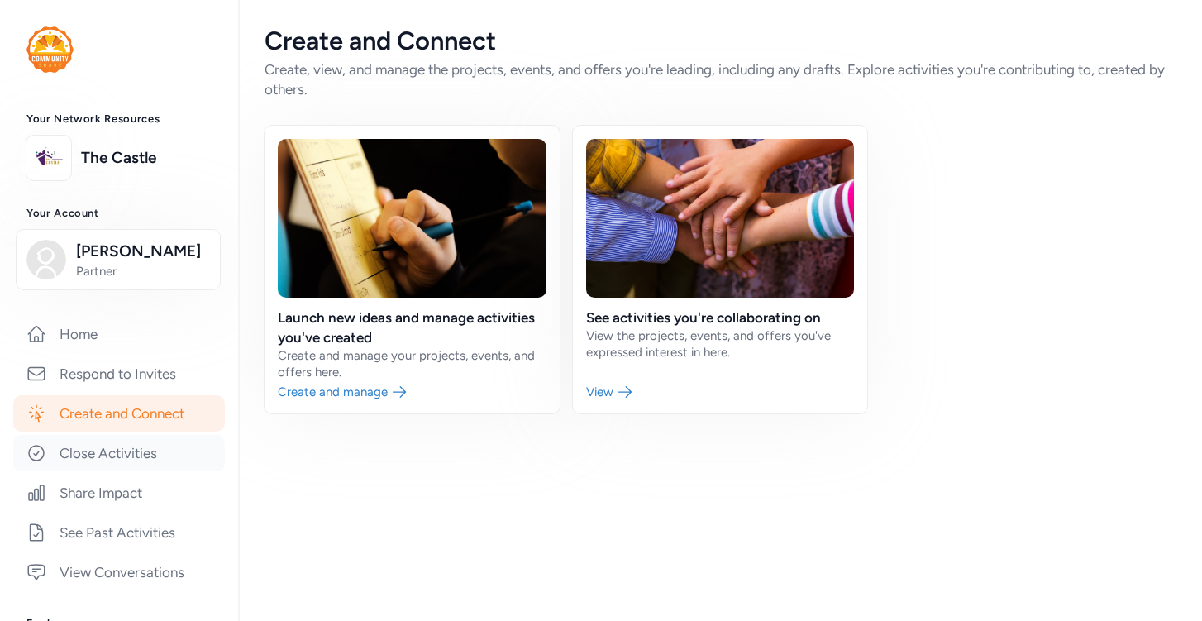
click at [152, 455] on link "Close Activities" at bounding box center [119, 453] width 212 height 36
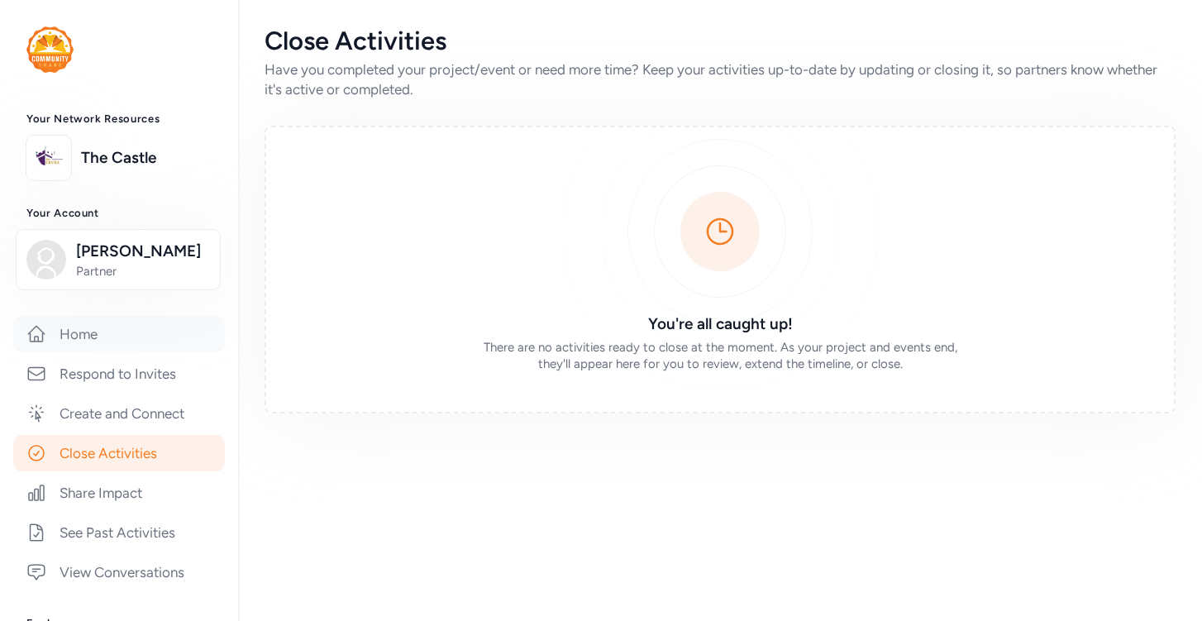
click at [129, 322] on link "Home" at bounding box center [119, 334] width 212 height 36
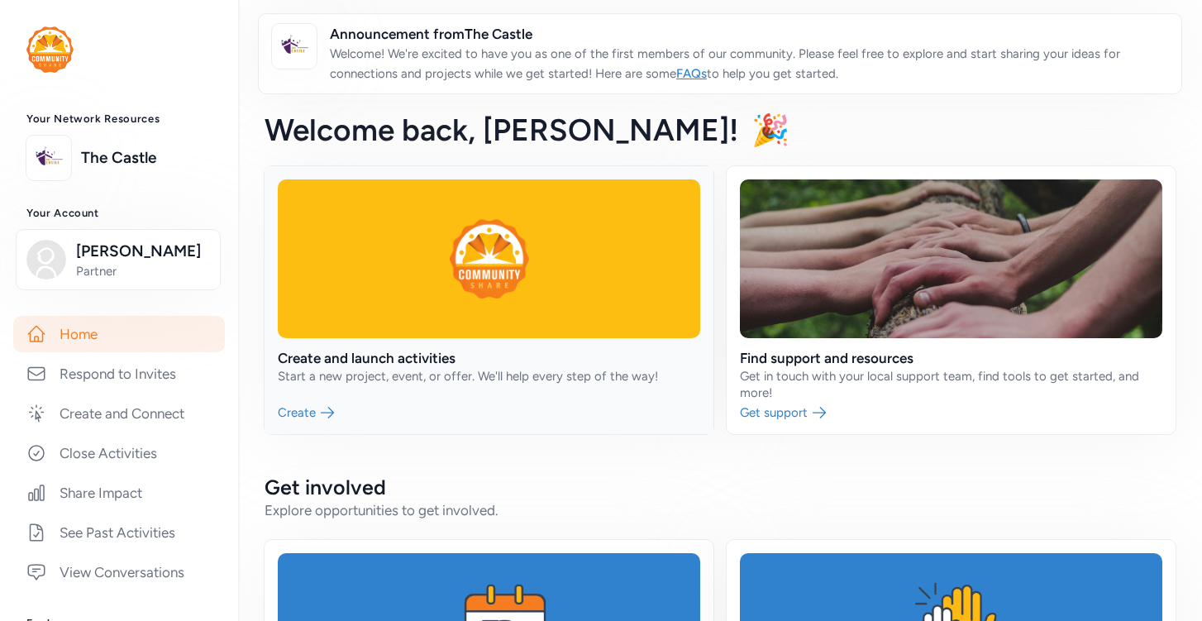
click at [584, 376] on link at bounding box center [489, 300] width 449 height 268
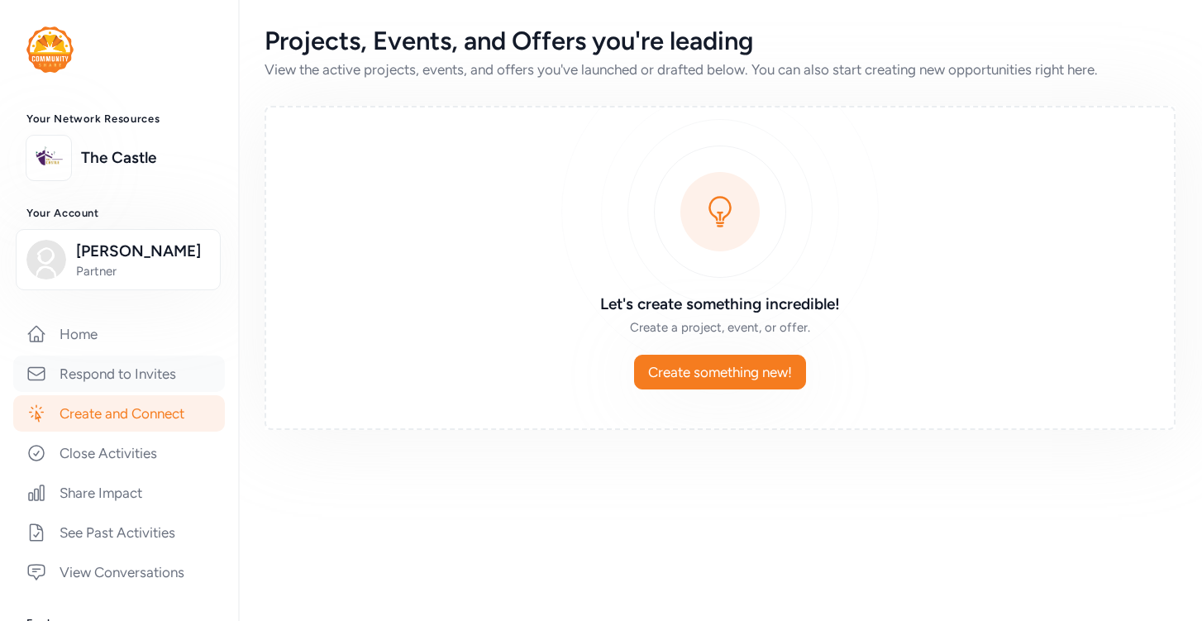
click at [137, 382] on link "Respond to Invites" at bounding box center [119, 373] width 212 height 36
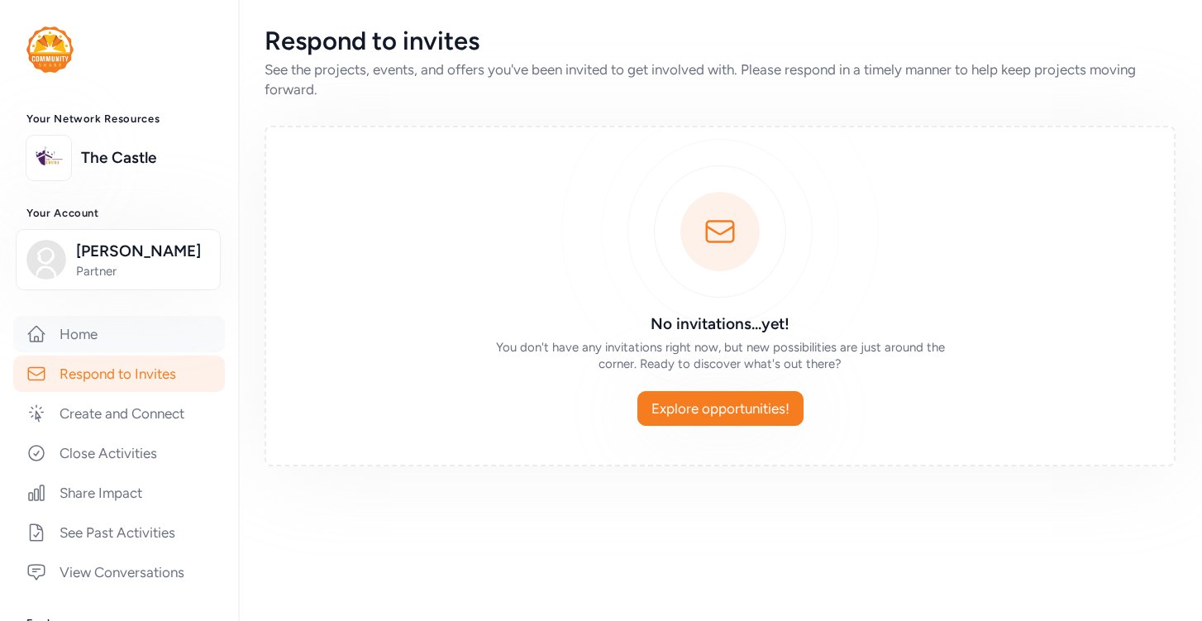
click at [131, 349] on link "Home" at bounding box center [119, 334] width 212 height 36
click at [56, 324] on link "Home" at bounding box center [119, 334] width 212 height 36
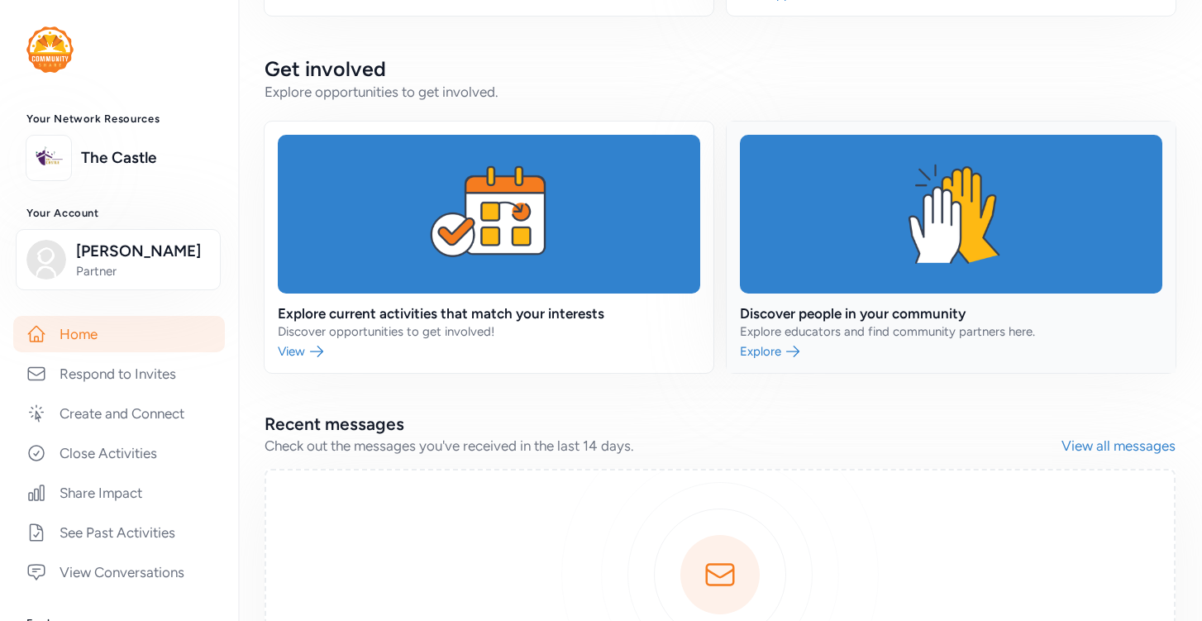
click at [877, 260] on link at bounding box center [951, 247] width 449 height 251
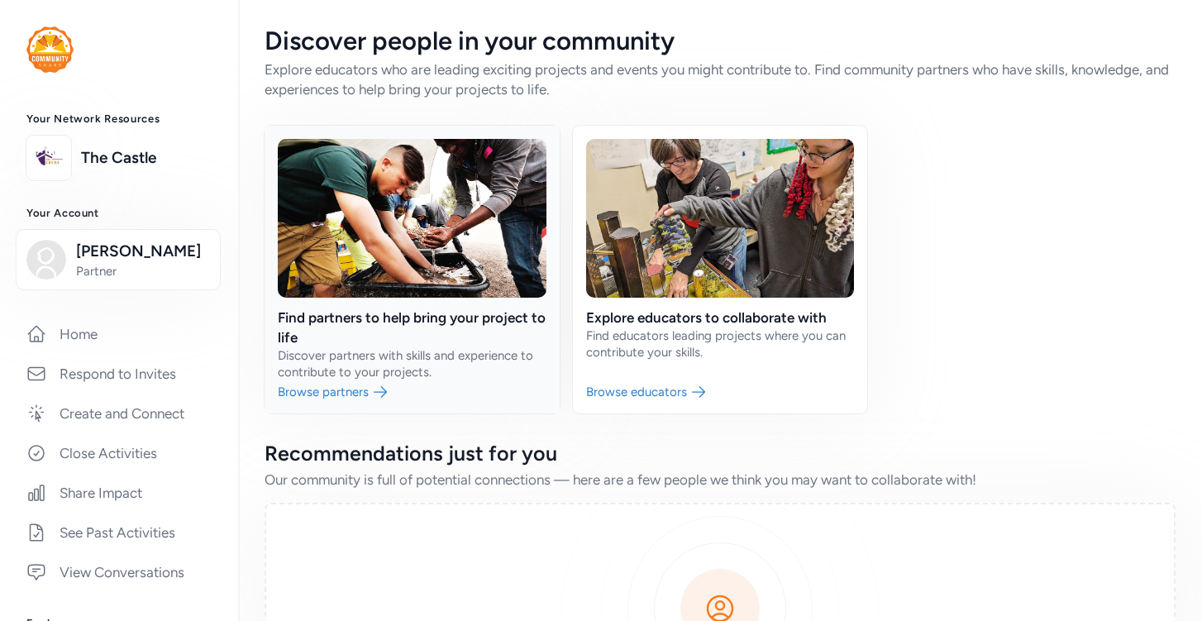
click at [492, 371] on link at bounding box center [412, 270] width 295 height 288
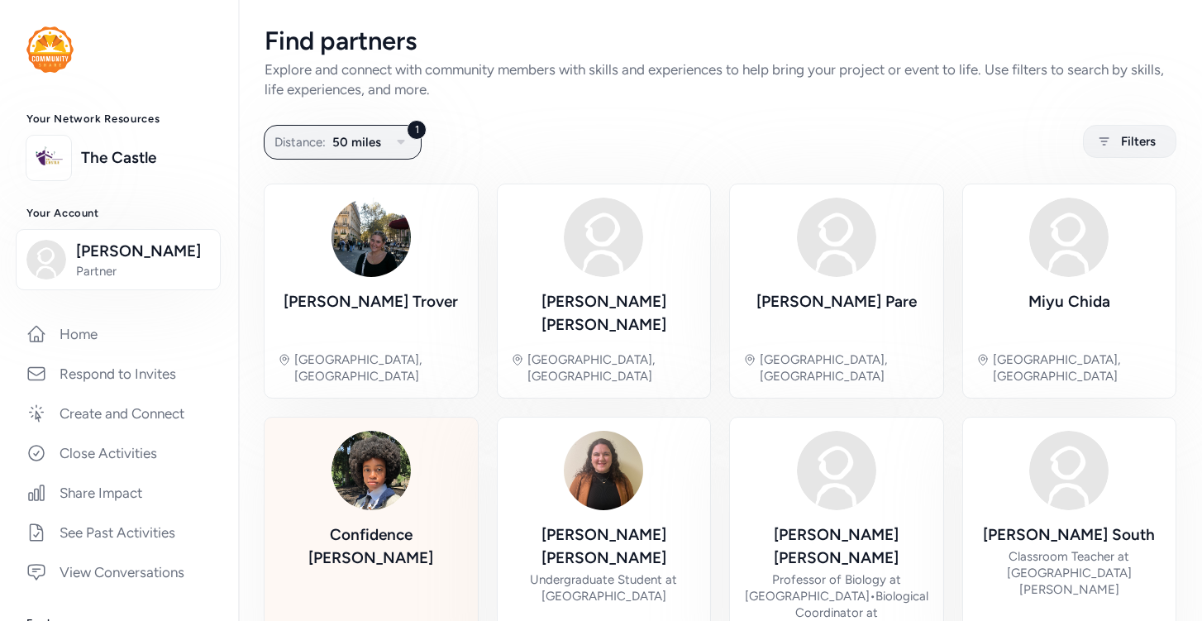
click at [352, 443] on img at bounding box center [370, 470] width 79 height 79
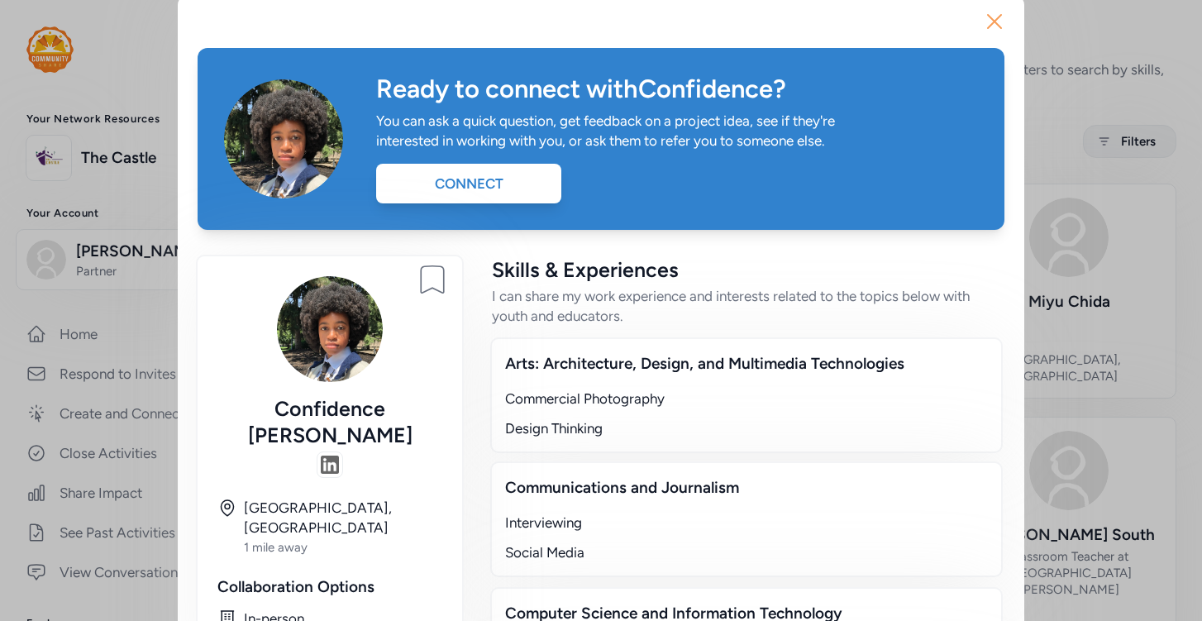
click at [998, 16] on icon "button" at bounding box center [994, 21] width 26 height 26
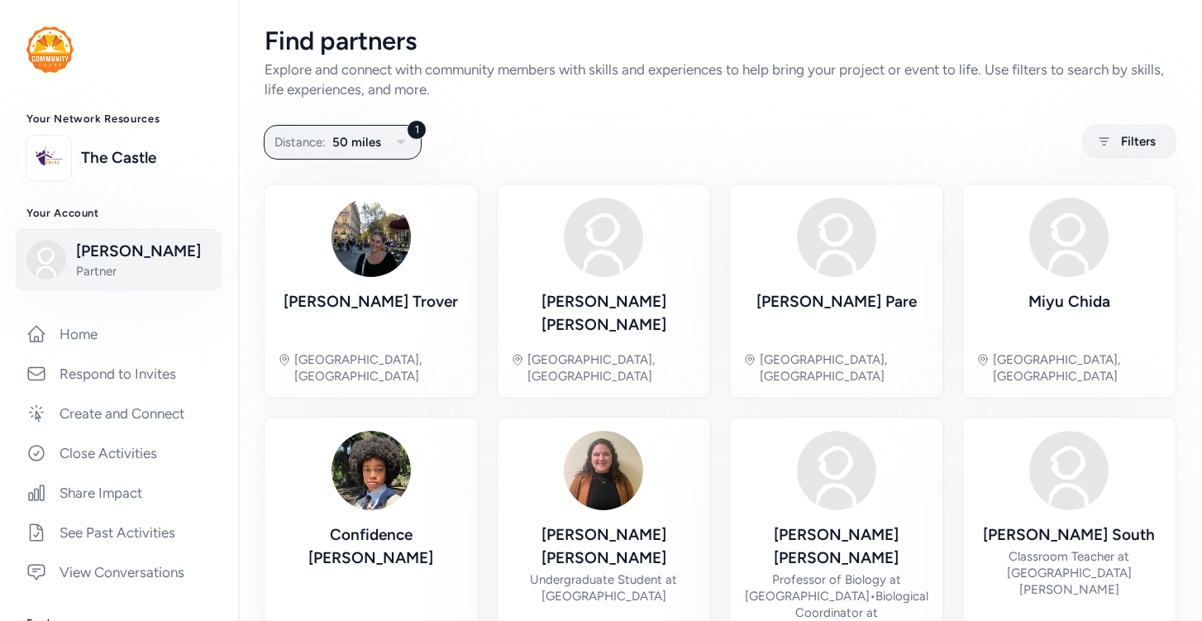
click at [150, 259] on span "Miyu Chida" at bounding box center [143, 251] width 134 height 23
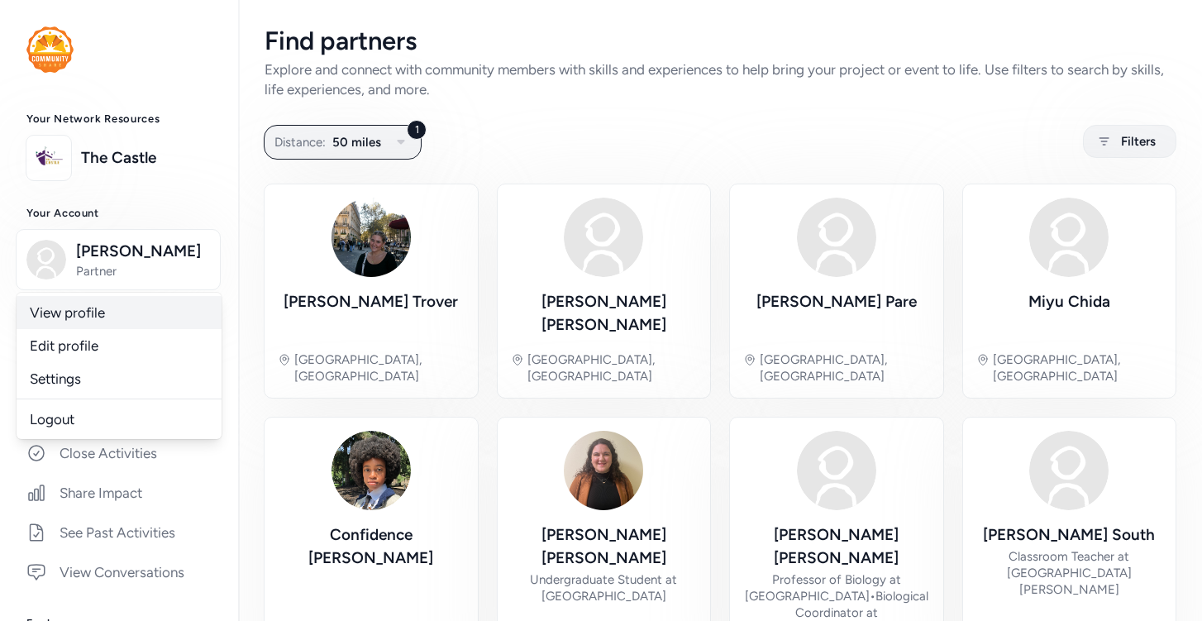
click at [157, 308] on link "View profile" at bounding box center [119, 312] width 205 height 33
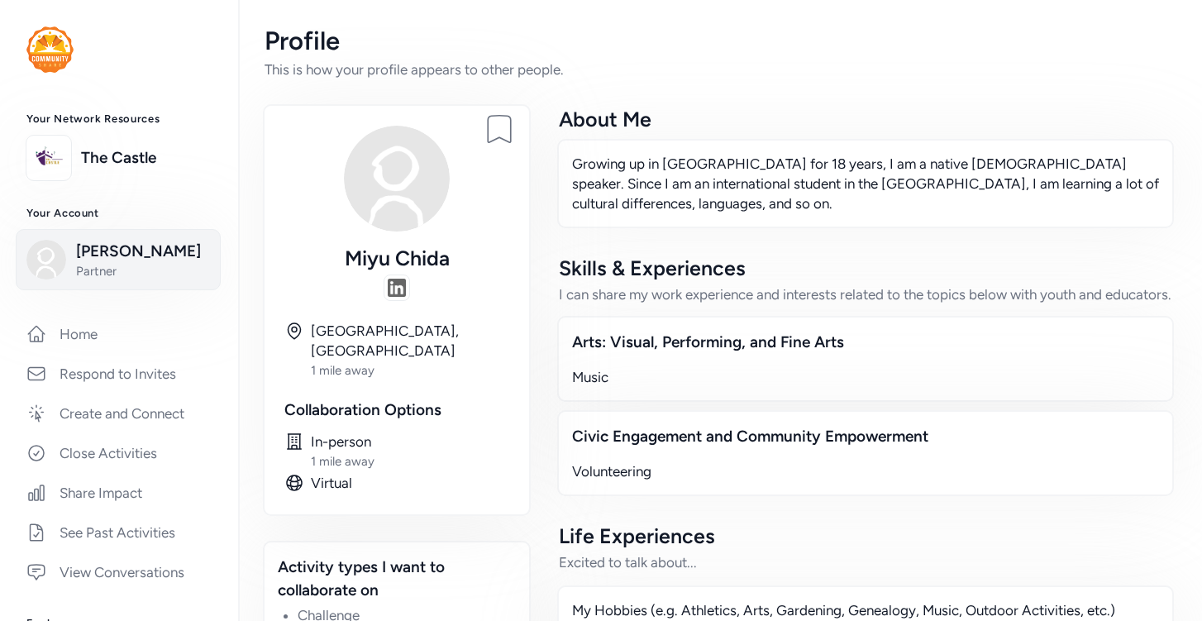
click at [123, 264] on span "Partner" at bounding box center [143, 271] width 134 height 17
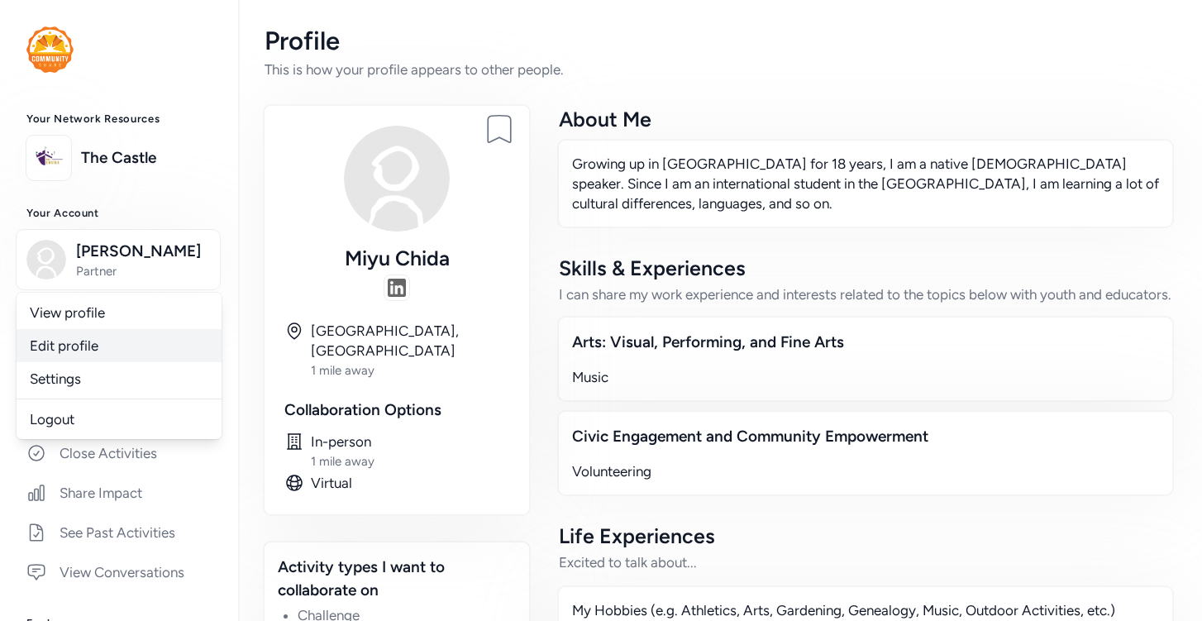
click at [124, 344] on link "Edit profile" at bounding box center [119, 345] width 205 height 33
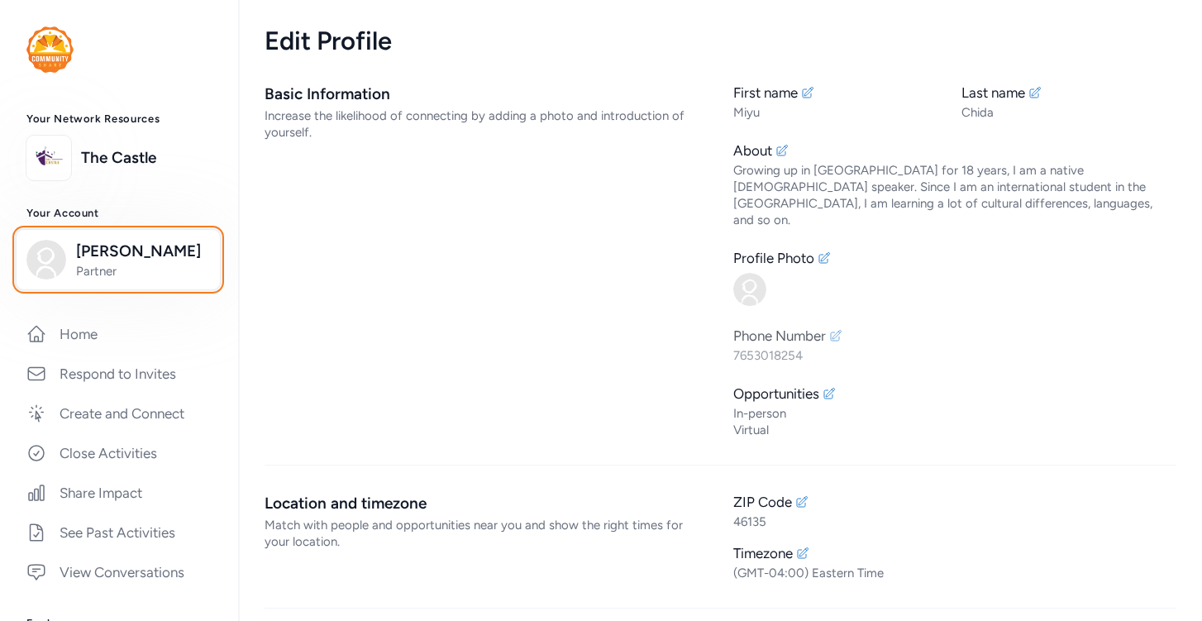
scroll to position [-2, 0]
click at [743, 273] on img at bounding box center [749, 289] width 33 height 33
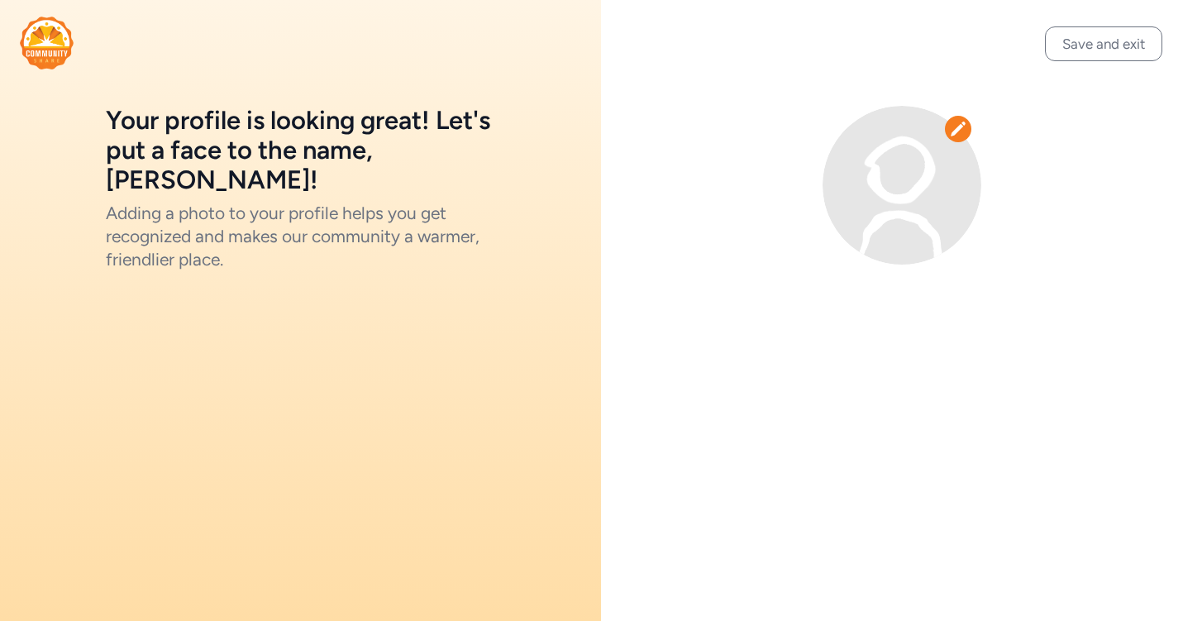
click at [928, 202] on img at bounding box center [901, 185] width 159 height 159
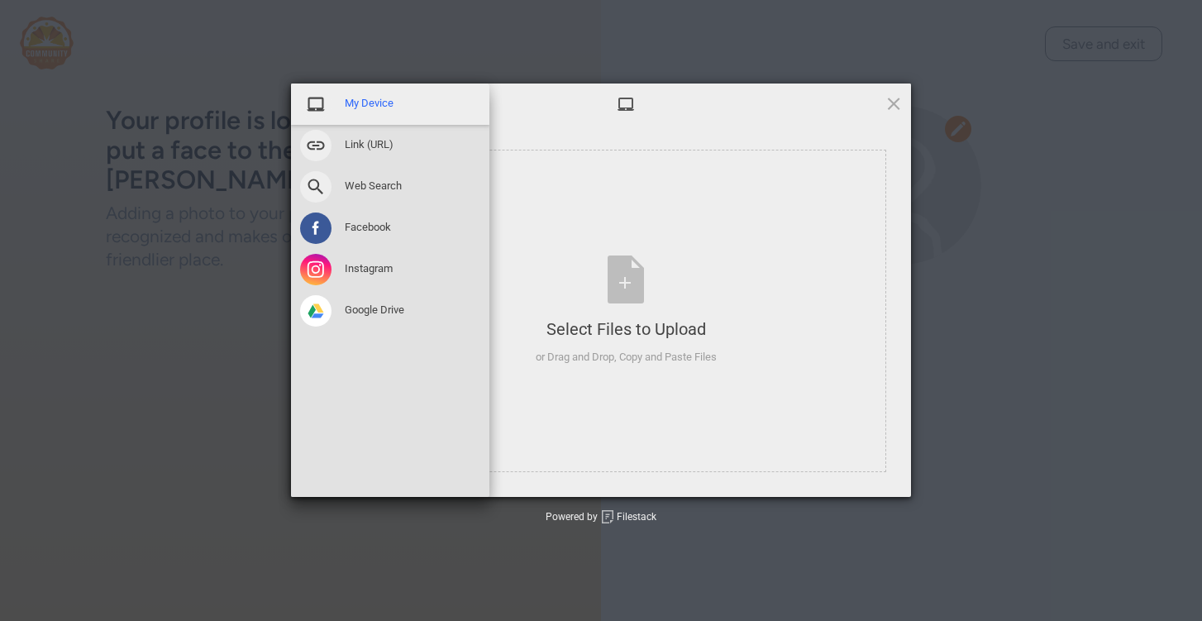
click at [380, 93] on div "My Device" at bounding box center [390, 103] width 198 height 41
click at [381, 102] on span "My Device" at bounding box center [369, 103] width 49 height 15
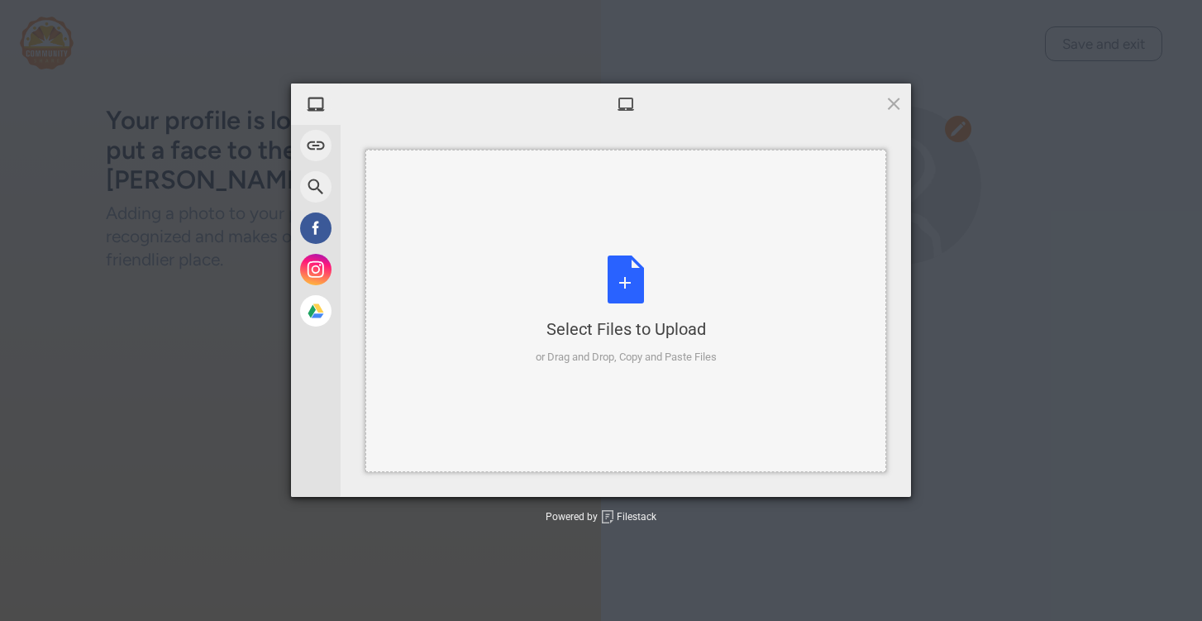
click at [612, 282] on div "Select Files to Upload or Drag and Drop, Copy and Paste Files" at bounding box center [626, 310] width 181 height 110
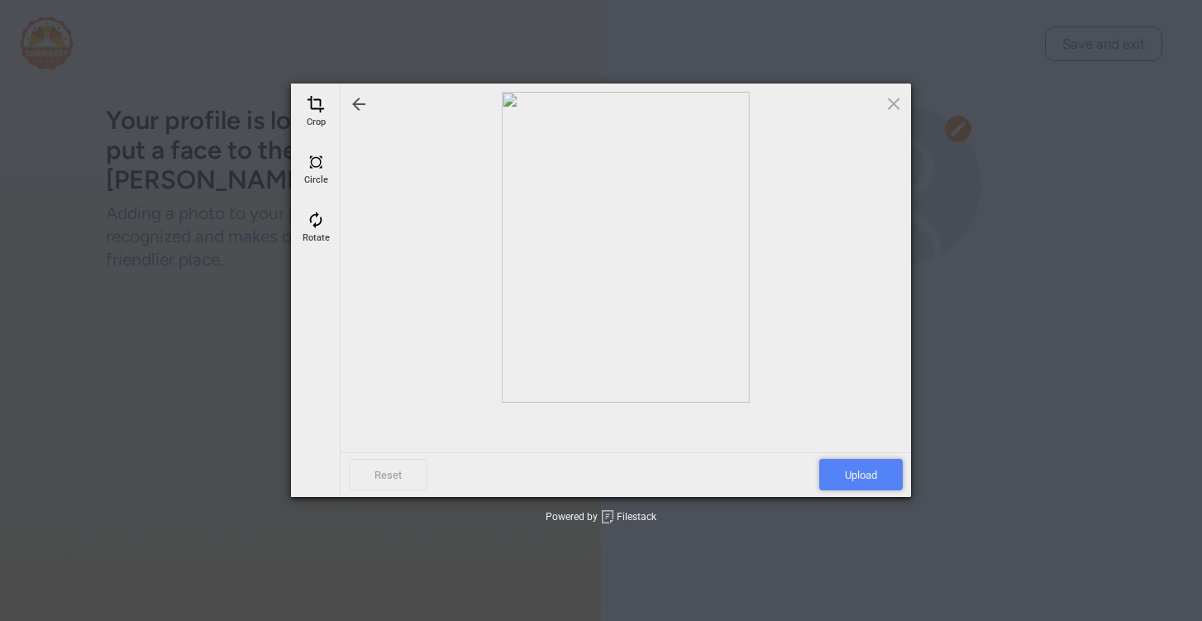
click at [867, 470] on span "Upload" at bounding box center [860, 474] width 83 height 31
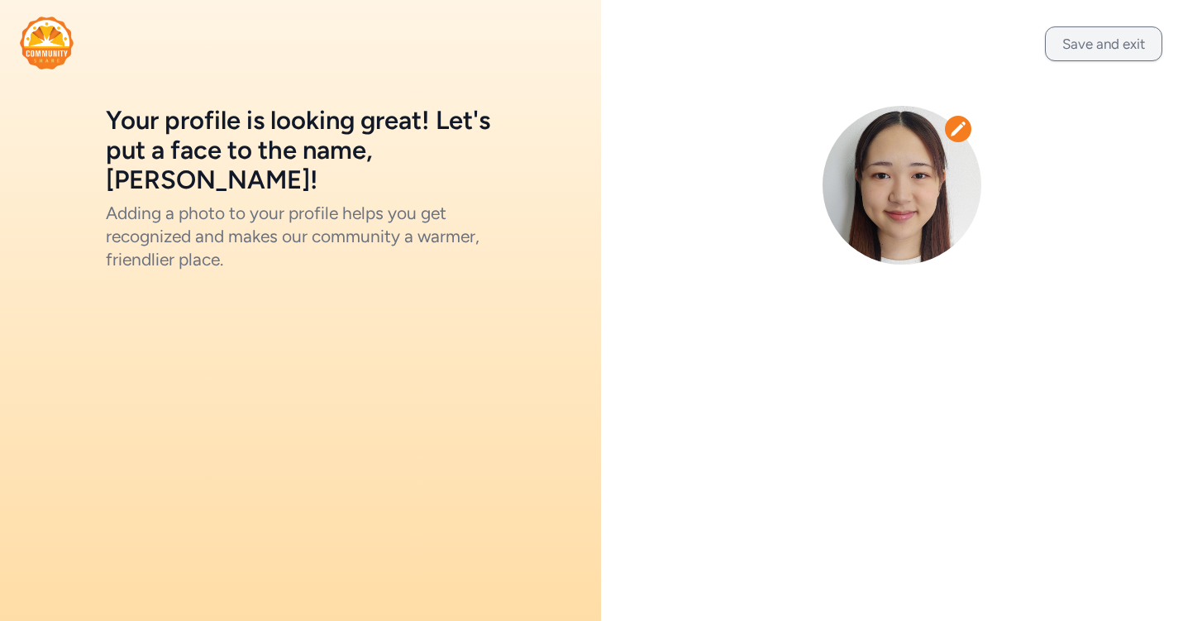
click at [1080, 36] on button "Save and exit" at bounding box center [1103, 43] width 117 height 35
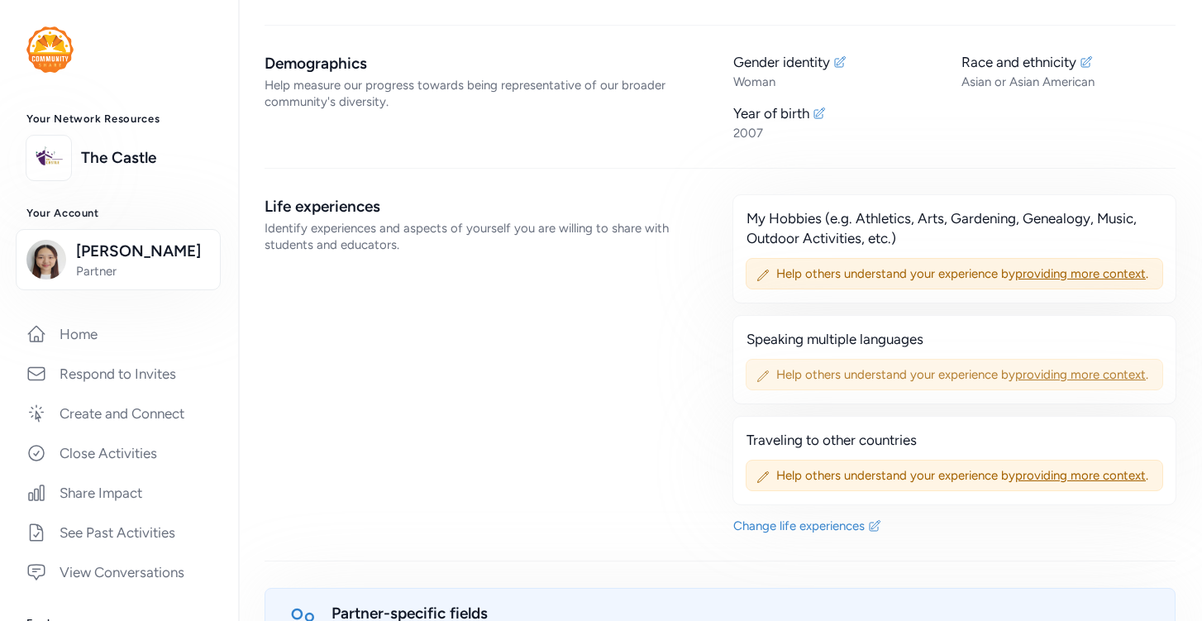
scroll to position [786, 0]
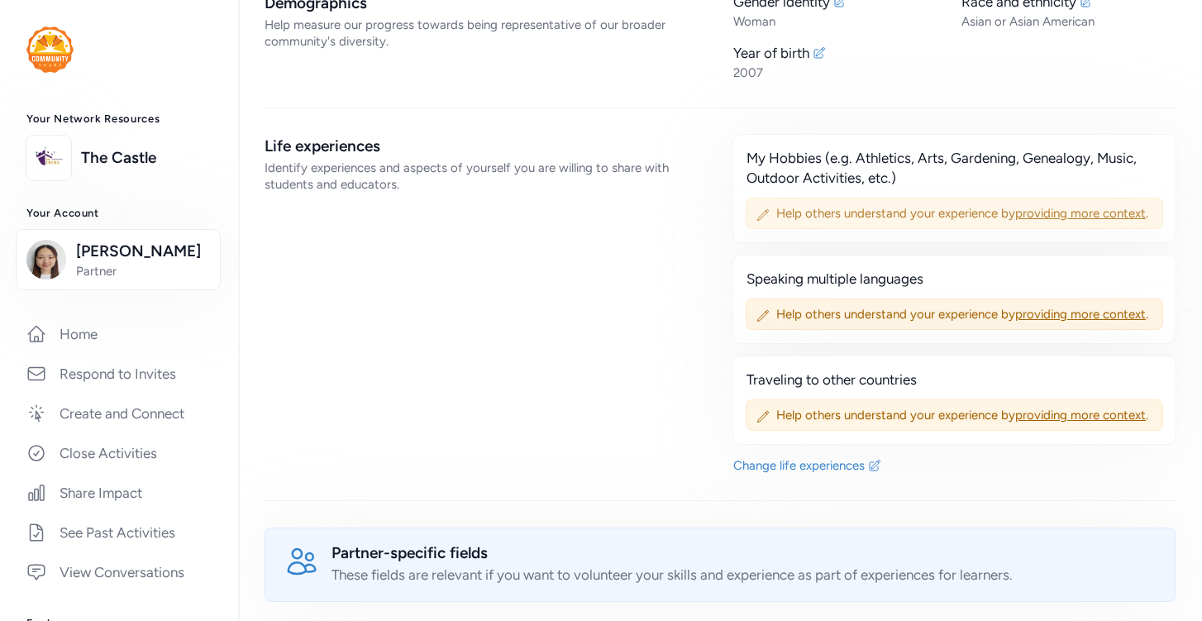
click at [856, 205] on span "Help others understand your experience by providing more context ." at bounding box center [964, 213] width 376 height 17
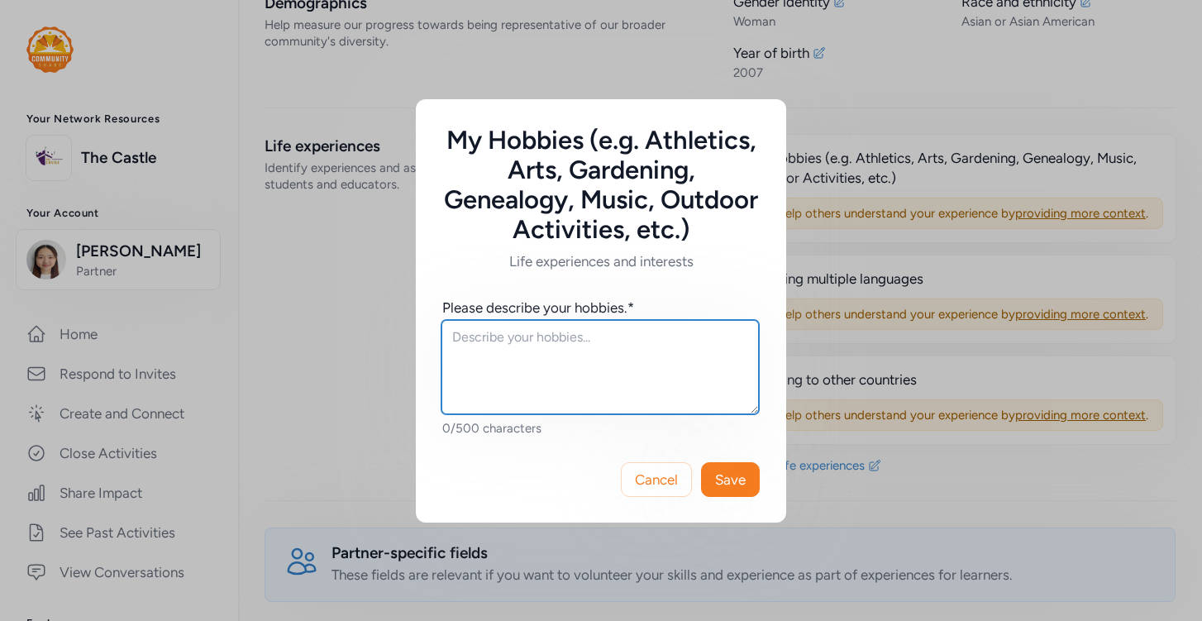
click at [620, 331] on textarea at bounding box center [599, 367] width 317 height 94
click at [454, 336] on textarea "Playing the piano and the saxophone Camping" at bounding box center [599, 367] width 317 height 94
click at [671, 336] on textarea "Playing the piano and the saxophone Camping" at bounding box center [599, 367] width 317 height 94
click at [585, 359] on textarea "Playing the piano and the saxophone Camping" at bounding box center [599, 367] width 317 height 94
click at [702, 336] on textarea "Playing the piano and the saxophone Camping" at bounding box center [599, 367] width 317 height 94
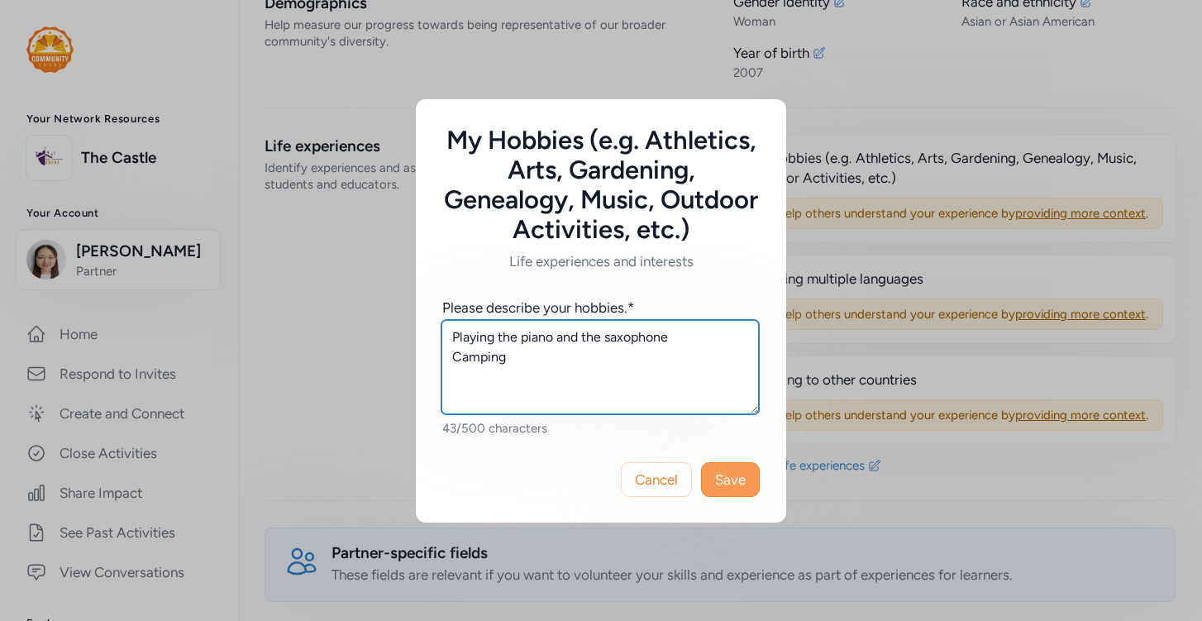
type textarea "Playing the piano and the saxophone Camping"
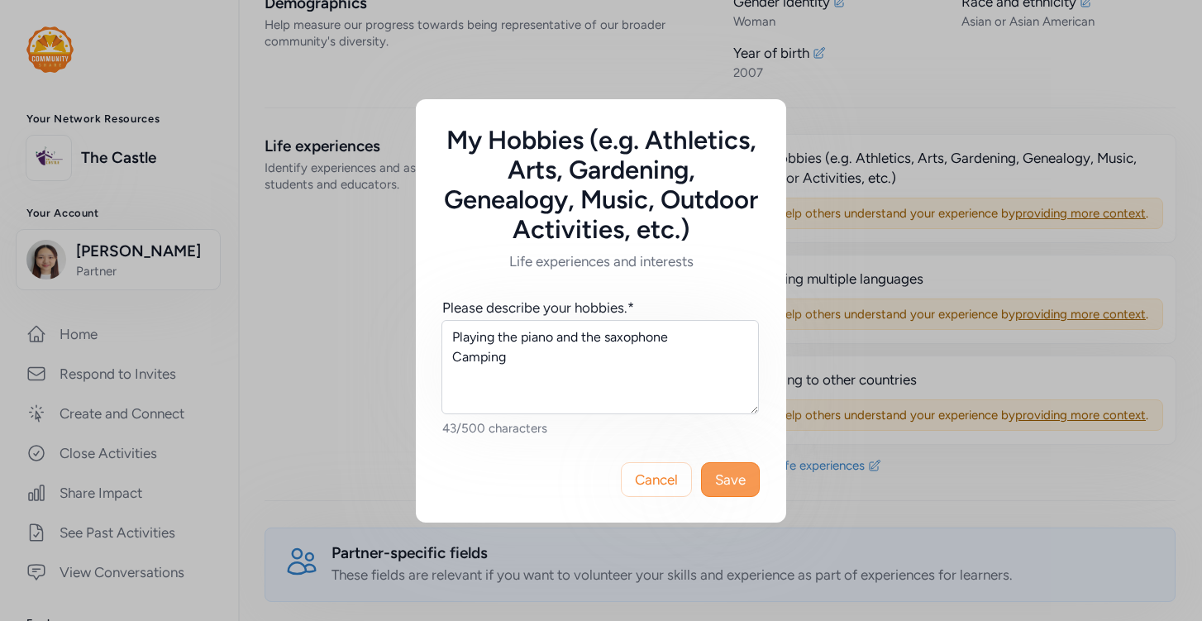
click at [722, 478] on span "Save" at bounding box center [730, 479] width 31 height 20
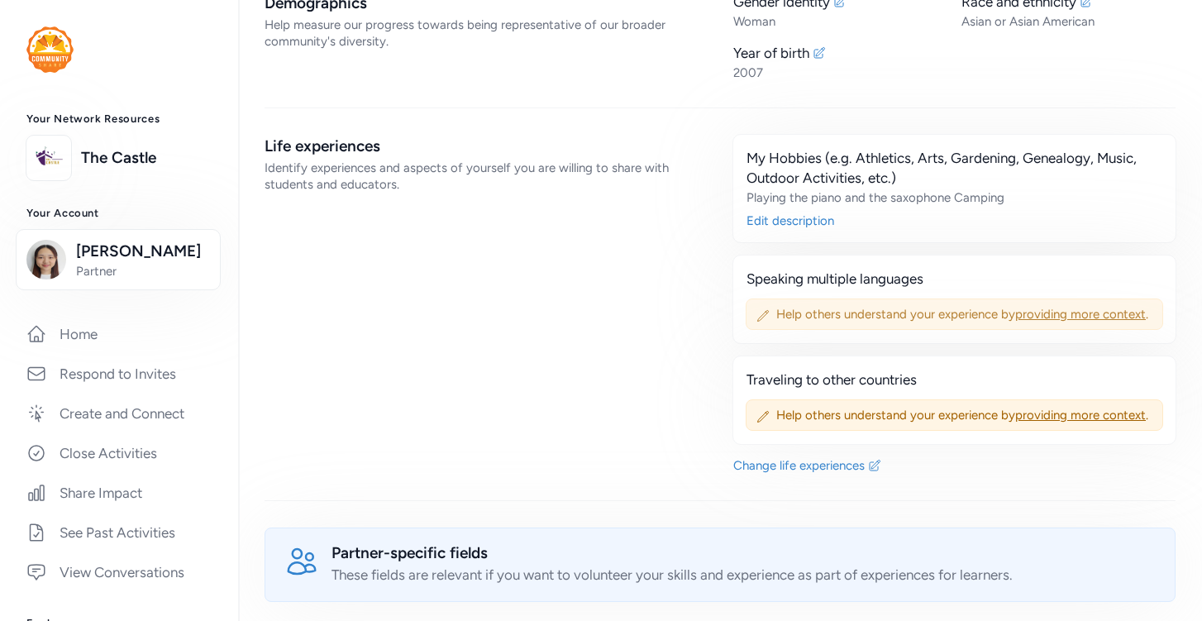
click at [840, 306] on span "Help others understand your experience by providing more context ." at bounding box center [964, 314] width 376 height 17
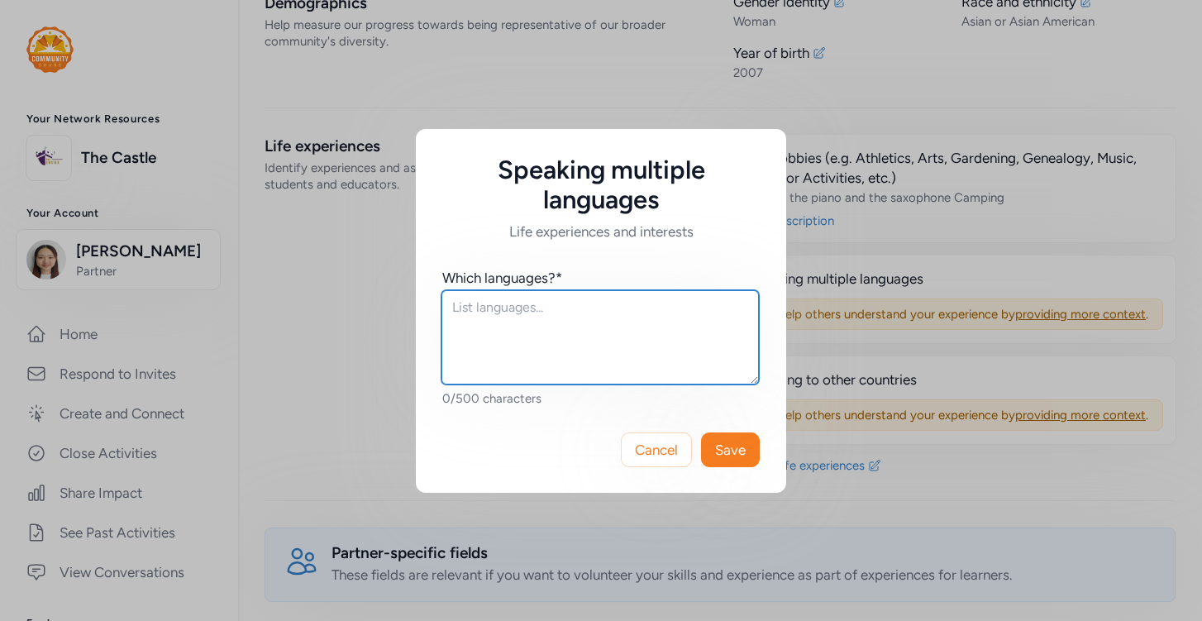
click at [633, 299] on textarea at bounding box center [599, 337] width 317 height 94
click at [538, 304] on textarea "Japanese French" at bounding box center [599, 337] width 317 height 94
click at [528, 318] on textarea "Japanese (native) French" at bounding box center [599, 337] width 317 height 94
type textarea "Japanese (native) French (intermediate)"
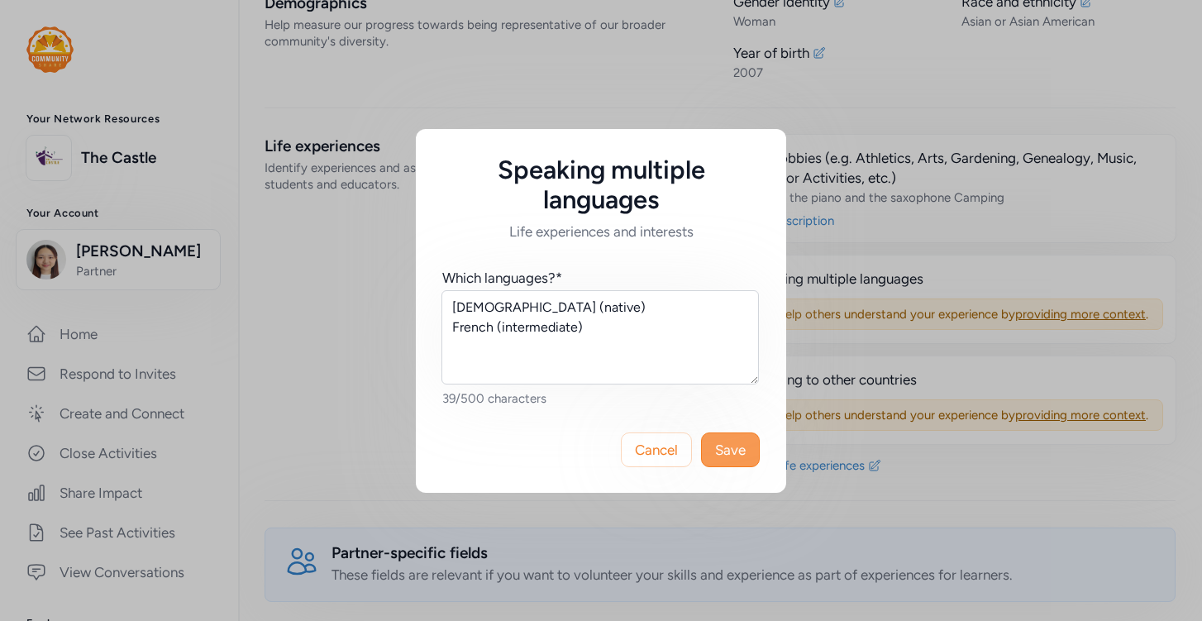
click at [731, 446] on span "Save" at bounding box center [730, 450] width 31 height 20
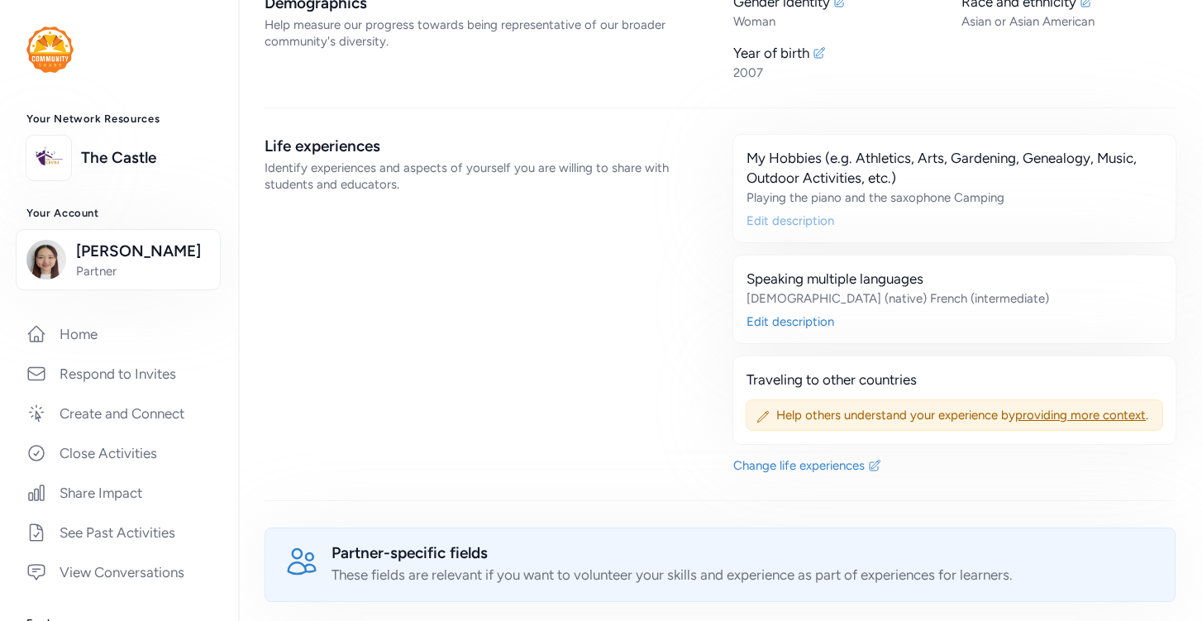
click at [802, 212] on div "Edit description" at bounding box center [954, 220] width 416 height 17
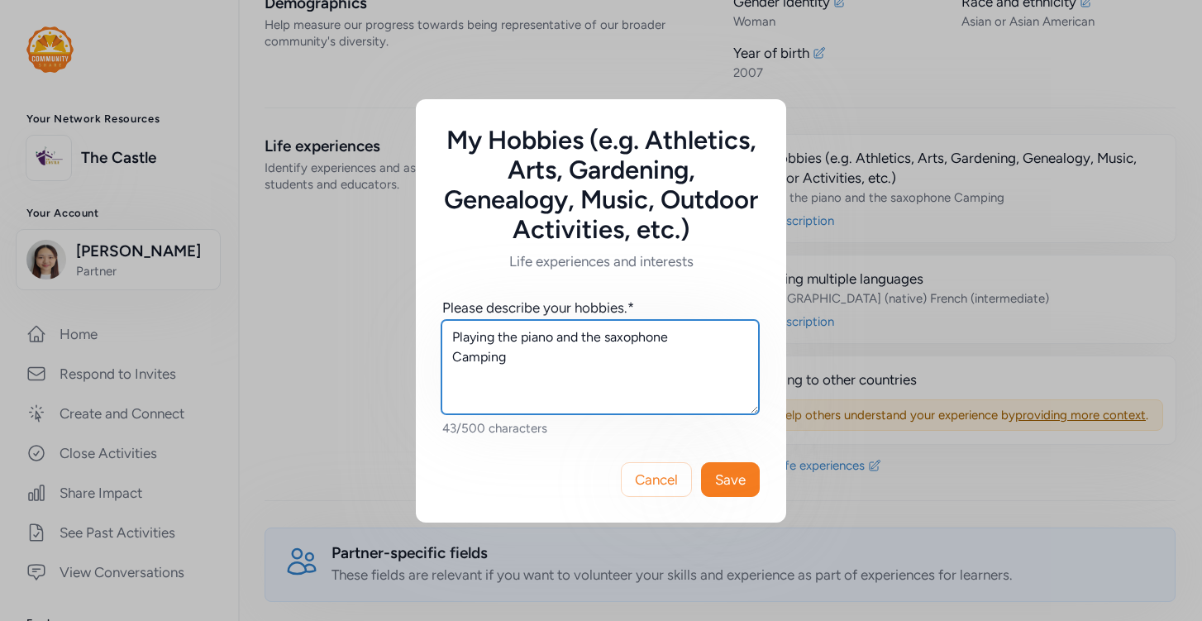
click at [683, 336] on textarea "Playing the piano and the saxophone Camping" at bounding box center [599, 367] width 317 height 94
type textarea "Playing the piano and the saxophone, Camping"
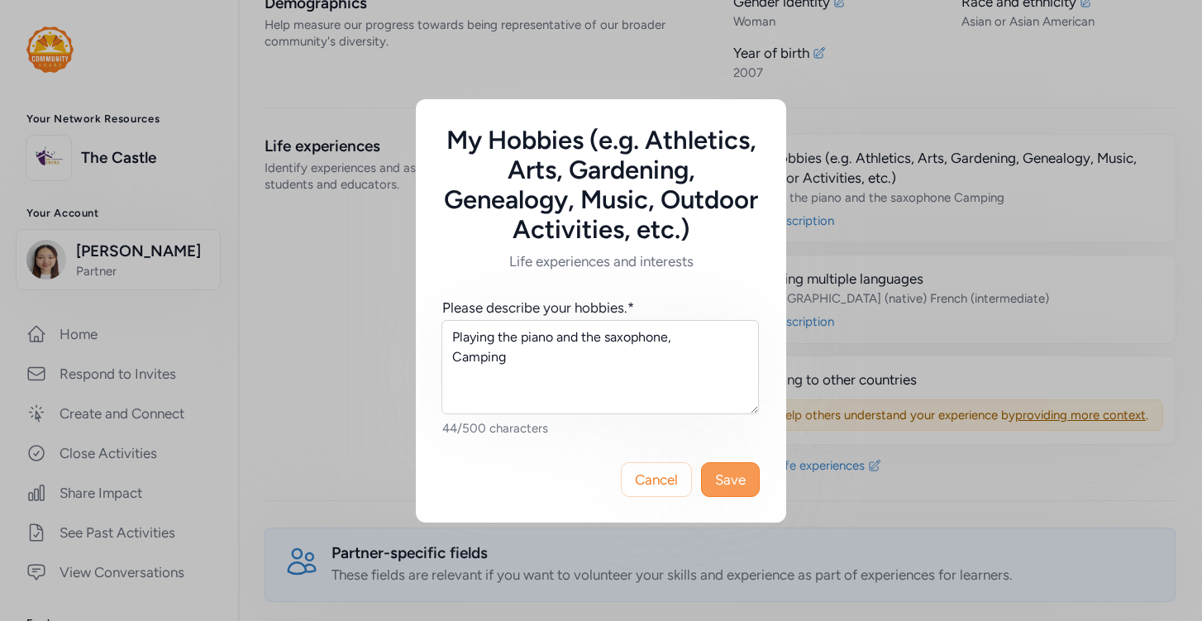
click at [722, 486] on span "Save" at bounding box center [730, 479] width 31 height 20
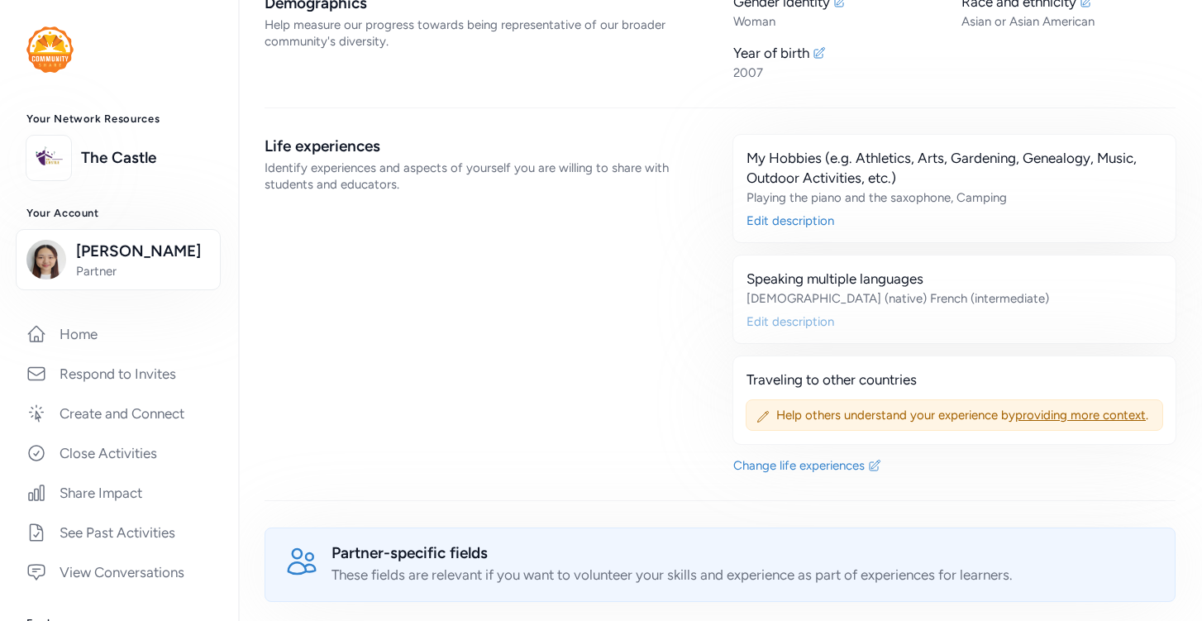
click at [800, 313] on div "Edit description" at bounding box center [954, 321] width 416 height 17
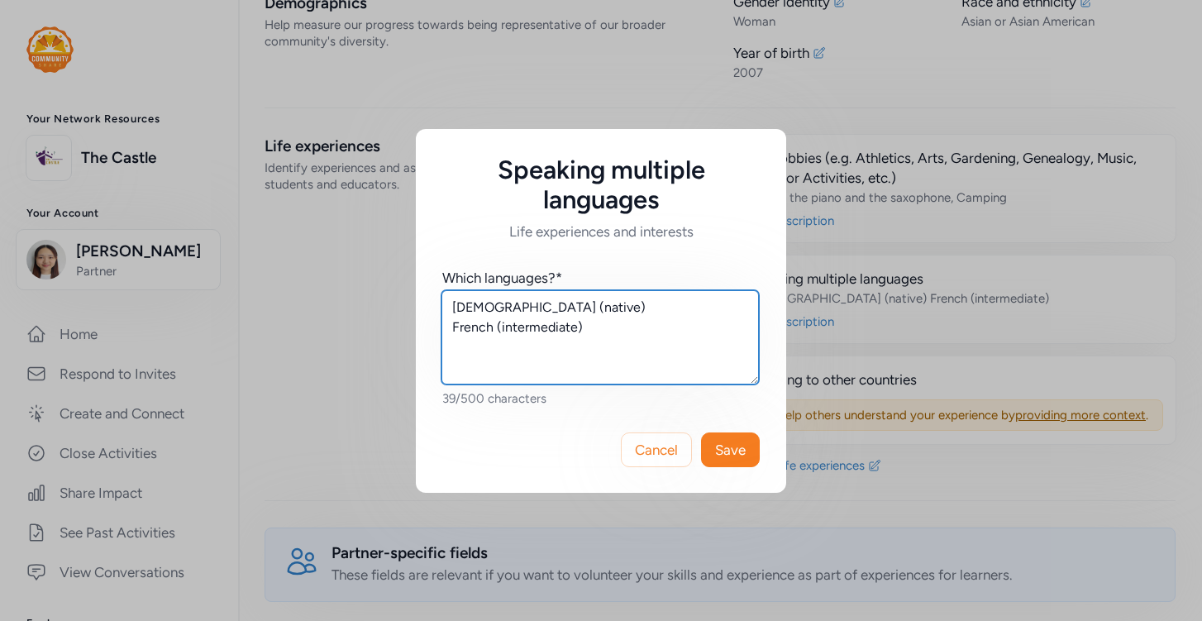
click at [594, 315] on textarea "Japanese (native) French (intermediate)" at bounding box center [599, 337] width 317 height 94
type textarea "Japanese (native), French (intermediate)"
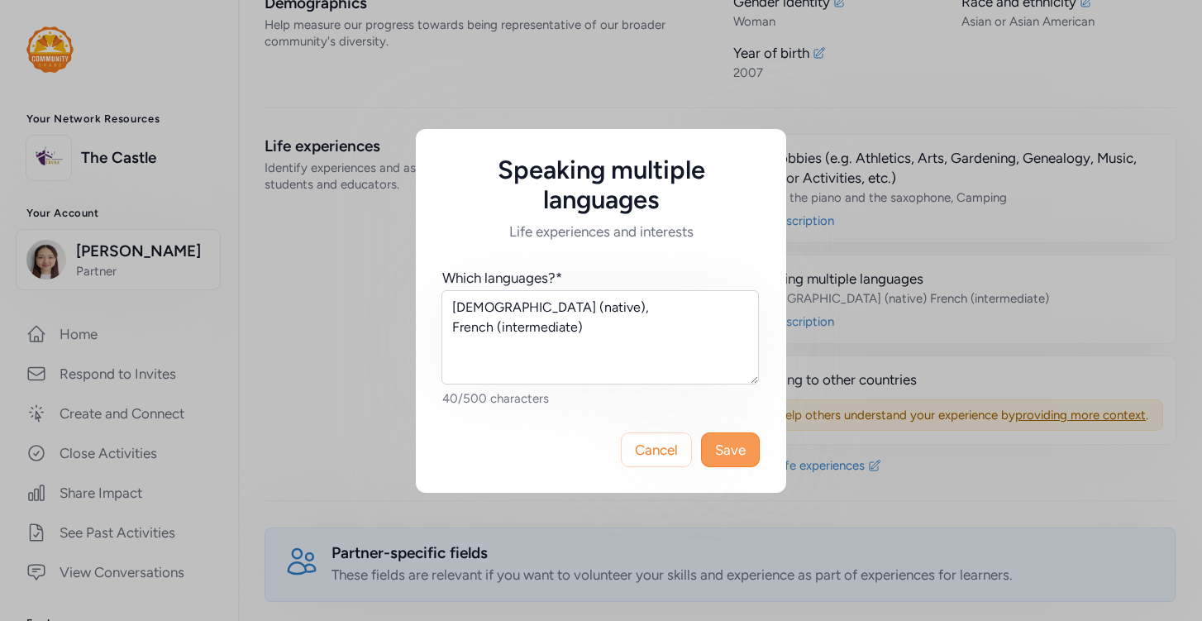
click at [732, 463] on button "Save" at bounding box center [730, 449] width 59 height 35
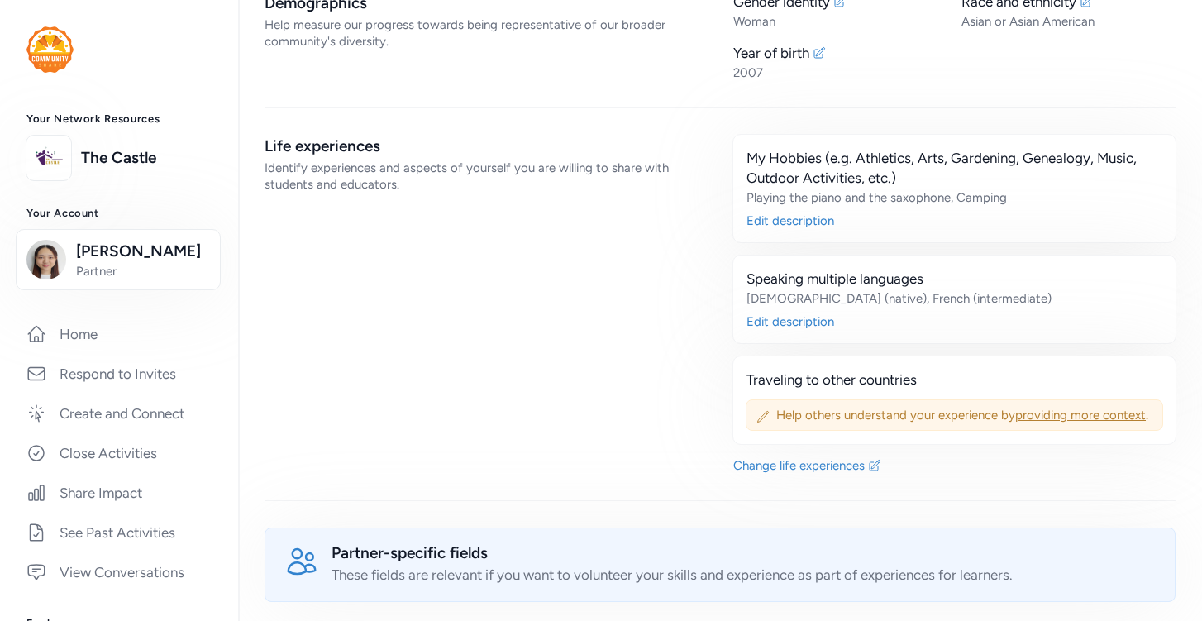
click at [822, 407] on span "Help others understand your experience by providing more context ." at bounding box center [964, 415] width 376 height 17
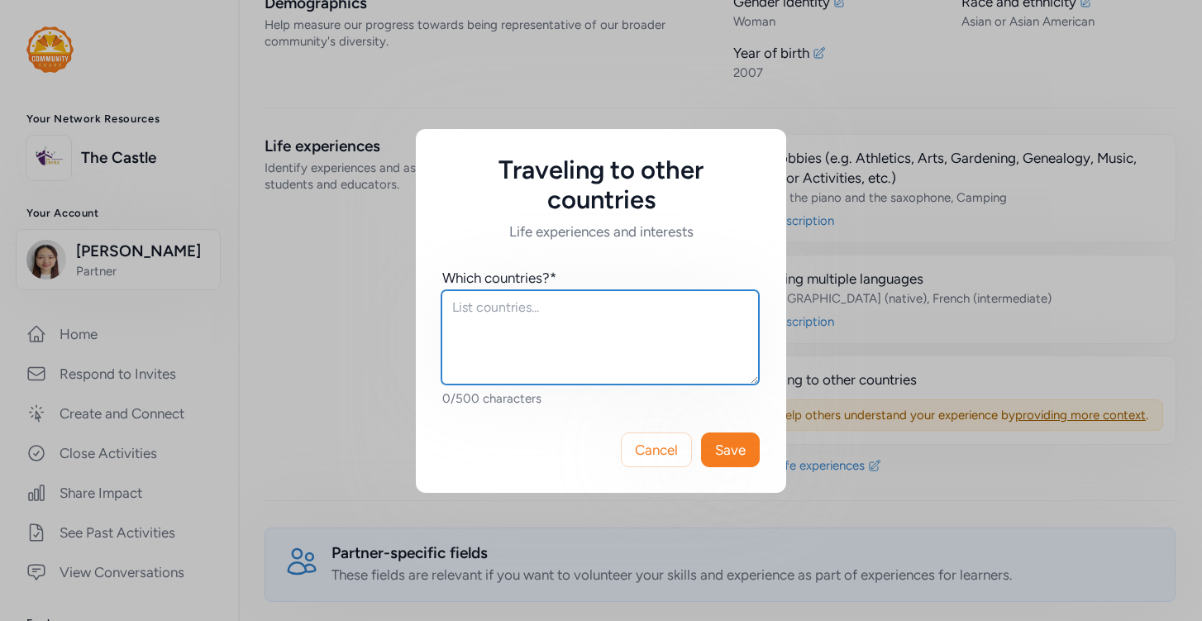
click at [599, 296] on textarea at bounding box center [599, 337] width 317 height 94
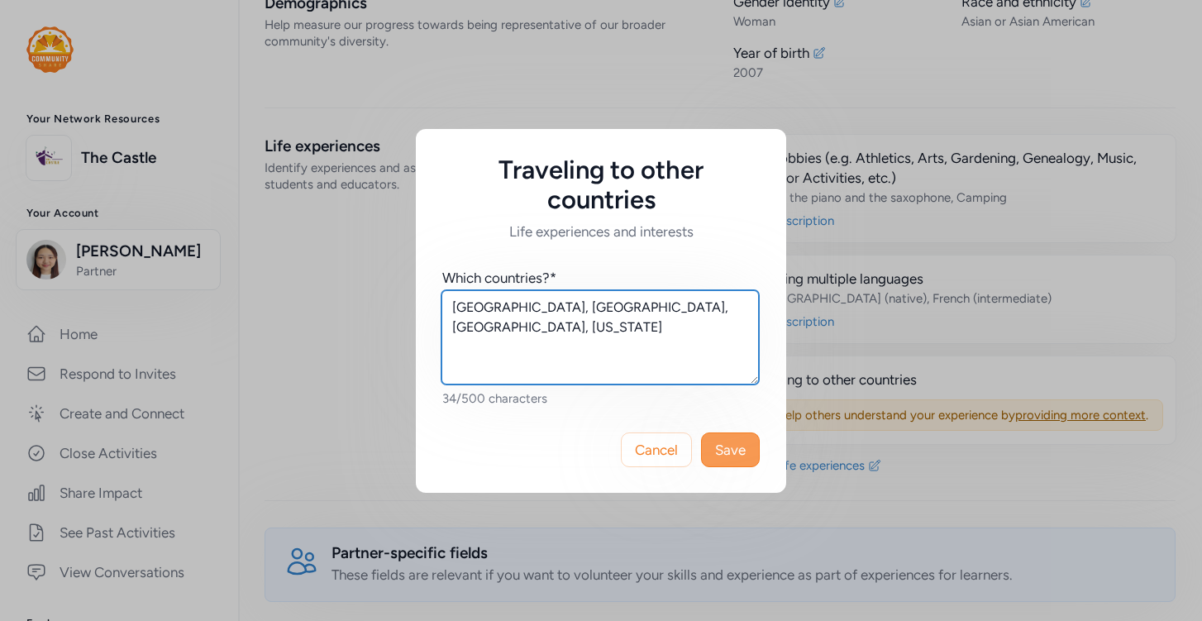
type textarea "Japan, Cambodia, Australia, Hawaii"
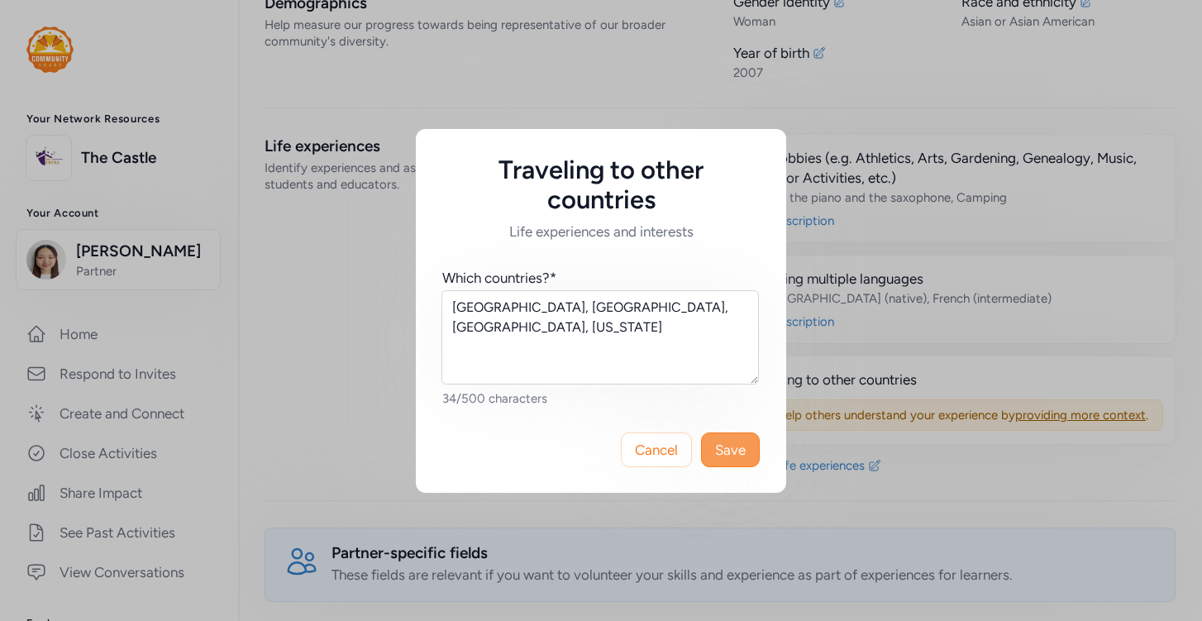
click at [746, 463] on button "Save" at bounding box center [730, 449] width 59 height 35
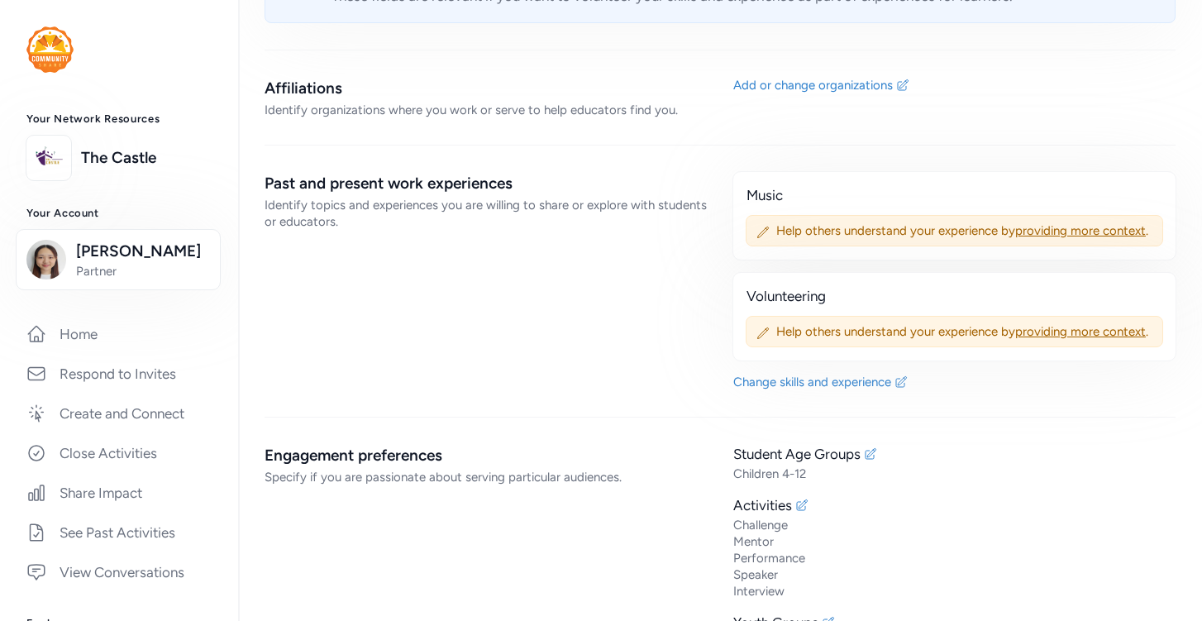
scroll to position [1394, 0]
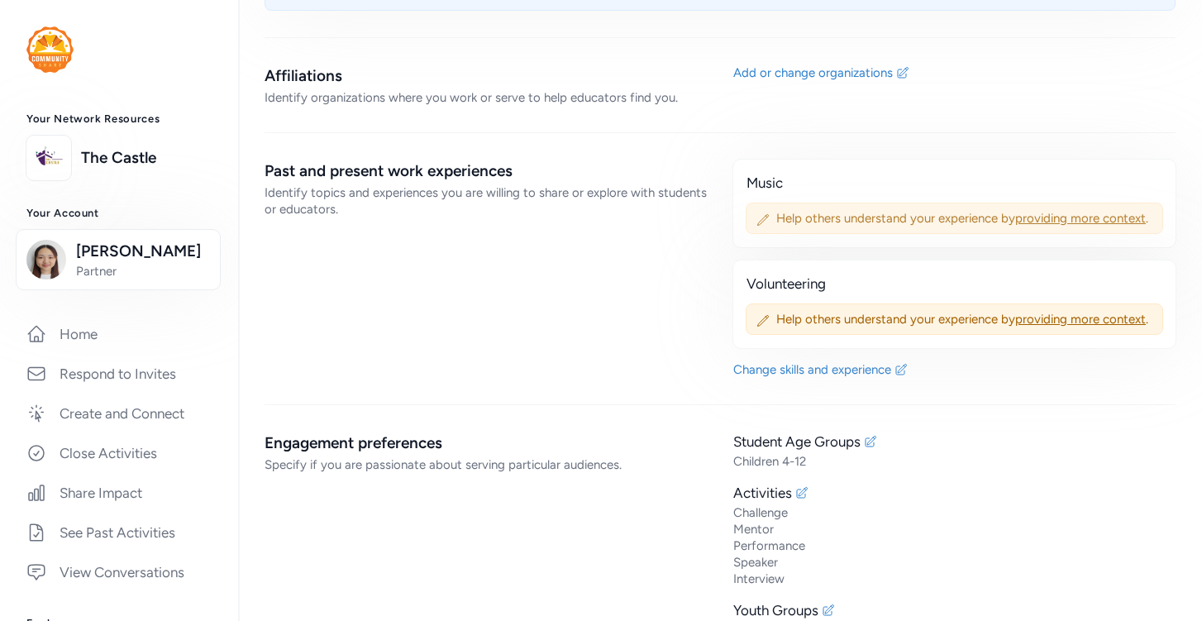
click at [833, 210] on span "Help others understand your experience by providing more context ." at bounding box center [964, 218] width 376 height 17
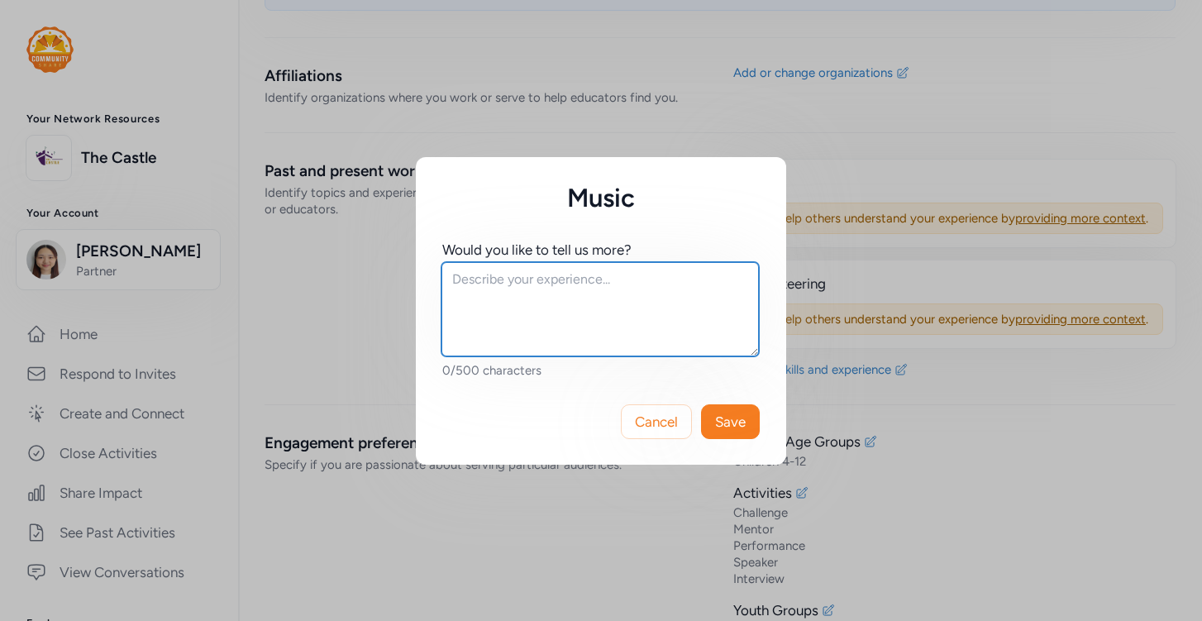
click at [670, 290] on textarea at bounding box center [599, 309] width 317 height 94
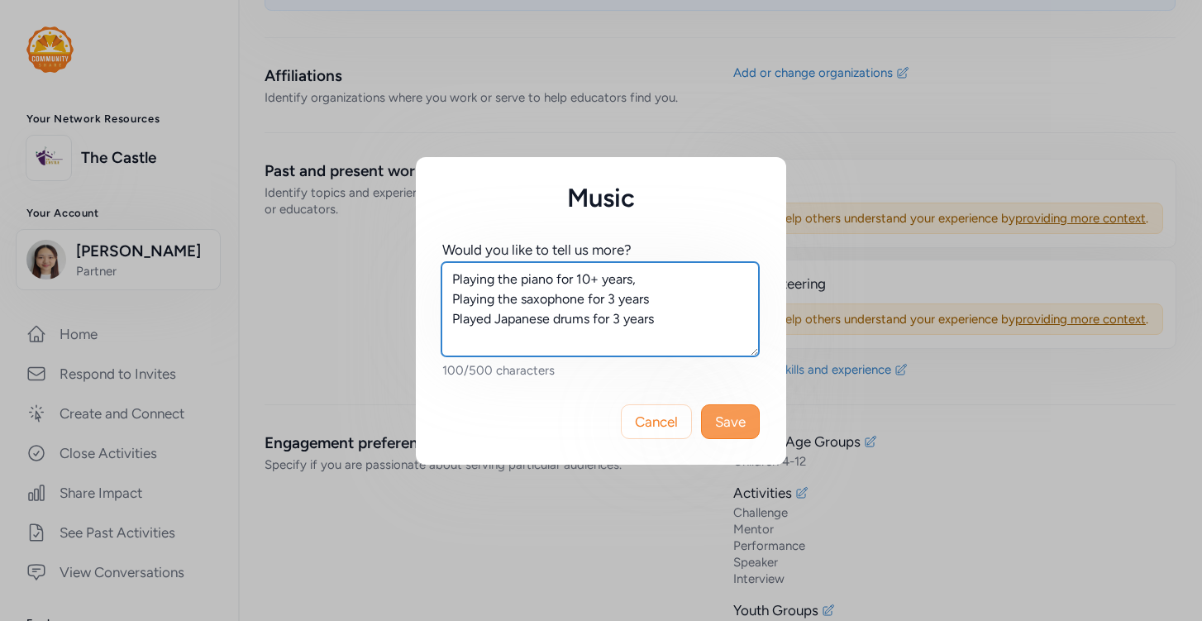
type textarea "Playing the piano for 10+ years, Playing the saxophone for 3 years Played Japan…"
click at [748, 417] on button "Save" at bounding box center [730, 421] width 59 height 35
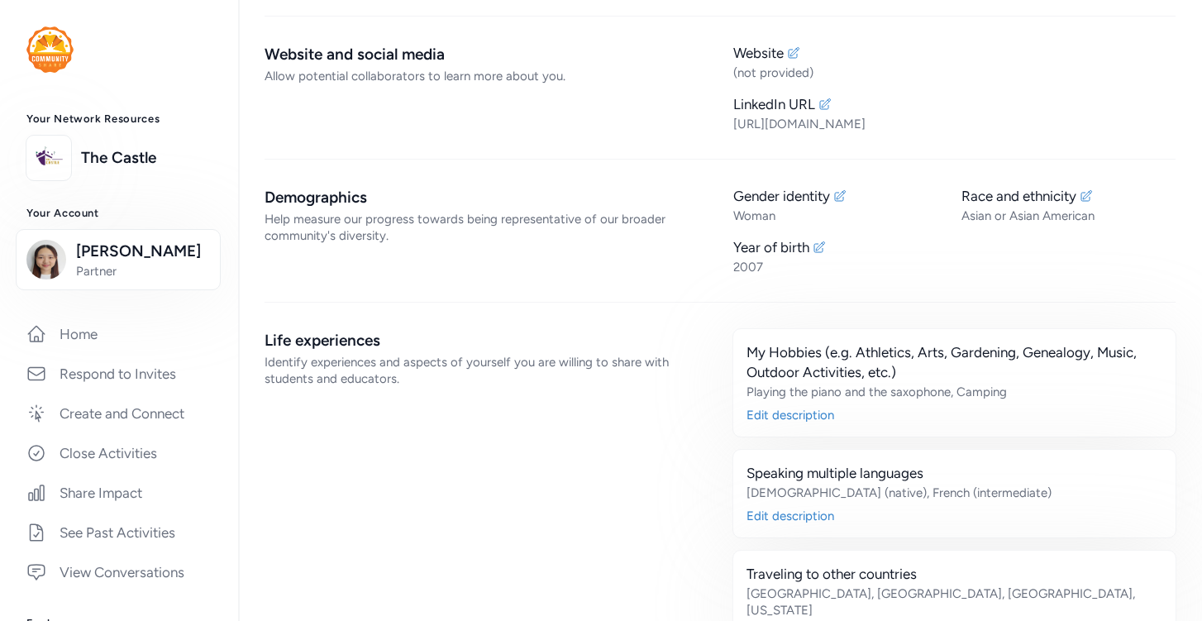
scroll to position [576, 0]
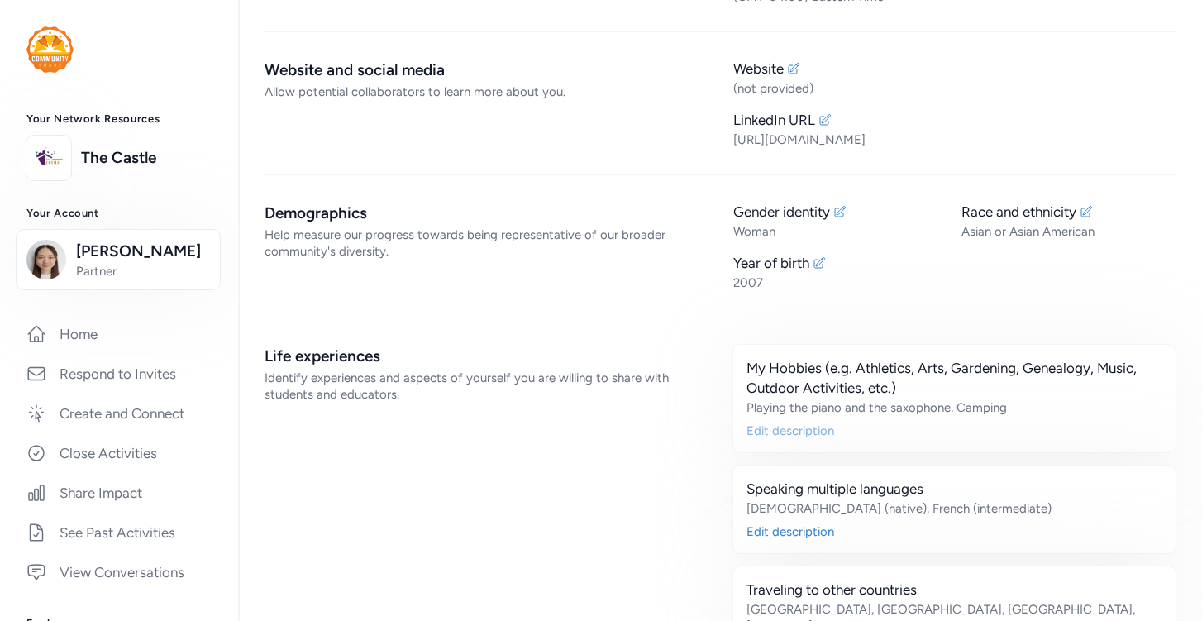
click at [747, 422] on div "Edit description" at bounding box center [954, 430] width 416 height 17
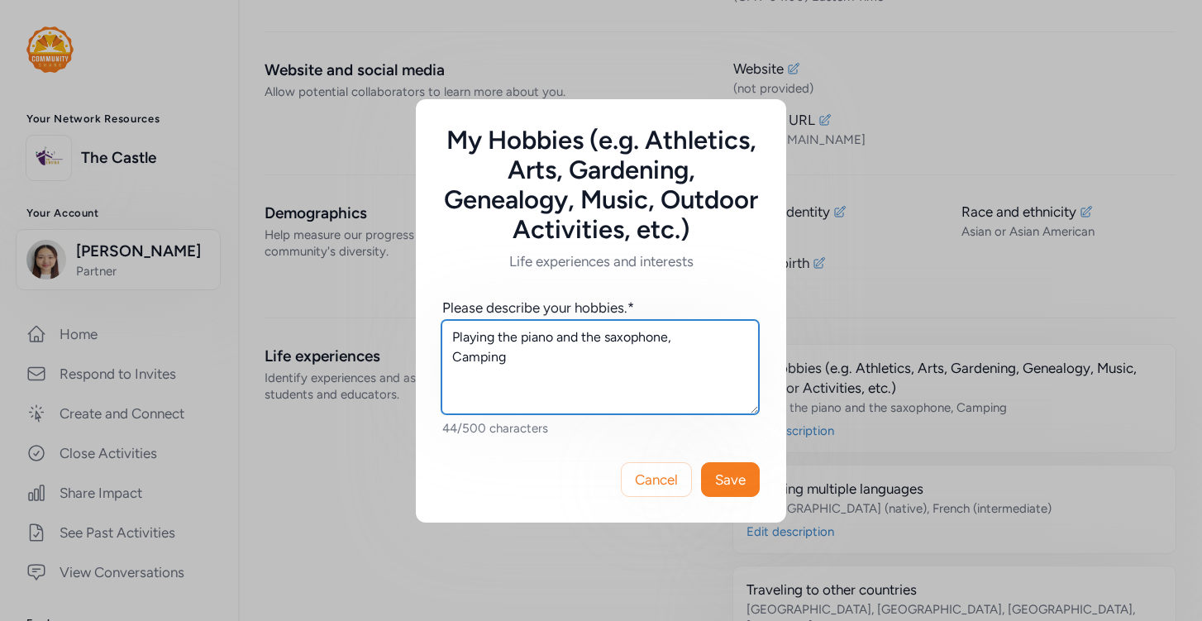
click at [580, 338] on textarea "Playing the piano and the saxophone, Camping" at bounding box center [599, 367] width 317 height 94
click at [684, 331] on textarea "Playing the piano, the saxophone, Camping" at bounding box center [599, 367] width 317 height 94
type textarea "Playing the piano, the saxophone, Japanese drums, Camping"
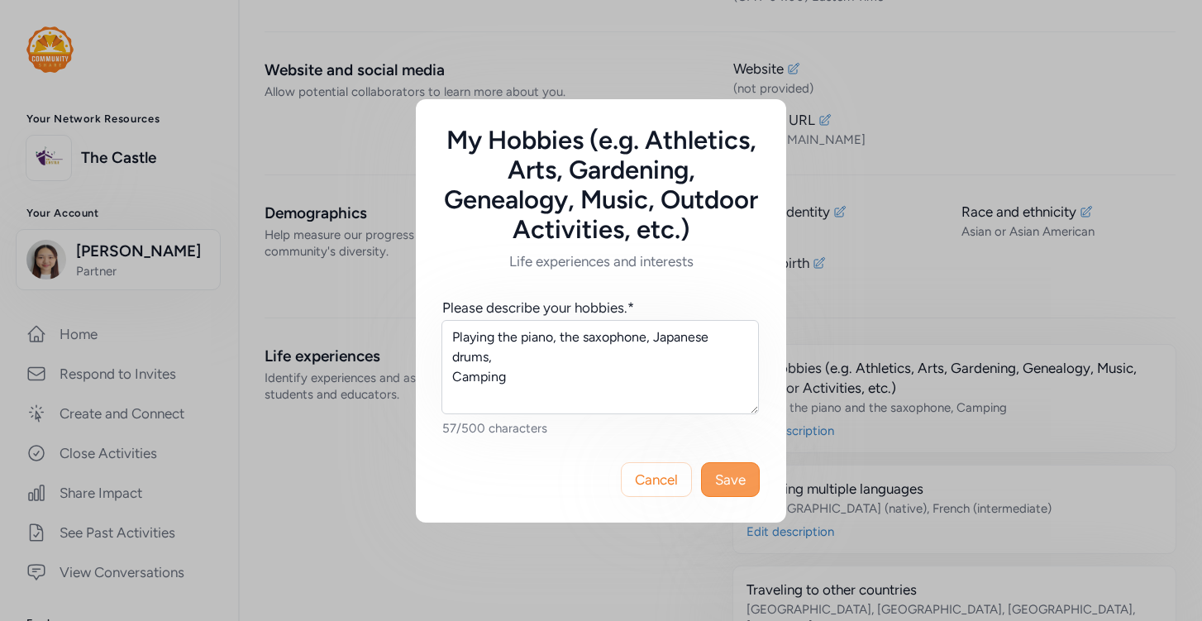
click at [736, 483] on span "Save" at bounding box center [730, 479] width 31 height 20
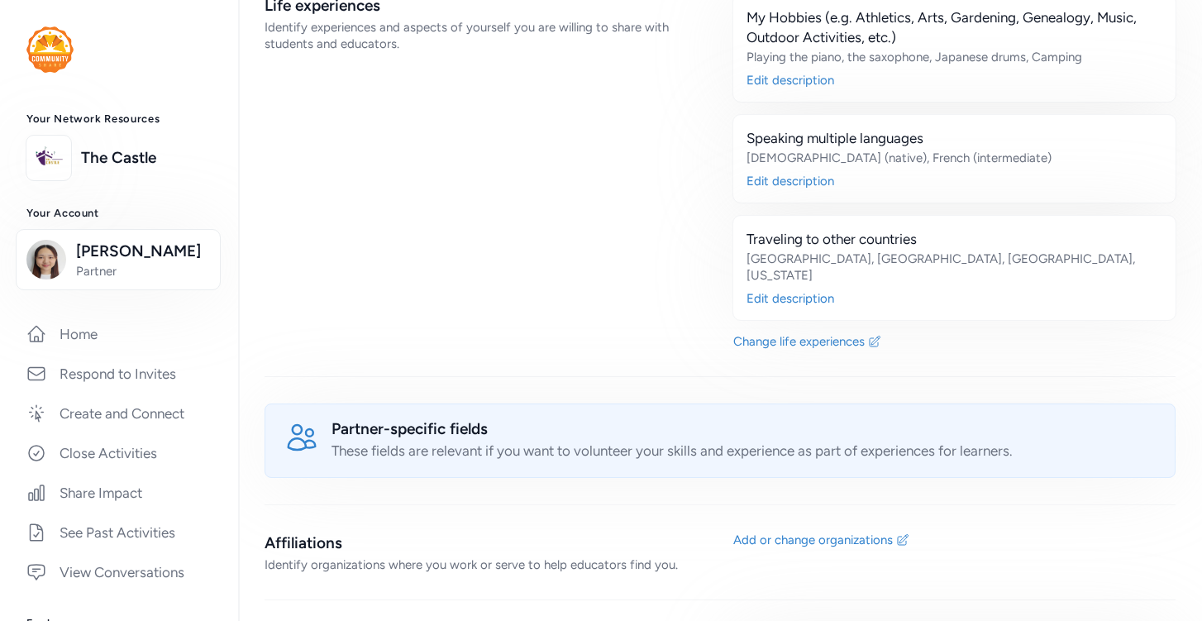
scroll to position [794, 0]
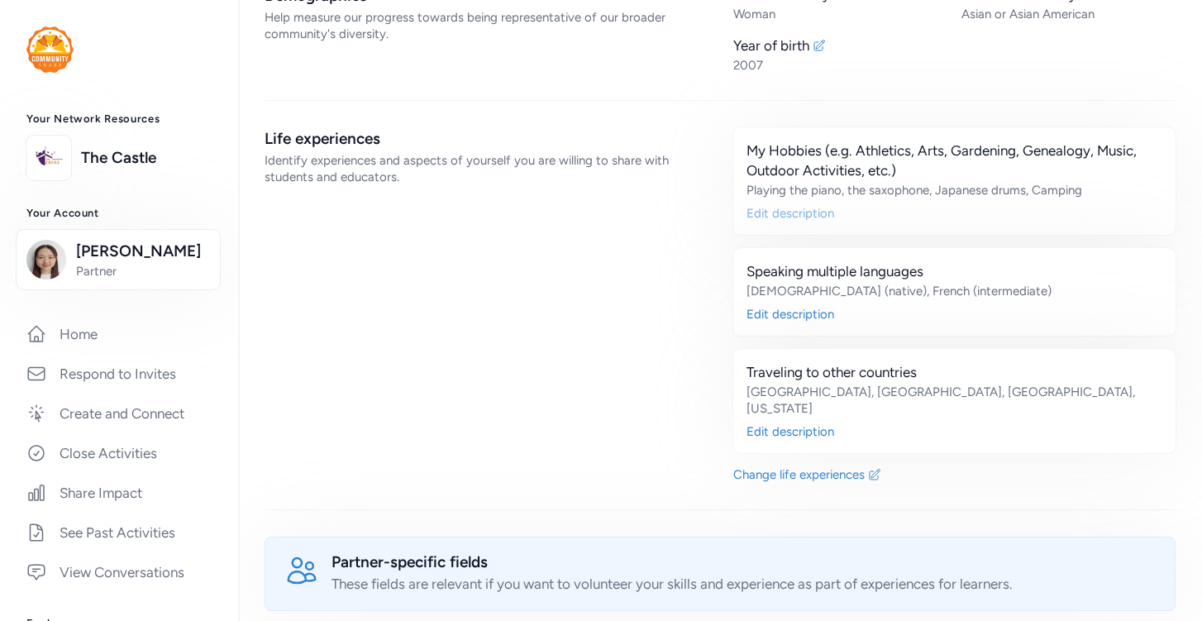
click at [800, 205] on div "Edit description" at bounding box center [954, 213] width 416 height 17
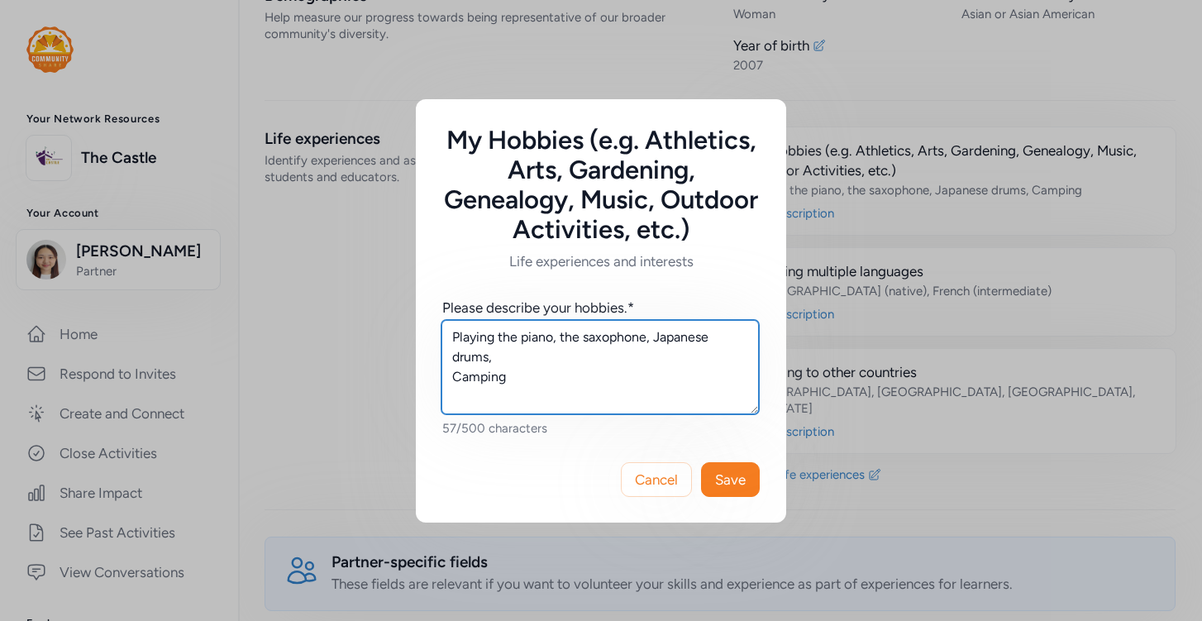
drag, startPoint x: 598, startPoint y: 380, endPoint x: 453, endPoint y: 370, distance: 145.0
click at [453, 370] on textarea "Playing the piano, the saxophone, Japanese drums, Camping" at bounding box center [599, 367] width 317 height 94
type textarea "Playing the piano, the saxophone, Japanese drums"
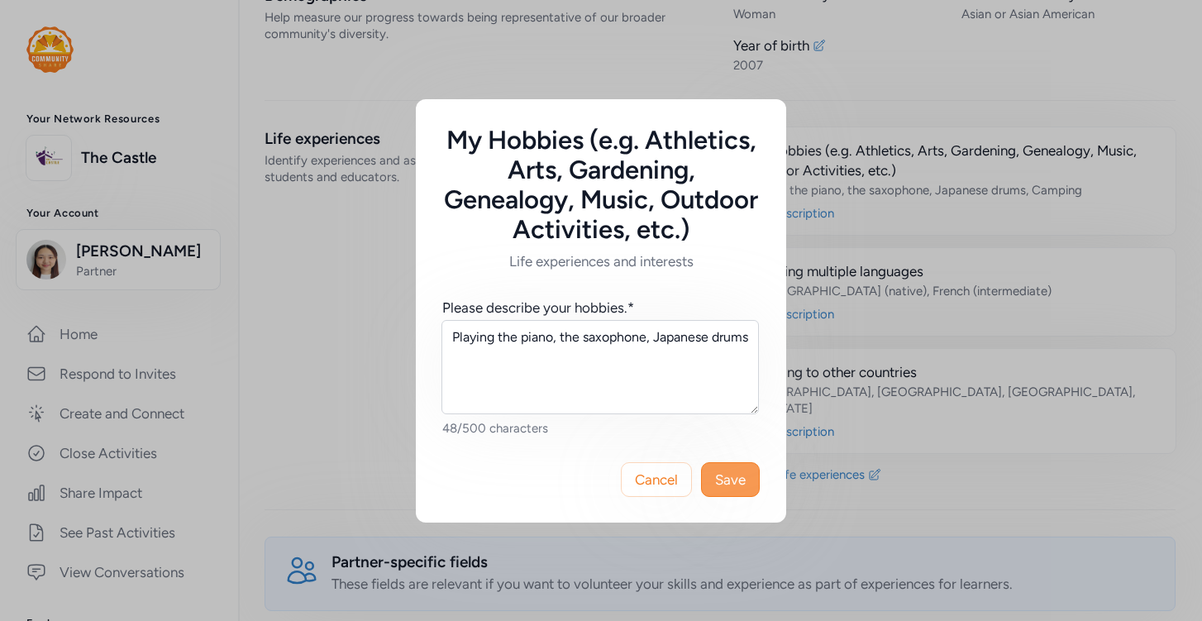
click at [736, 480] on span "Save" at bounding box center [730, 479] width 31 height 20
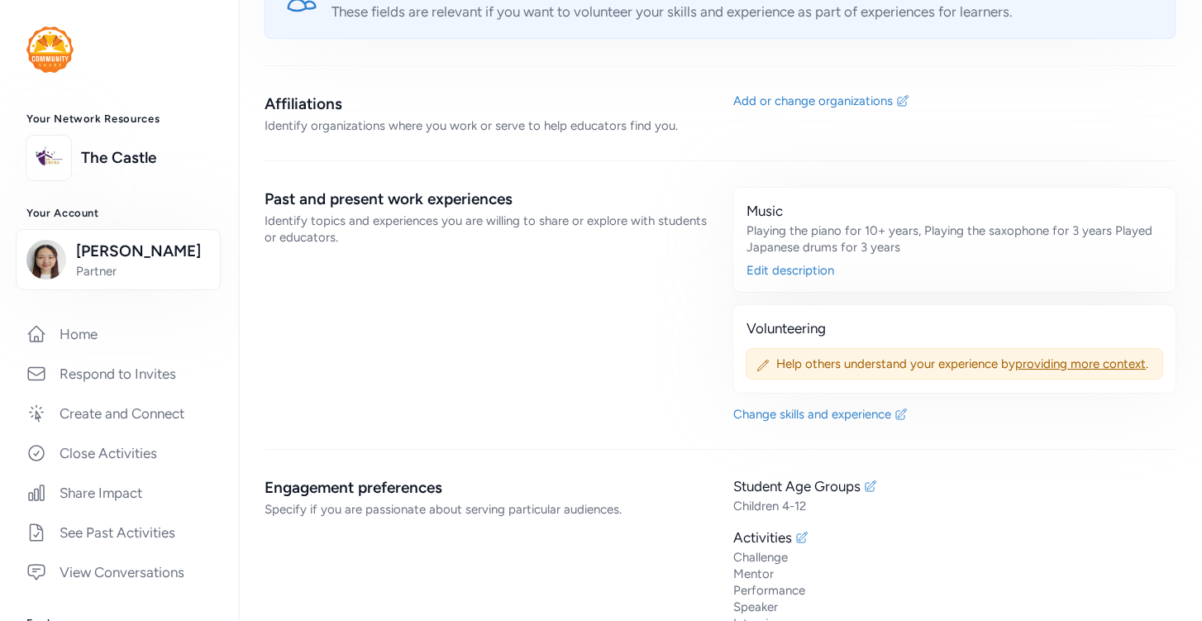
scroll to position [1370, 0]
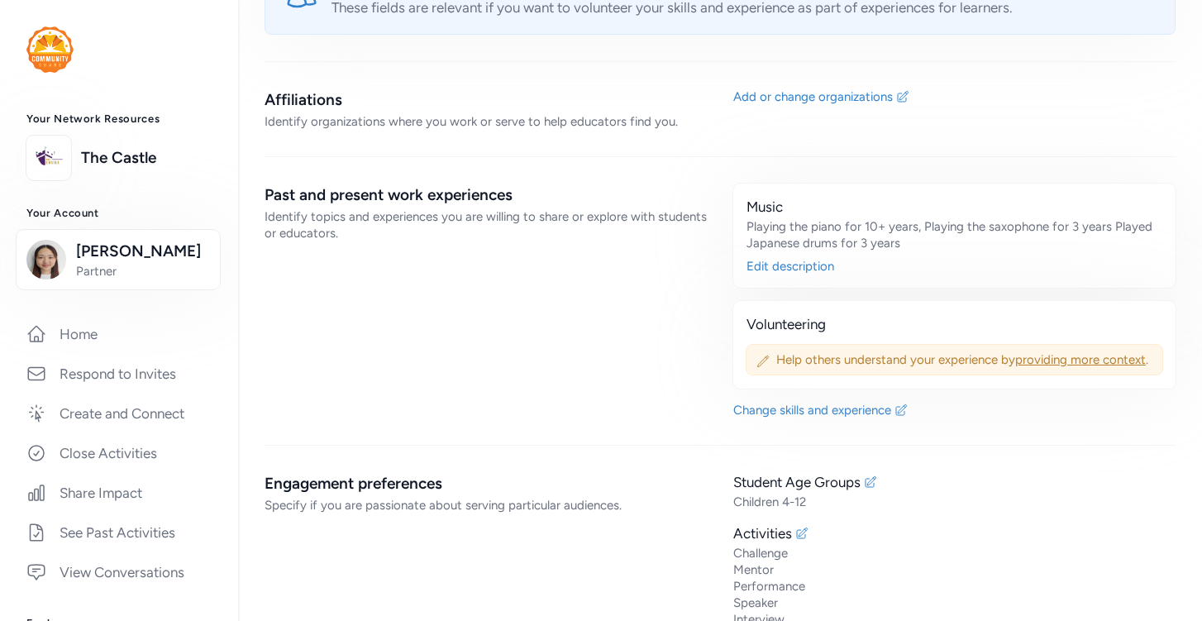
click at [809, 344] on div "Help others understand your experience by providing more context ." at bounding box center [954, 359] width 417 height 31
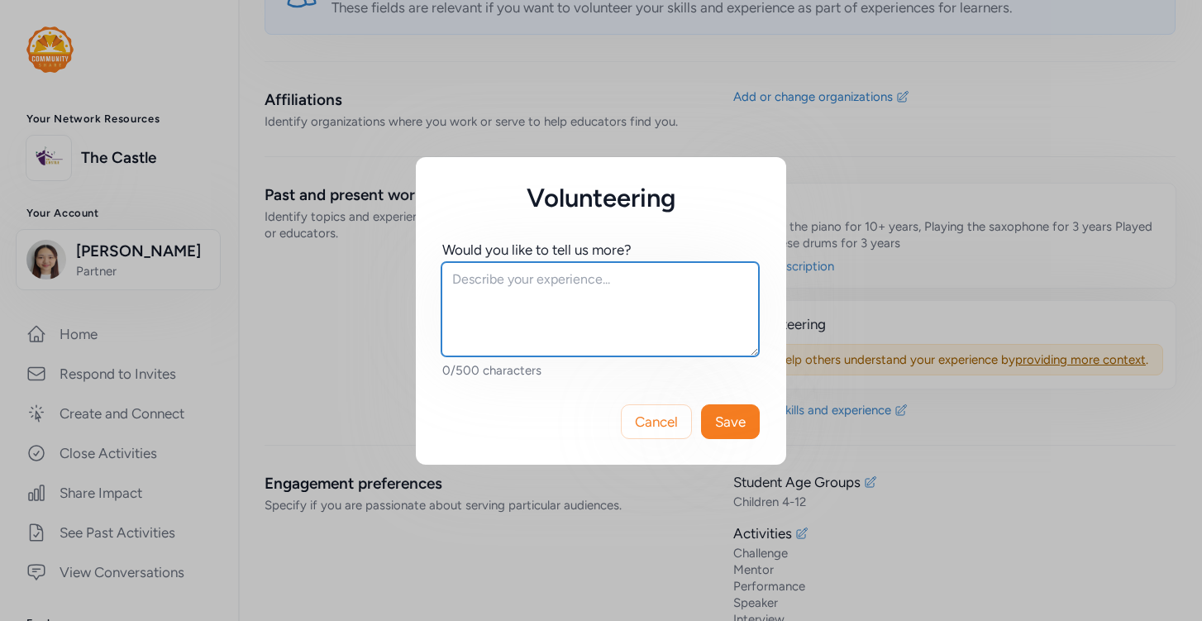
click at [542, 294] on textarea at bounding box center [599, 309] width 317 height 94
type textarea "Teaching elementary school students, Holding outdoor events for children"
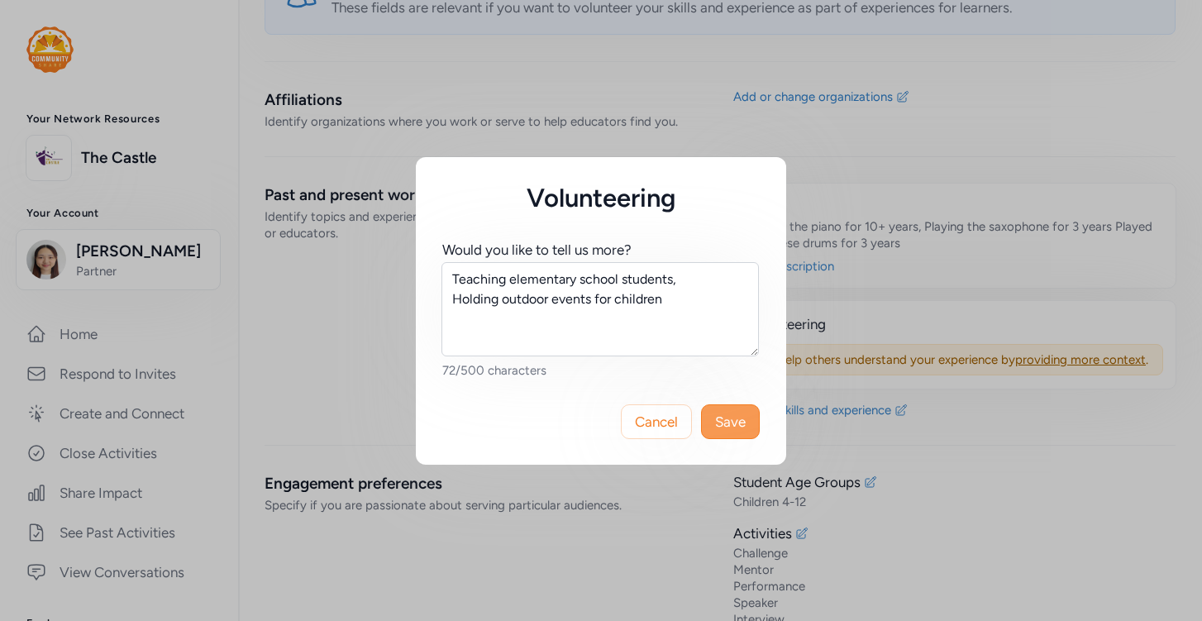
click at [726, 433] on button "Save" at bounding box center [730, 421] width 59 height 35
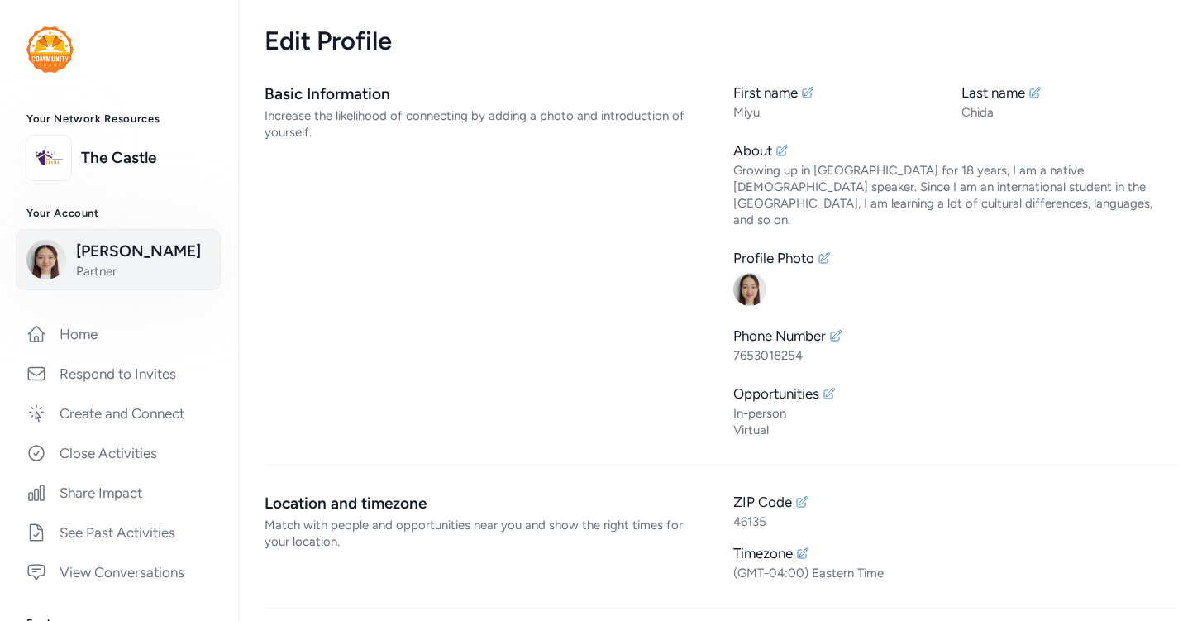
click at [39, 254] on img "button" at bounding box center [46, 260] width 40 height 40
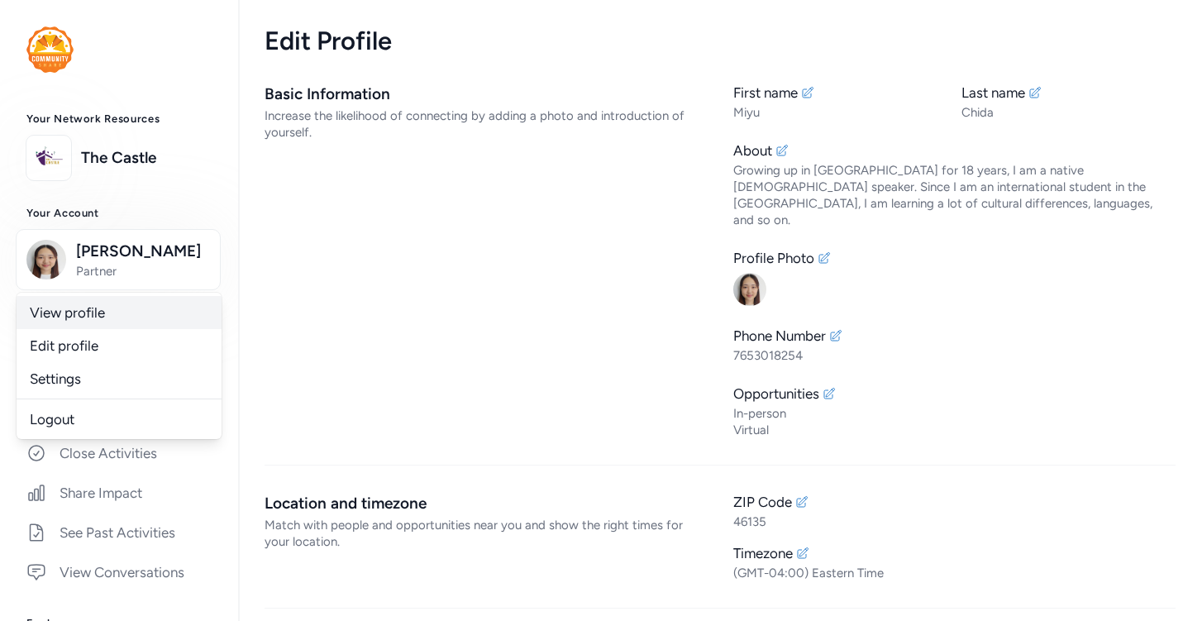
click at [44, 320] on link "View profile" at bounding box center [119, 312] width 205 height 33
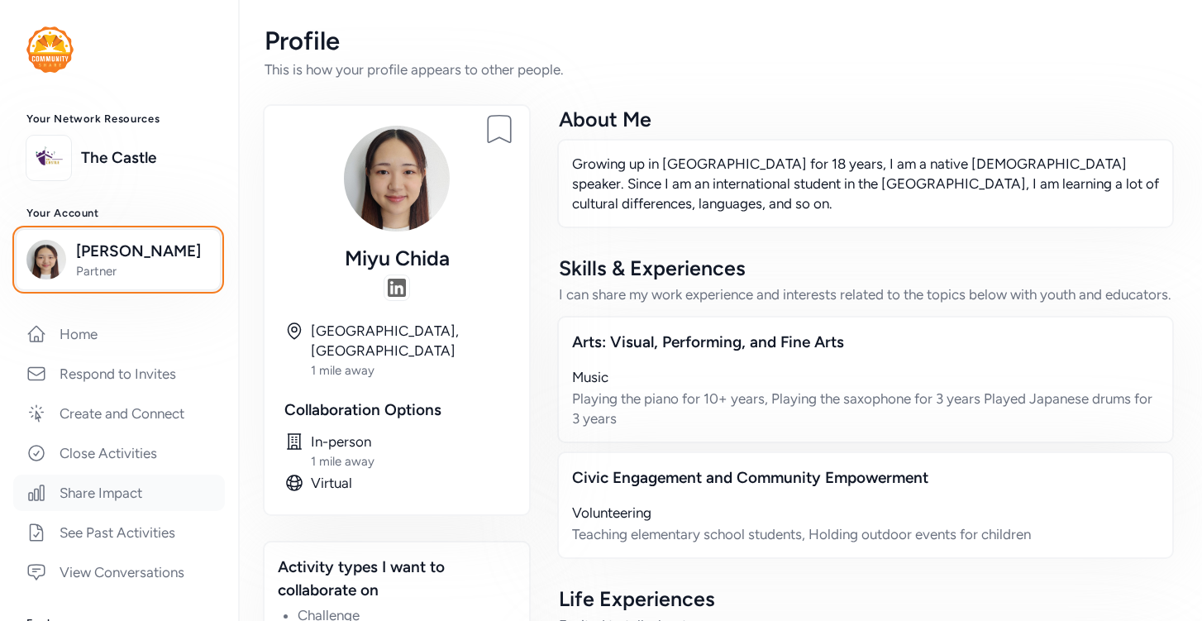
scroll to position [162, 0]
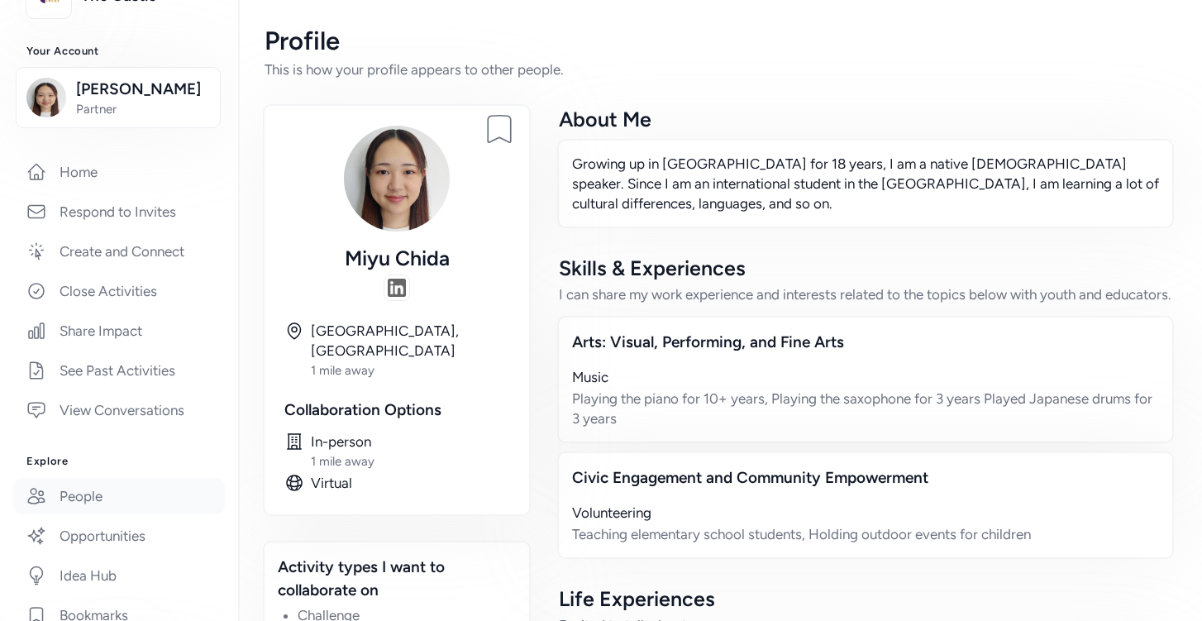
click at [104, 498] on link "People" at bounding box center [119, 496] width 212 height 36
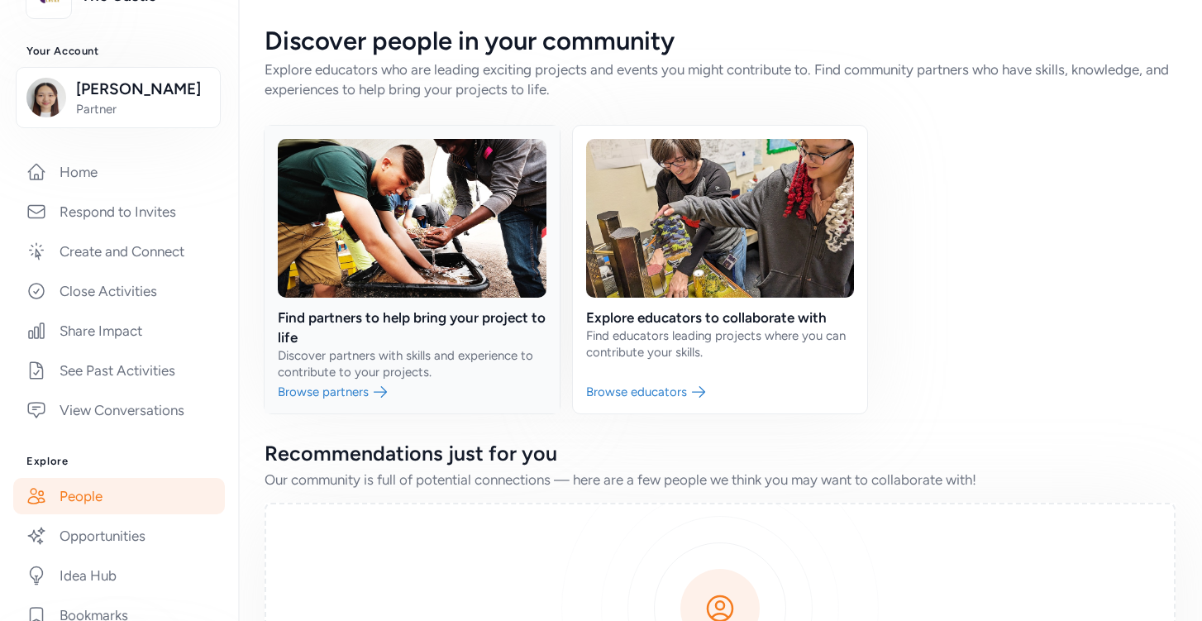
click at [441, 373] on link at bounding box center [412, 270] width 295 height 288
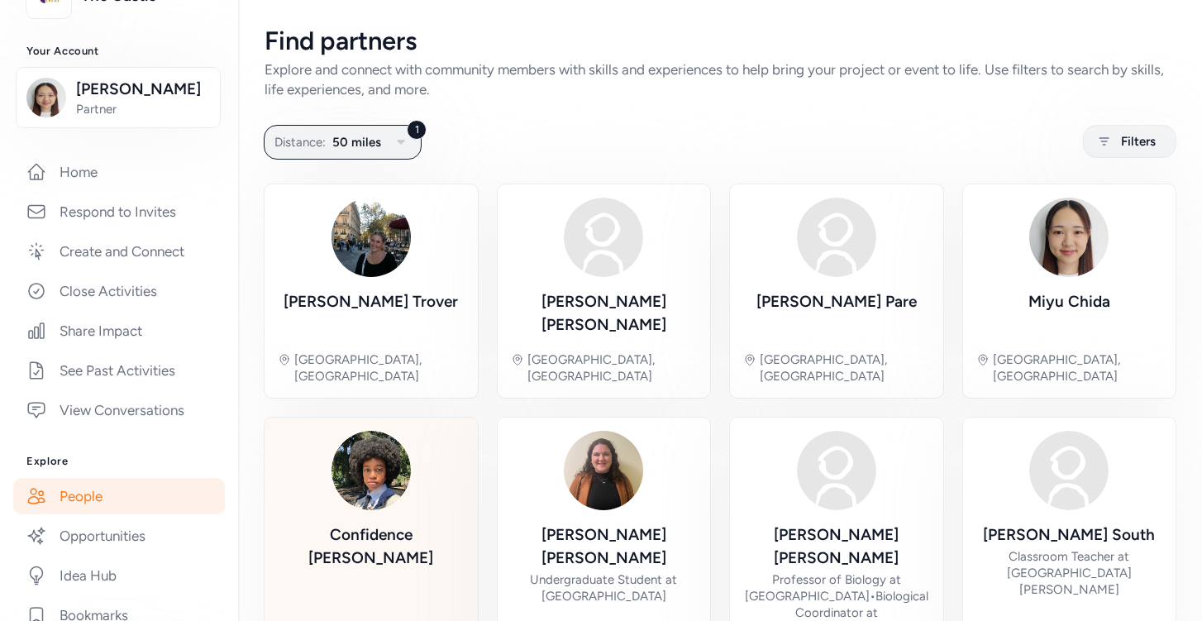
click at [443, 478] on div "Confidence Korrie Greencastle, IN" at bounding box center [371, 557] width 187 height 253
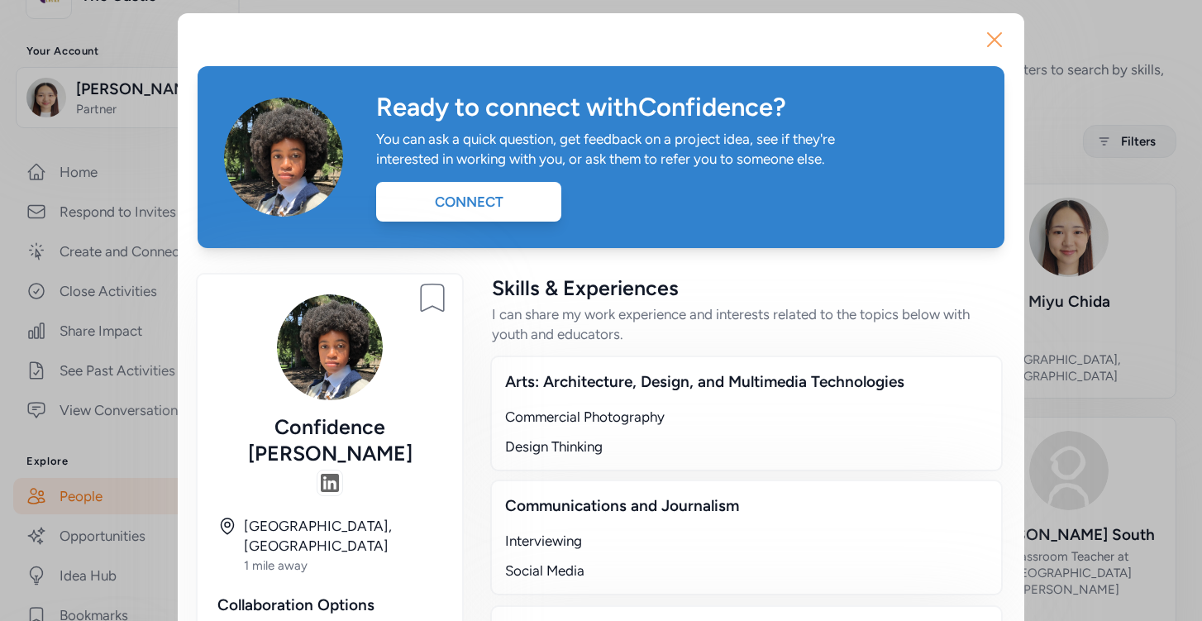
click at [986, 30] on icon "button" at bounding box center [994, 39] width 26 height 26
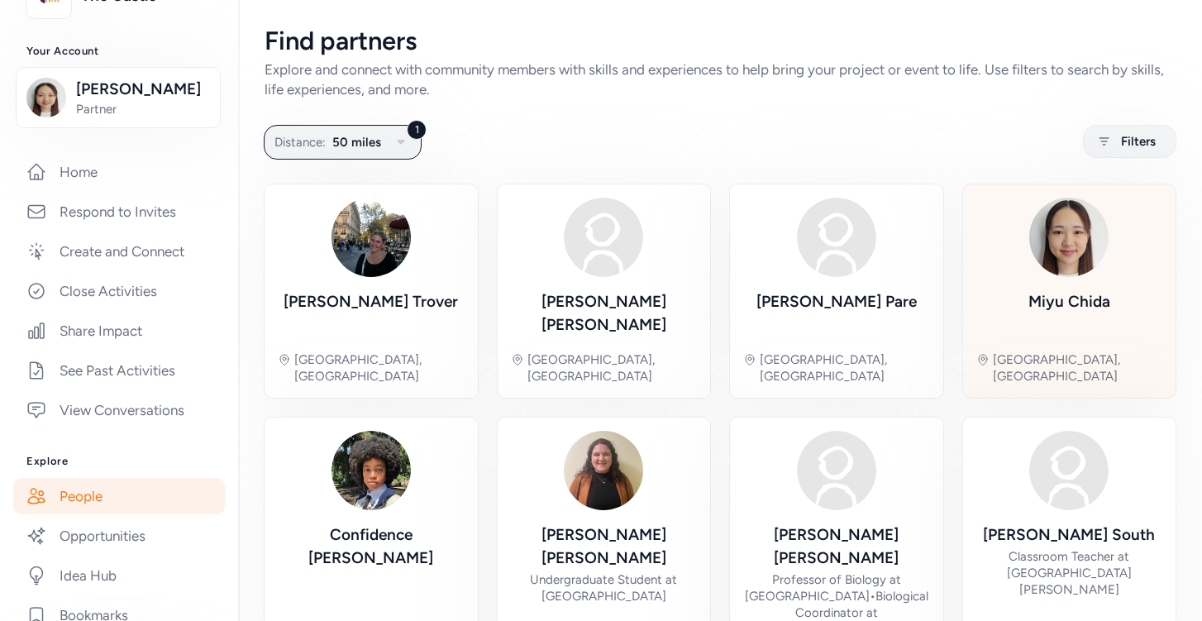
click at [1119, 229] on div "Miyu Chida Greencastle, IN" at bounding box center [1069, 291] width 187 height 187
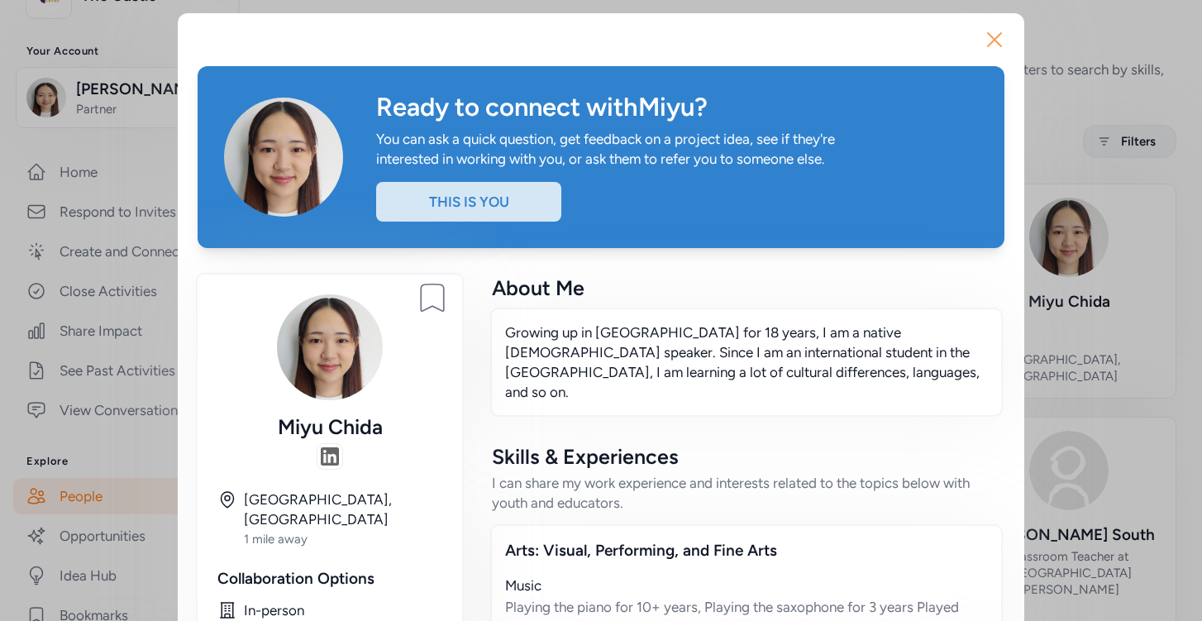
click at [998, 29] on icon "button" at bounding box center [994, 39] width 26 height 26
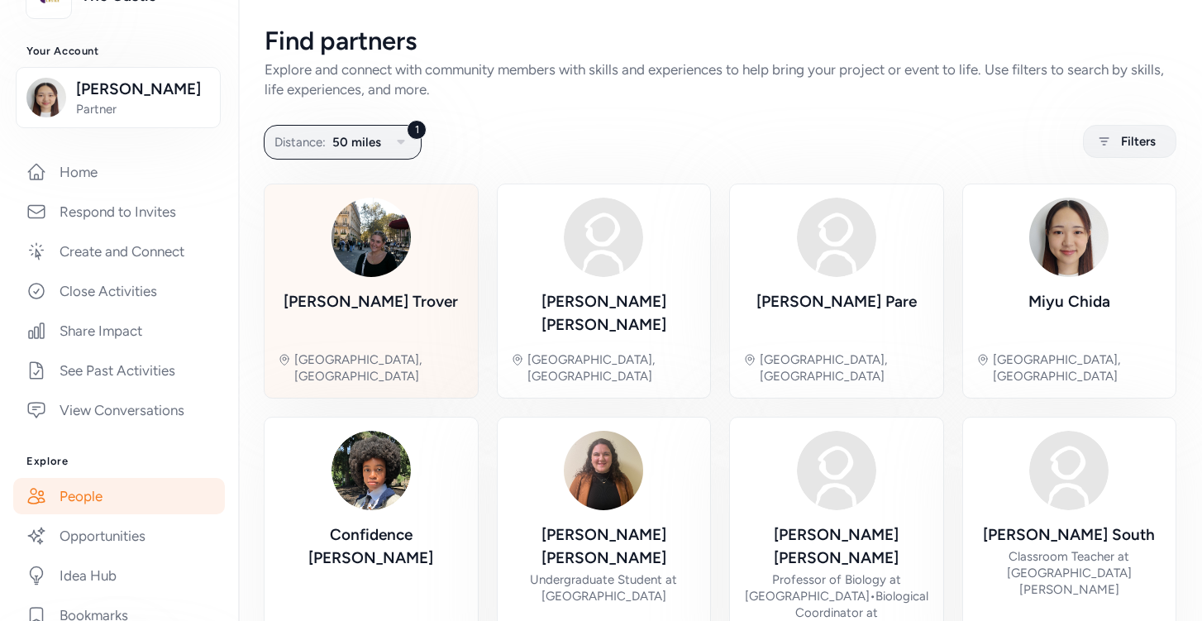
click at [419, 351] on div "Greencastle, IN" at bounding box center [379, 367] width 170 height 33
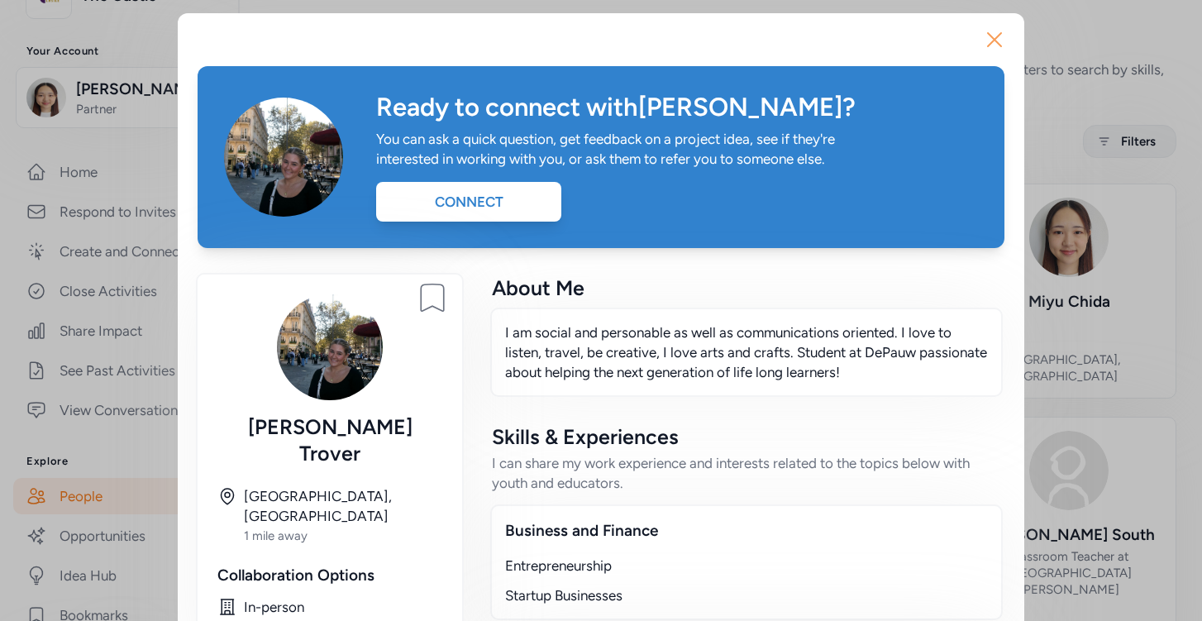
click at [1000, 45] on icon "button" at bounding box center [994, 39] width 13 height 13
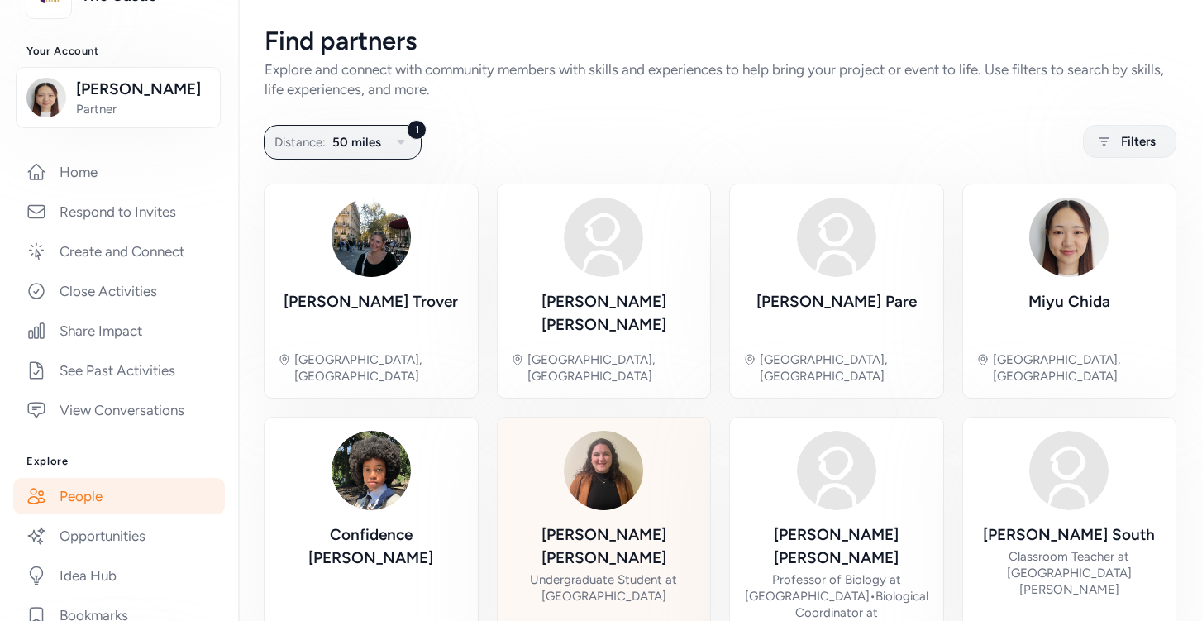
click at [665, 571] on div "Undergraduate Student at DePauw University" at bounding box center [604, 587] width 187 height 33
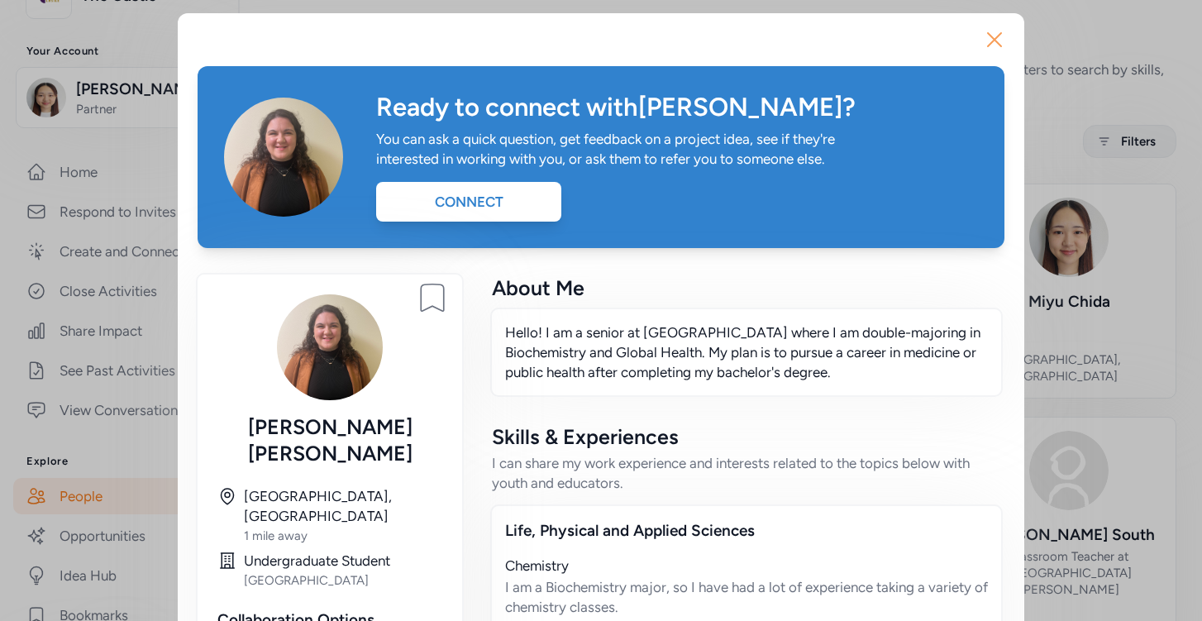
click at [999, 37] on icon "button" at bounding box center [994, 39] width 26 height 26
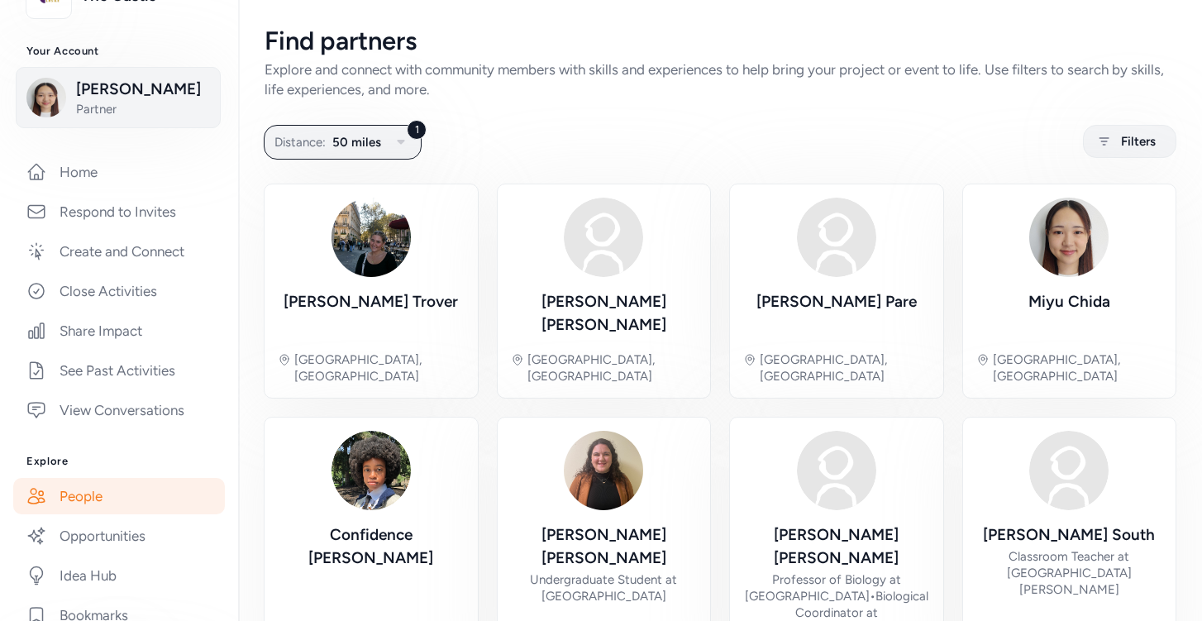
click at [122, 93] on span "Miyu Chida" at bounding box center [143, 89] width 134 height 23
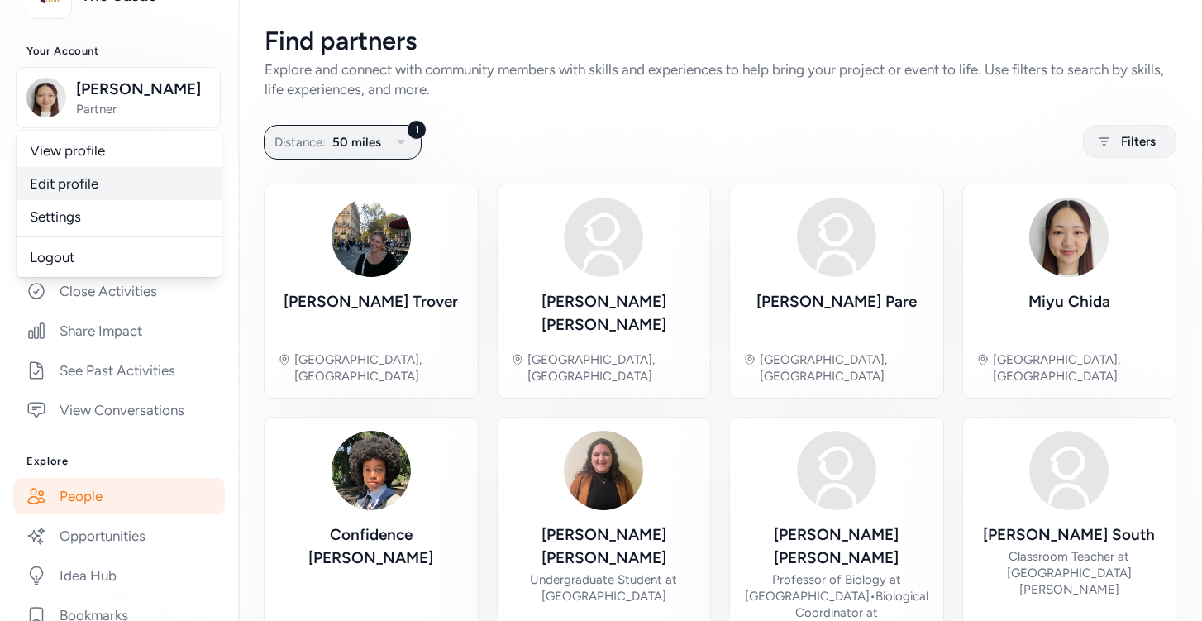
click at [122, 184] on link "Edit profile" at bounding box center [119, 183] width 205 height 33
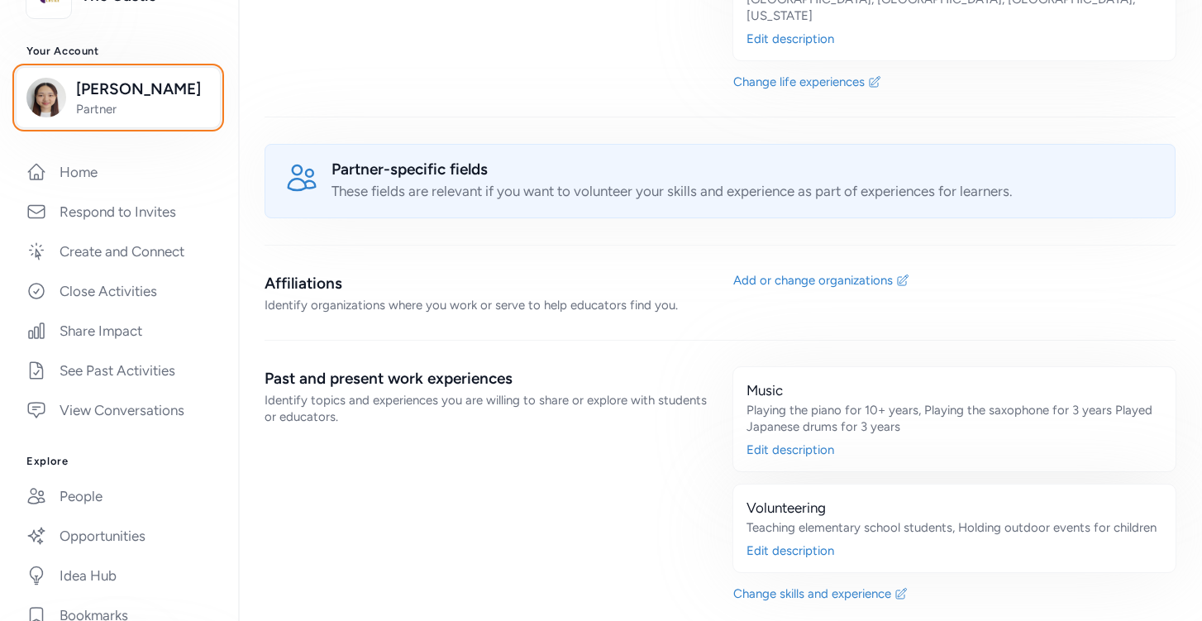
scroll to position [1200, 0]
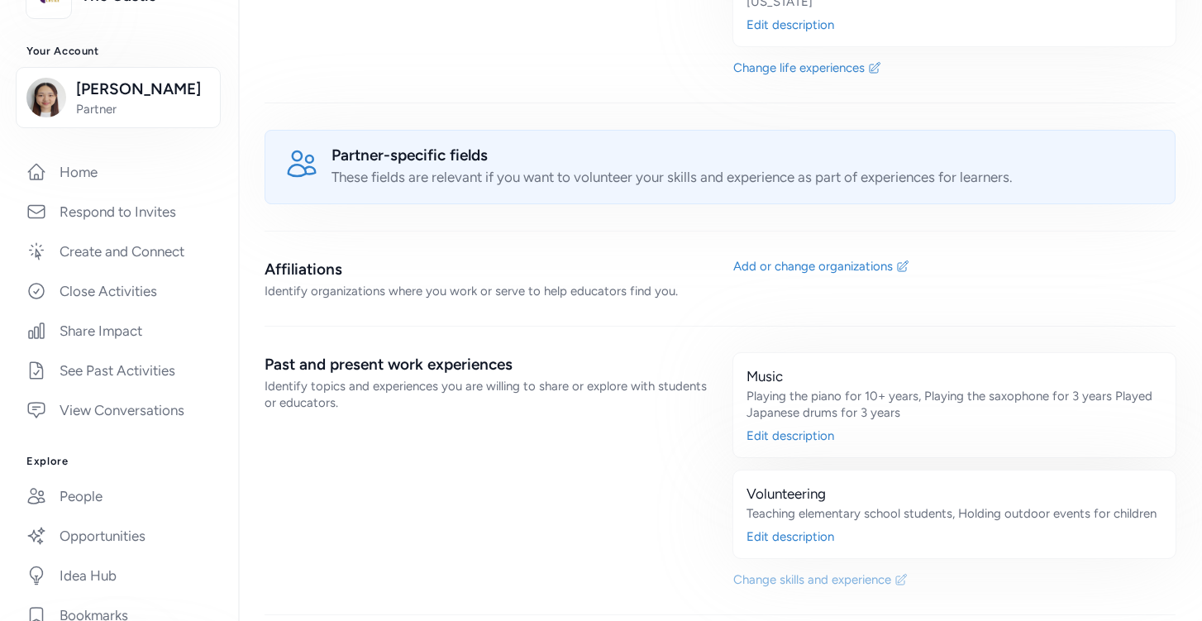
click at [775, 571] on div "Change skills and experience" at bounding box center [812, 579] width 158 height 17
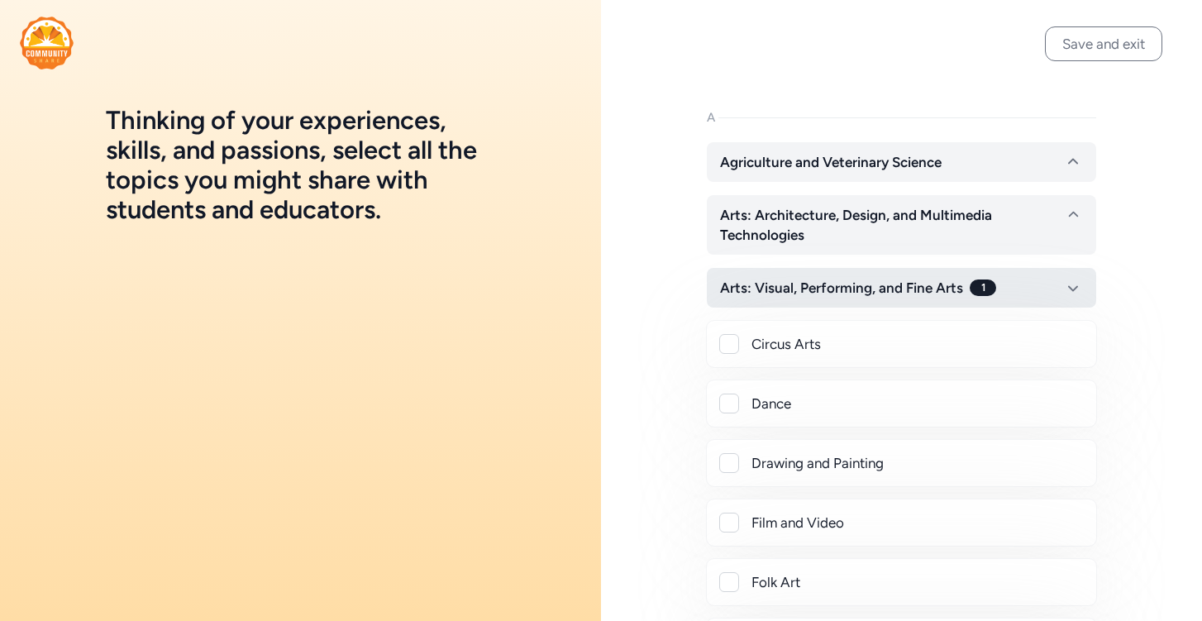
click at [815, 294] on span "Arts: Visual, Performing, and Fine Arts" at bounding box center [841, 288] width 243 height 20
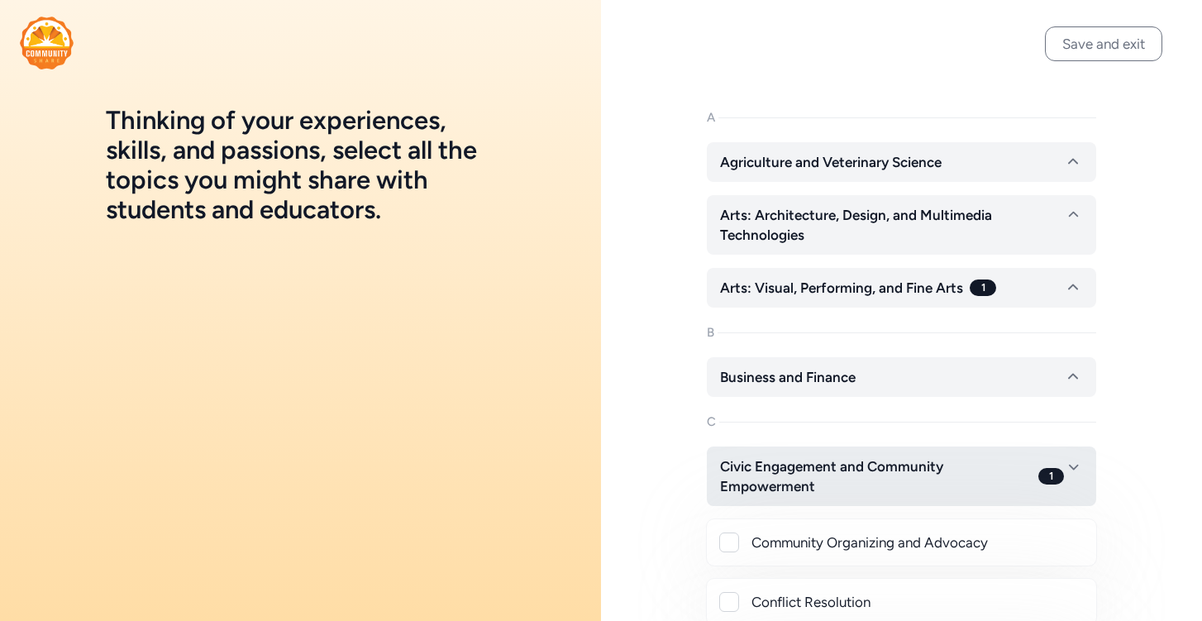
click at [840, 455] on button "Civic Engagement and Community Empowerment 1" at bounding box center [901, 476] width 389 height 60
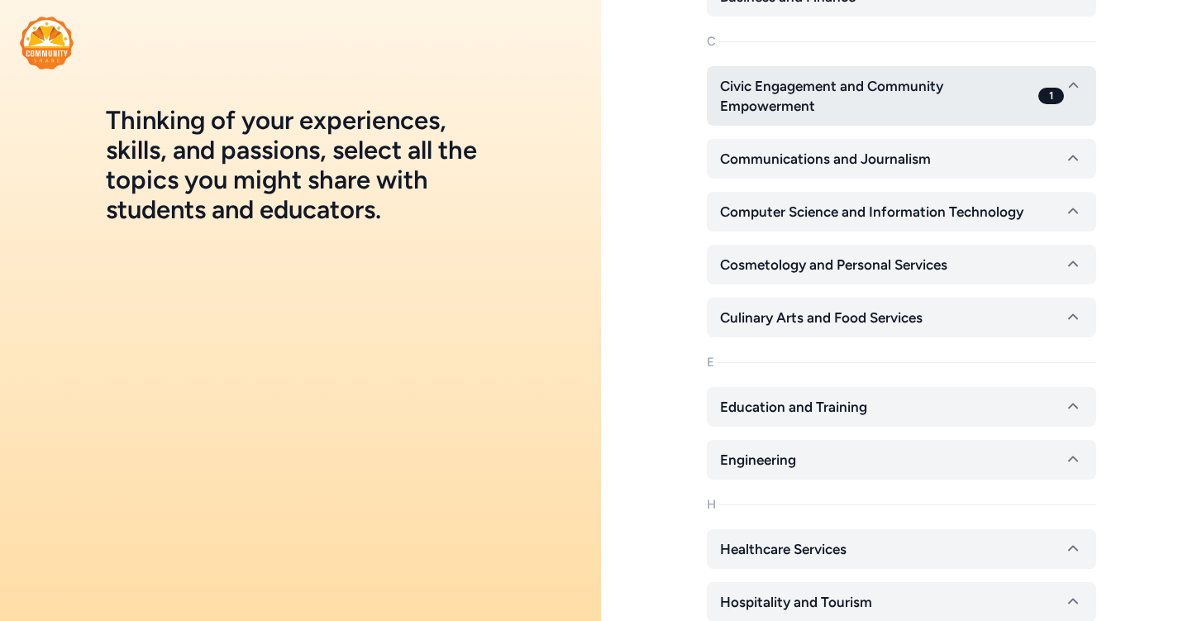
scroll to position [422, 0]
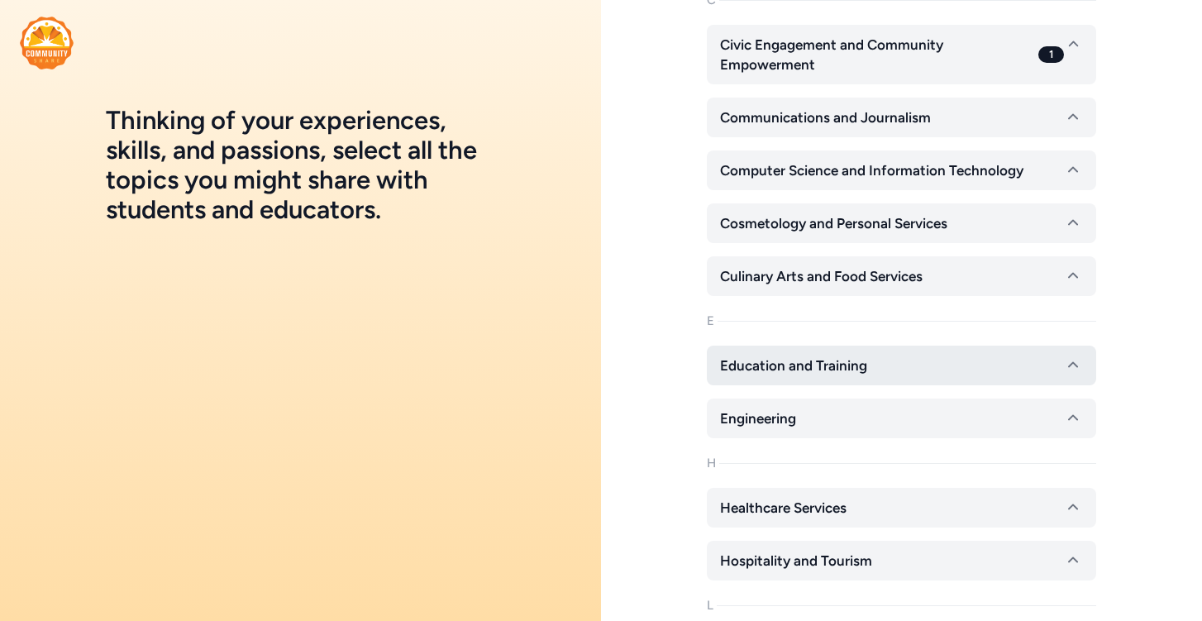
click at [861, 358] on span "Education and Training" at bounding box center [793, 365] width 147 height 20
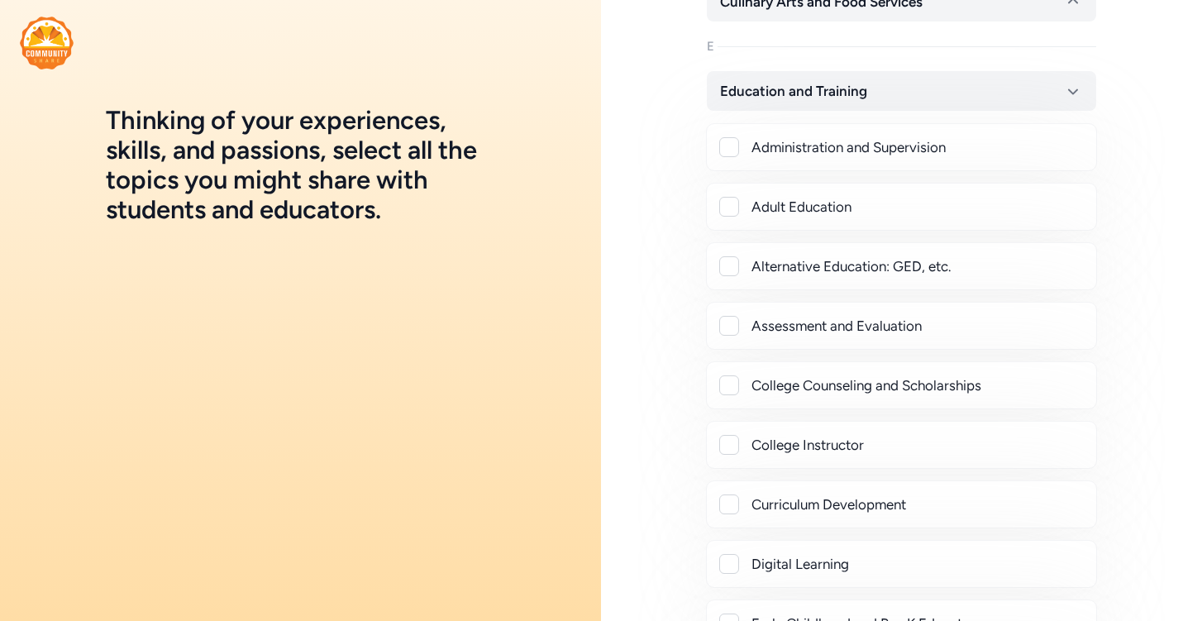
scroll to position [697, 0]
click at [867, 105] on button "Education and Training" at bounding box center [901, 90] width 389 height 40
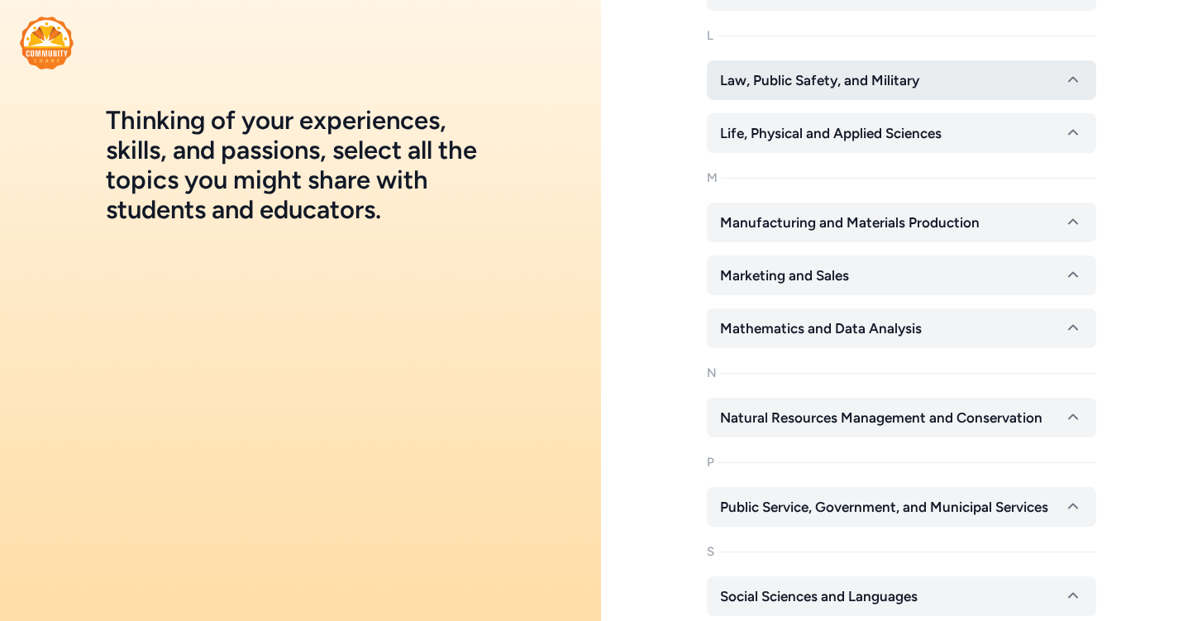
scroll to position [992, 0]
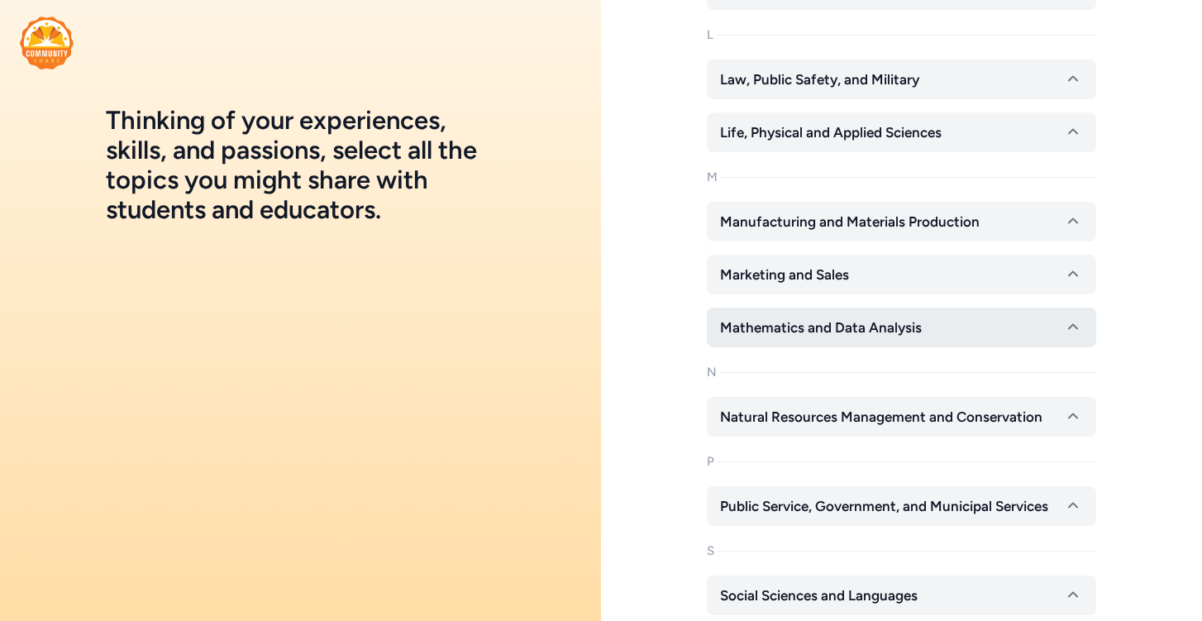
click at [874, 324] on span "Mathematics and Data Analysis" at bounding box center [821, 327] width 202 height 20
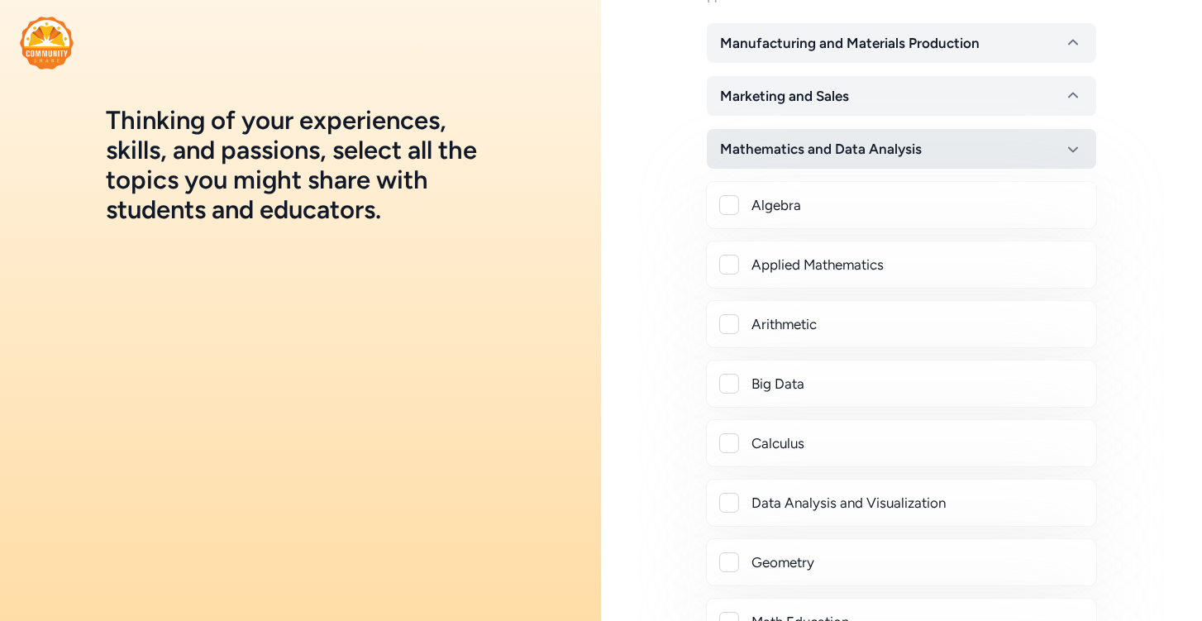
scroll to position [1229, 0]
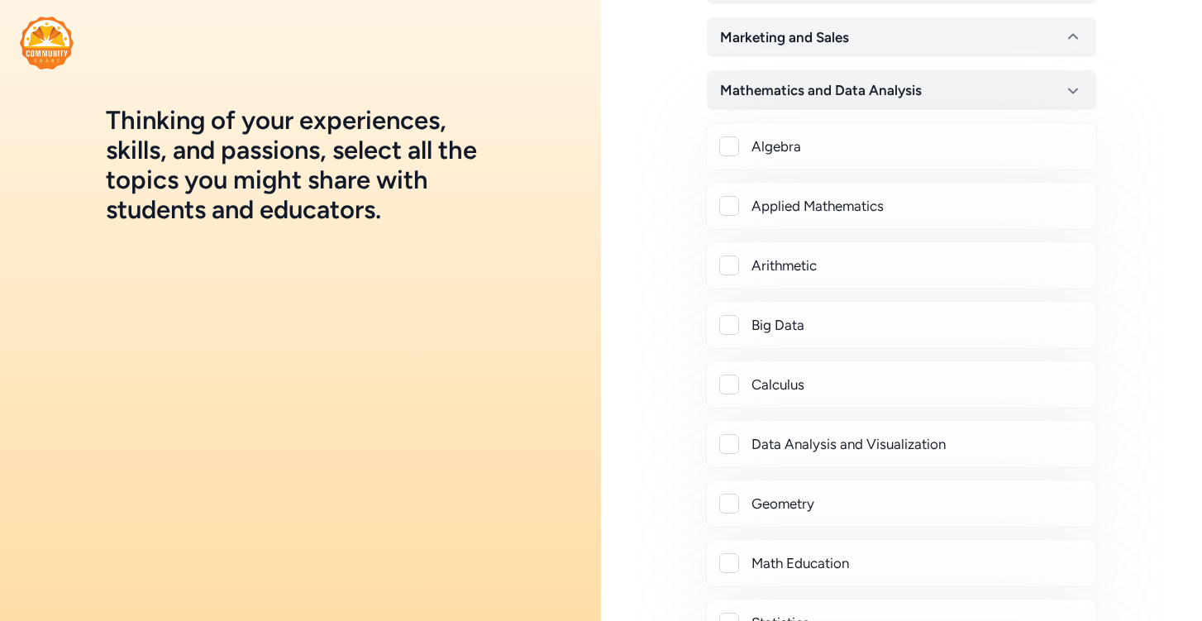
click at [736, 266] on div at bounding box center [729, 265] width 20 height 20
checkbox input "true"
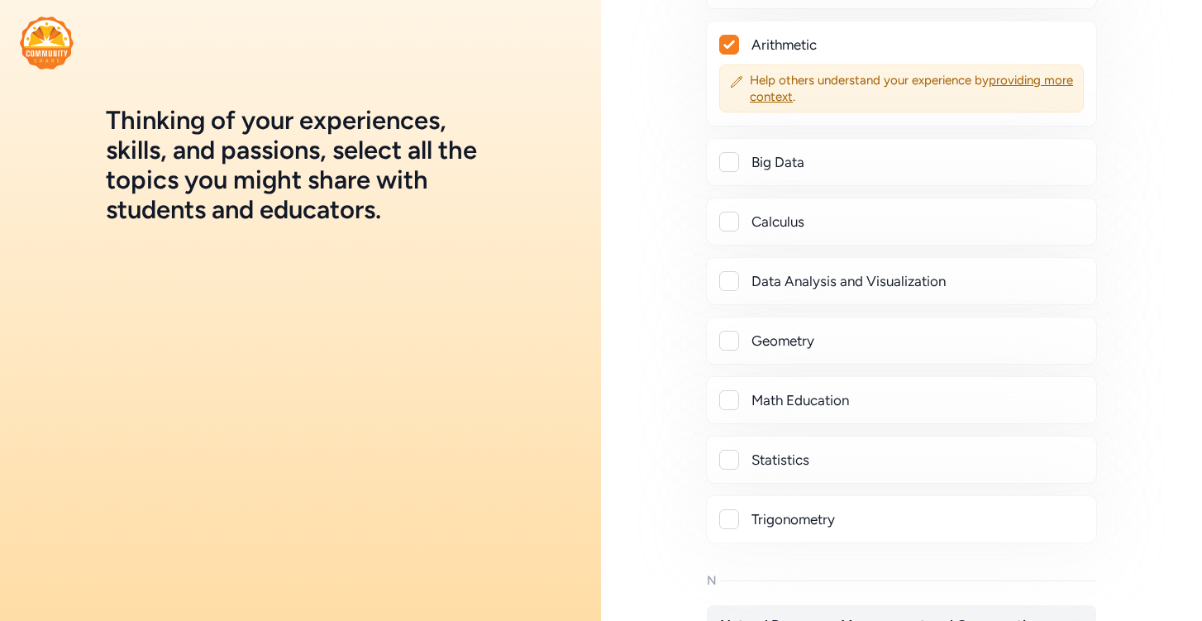
scroll to position [1094, 0]
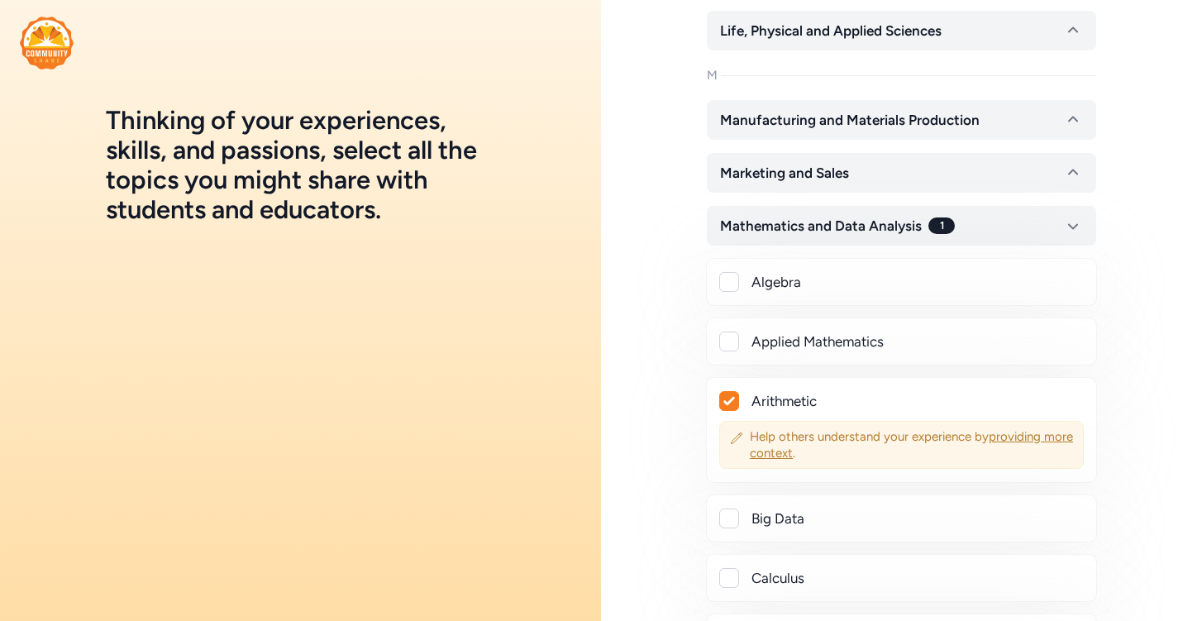
click at [770, 455] on span "providing more context" at bounding box center [911, 444] width 323 height 31
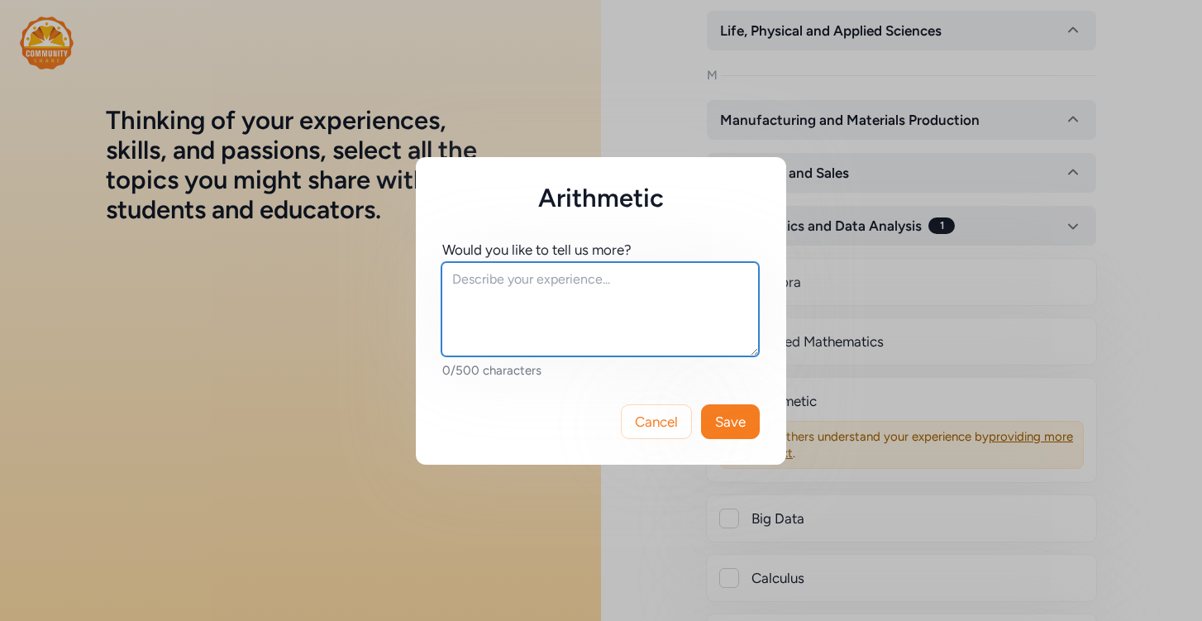
click at [629, 332] on textarea at bounding box center [599, 309] width 317 height 94
type textarea "Abacus"
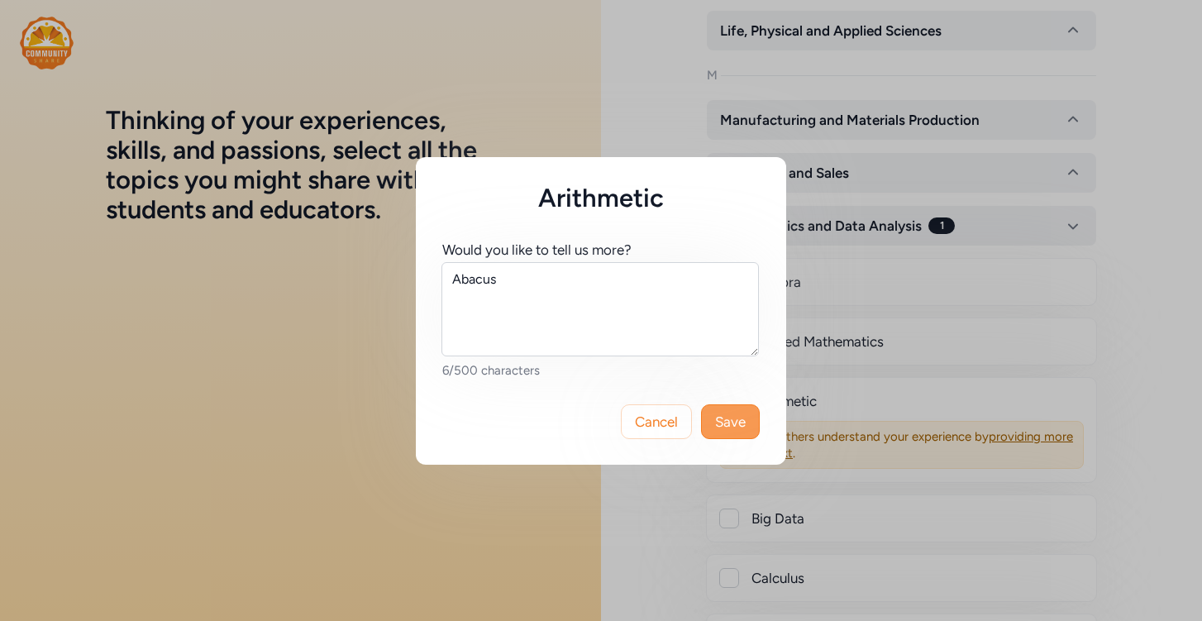
click at [741, 414] on span "Save" at bounding box center [730, 422] width 31 height 20
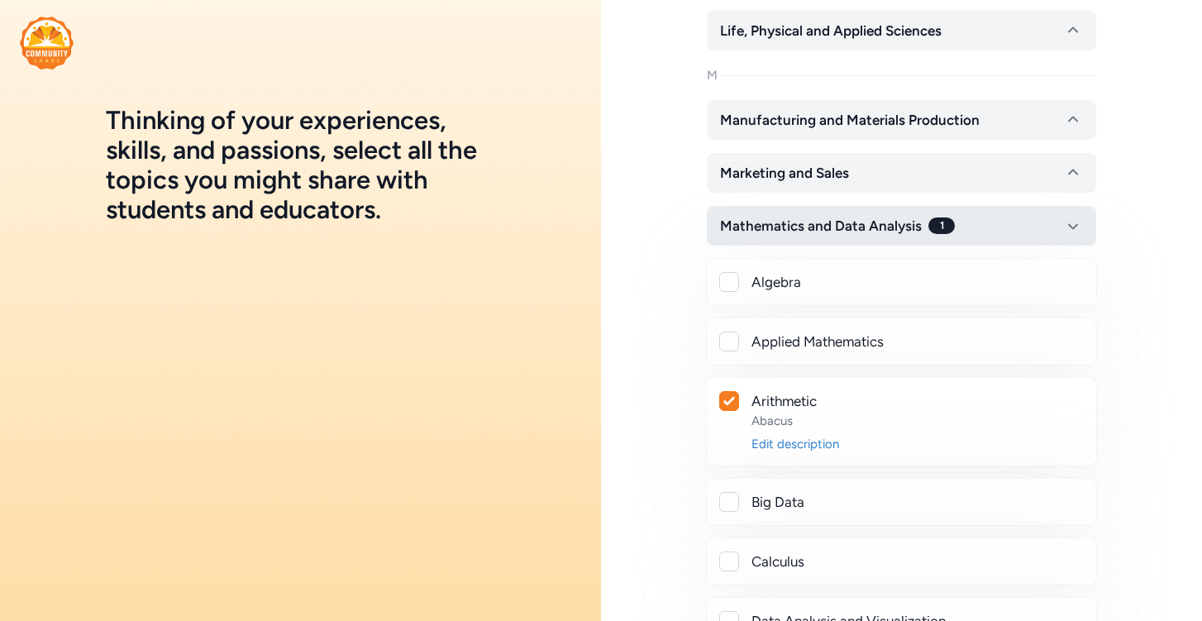
click at [881, 221] on span "Mathematics and Data Analysis" at bounding box center [821, 226] width 202 height 20
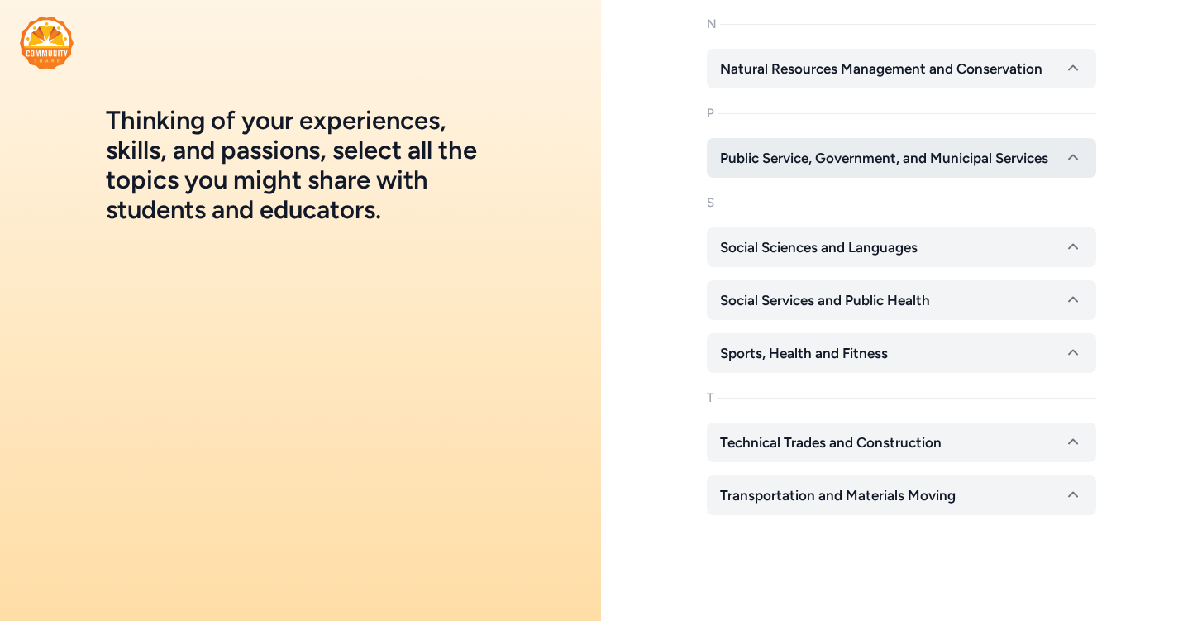
click at [897, 150] on span "Public Service, Government, and Municipal Services" at bounding box center [884, 158] width 328 height 20
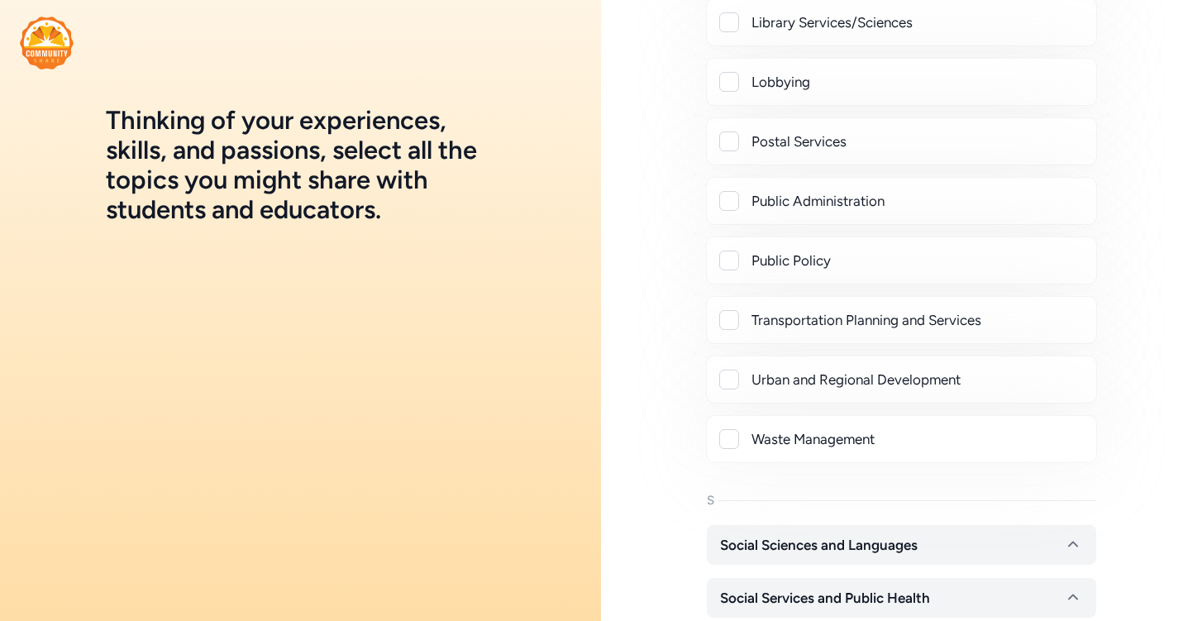
scroll to position [1379, 0]
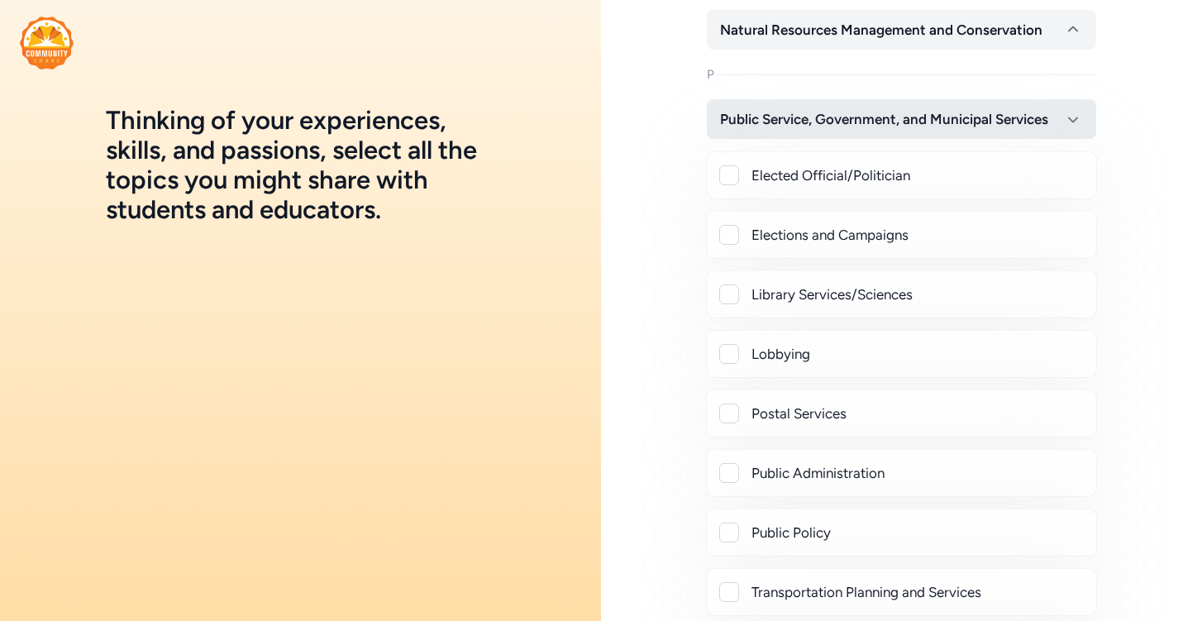
click at [903, 114] on span "Public Service, Government, and Municipal Services" at bounding box center [884, 119] width 328 height 20
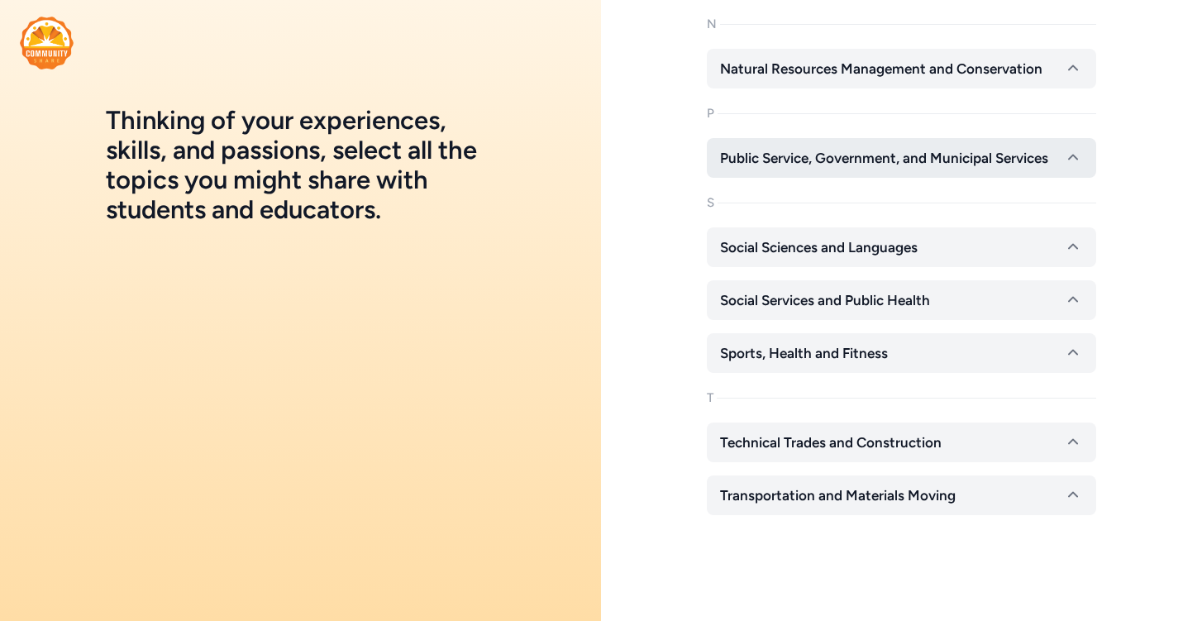
scroll to position [1340, 0]
click at [889, 237] on span "Social Sciences and Languages" at bounding box center [819, 247] width 198 height 20
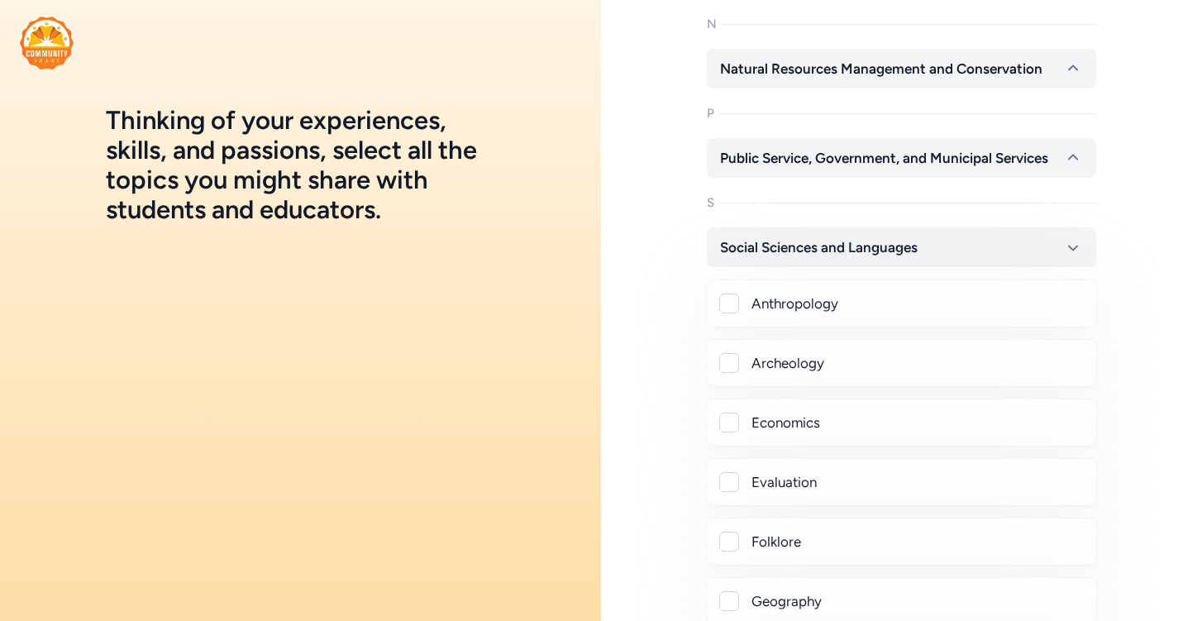
click at [779, 424] on div "Economics" at bounding box center [916, 422] width 331 height 20
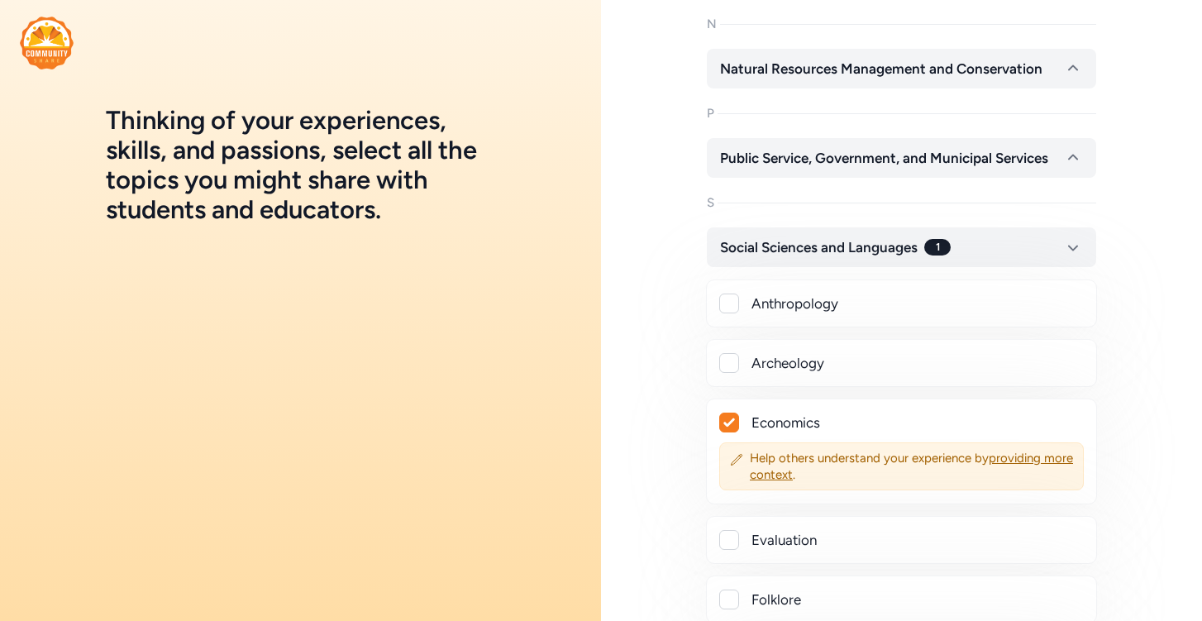
click at [732, 430] on div at bounding box center [729, 422] width 18 height 18
checkbox input "false"
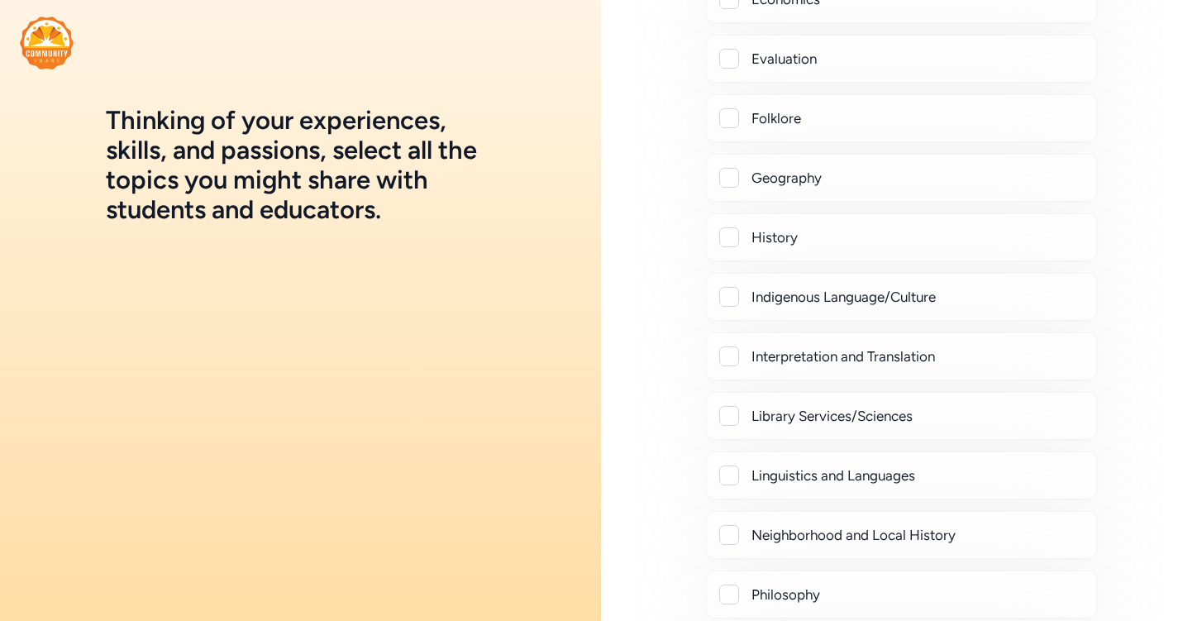
scroll to position [1811, 0]
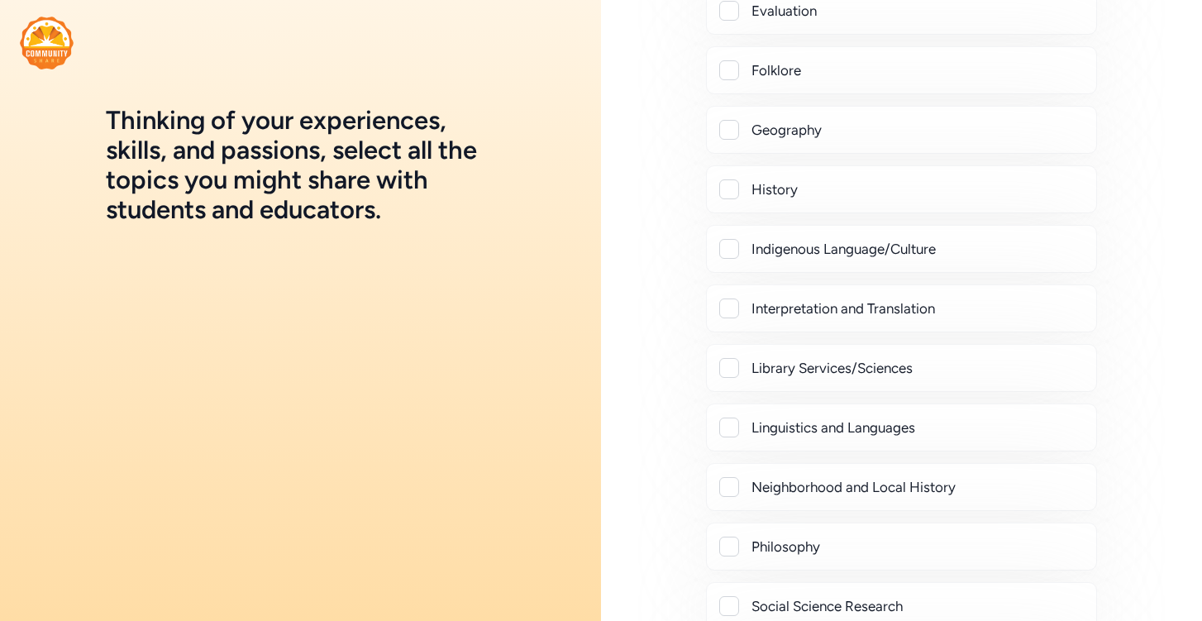
click at [887, 245] on div "Indigenous Language/Culture" at bounding box center [916, 249] width 331 height 20
checkbox input "true"
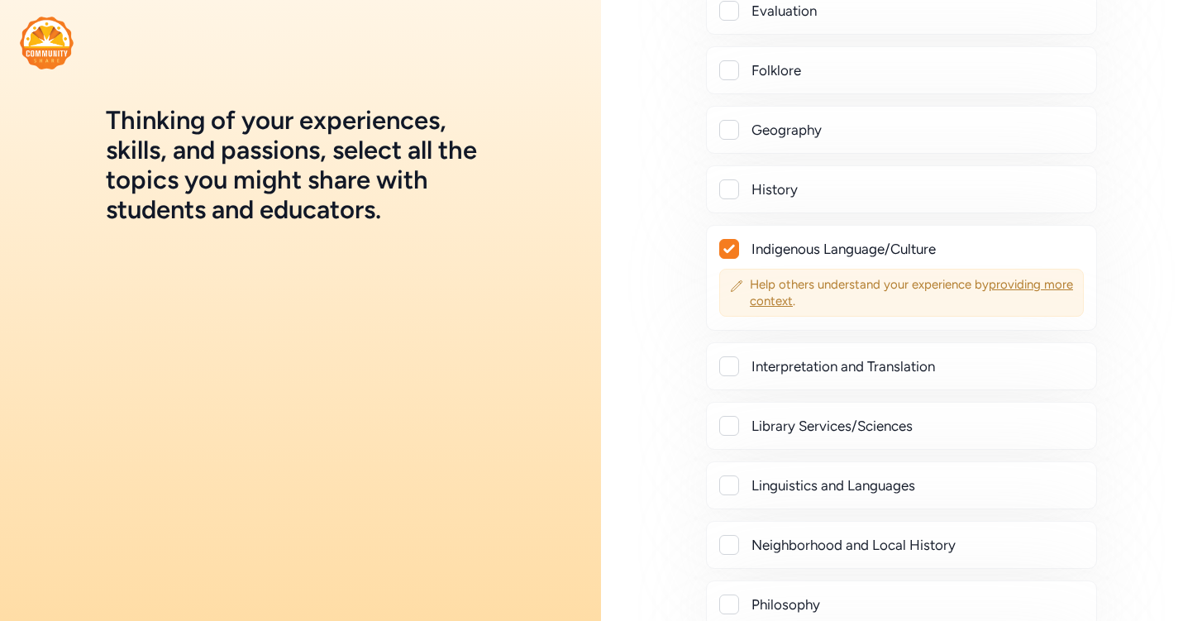
click at [858, 295] on span "Help others understand your experience by providing more context ." at bounding box center [911, 292] width 323 height 33
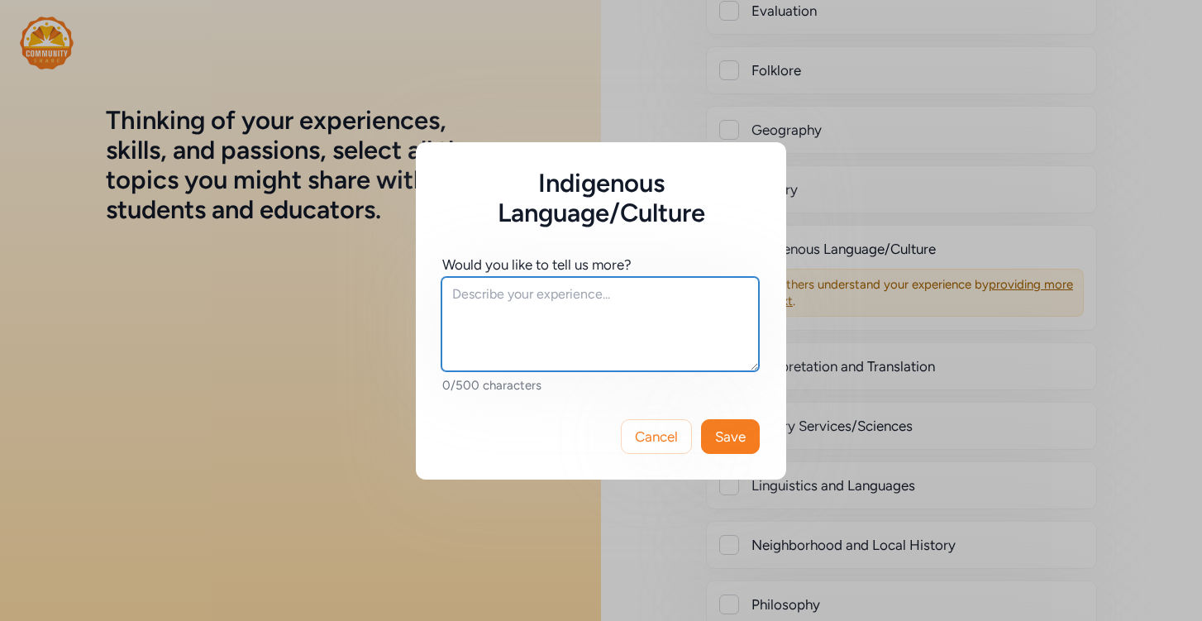
click at [738, 284] on textarea at bounding box center [599, 324] width 317 height 94
type textarea "H"
type textarea "J"
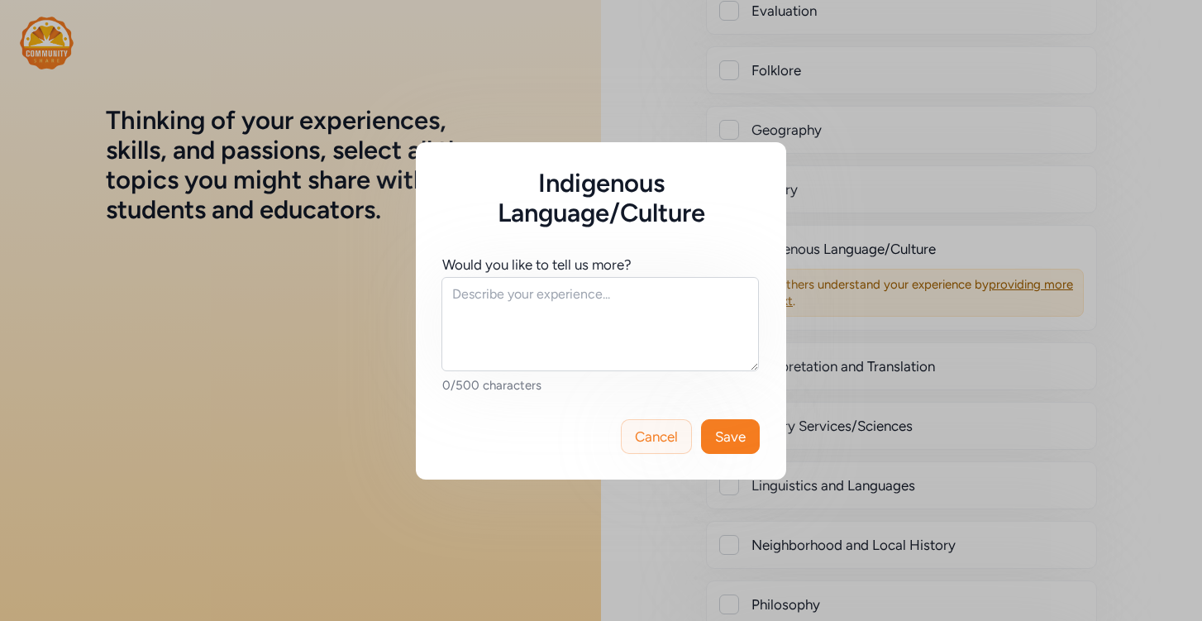
click at [674, 447] on button "Cancel" at bounding box center [656, 436] width 71 height 35
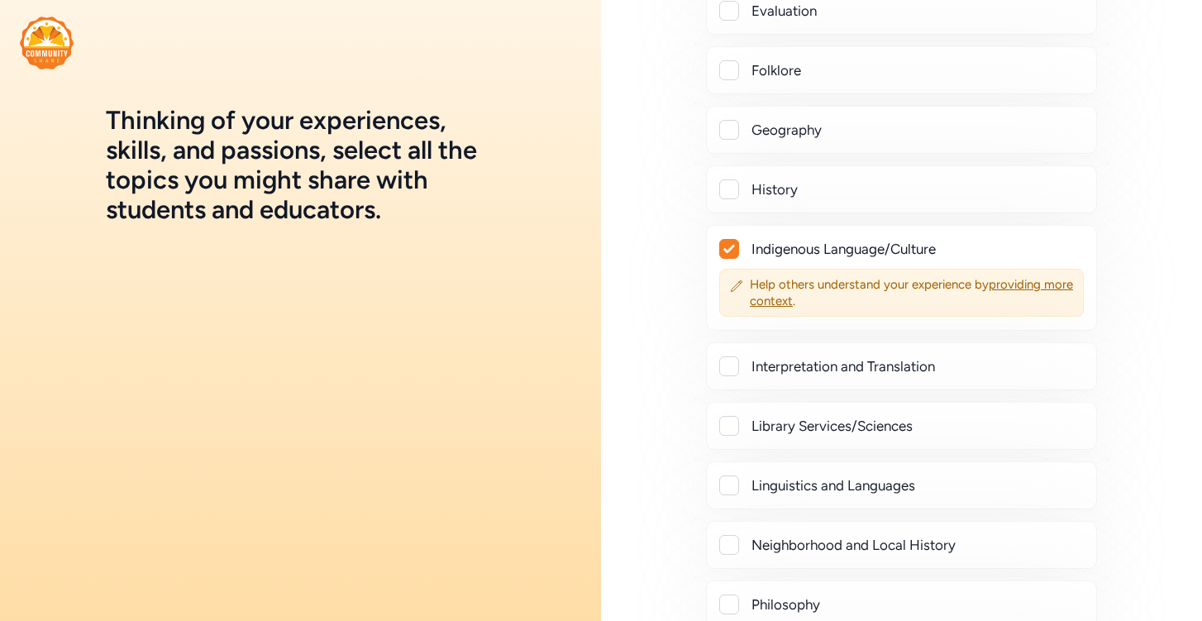
click at [727, 247] on icon at bounding box center [729, 249] width 12 height 10
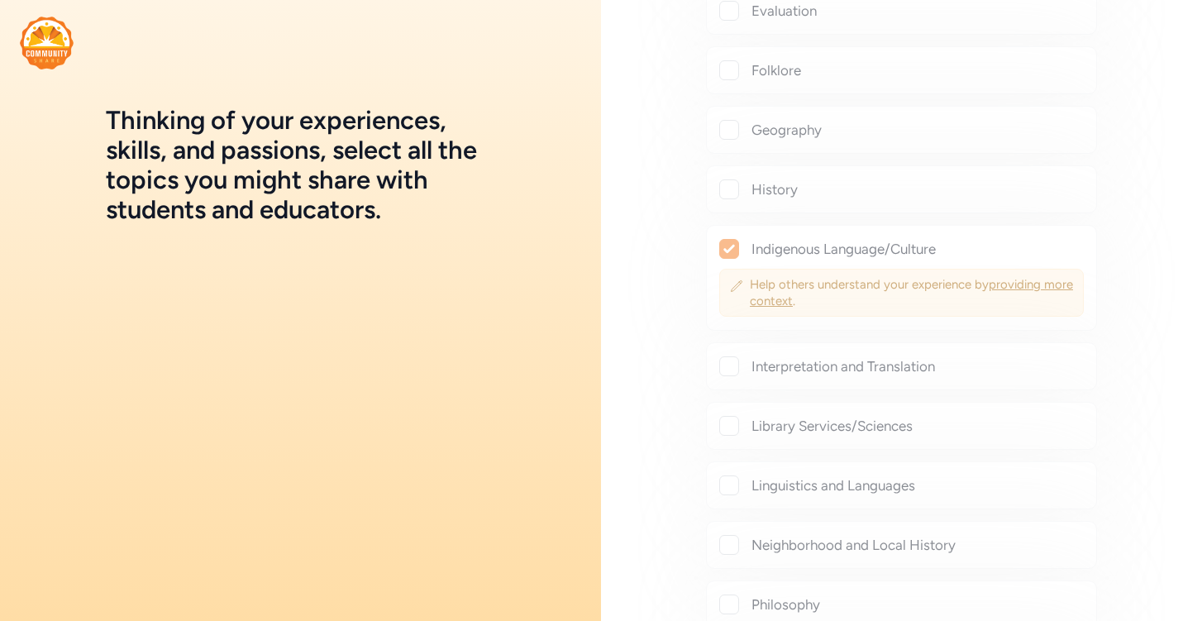
checkbox input "false"
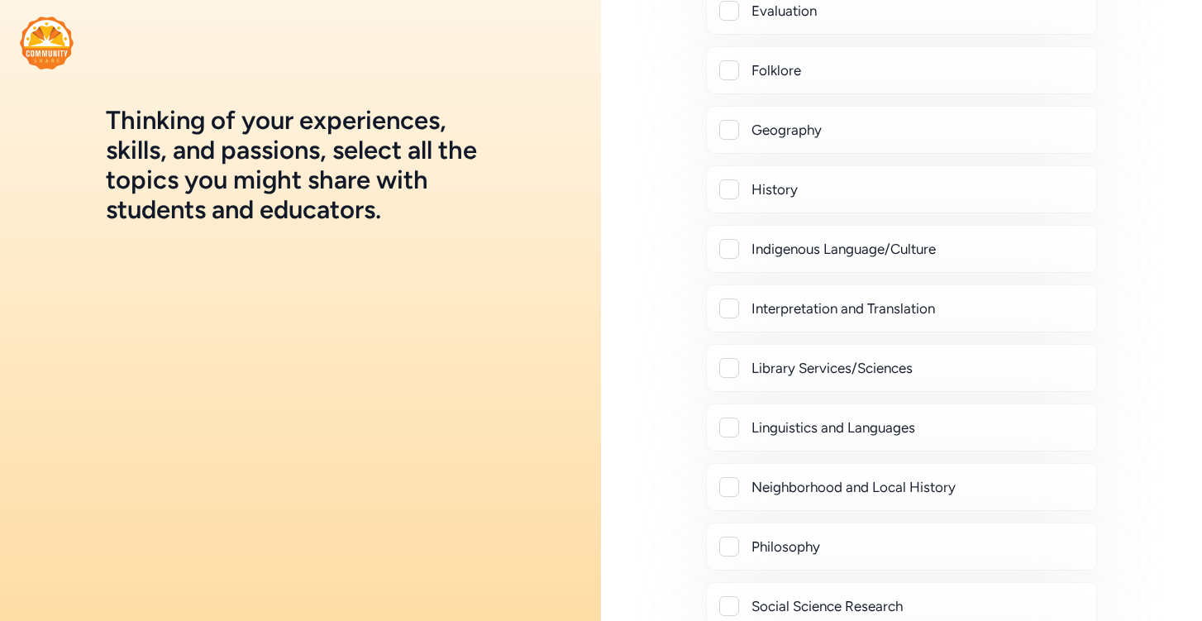
click at [717, 433] on div "Linguistics and Languages" at bounding box center [901, 427] width 391 height 48
click at [732, 427] on div at bounding box center [729, 427] width 20 height 20
checkbox input "true"
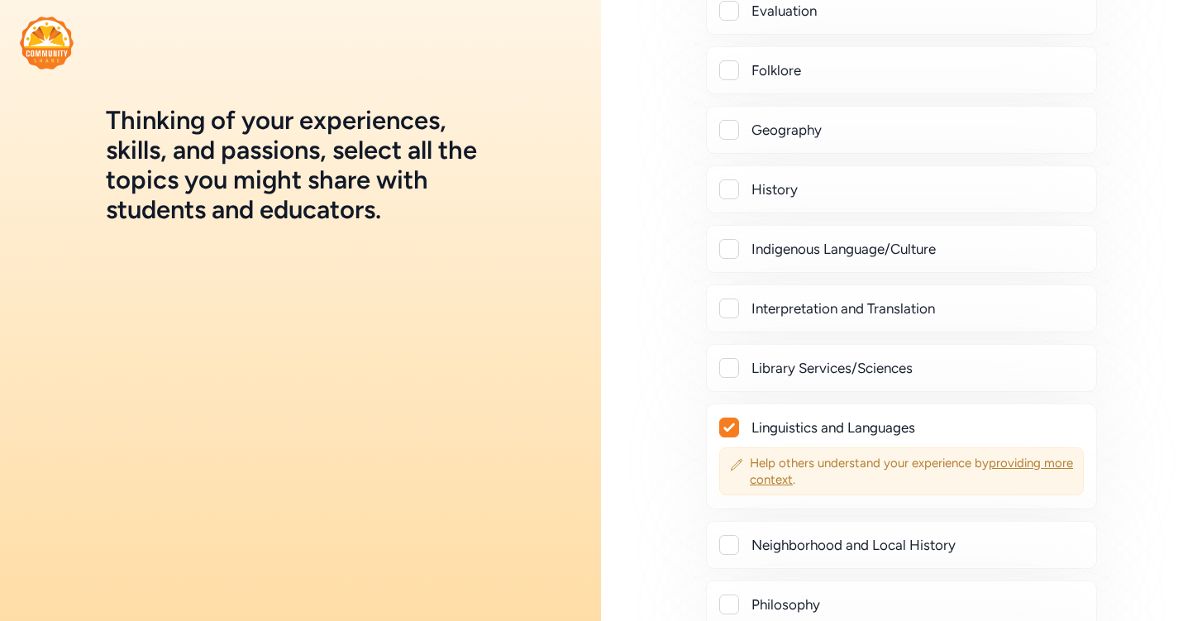
click at [758, 466] on span "Help others understand your experience by providing more context ." at bounding box center [911, 471] width 323 height 33
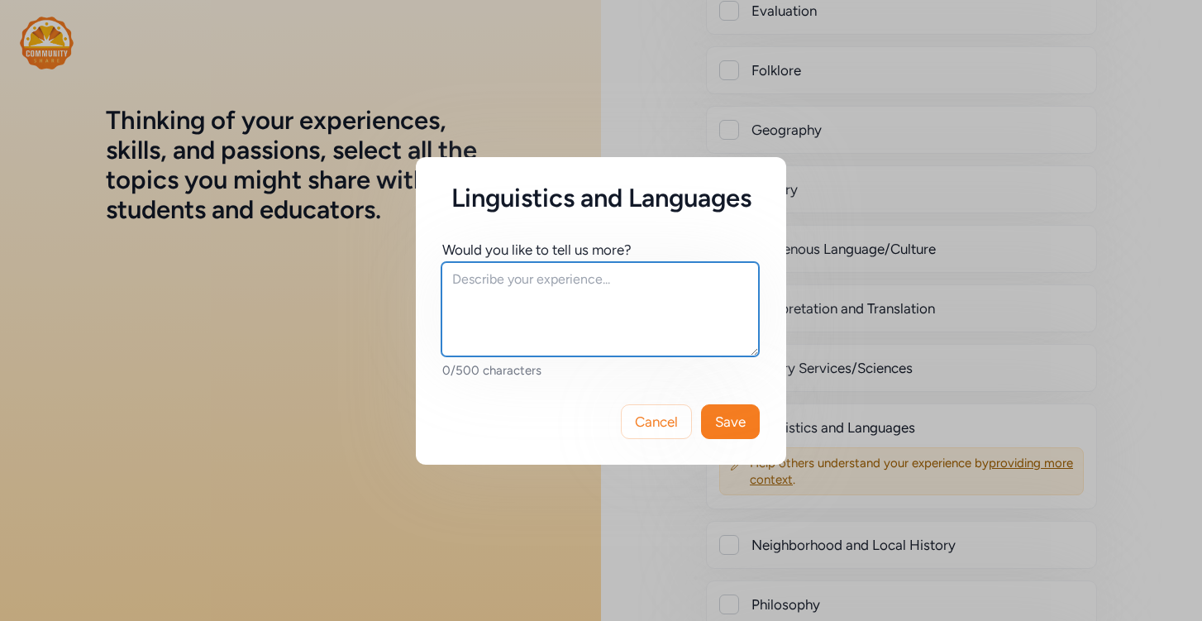
click at [602, 311] on textarea at bounding box center [599, 309] width 317 height 94
click at [517, 274] on textarea "Japanese( native)" at bounding box center [599, 309] width 317 height 94
click at [527, 298] on textarea "Japanese (native)" at bounding box center [599, 309] width 317 height 94
type textarea "Japanese (native) French (intermediate)"
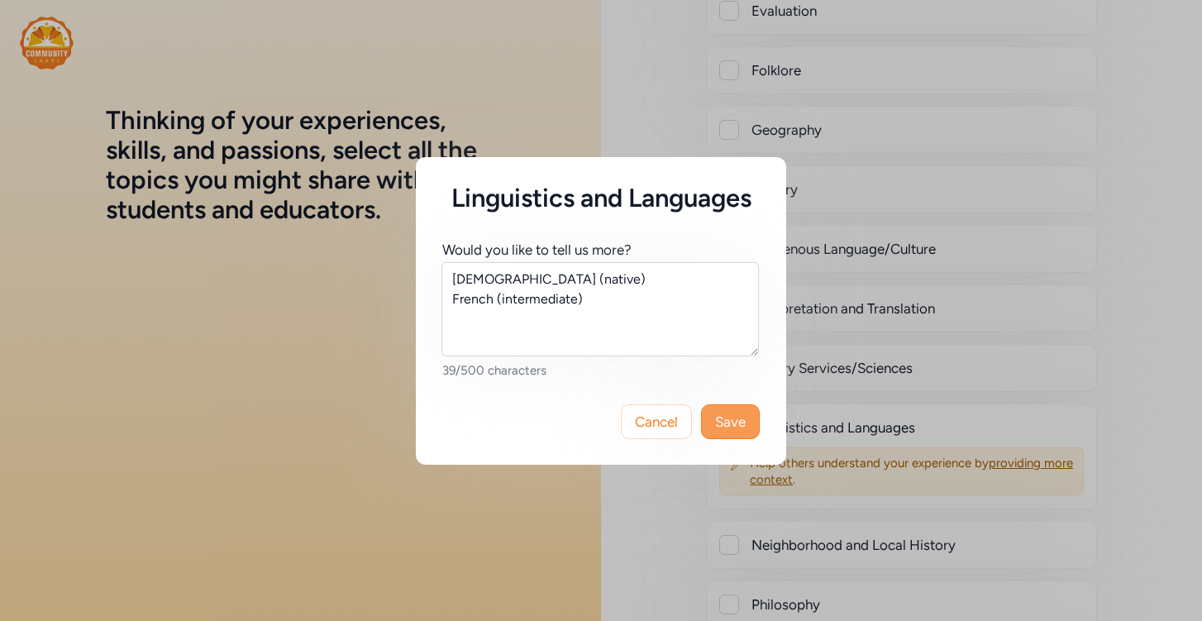
click at [751, 422] on button "Save" at bounding box center [730, 421] width 59 height 35
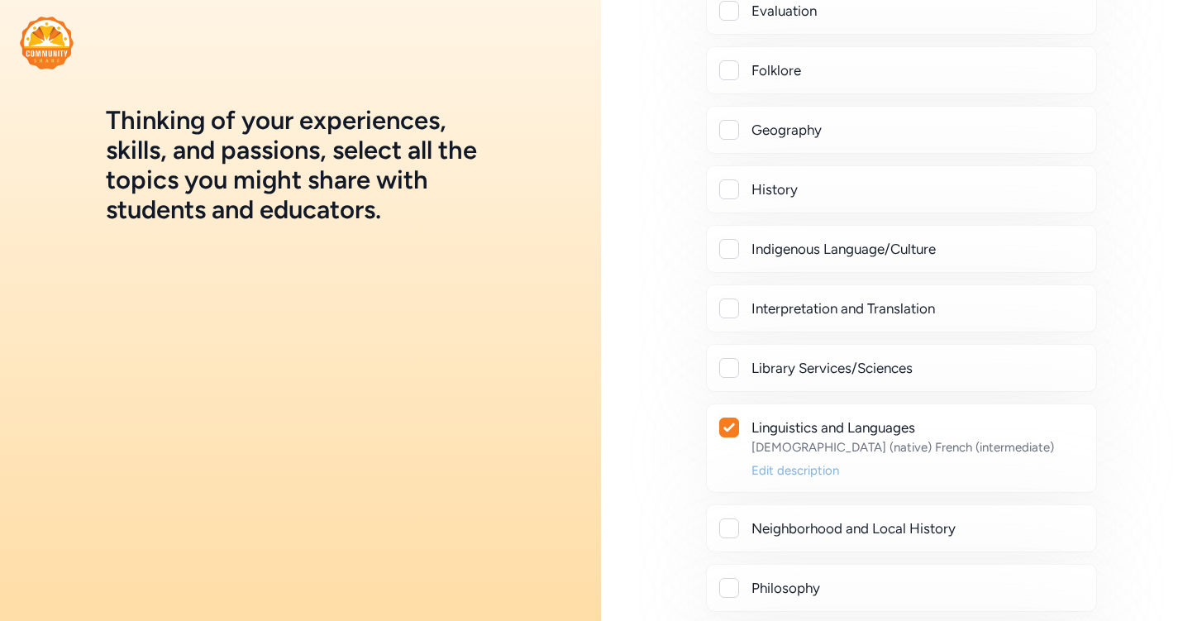
click at [822, 472] on div "Edit description" at bounding box center [916, 470] width 331 height 17
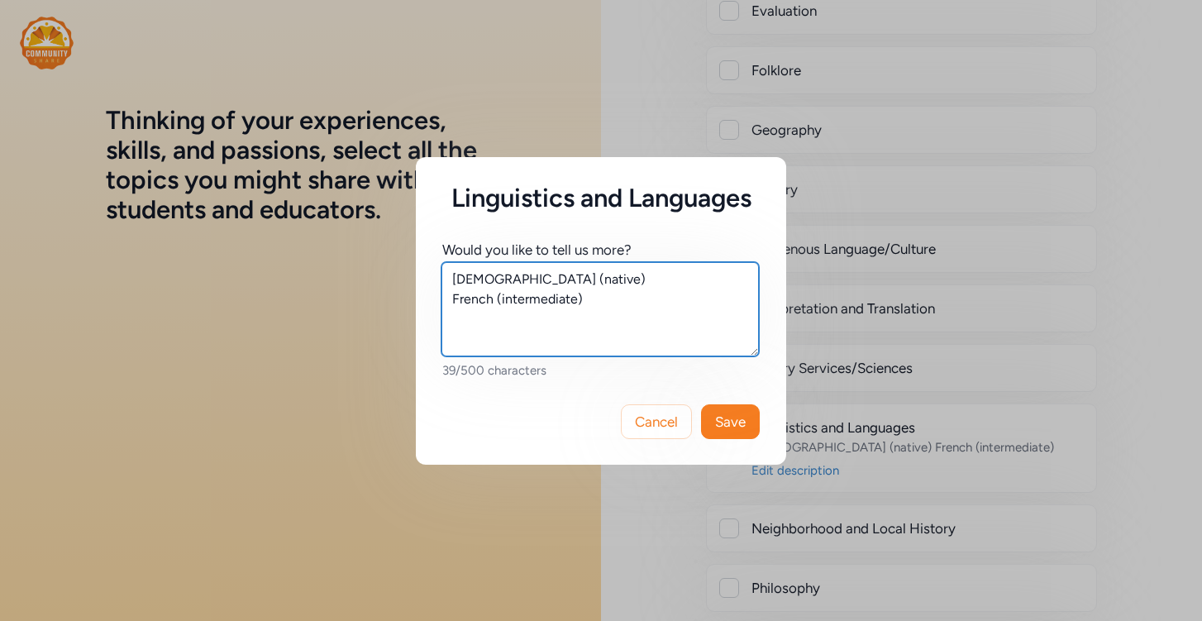
click at [582, 271] on textarea "Japanese (native) French (intermediate)" at bounding box center [599, 309] width 317 height 94
type textarea "Japanese (native), French (intermediate)"
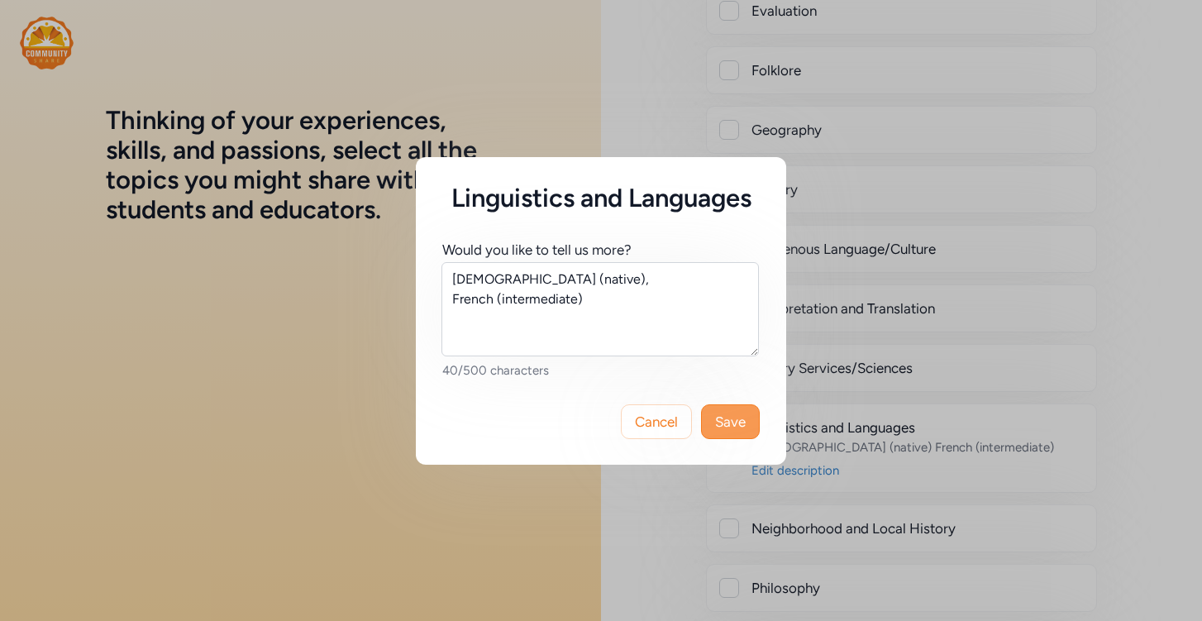
click at [723, 412] on span "Save" at bounding box center [730, 422] width 31 height 20
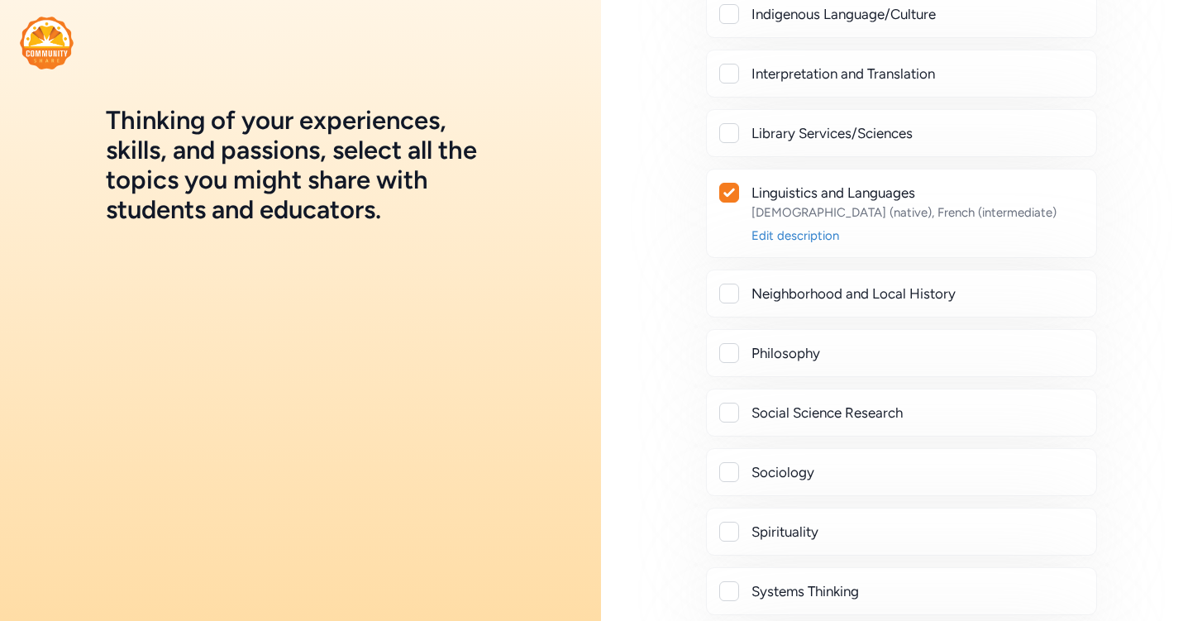
scroll to position [2169, 0]
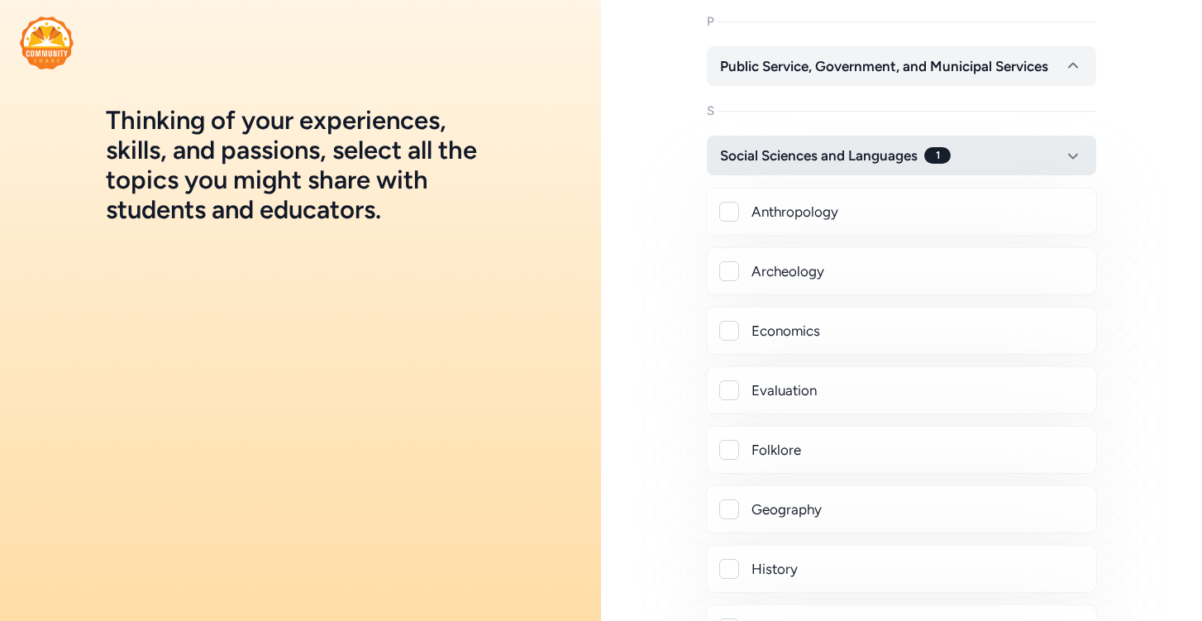
click at [806, 166] on button "Social Sciences and Languages 1" at bounding box center [901, 156] width 389 height 40
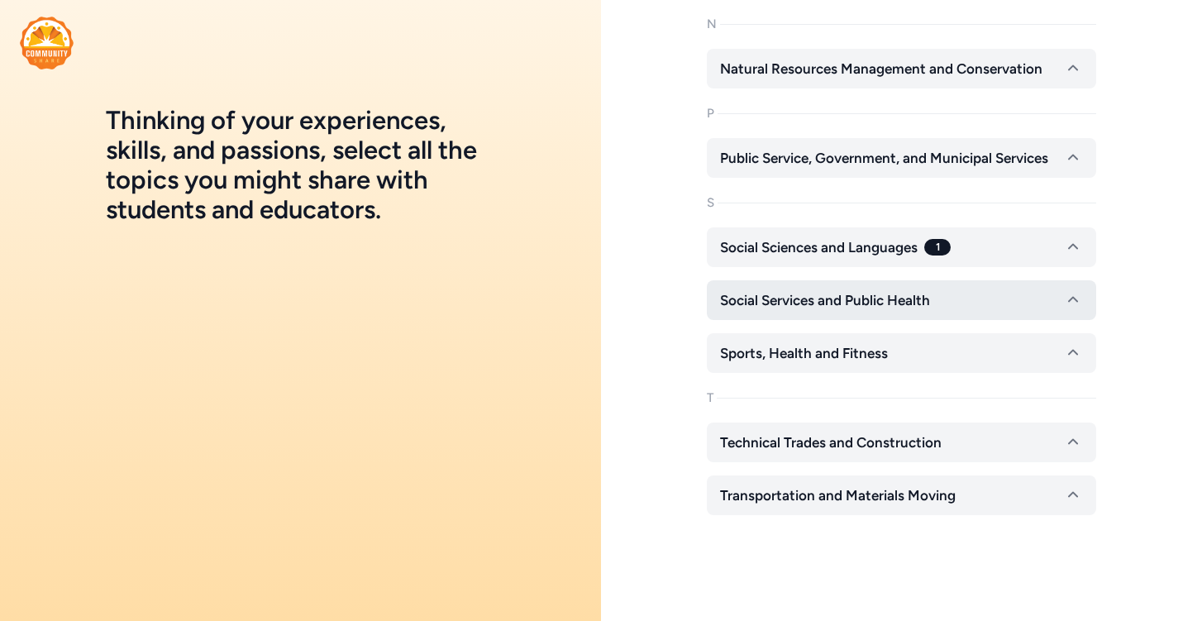
click at [802, 307] on span "Social Services and Public Health" at bounding box center [825, 300] width 210 height 20
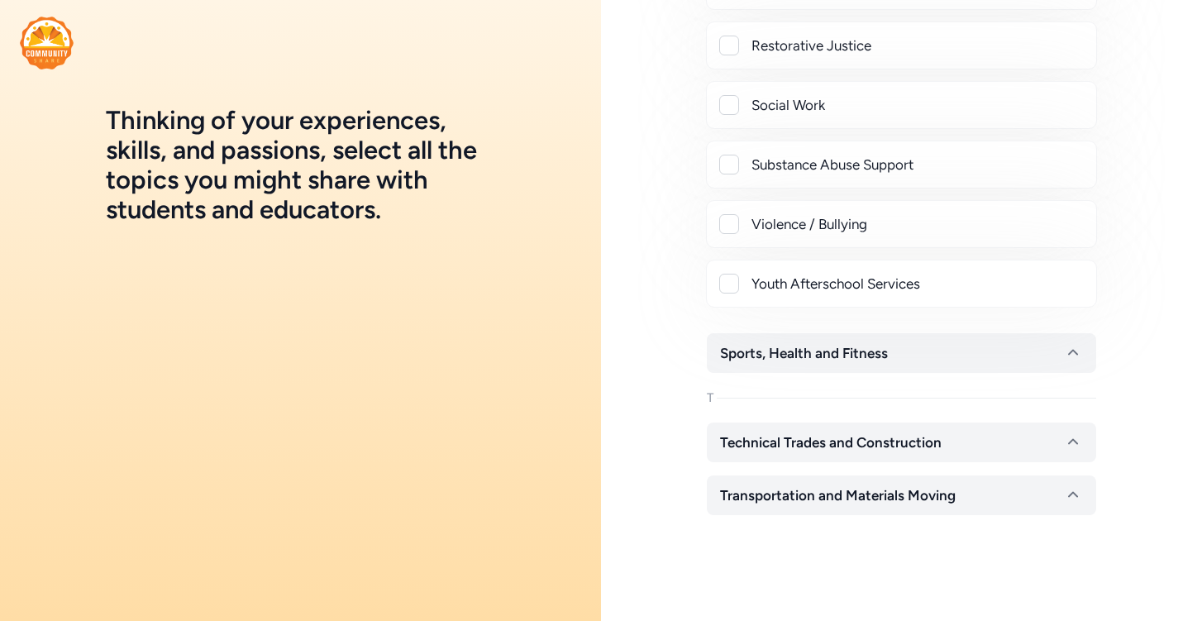
scroll to position [2424, 0]
click at [809, 276] on div "Youth Afterschool Services" at bounding box center [916, 284] width 331 height 20
checkbox input "true"
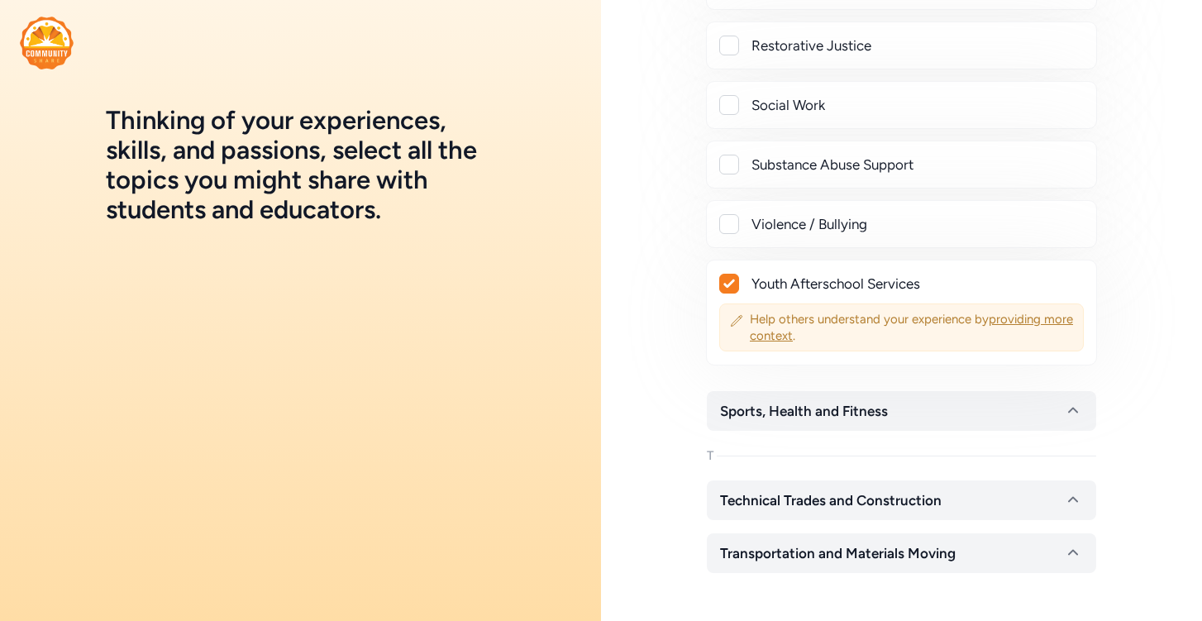
click at [798, 348] on div "Help others understand your experience by providing more context ." at bounding box center [901, 327] width 365 height 48
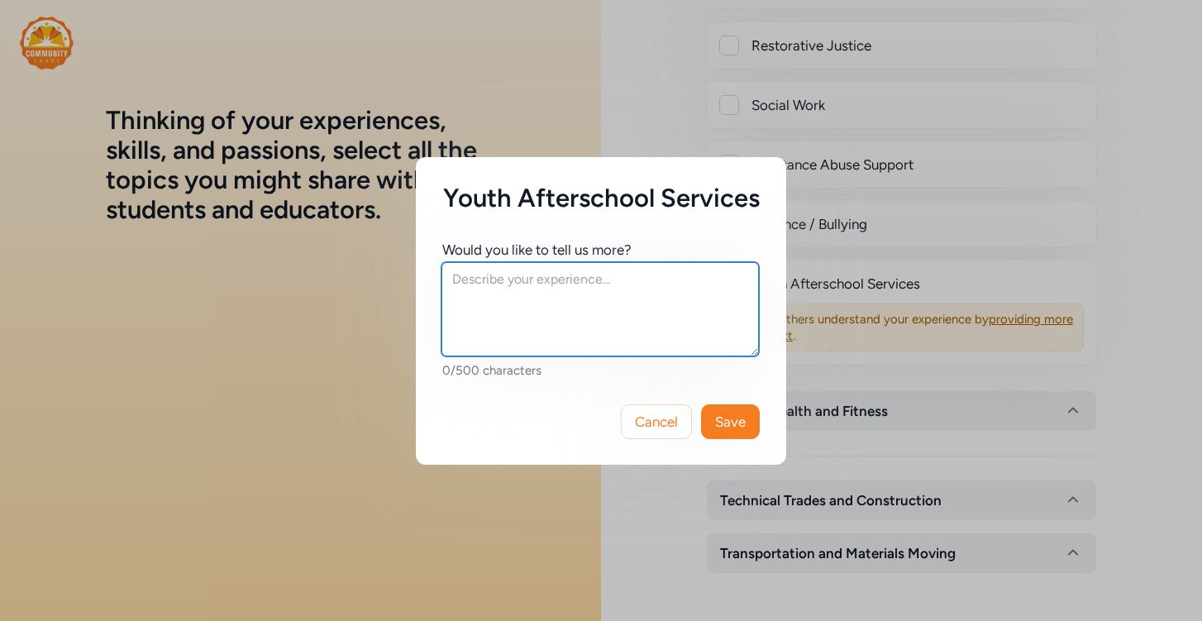
click at [674, 291] on textarea at bounding box center [599, 309] width 317 height 94
type textarea "F"
type textarea "Volunteering at a free afterschool services"
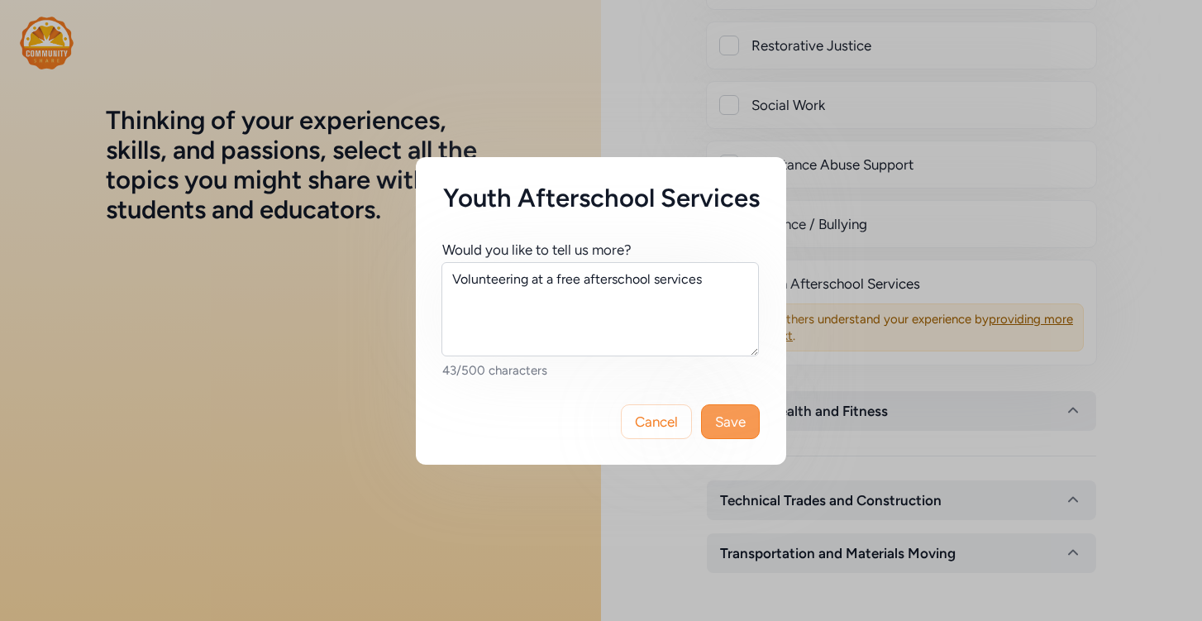
click at [724, 427] on span "Save" at bounding box center [730, 422] width 31 height 20
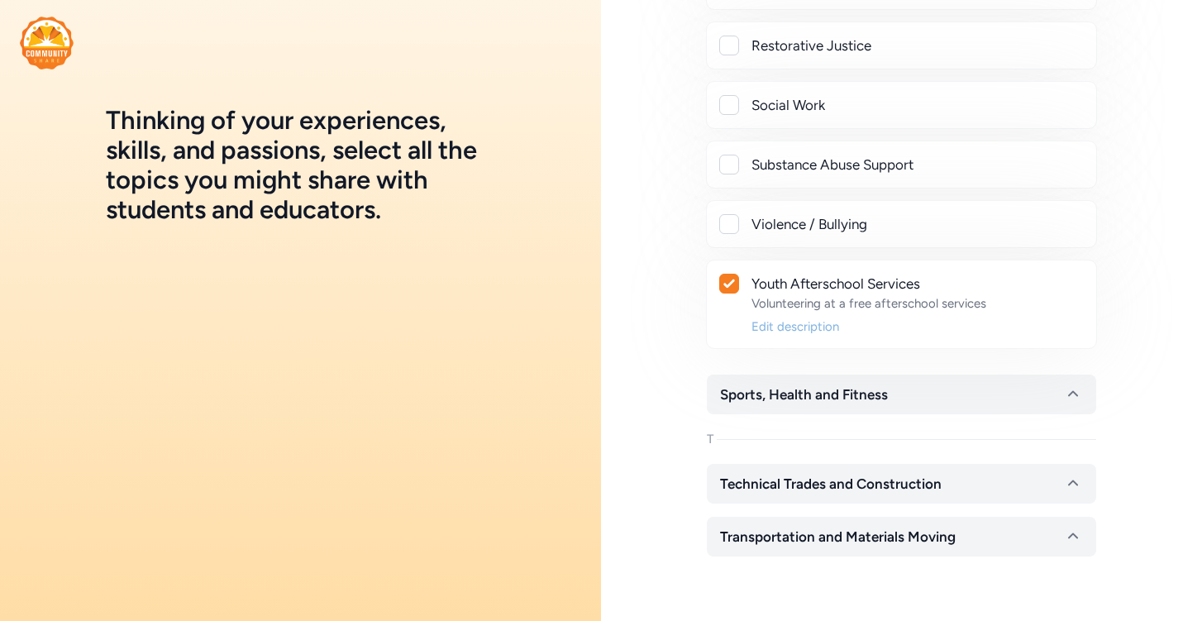
click at [778, 328] on div "Edit description" at bounding box center [916, 326] width 331 height 17
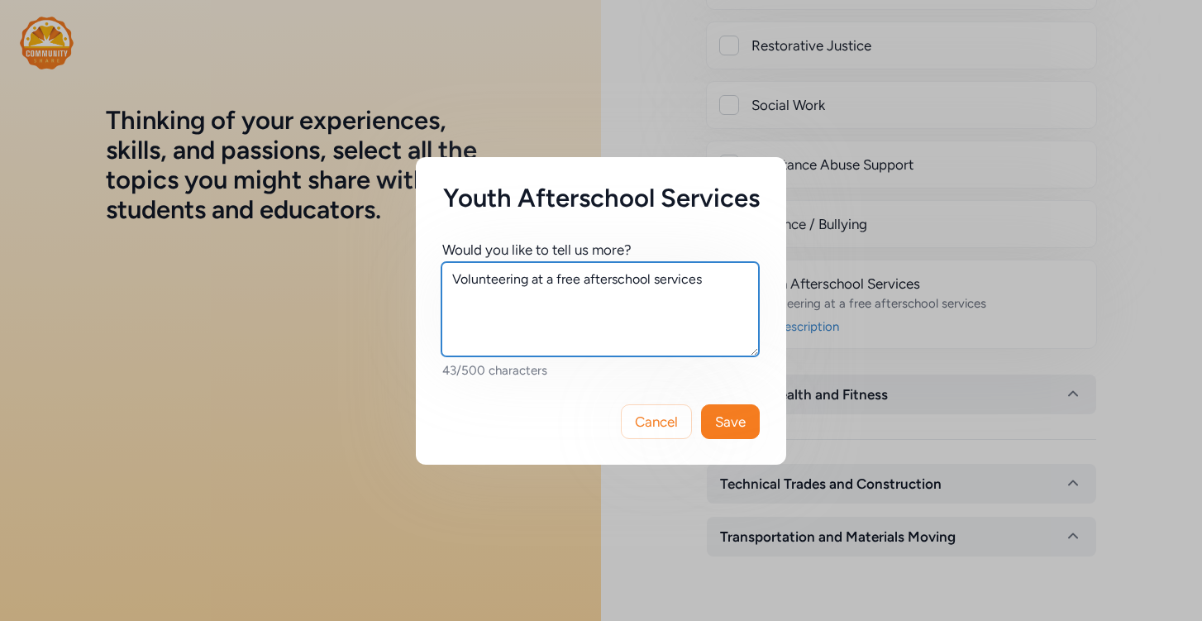
drag, startPoint x: 653, startPoint y: 286, endPoint x: 732, endPoint y: 285, distance: 78.5
click at [732, 285] on textarea "Volunteering at a free afterschool services" at bounding box center [599, 309] width 317 height 94
type textarea "Volunteering at a free afterschool"
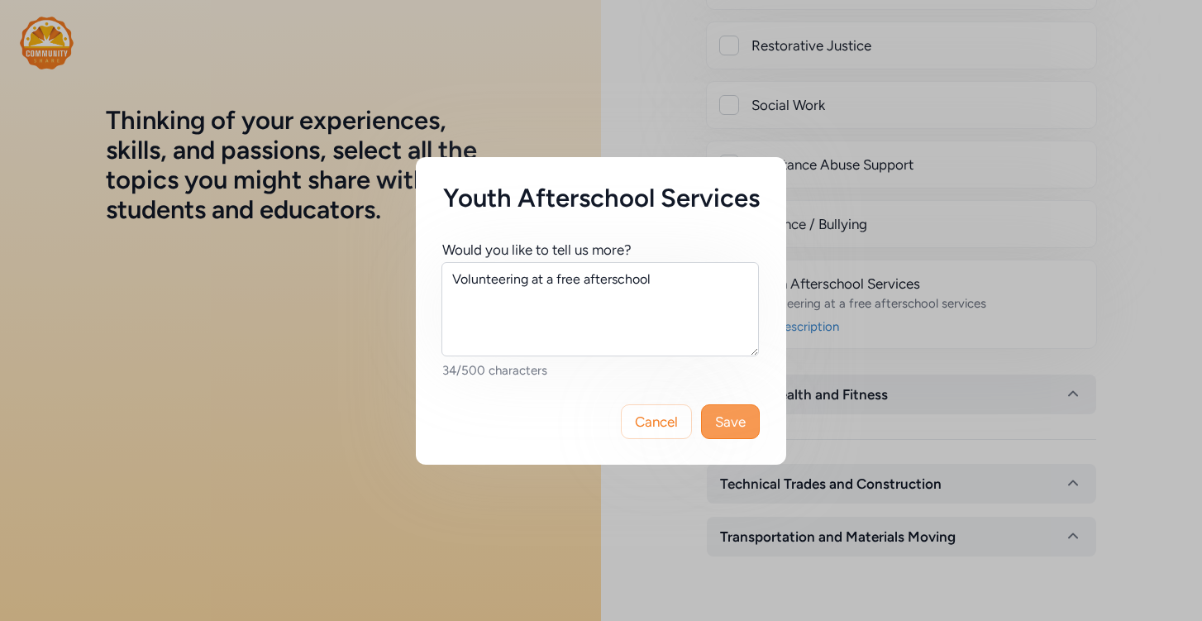
click at [722, 419] on span "Save" at bounding box center [730, 422] width 31 height 20
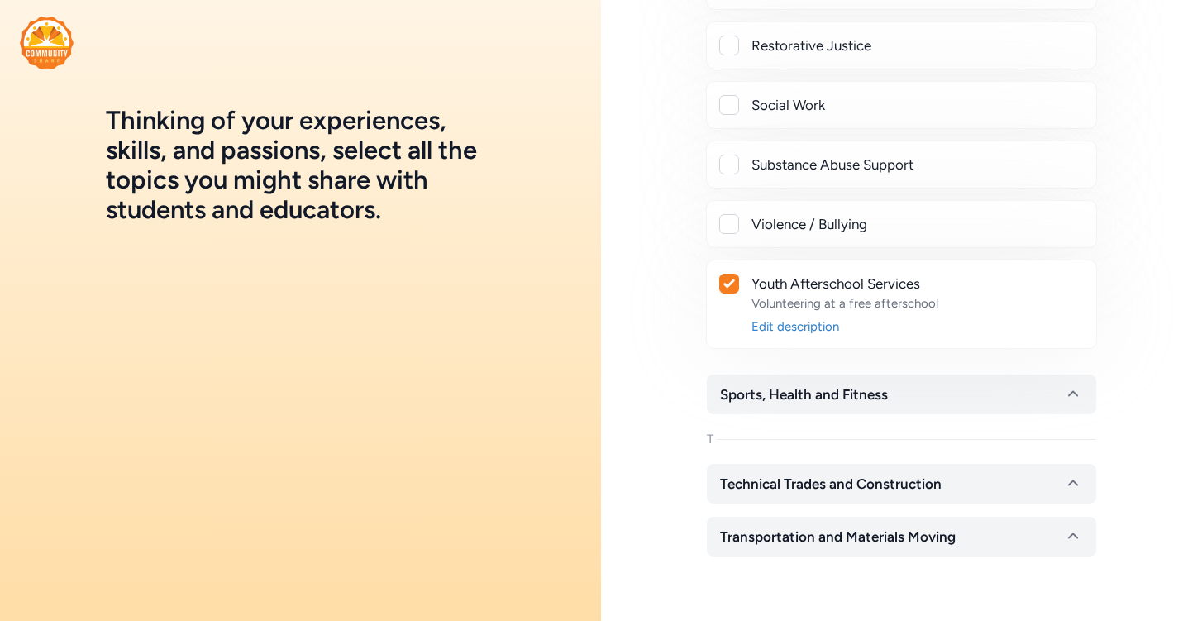
click at [733, 408] on button "Sports, Health and Fitness" at bounding box center [901, 394] width 389 height 40
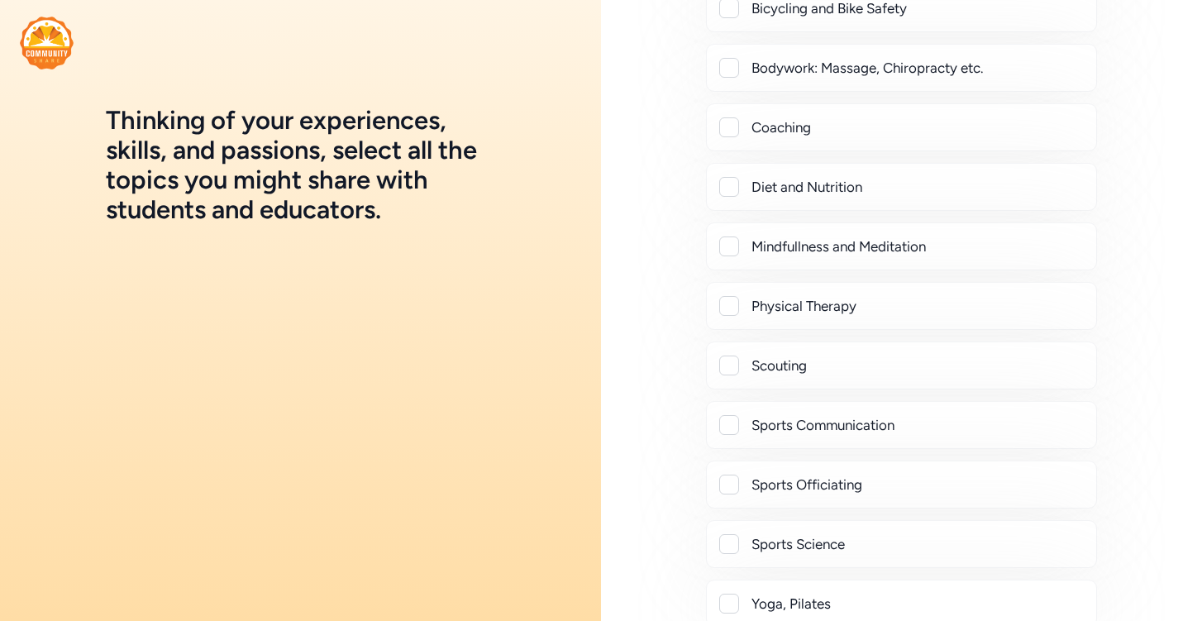
scroll to position [3136, 0]
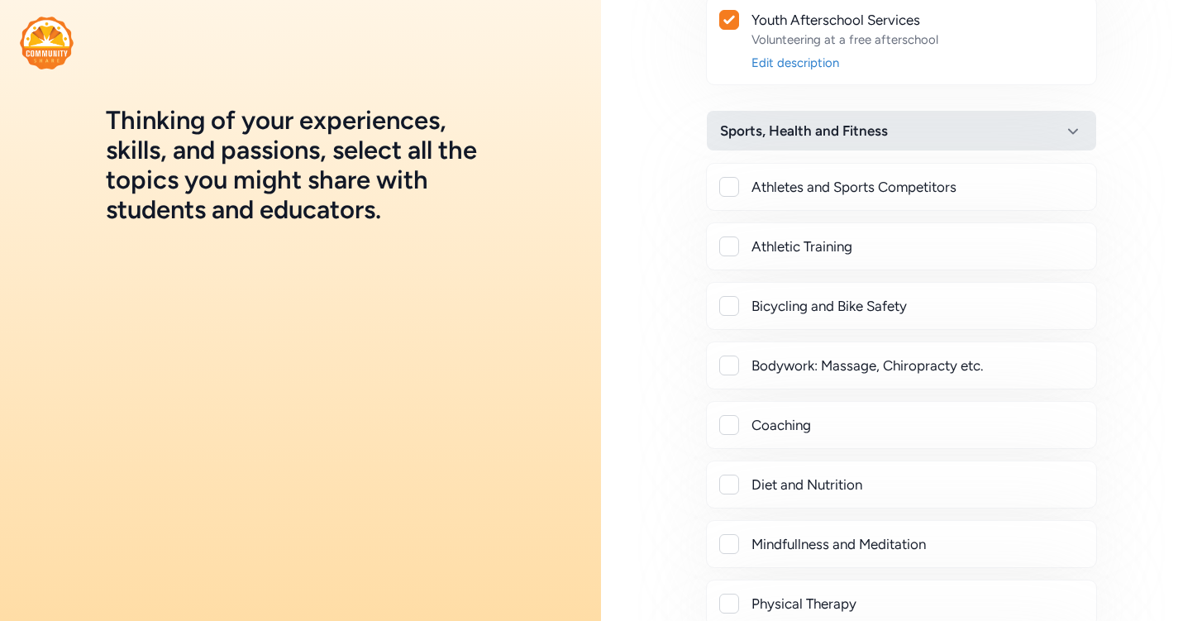
click at [816, 131] on span "Sports, Health and Fitness" at bounding box center [804, 131] width 168 height 20
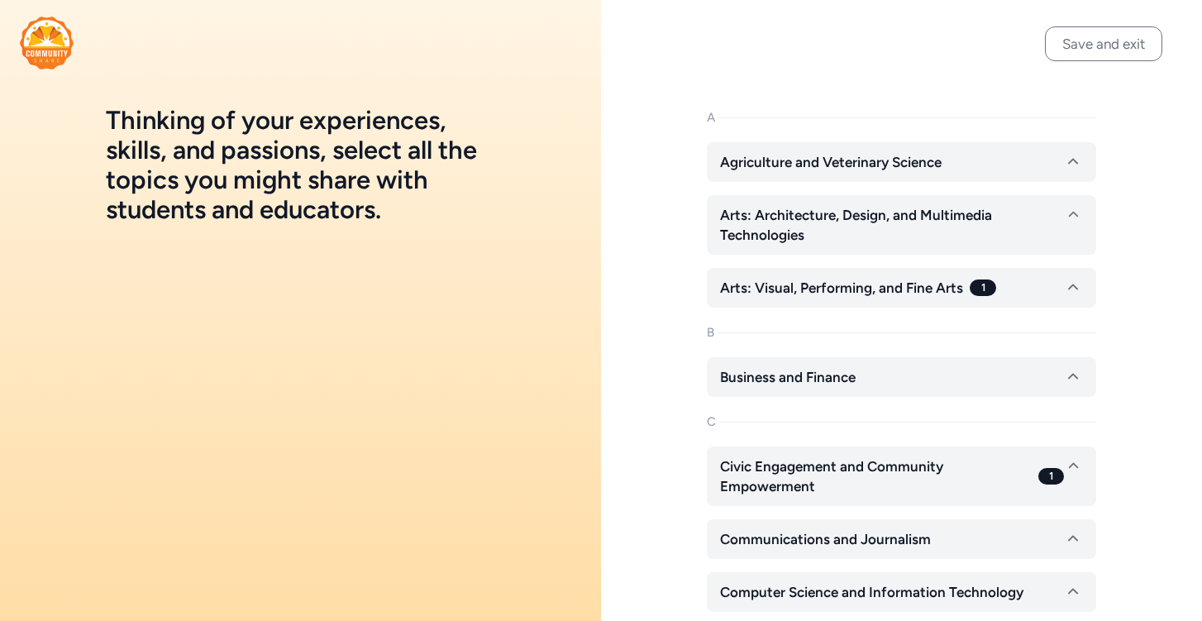
scroll to position [0, 0]
click at [1075, 45] on button "Save and exit" at bounding box center [1103, 43] width 117 height 35
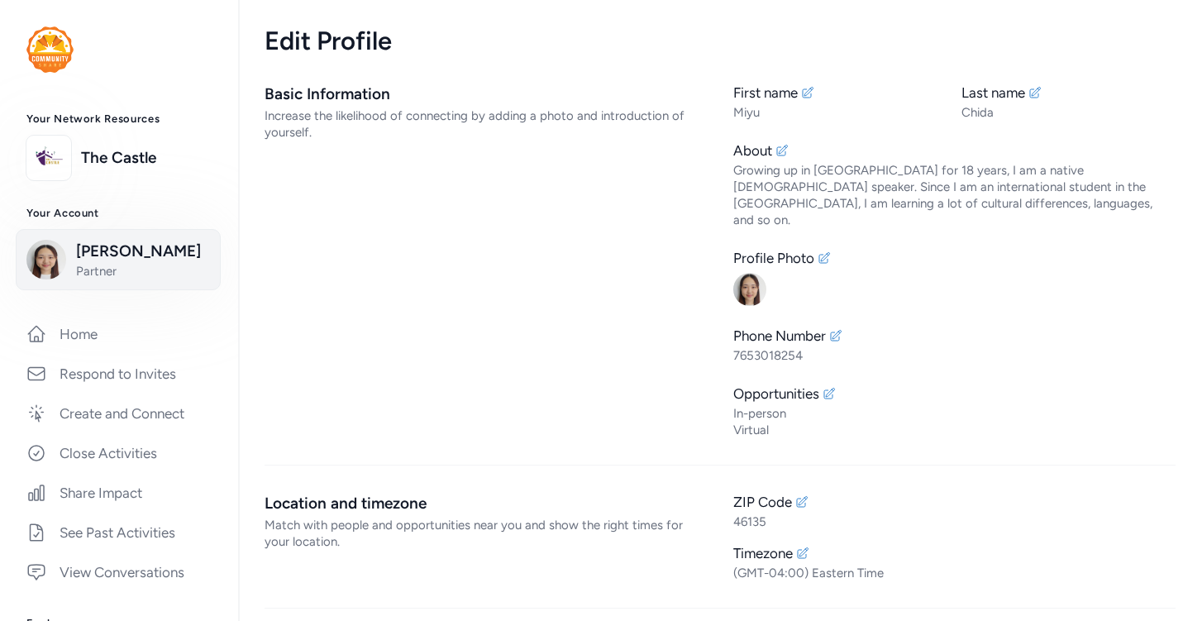
click at [98, 258] on span "Miyu Chida" at bounding box center [143, 251] width 134 height 23
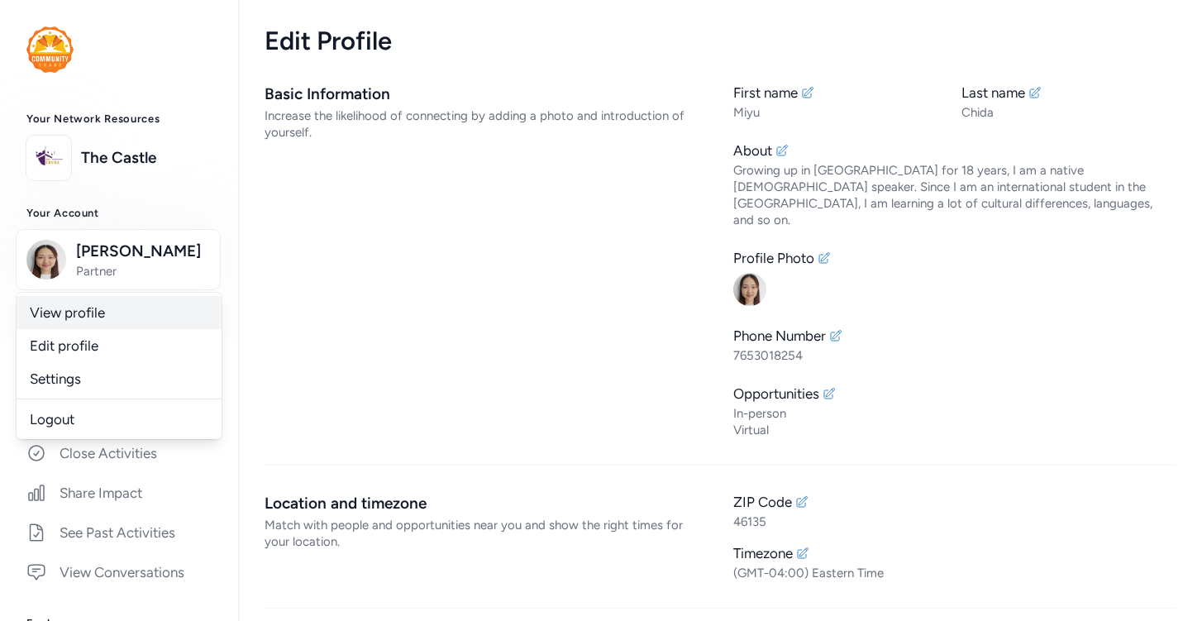
click at [102, 317] on link "View profile" at bounding box center [119, 312] width 205 height 33
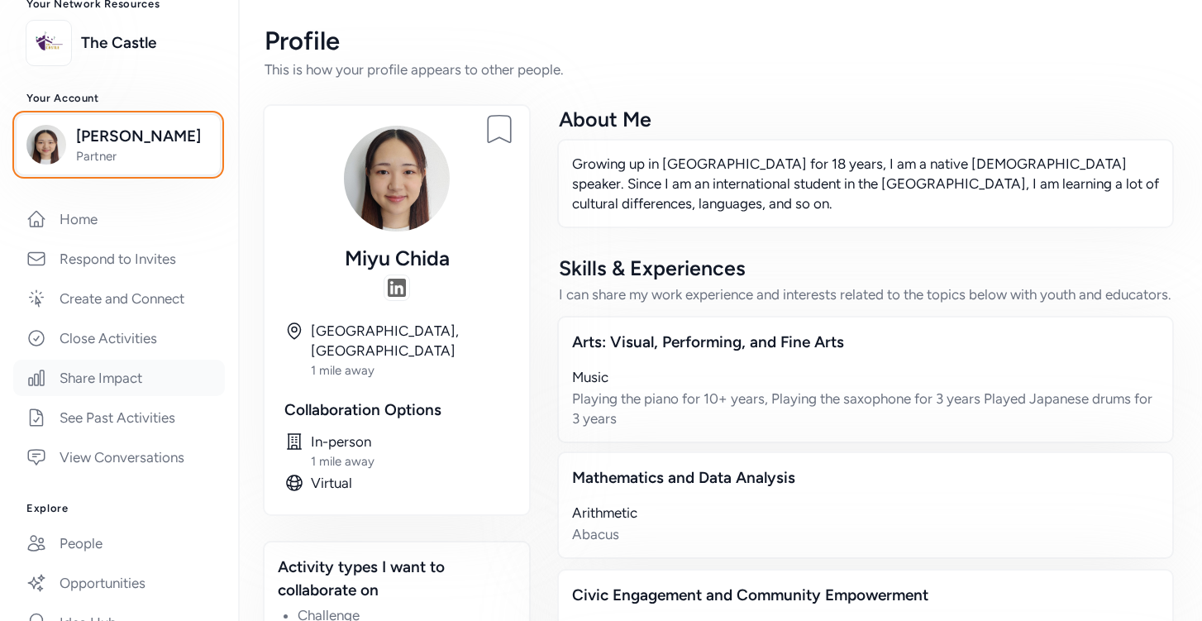
scroll to position [131, 0]
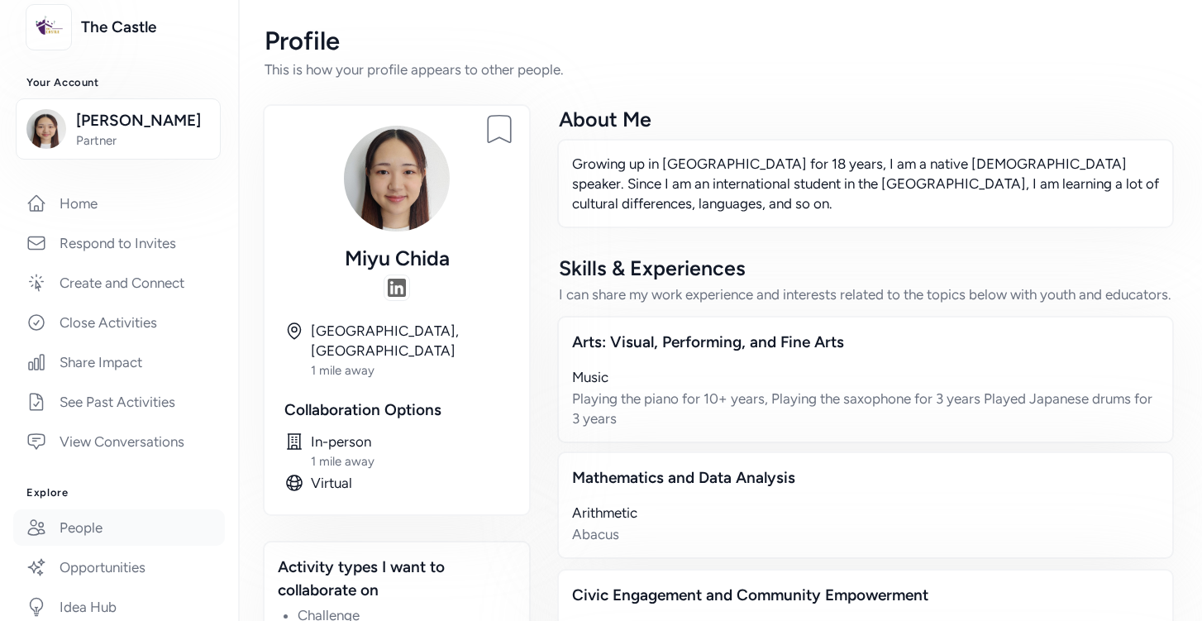
click at [98, 534] on link "People" at bounding box center [119, 527] width 212 height 36
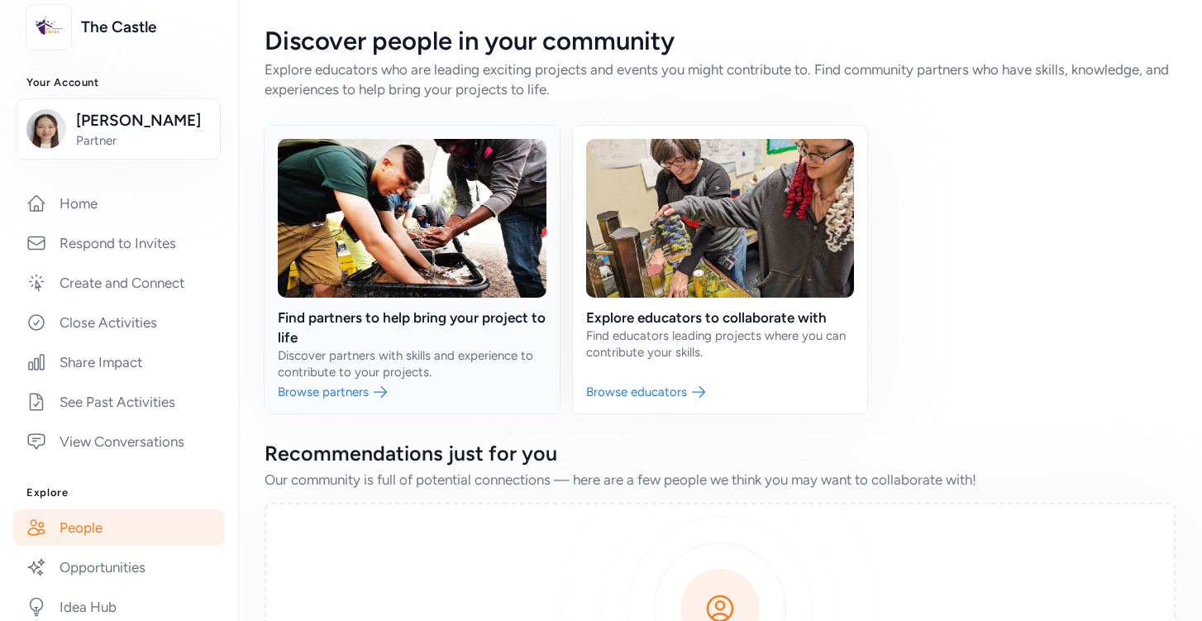
click at [307, 342] on link at bounding box center [412, 270] width 295 height 288
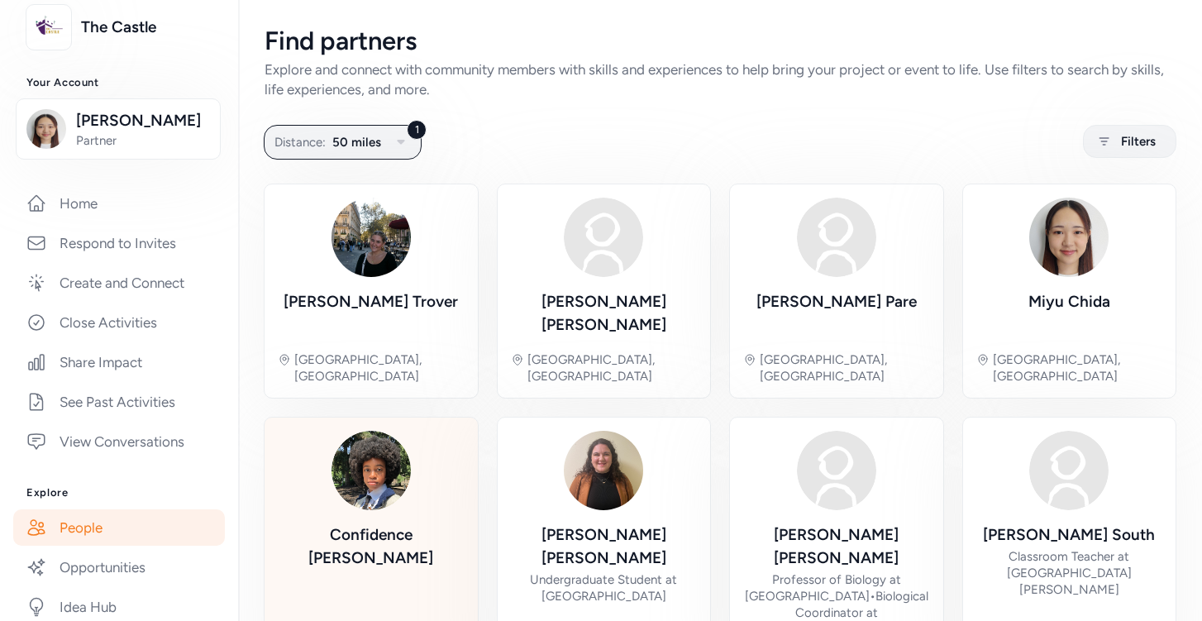
click at [323, 431] on div "Confidence Korrie Greencastle, IN" at bounding box center [371, 557] width 187 height 253
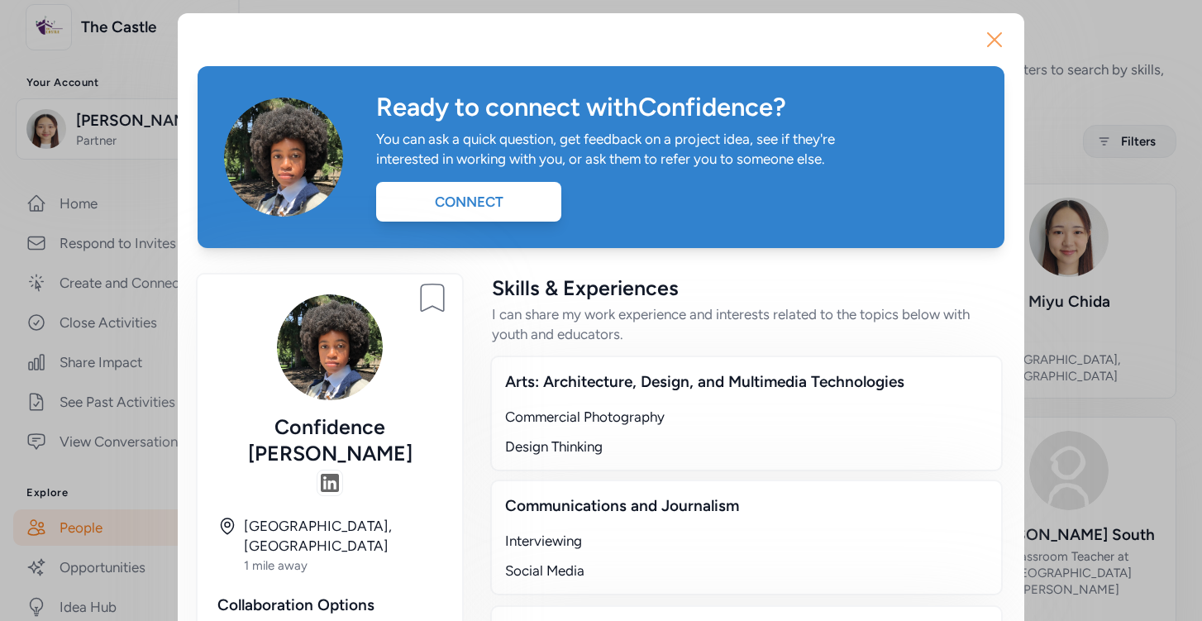
click at [998, 48] on icon "button" at bounding box center [994, 39] width 26 height 26
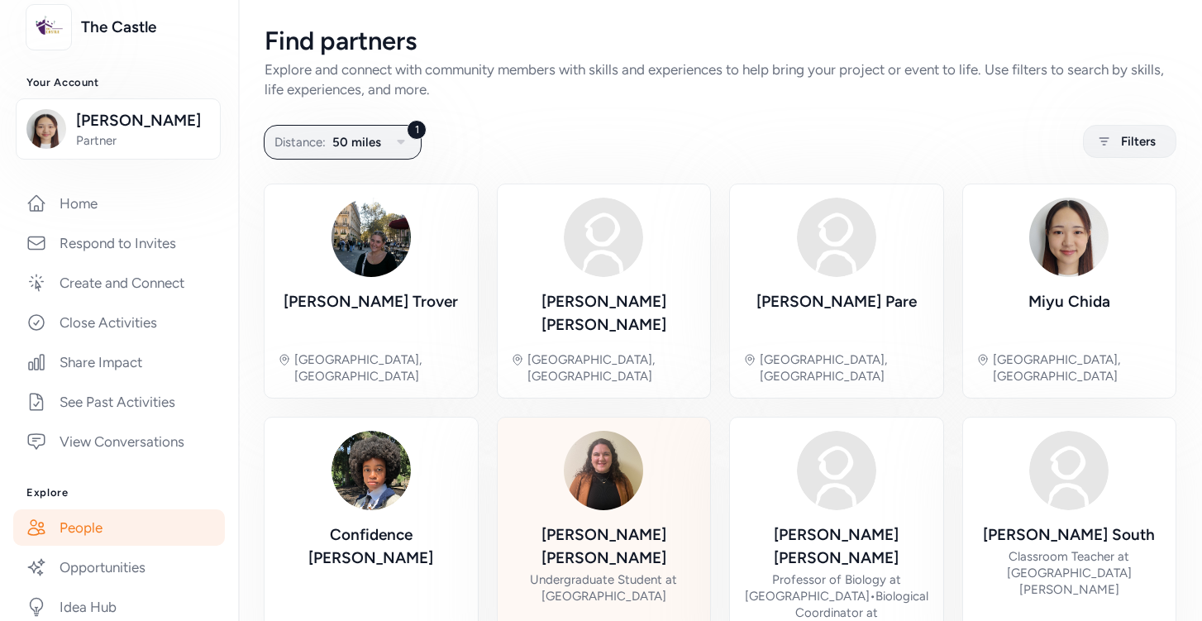
click at [633, 449] on img at bounding box center [603, 470] width 79 height 79
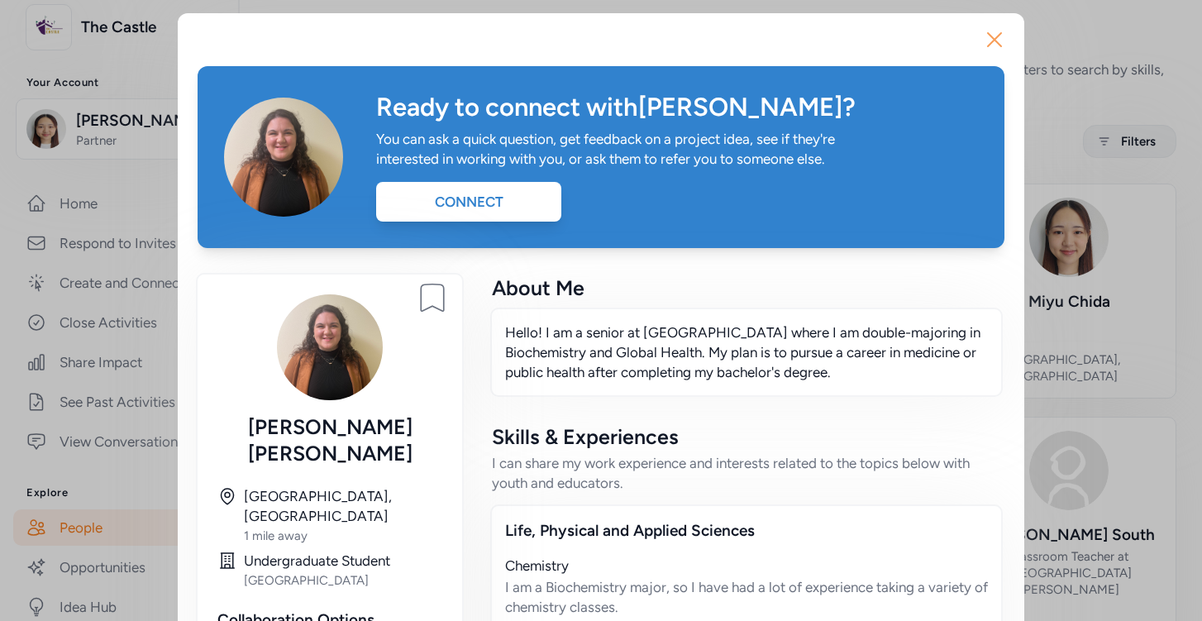
click at [992, 37] on icon "button" at bounding box center [994, 39] width 13 height 13
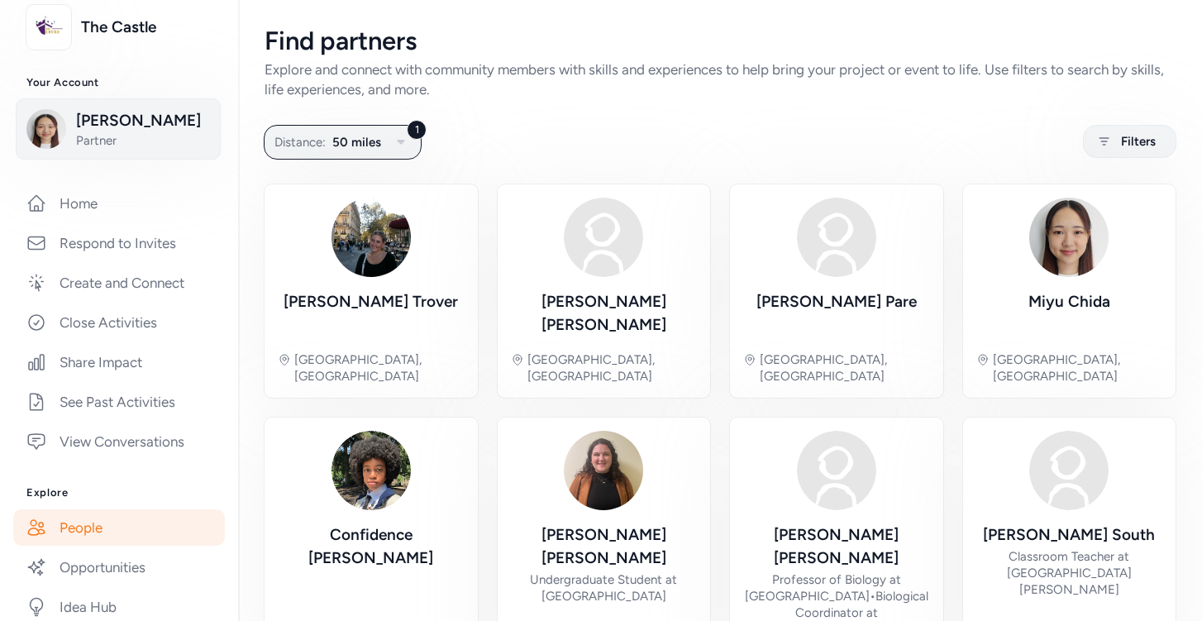
click at [111, 129] on span "Miyu Chida" at bounding box center [143, 120] width 134 height 23
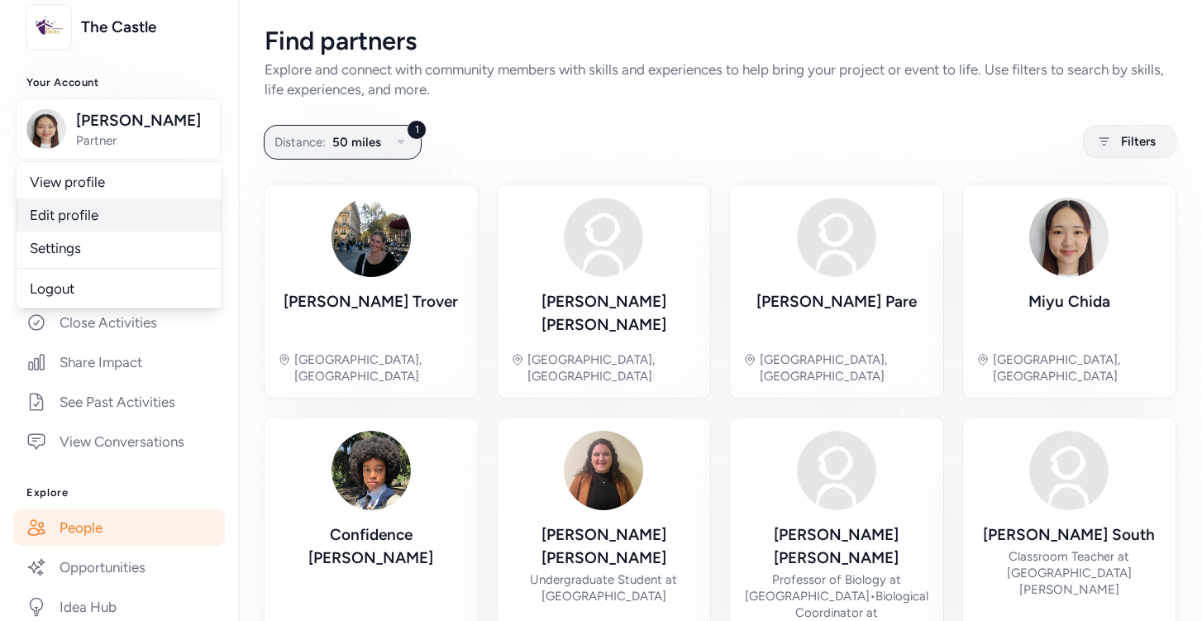
click at [110, 224] on link "Edit profile" at bounding box center [119, 214] width 205 height 33
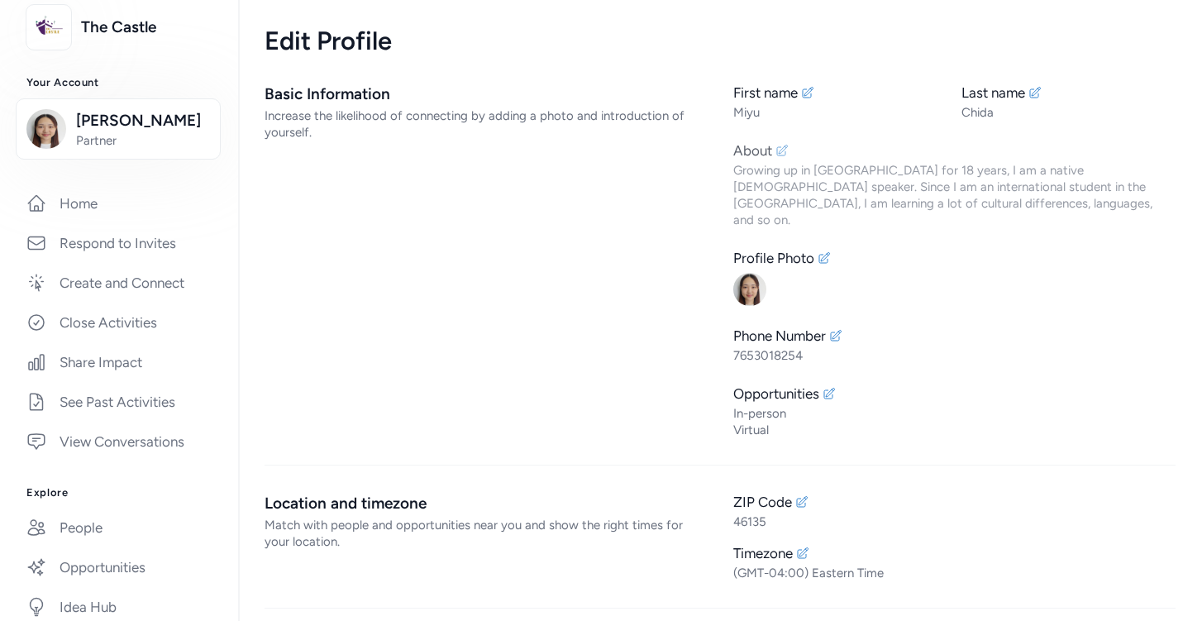
click at [770, 161] on div "About Growing up in Japan for 18 years, I am a native Japanese speaker. Since I…" at bounding box center [954, 185] width 442 height 88
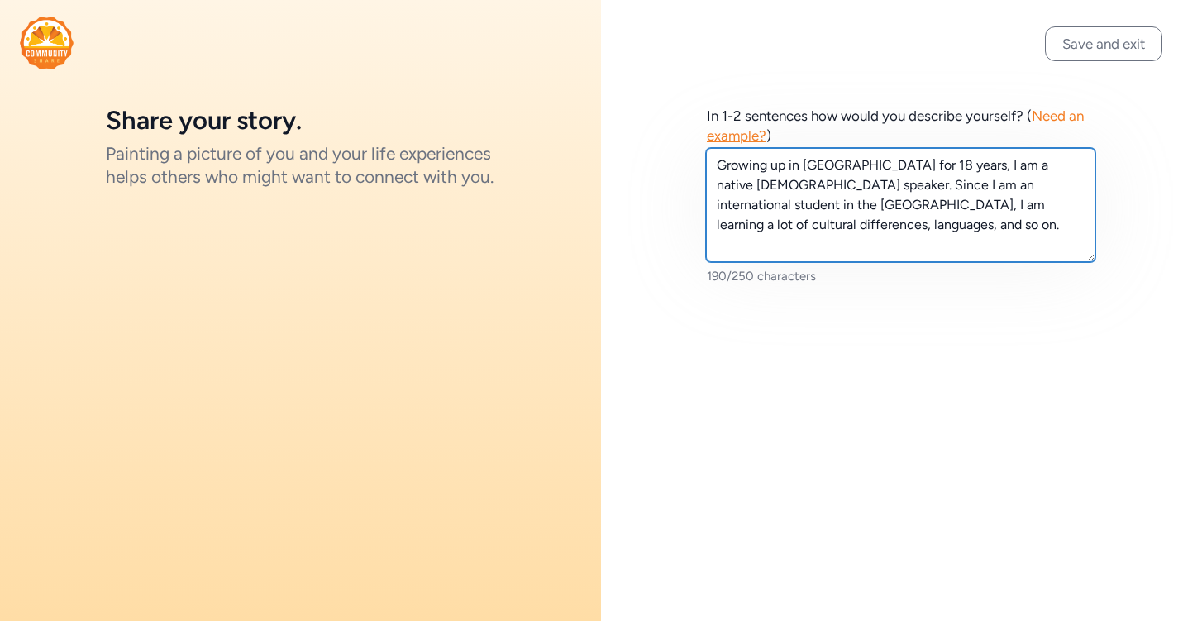
drag, startPoint x: 925, startPoint y: 166, endPoint x: 927, endPoint y: 235, distance: 68.7
click at [927, 236] on textarea "Growing up in Japan for 18 years, I am a native Japanese speaker. Since I am an…" at bounding box center [900, 205] width 389 height 114
drag, startPoint x: 777, startPoint y: 207, endPoint x: 951, endPoint y: 221, distance: 174.9
click at [951, 221] on textarea "Growing up in Japan for 18 years, I can share my experiences in Japan and the U…" at bounding box center [900, 205] width 389 height 114
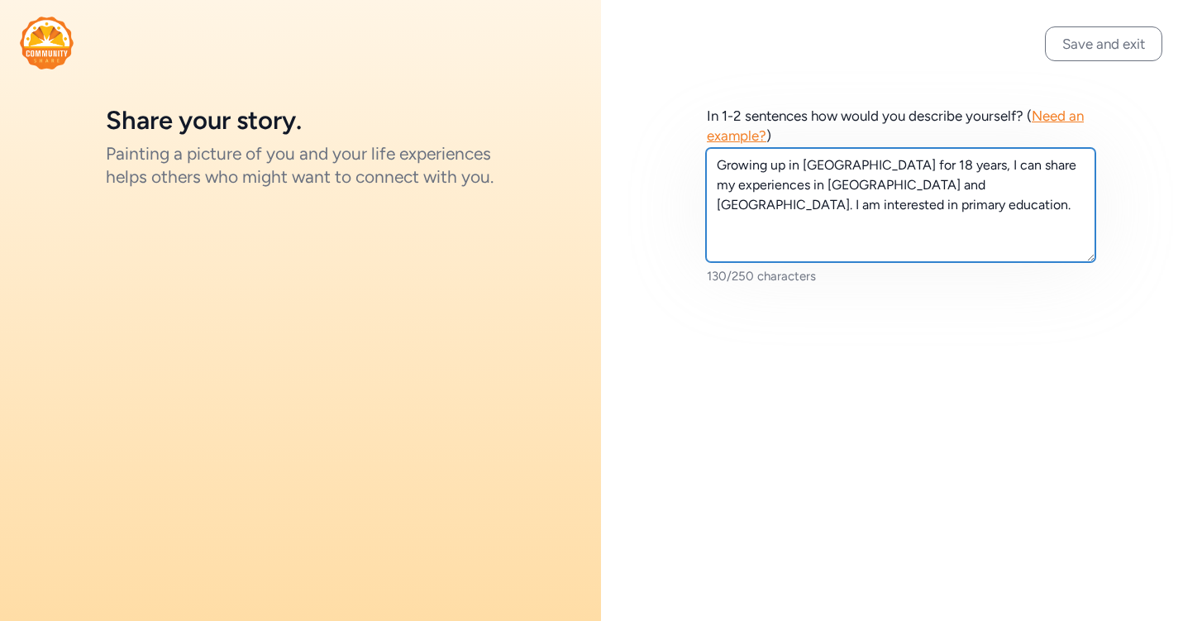
click at [1007, 188] on textarea "Growing up in Japan for 18 years, I can share my experiences in Japan and the U…" at bounding box center [900, 205] width 389 height 114
click at [924, 217] on textarea "Growing up in Japan for 18 years, I can share my experiences in Japan and the U…" at bounding box center [900, 205] width 389 height 114
click at [1079, 164] on textarea "Growing up in Japan for 18 years, I can share my experiences in Japan and the U…" at bounding box center [900, 205] width 389 height 114
click at [947, 208] on textarea "Growing up in Japan for 18 years, I can share my experience in Japan and the Un…" at bounding box center [900, 205] width 389 height 114
click at [945, 229] on textarea "Growing up in Japan for 18 years, I can share my experience in Japan and the Un…" at bounding box center [900, 205] width 389 height 114
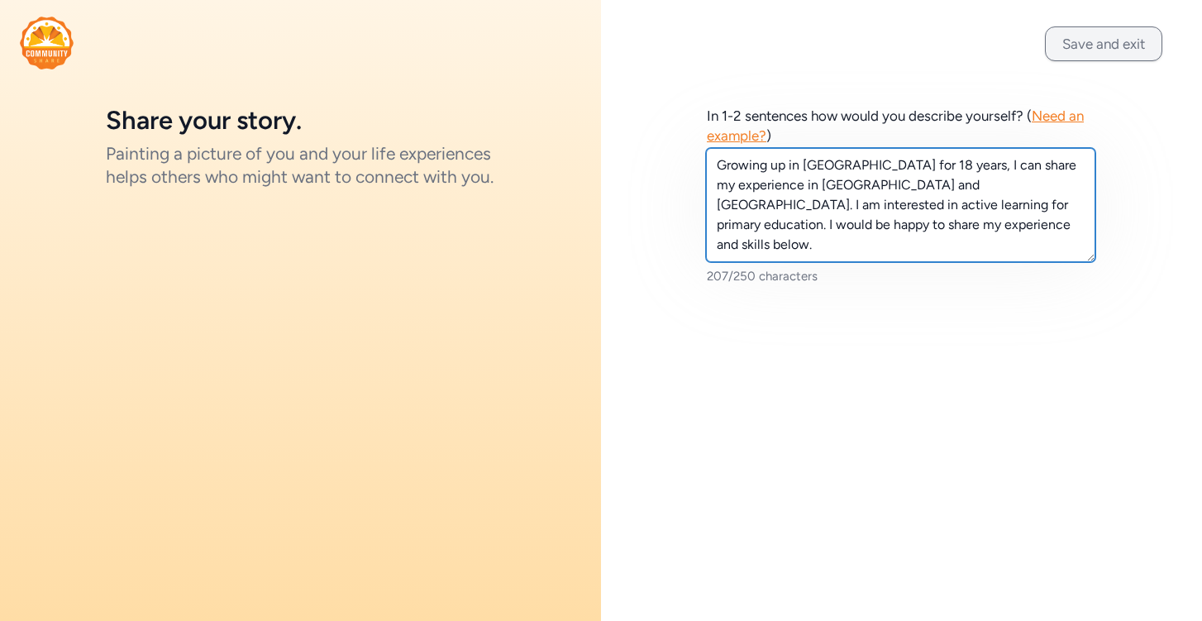
type textarea "Growing up in Japan for 18 years, I can share my experience in Japan and the Un…"
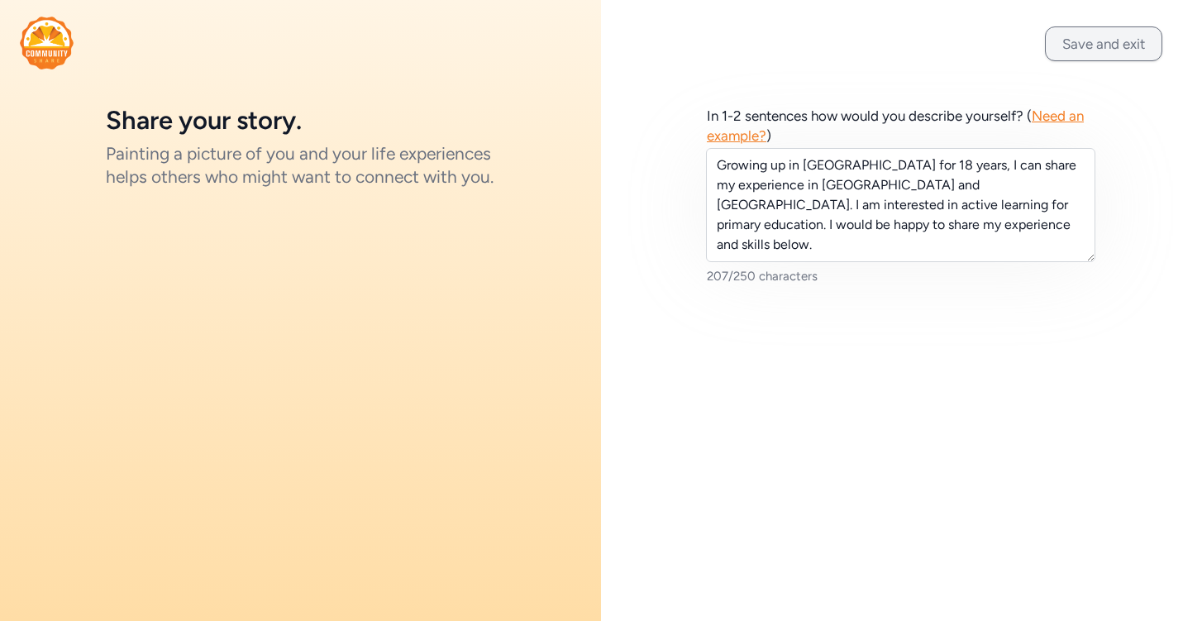
click at [1088, 49] on button "Save and exit" at bounding box center [1103, 43] width 117 height 35
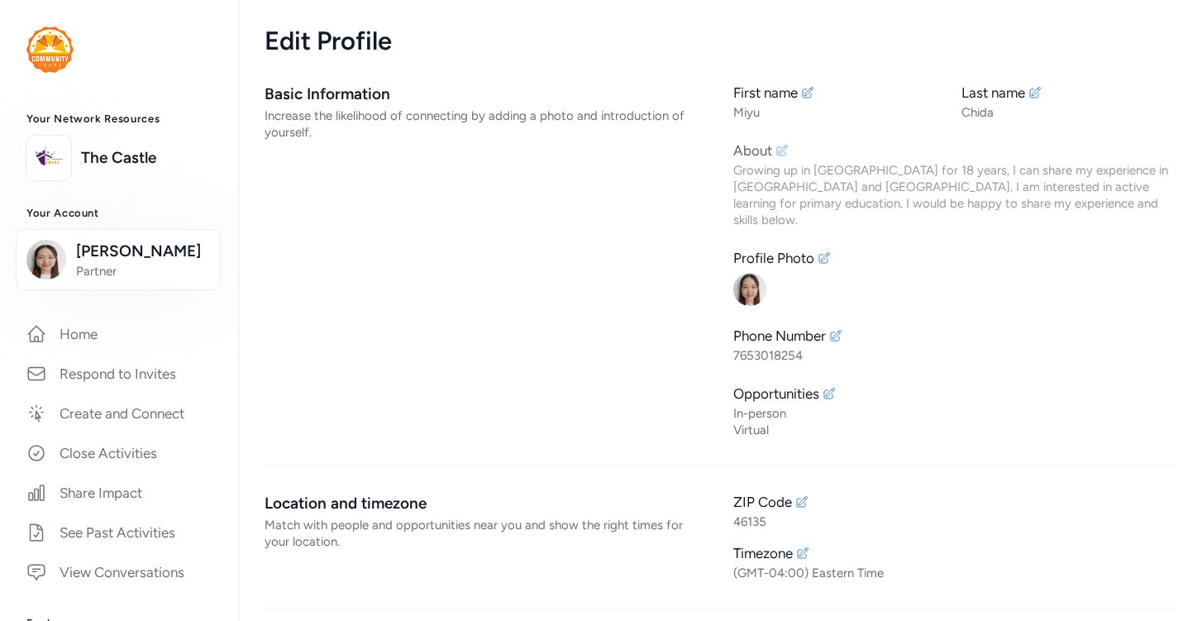
click at [772, 150] on div "About" at bounding box center [752, 151] width 39 height 20
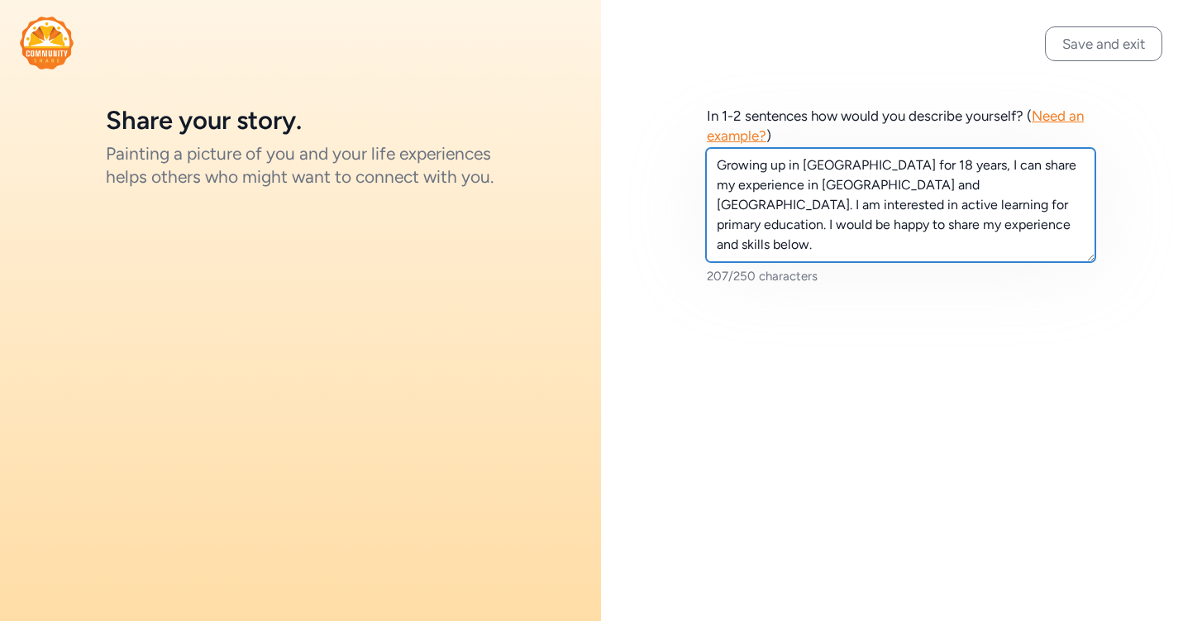
drag, startPoint x: 889, startPoint y: 188, endPoint x: 844, endPoint y: 203, distance: 46.8
click at [844, 203] on textarea "Growing up in Japan for 18 years, I can share my experience in Japan and the Un…" at bounding box center [900, 205] width 389 height 114
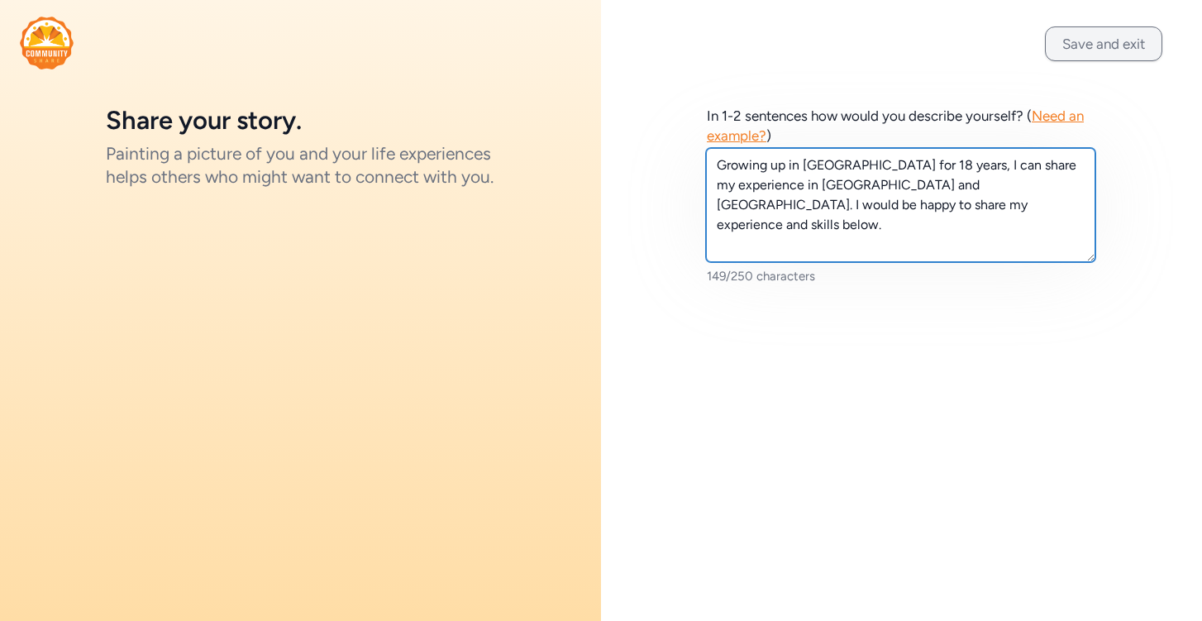
type textarea "Growing up in Japan for 18 years, I can share my experience in Japan and the Un…"
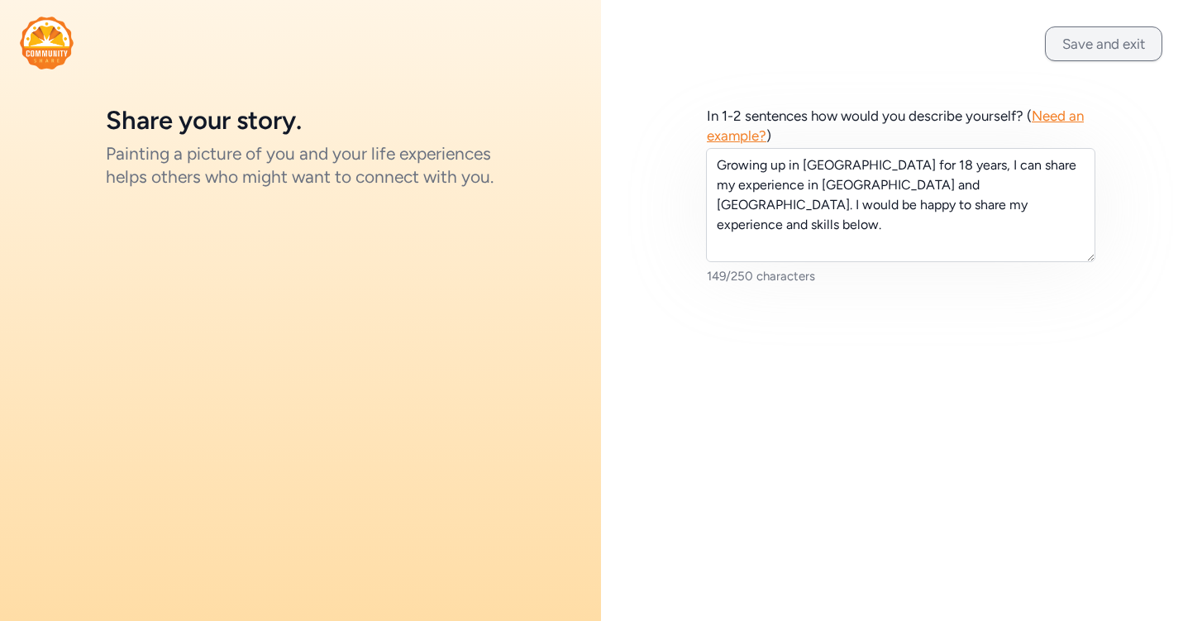
click at [1081, 50] on button "Save and exit" at bounding box center [1103, 43] width 117 height 35
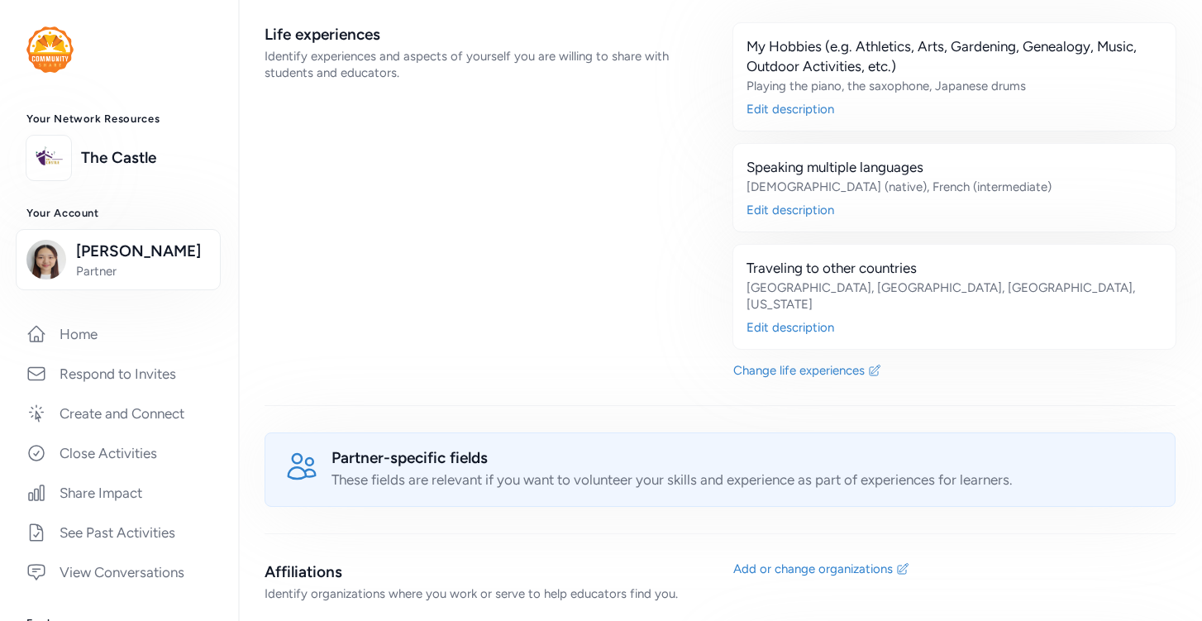
scroll to position [891, 0]
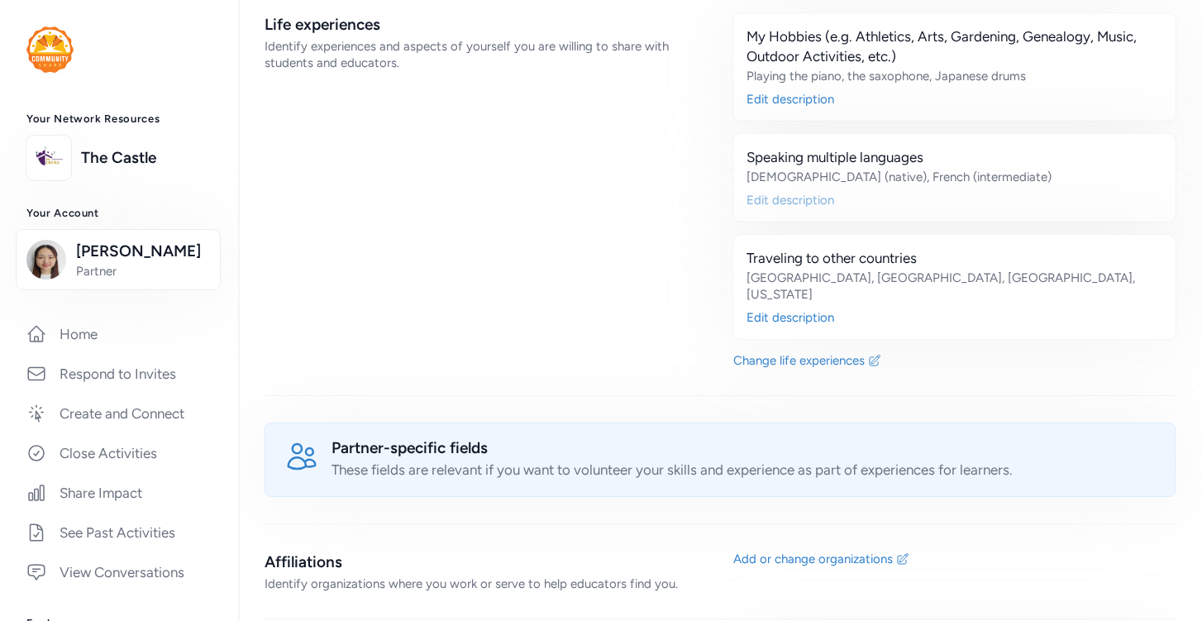
click at [793, 192] on div "Edit description" at bounding box center [954, 200] width 416 height 17
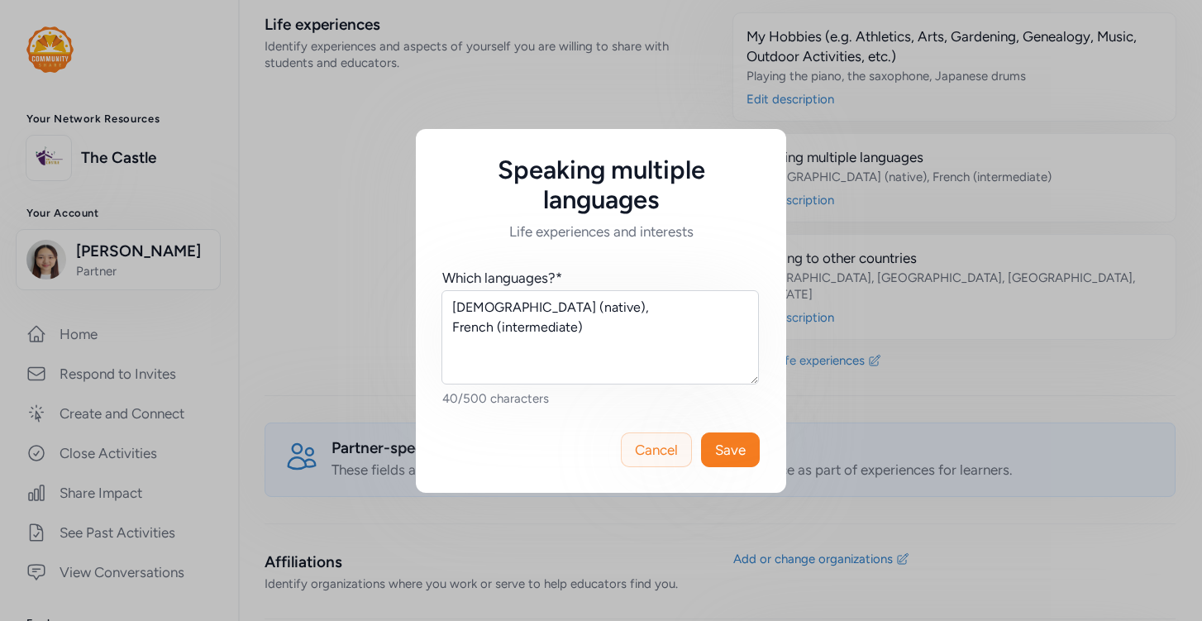
click at [657, 448] on span "Cancel" at bounding box center [656, 450] width 43 height 20
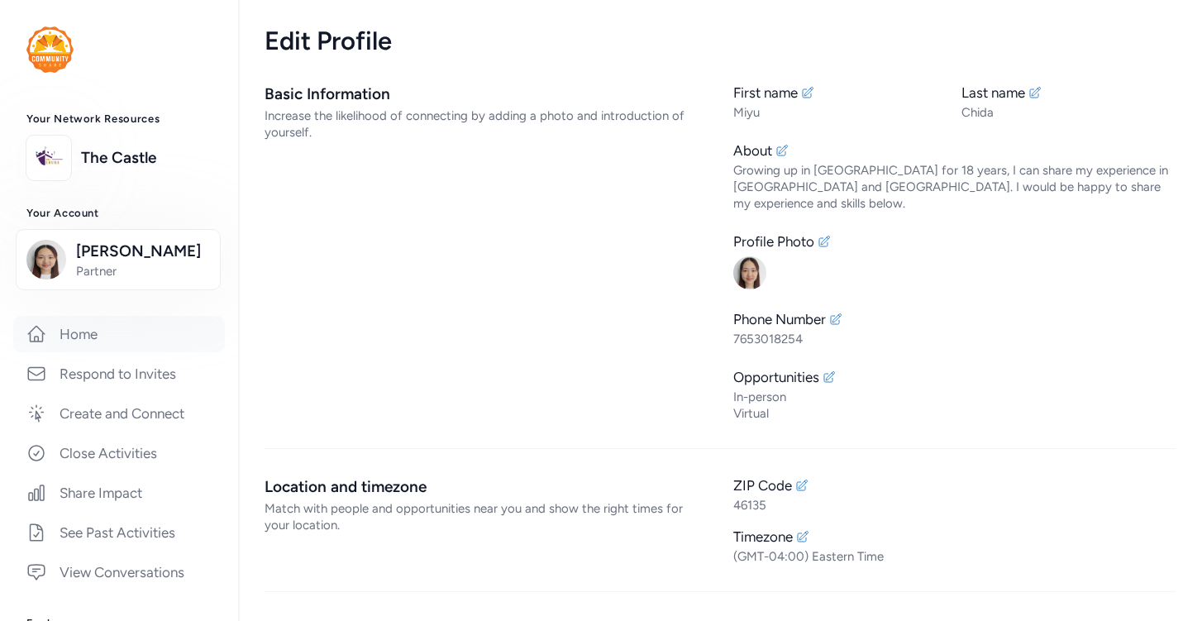
scroll to position [1, 0]
click at [149, 318] on link "Home" at bounding box center [119, 333] width 212 height 36
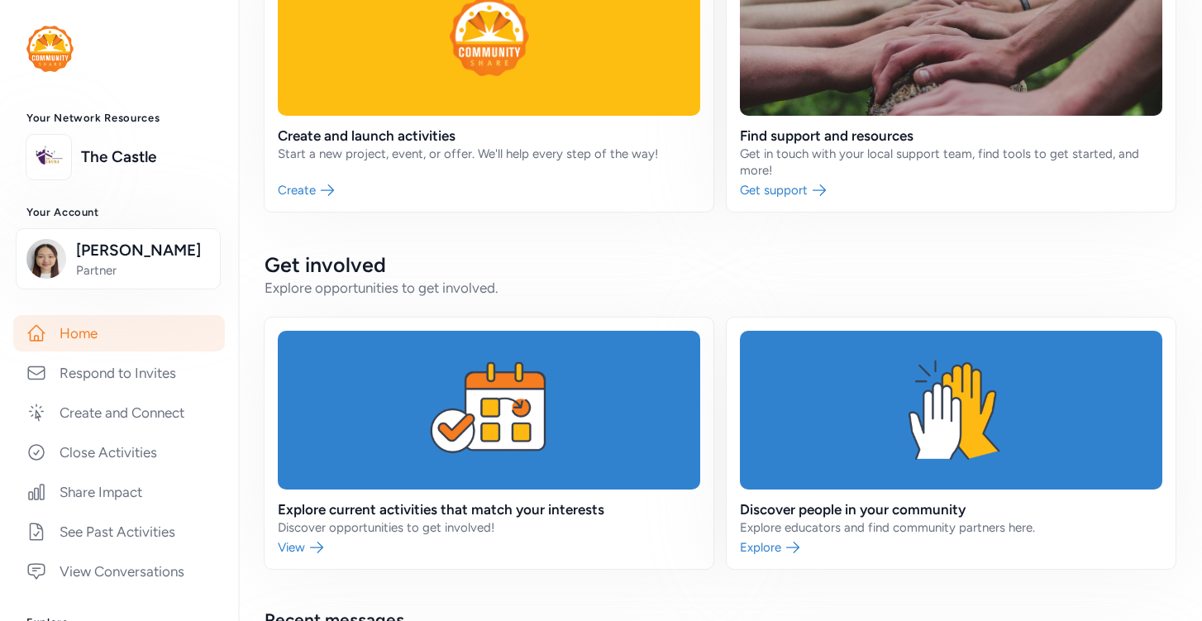
scroll to position [223, 0]
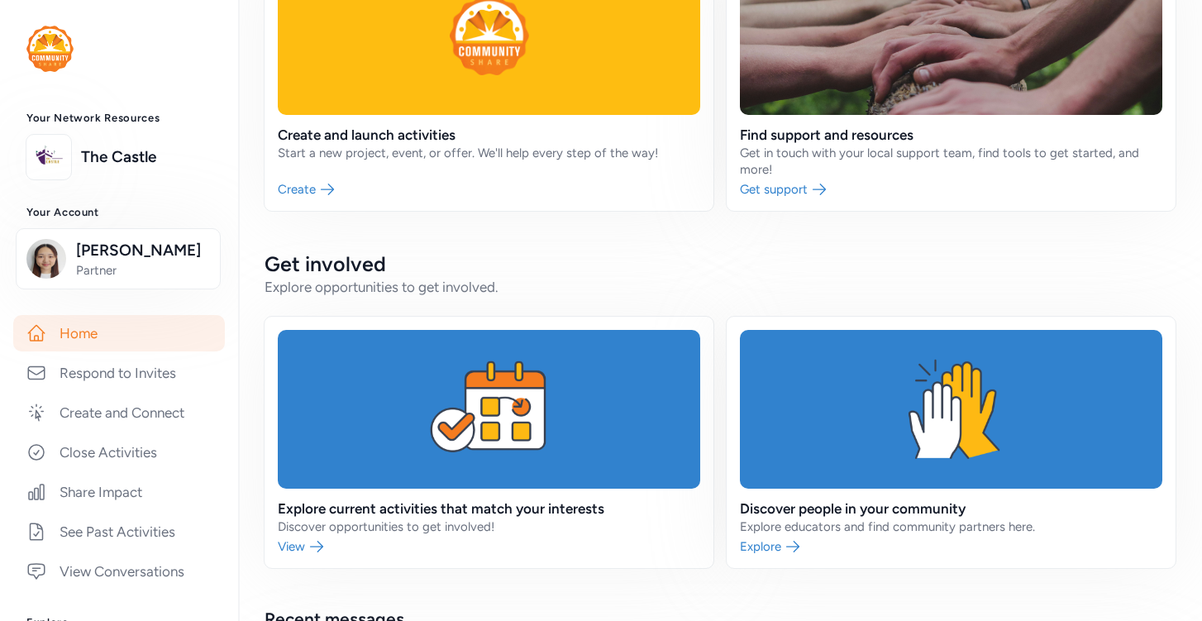
click at [369, 511] on link at bounding box center [489, 442] width 449 height 251
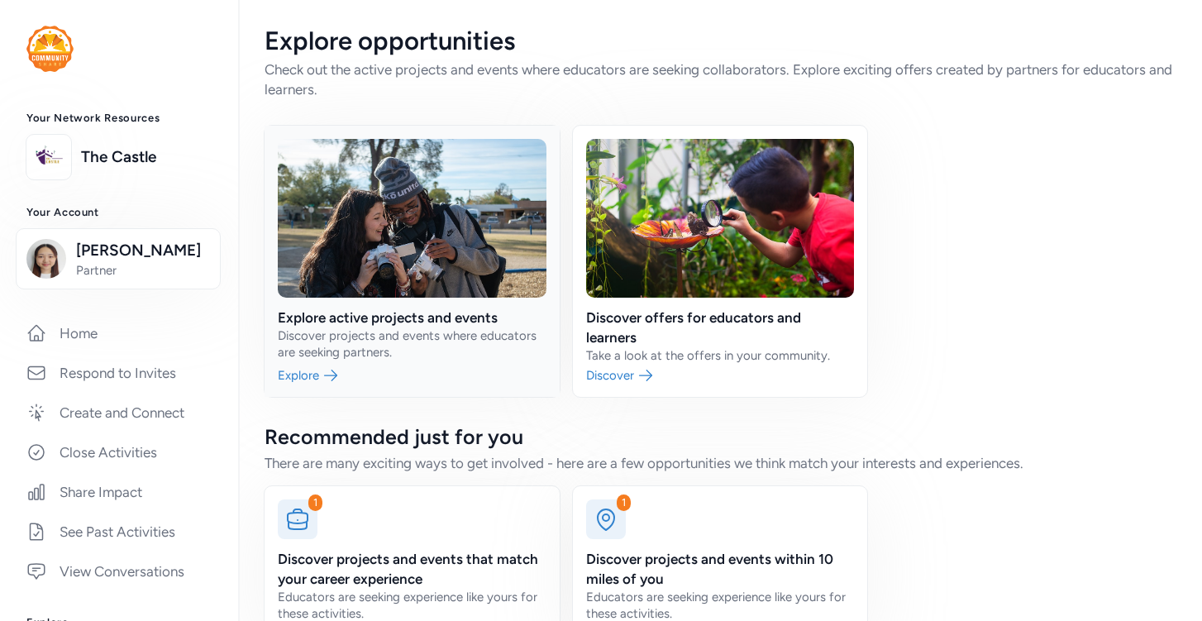
click at [423, 294] on link at bounding box center [412, 261] width 295 height 271
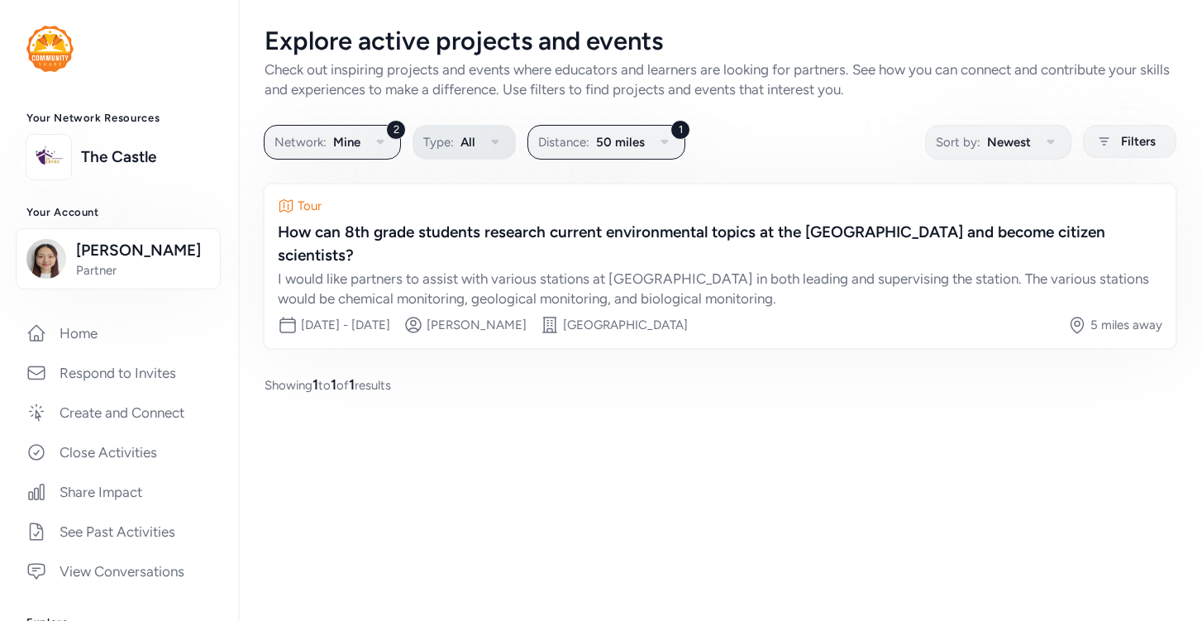
click at [505, 135] on button "Type: All" at bounding box center [463, 142] width 103 height 35
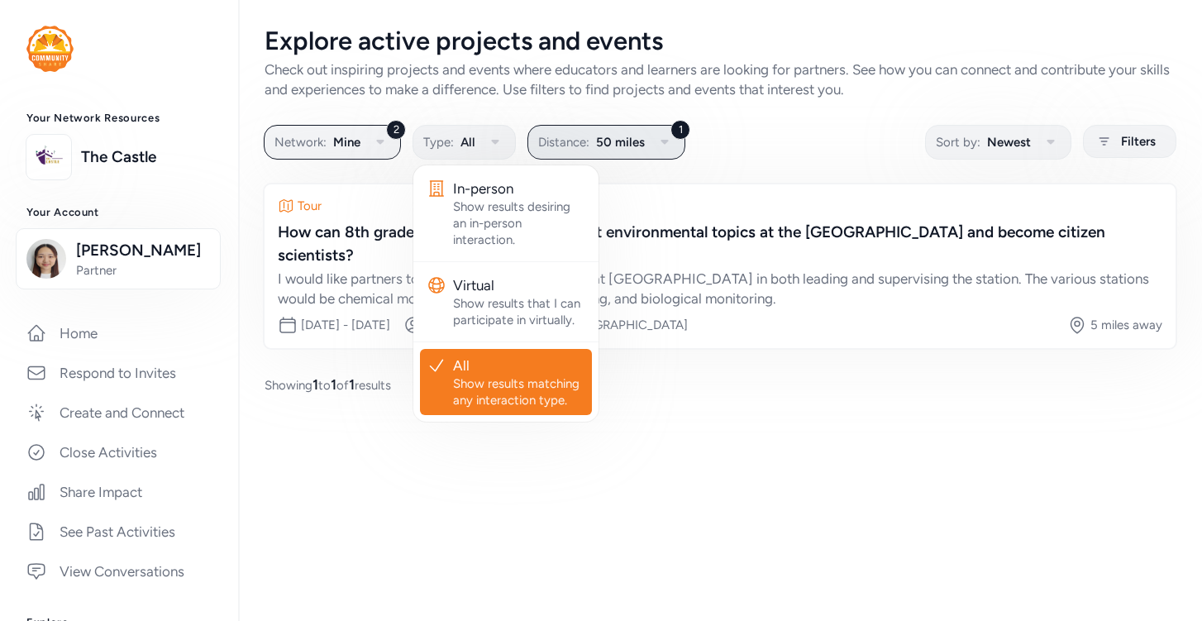
click at [593, 133] on button "1 Distance: 50 miles" at bounding box center [606, 142] width 158 height 35
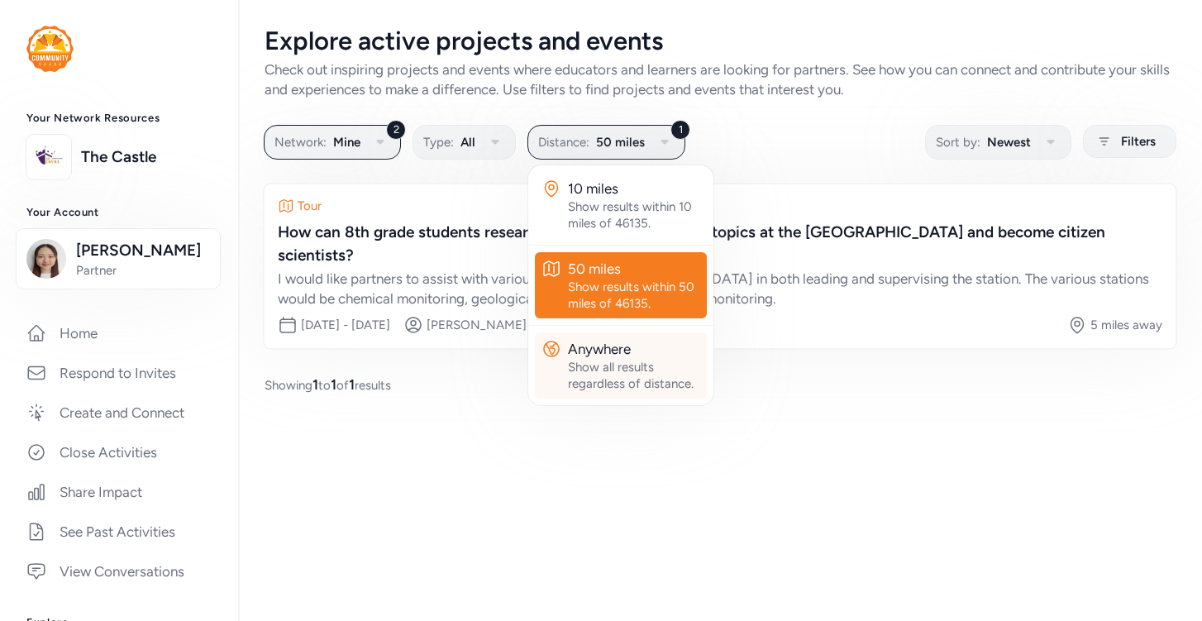
click at [608, 365] on div "Show all results regardless of distance." at bounding box center [634, 375] width 132 height 33
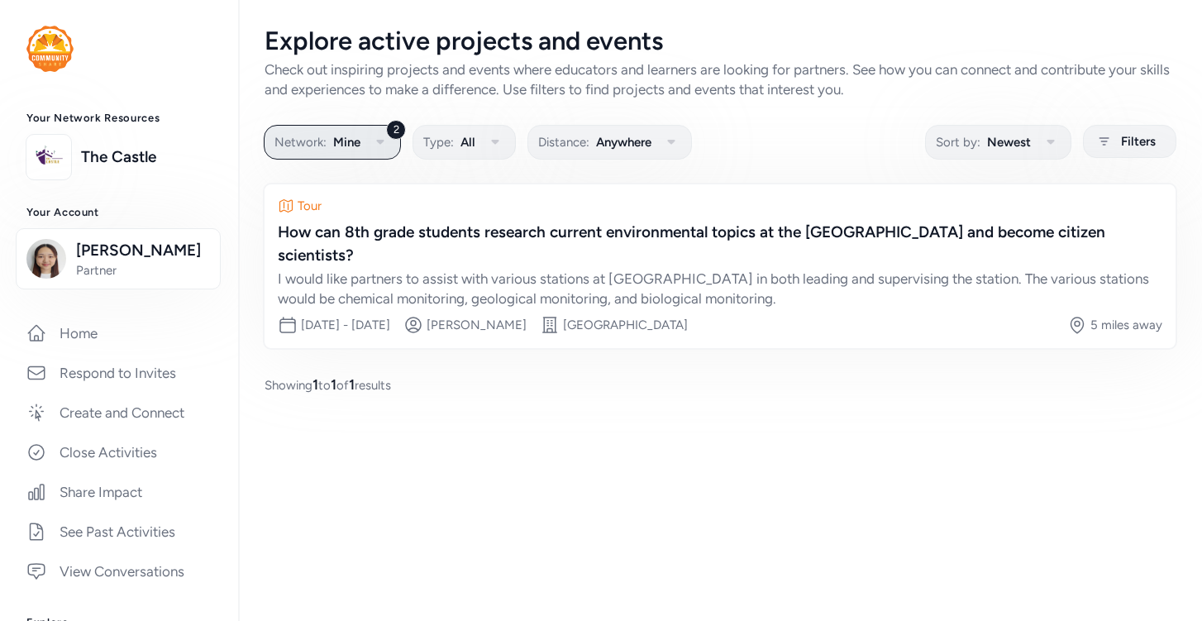
click at [336, 129] on button "2 Network: Mine" at bounding box center [332, 142] width 137 height 35
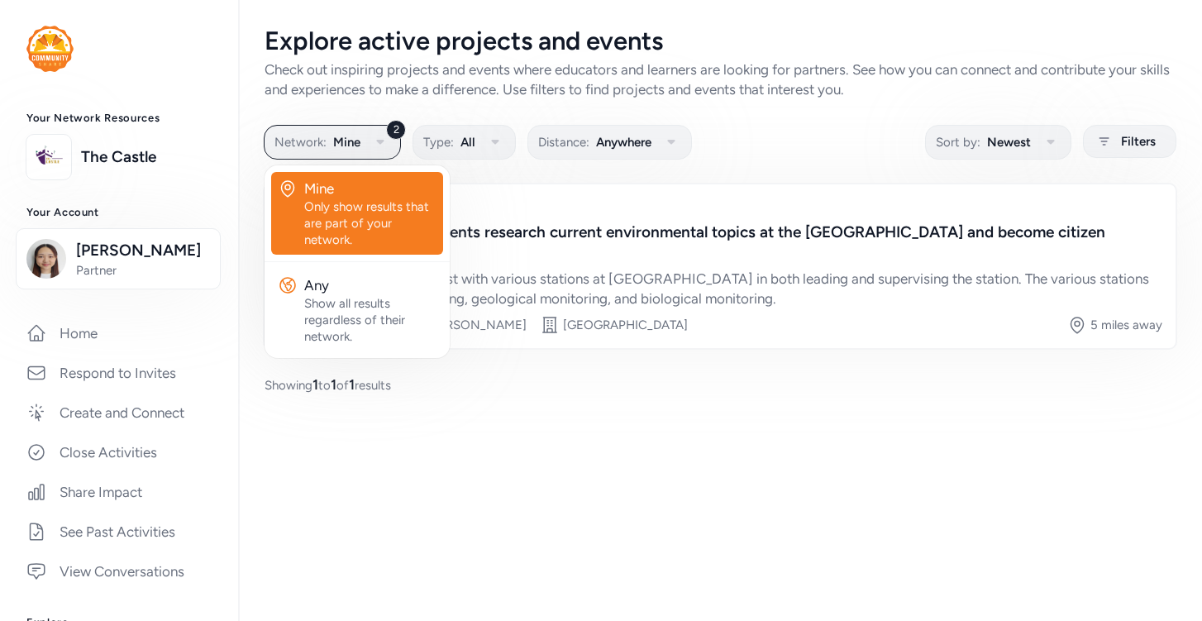
click at [374, 312] on div "Show all results regardless of their network." at bounding box center [370, 320] width 132 height 50
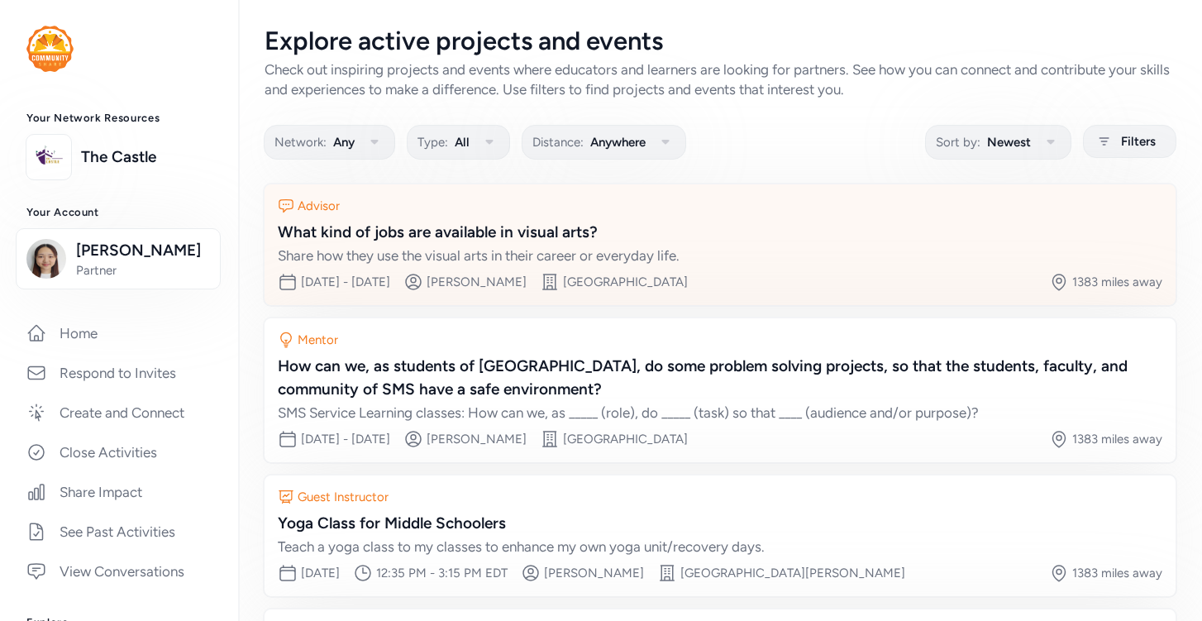
scroll to position [1, 0]
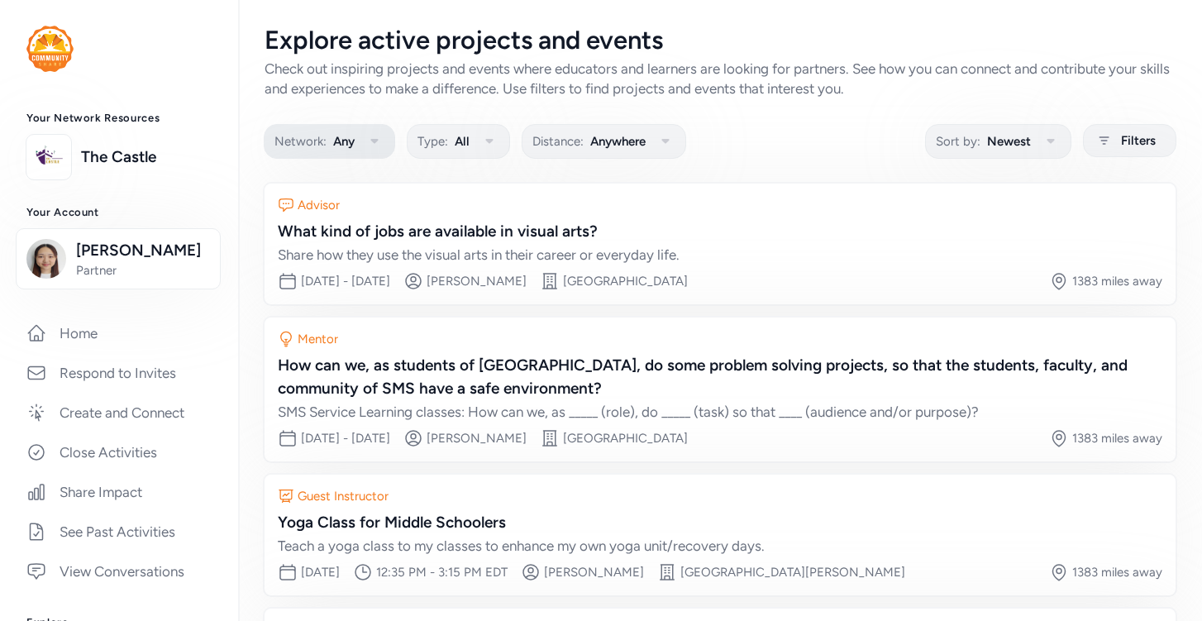
click at [341, 146] on span "Any" at bounding box center [343, 141] width 21 height 20
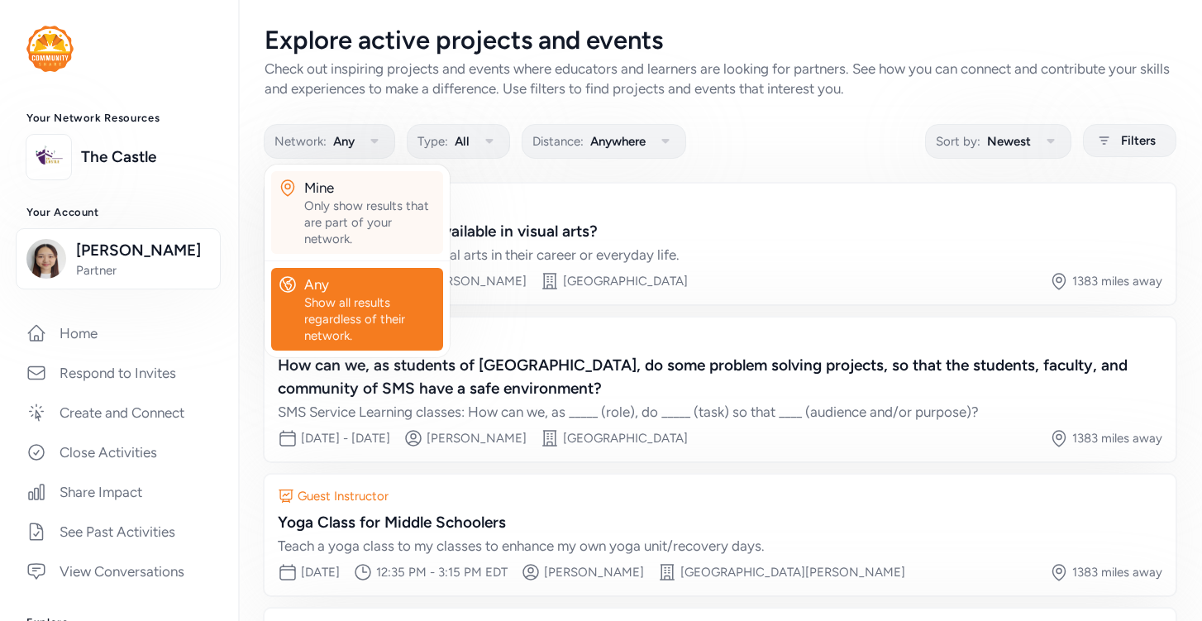
click at [359, 201] on div "Only show results that are part of your network." at bounding box center [370, 223] width 132 height 50
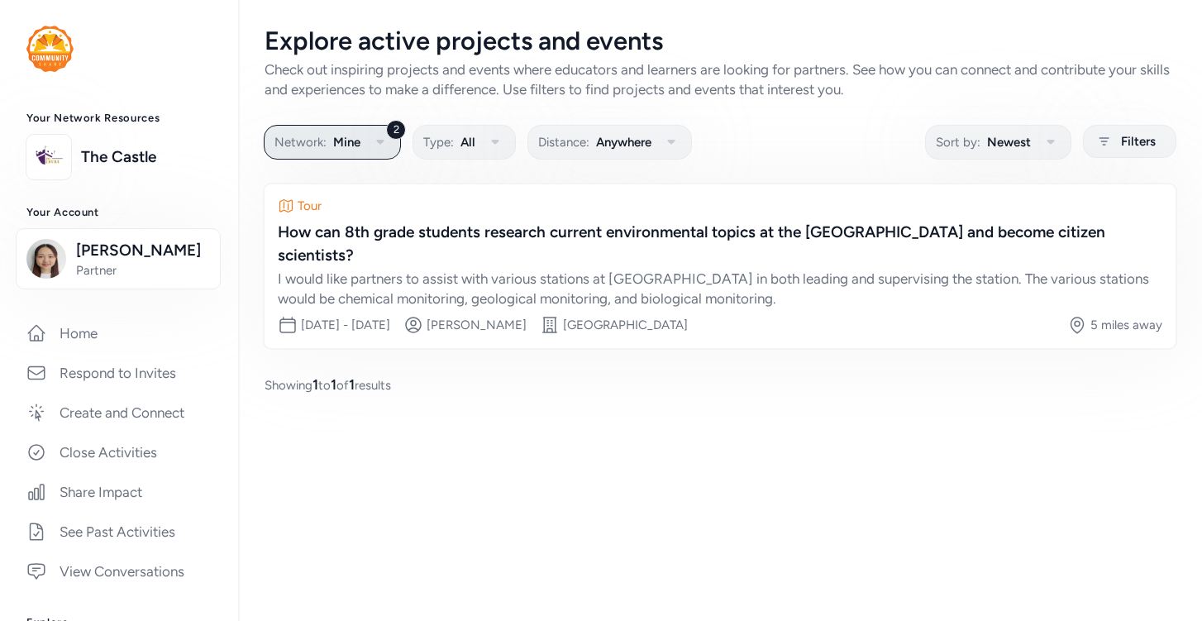
drag, startPoint x: 379, startPoint y: 136, endPoint x: 349, endPoint y: 141, distance: 30.0
click at [349, 141] on div "2 Network: Mine Type: All Distance: Anywhere" at bounding box center [478, 142] width 427 height 32
click at [162, 269] on span "Partner" at bounding box center [143, 270] width 134 height 17
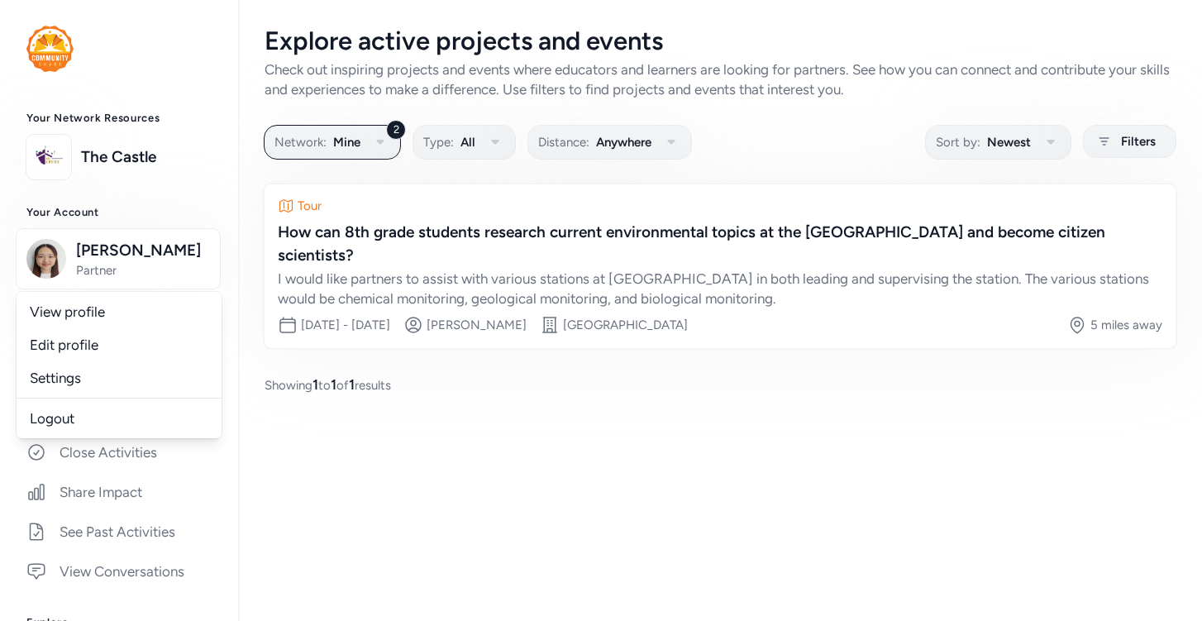
click at [294, 538] on div "Explore active projects and events Check out inspiring projects and events wher…" at bounding box center [720, 310] width 964 height 621
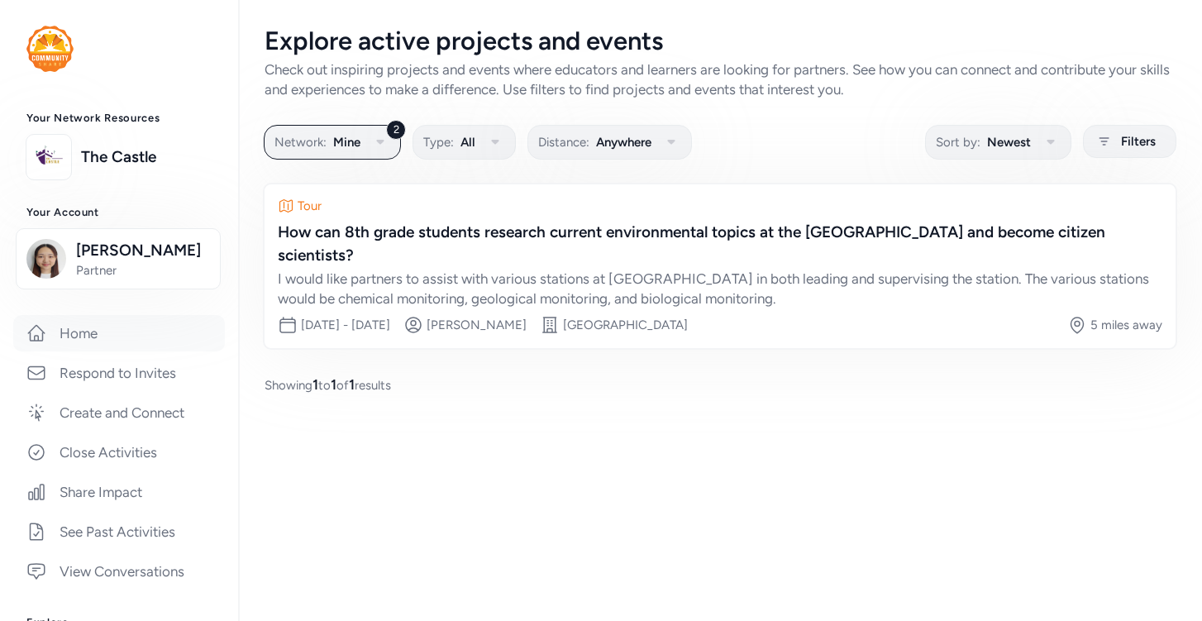
click at [131, 348] on link "Home" at bounding box center [119, 333] width 212 height 36
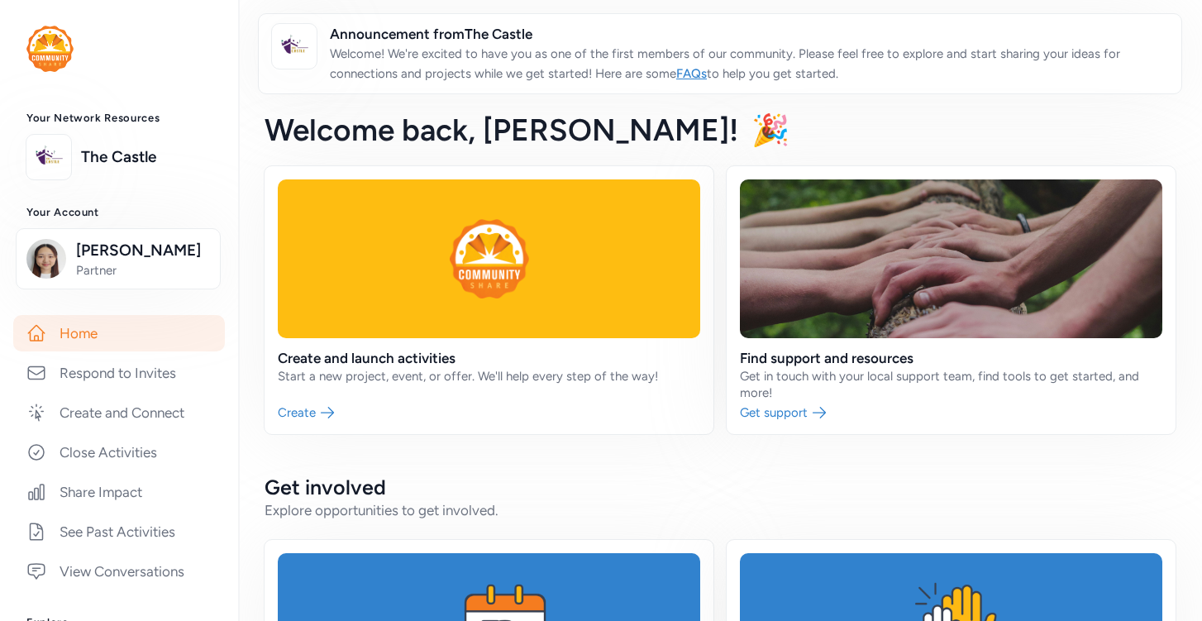
scroll to position [436, 0]
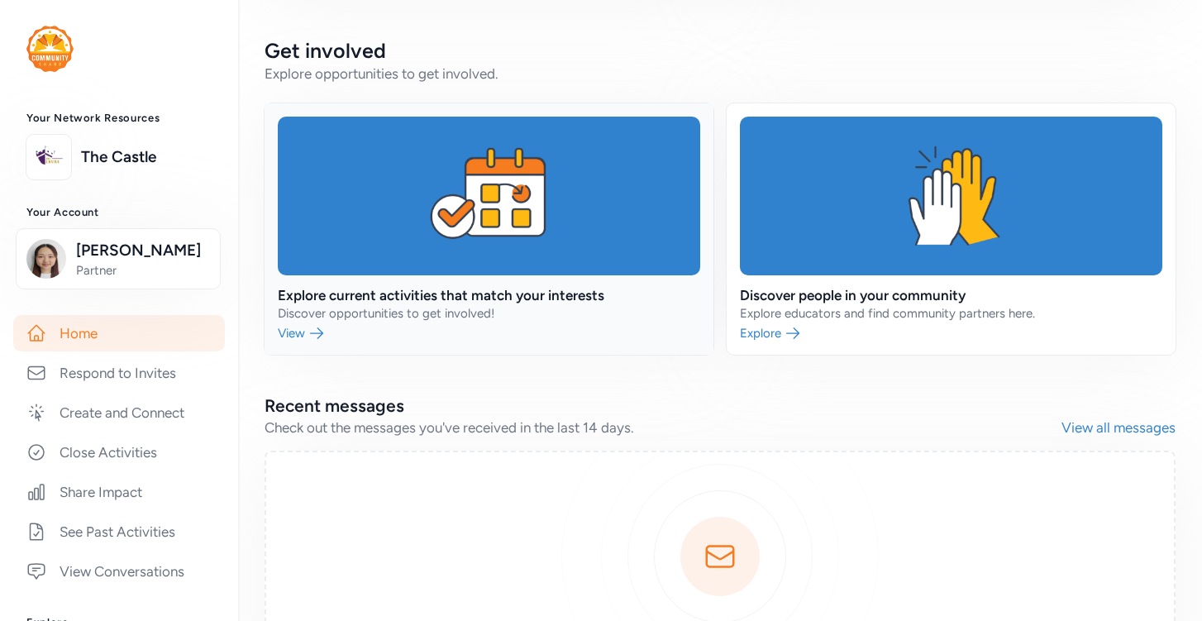
click at [479, 298] on link at bounding box center [489, 228] width 449 height 251
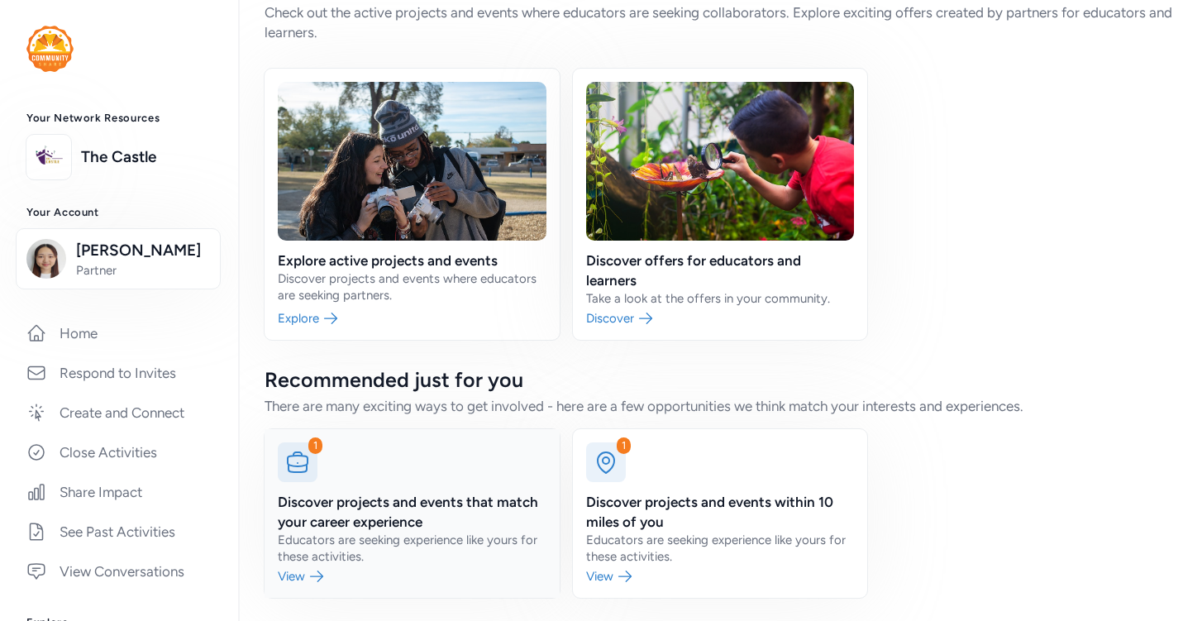
click at [364, 515] on link at bounding box center [412, 513] width 295 height 169
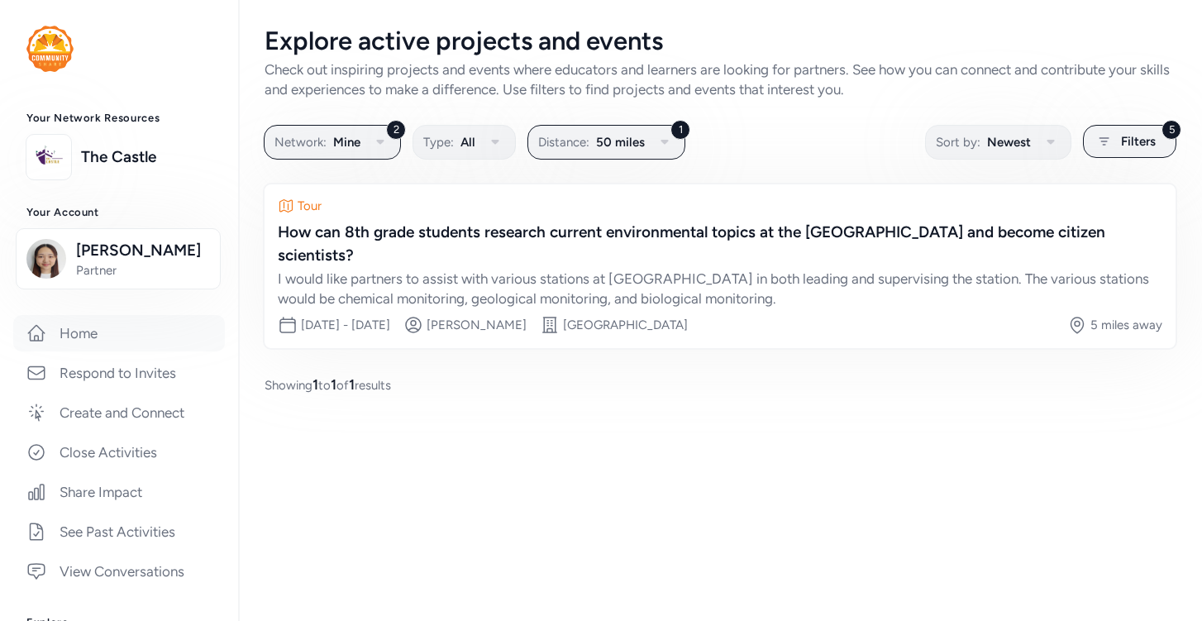
click at [115, 346] on link "Home" at bounding box center [119, 333] width 212 height 36
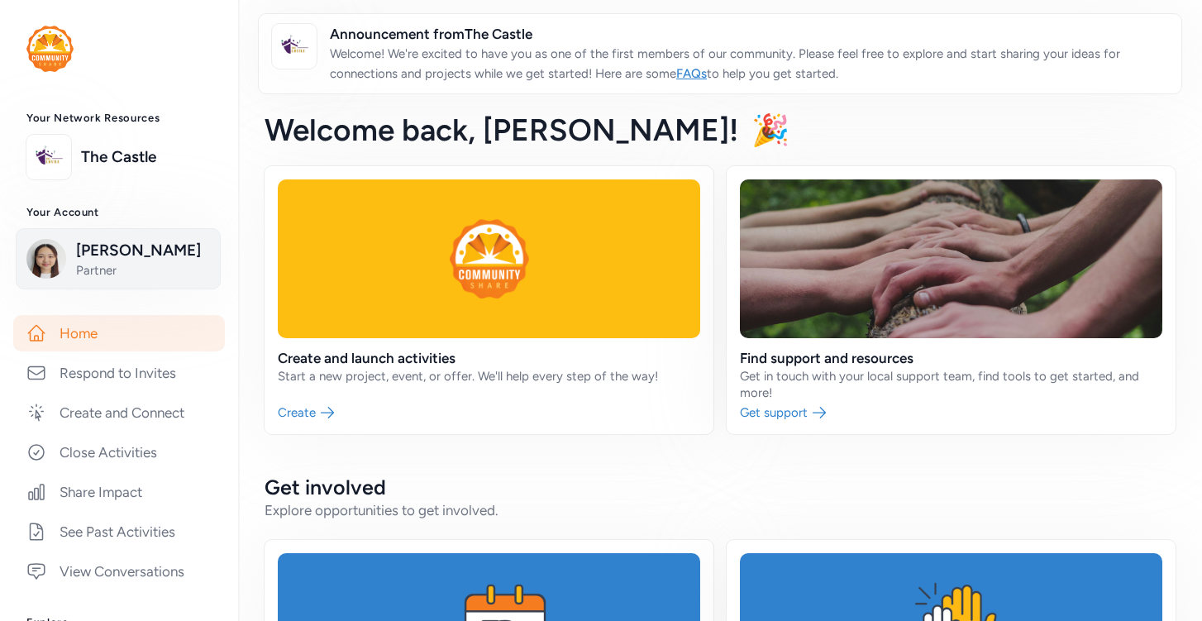
click at [150, 273] on span "Partner" at bounding box center [143, 270] width 134 height 17
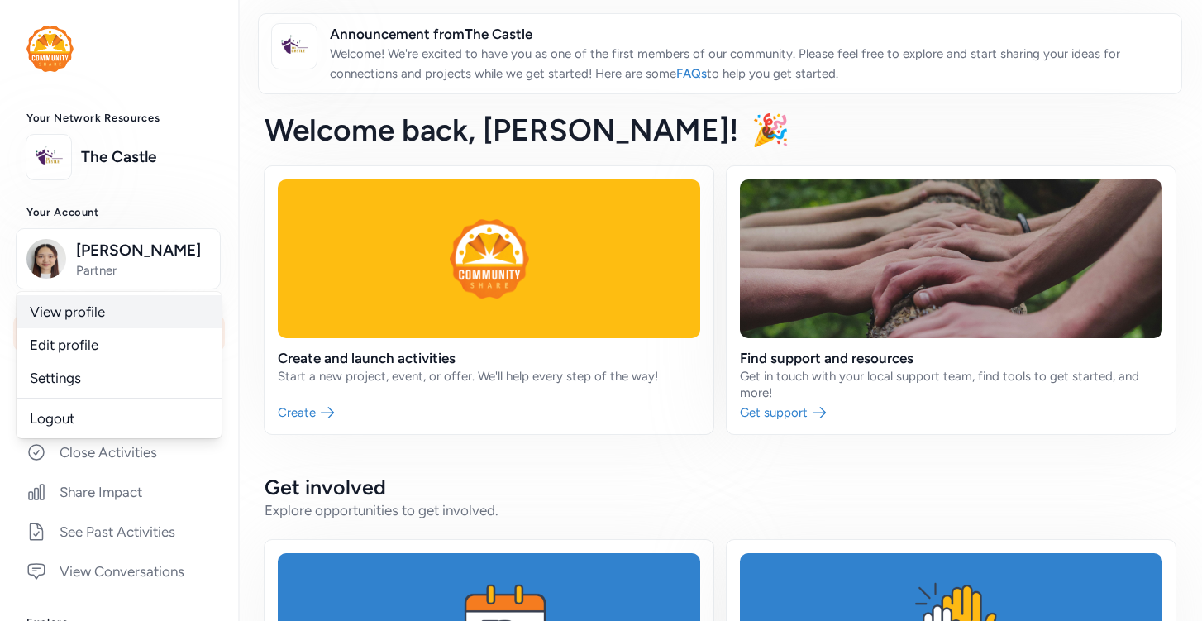
click at [131, 316] on link "View profile" at bounding box center [119, 311] width 205 height 33
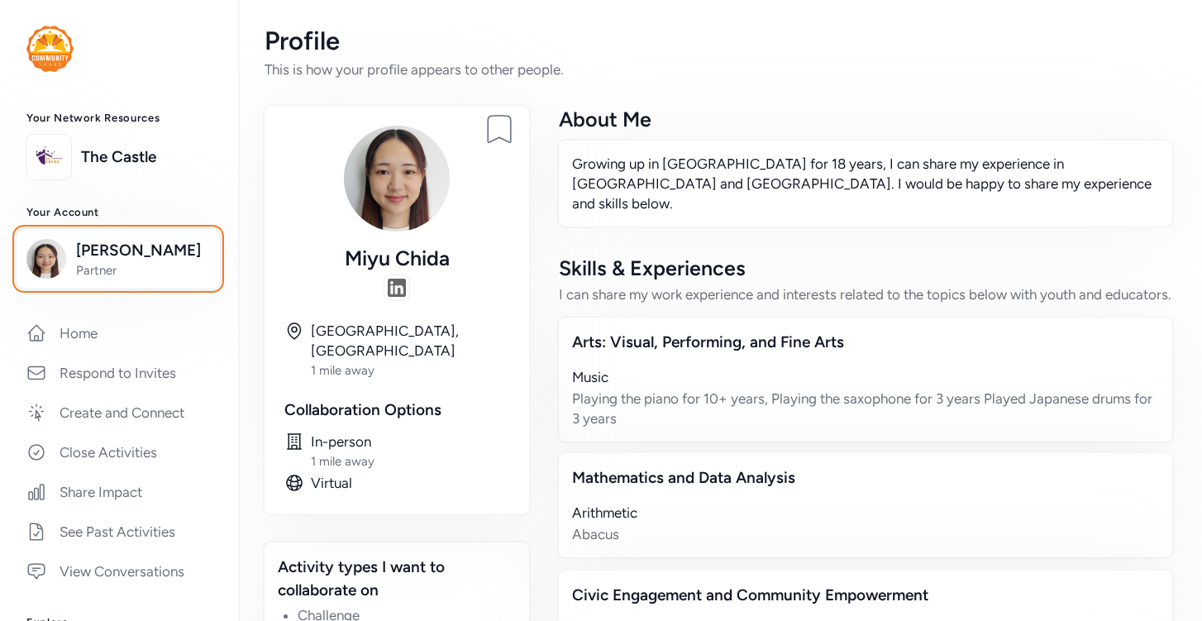
scroll to position [60, 0]
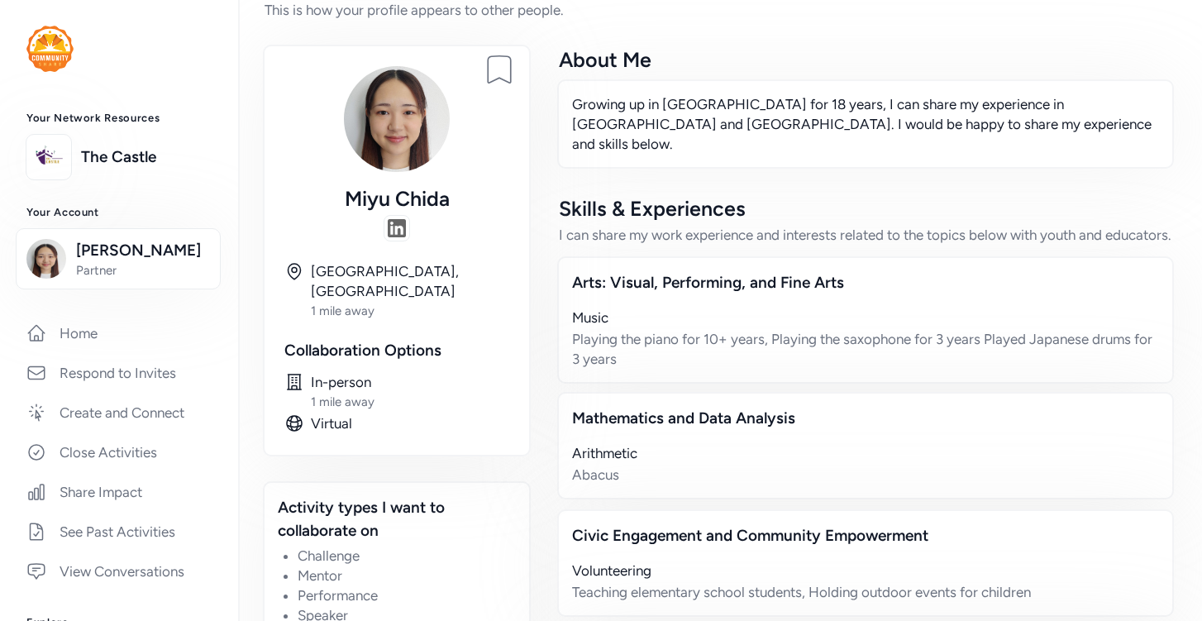
click at [398, 226] on img at bounding box center [397, 228] width 18 height 18
click at [117, 257] on span "Miyu Chida" at bounding box center [143, 250] width 134 height 23
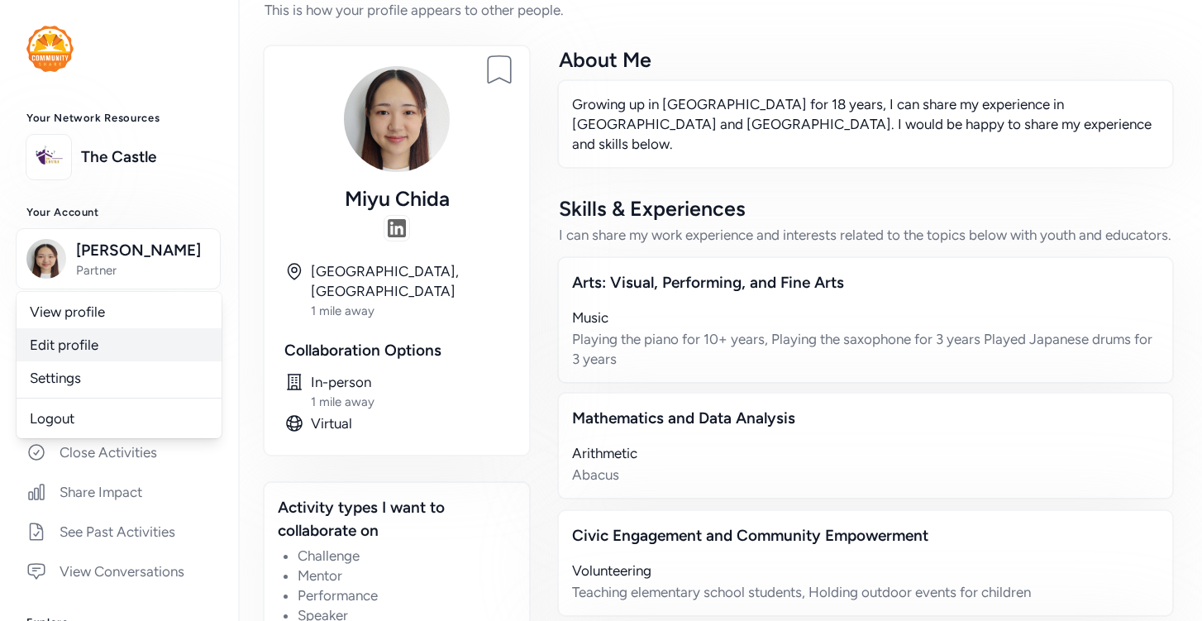
click at [102, 348] on link "Edit profile" at bounding box center [119, 344] width 205 height 33
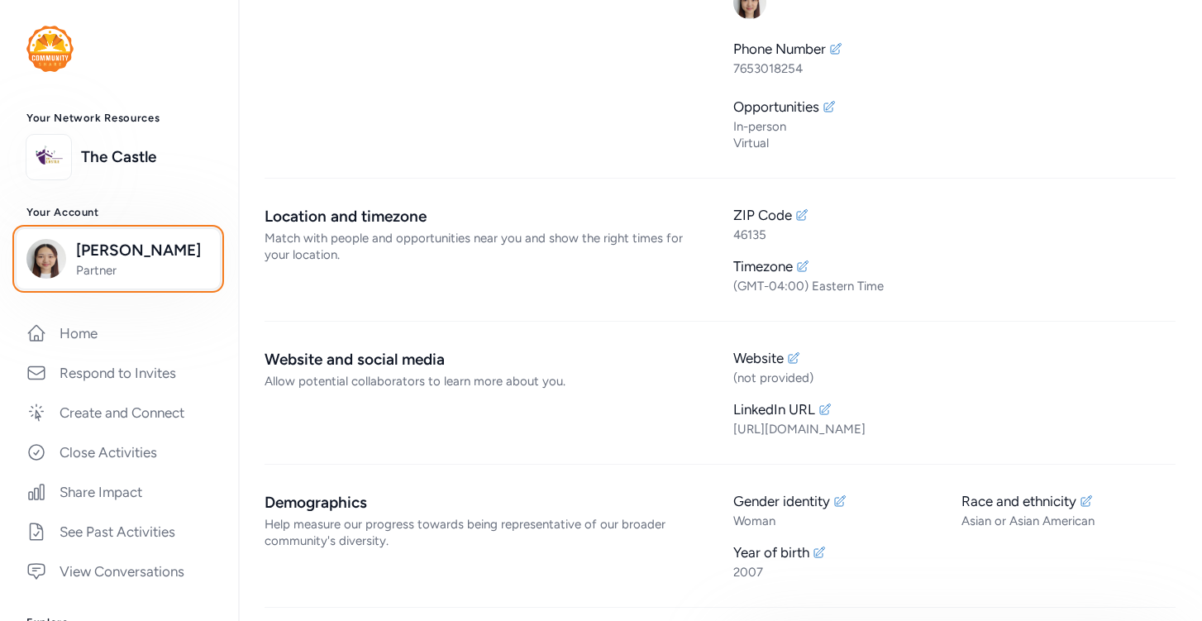
scroll to position [320, 0]
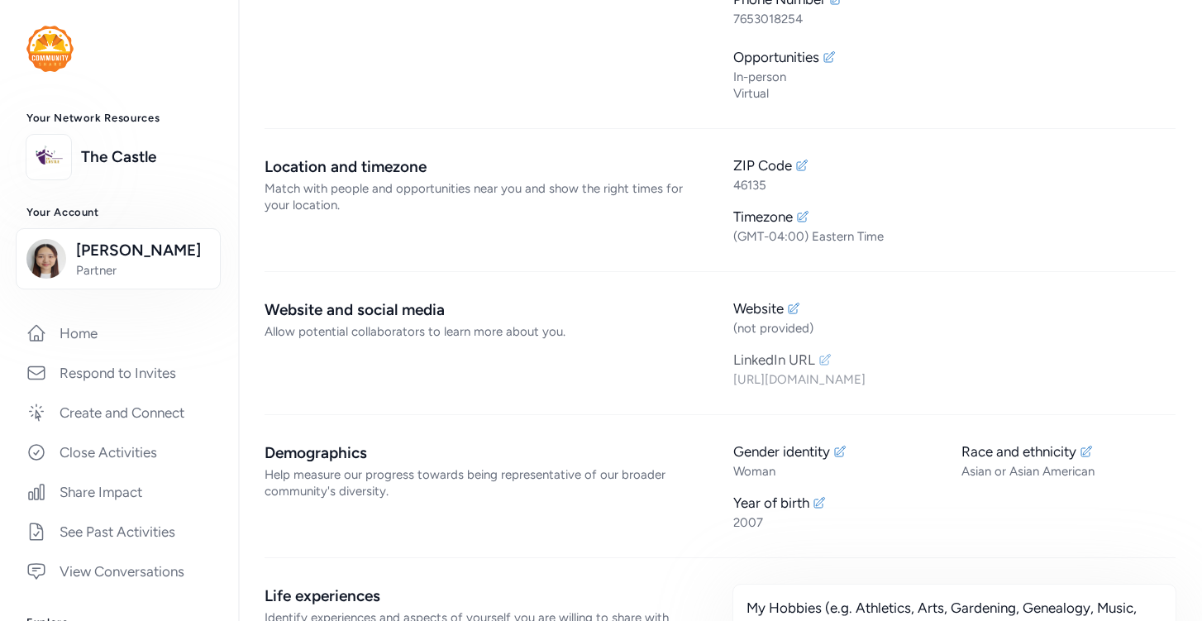
click at [822, 353] on icon at bounding box center [824, 359] width 13 height 13
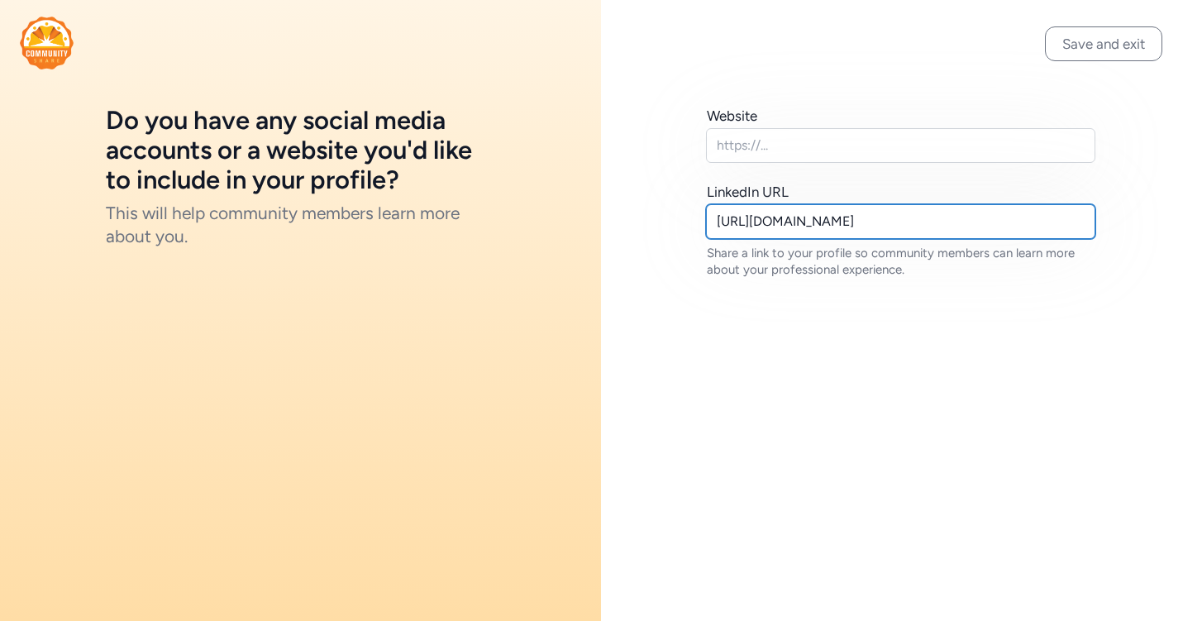
drag, startPoint x: 958, startPoint y: 223, endPoint x: 1078, endPoint y: 223, distance: 119.9
click at [1078, 223] on input "https://www.linkedin.com/in/miyu-chida-a394b837b" at bounding box center [900, 221] width 389 height 35
type input "https://www.linkedin.com/in/miyu-chida"
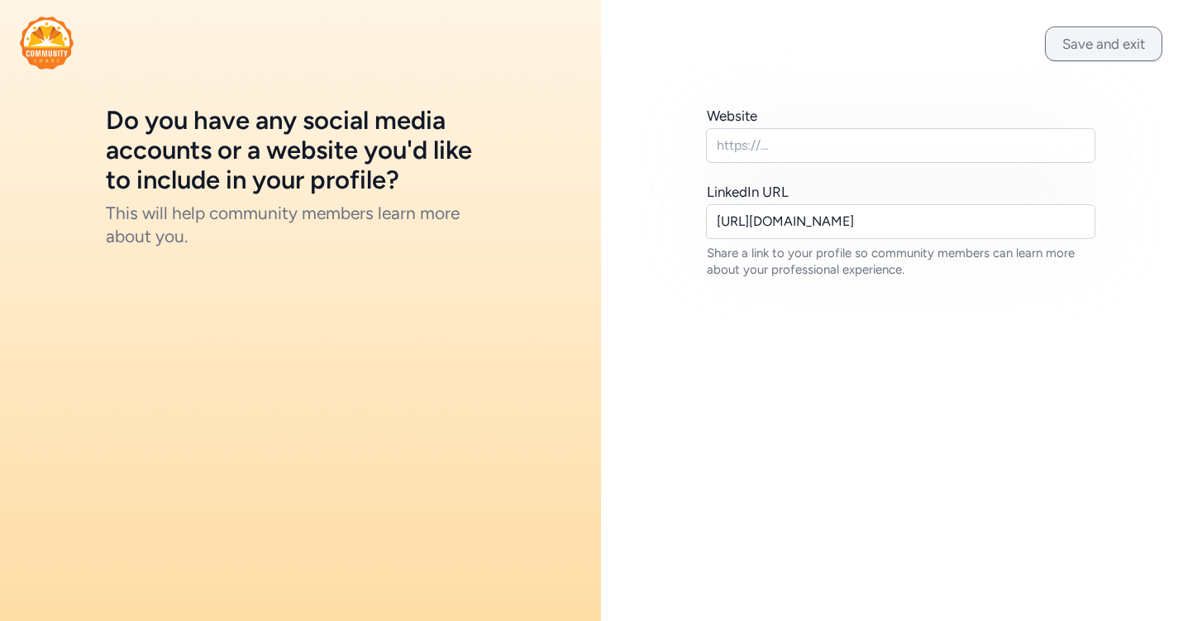
click at [1092, 36] on button "Save and exit" at bounding box center [1103, 43] width 117 height 35
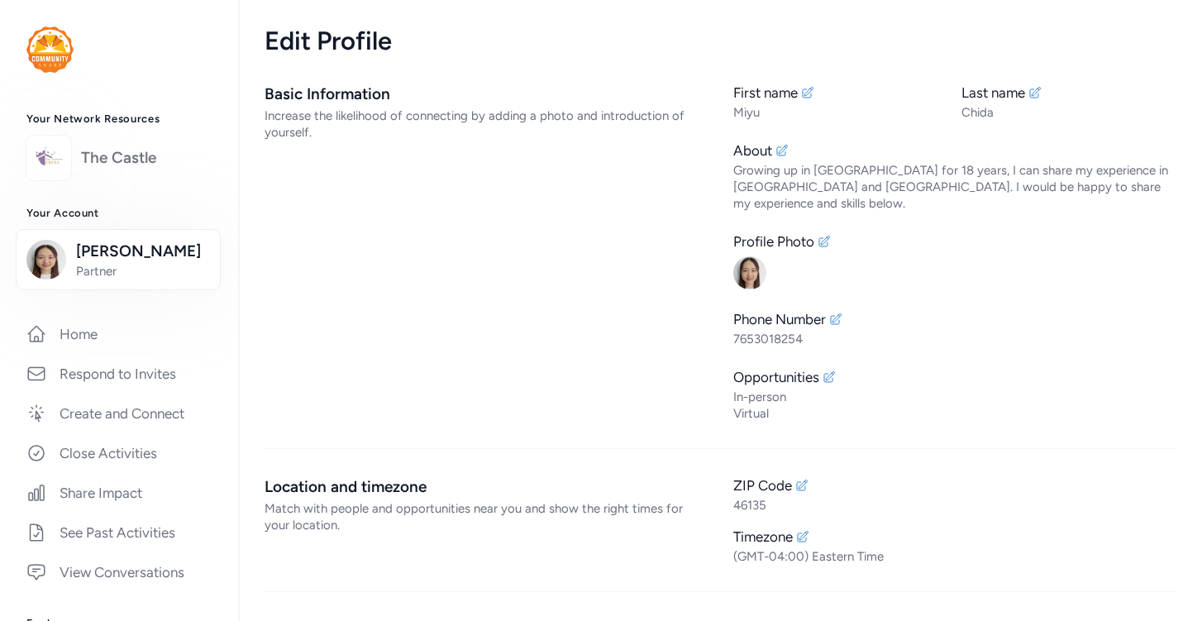
click at [158, 148] on link "The Castle" at bounding box center [146, 157] width 131 height 23
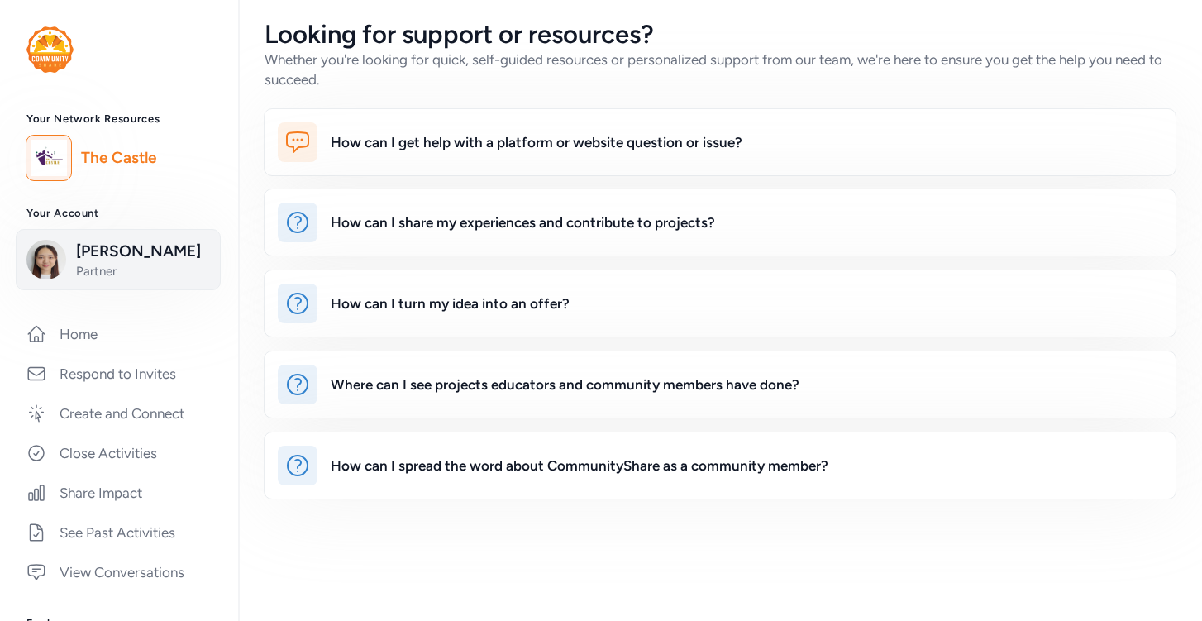
click at [152, 239] on button "Miyu Chida Partner" at bounding box center [118, 259] width 205 height 61
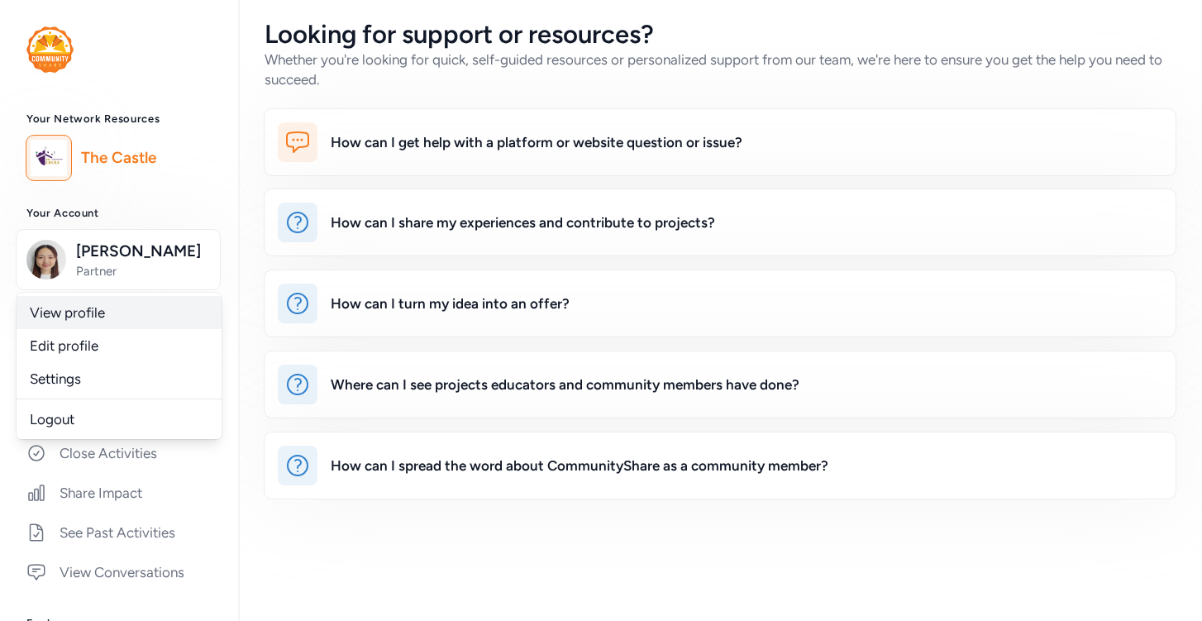
click at [139, 311] on link "View profile" at bounding box center [119, 312] width 205 height 33
